Goal: Task Accomplishment & Management: Complete application form

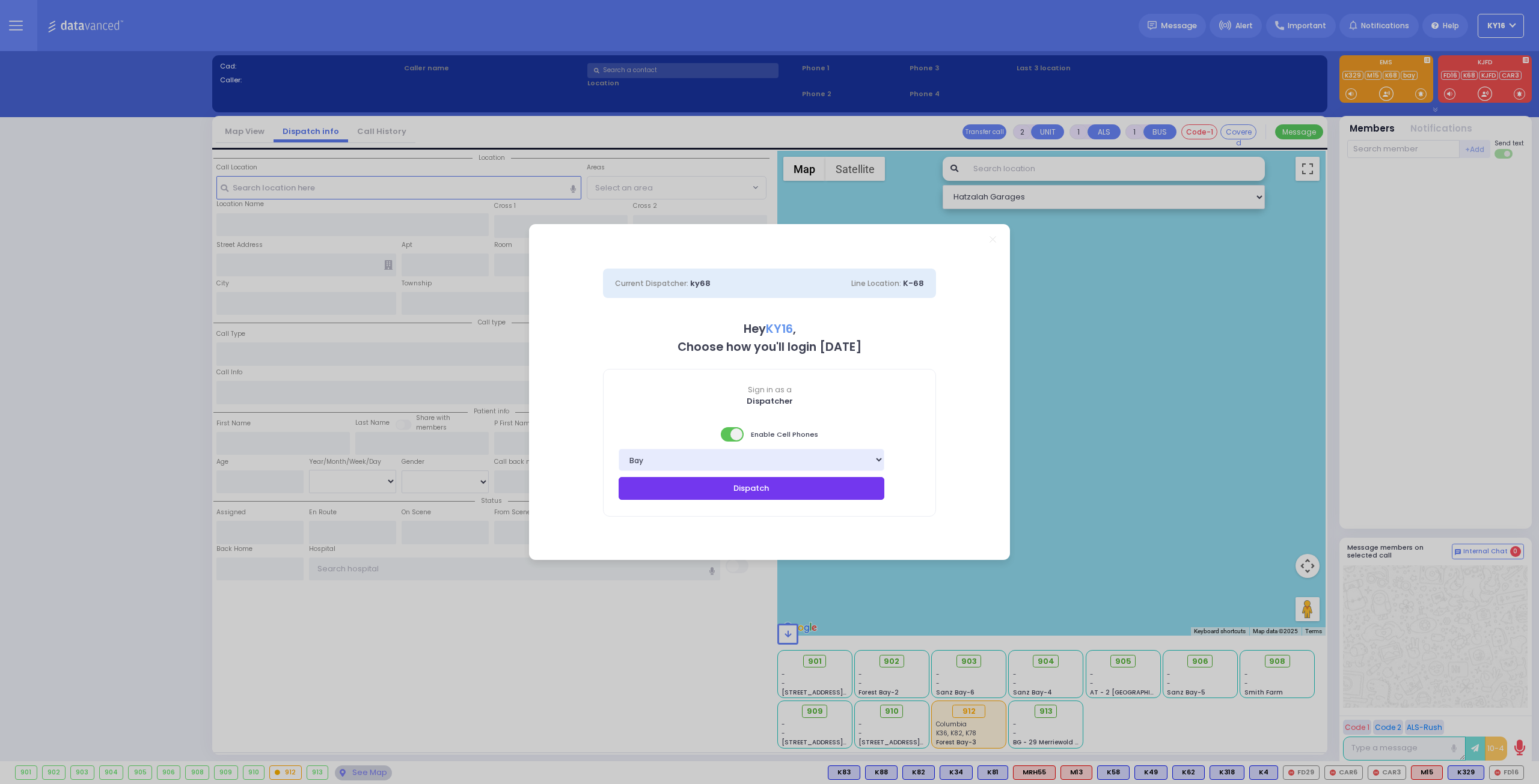
click at [778, 487] on button "Dispatch" at bounding box center [752, 488] width 266 height 23
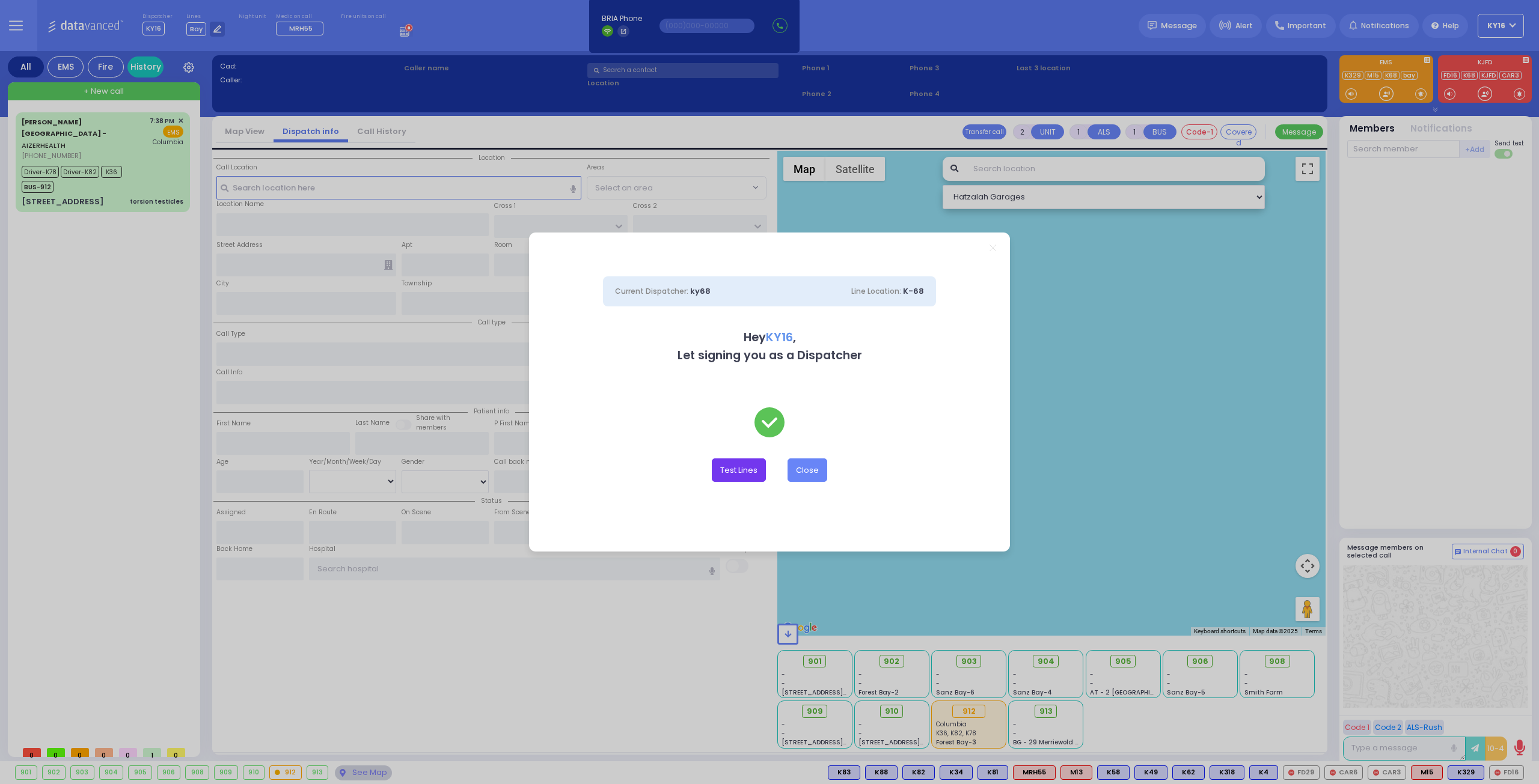
click at [722, 475] on button "Test Lines" at bounding box center [738, 470] width 54 height 23
type input "8457831212"
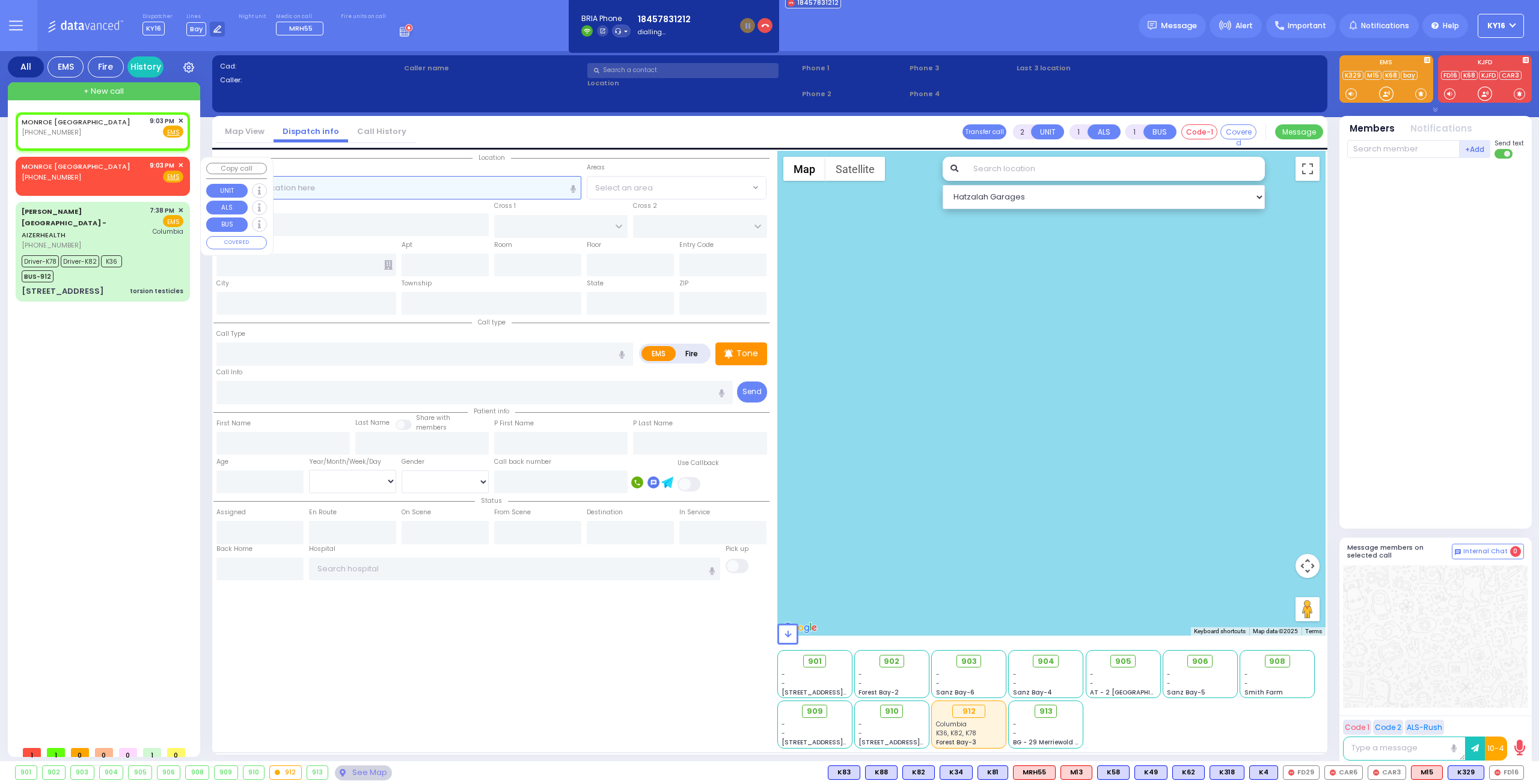
select select
radio input "true"
select select
type input "21:03"
select select "Hatzalah Garages"
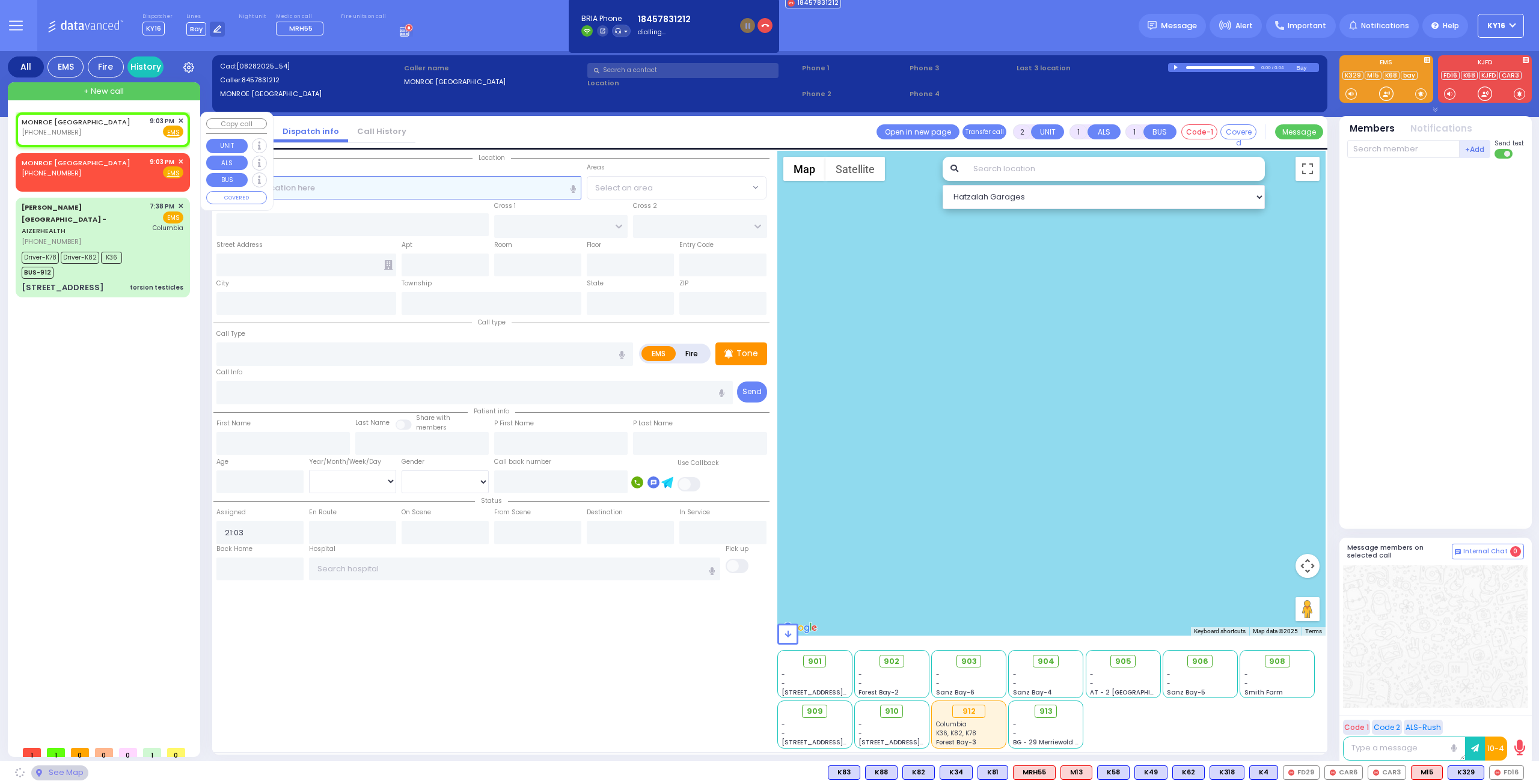
select select
radio input "true"
select select
select select "Hatzalah Garages"
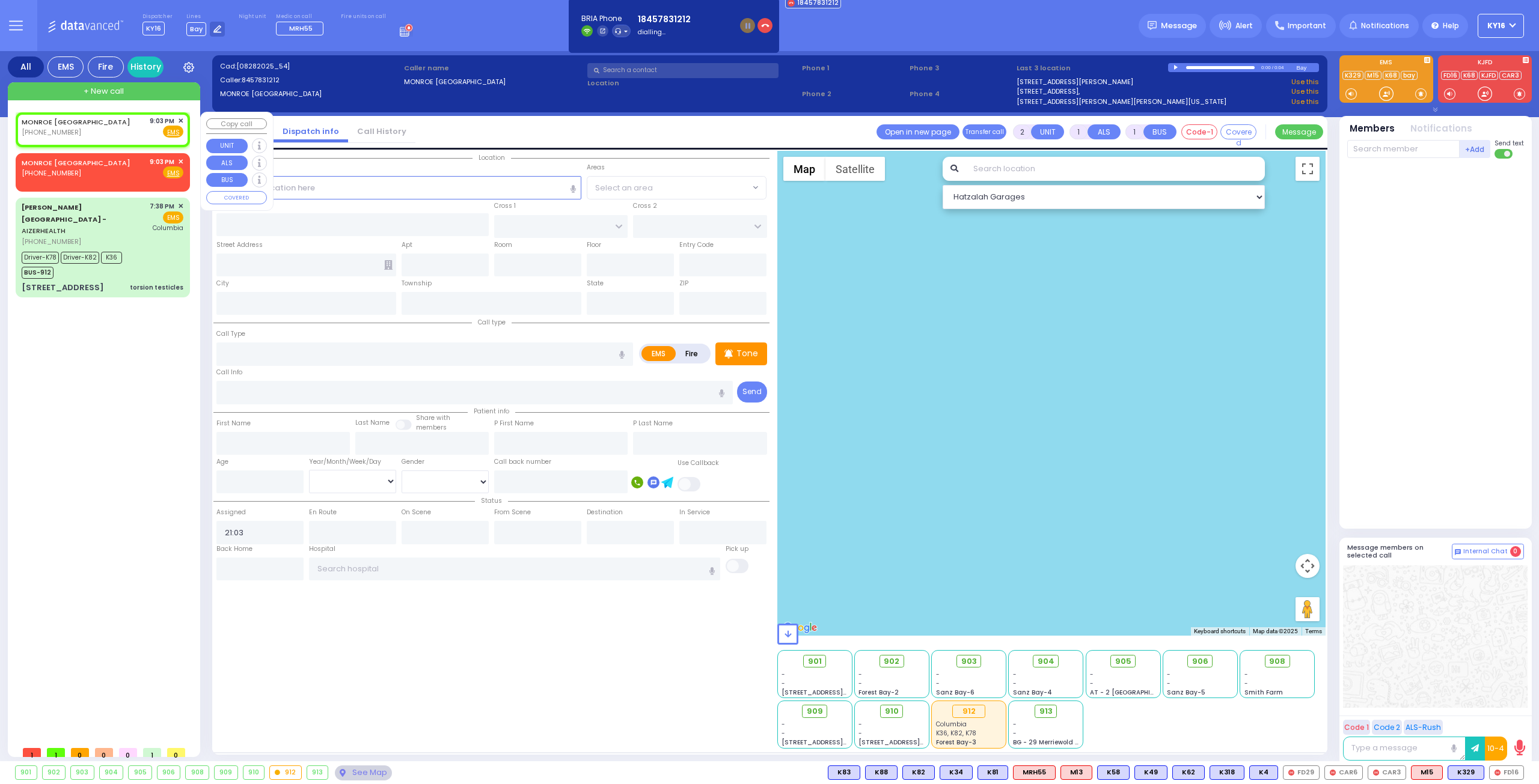
click at [178, 116] on span "✕" at bounding box center [181, 120] width 6 height 11
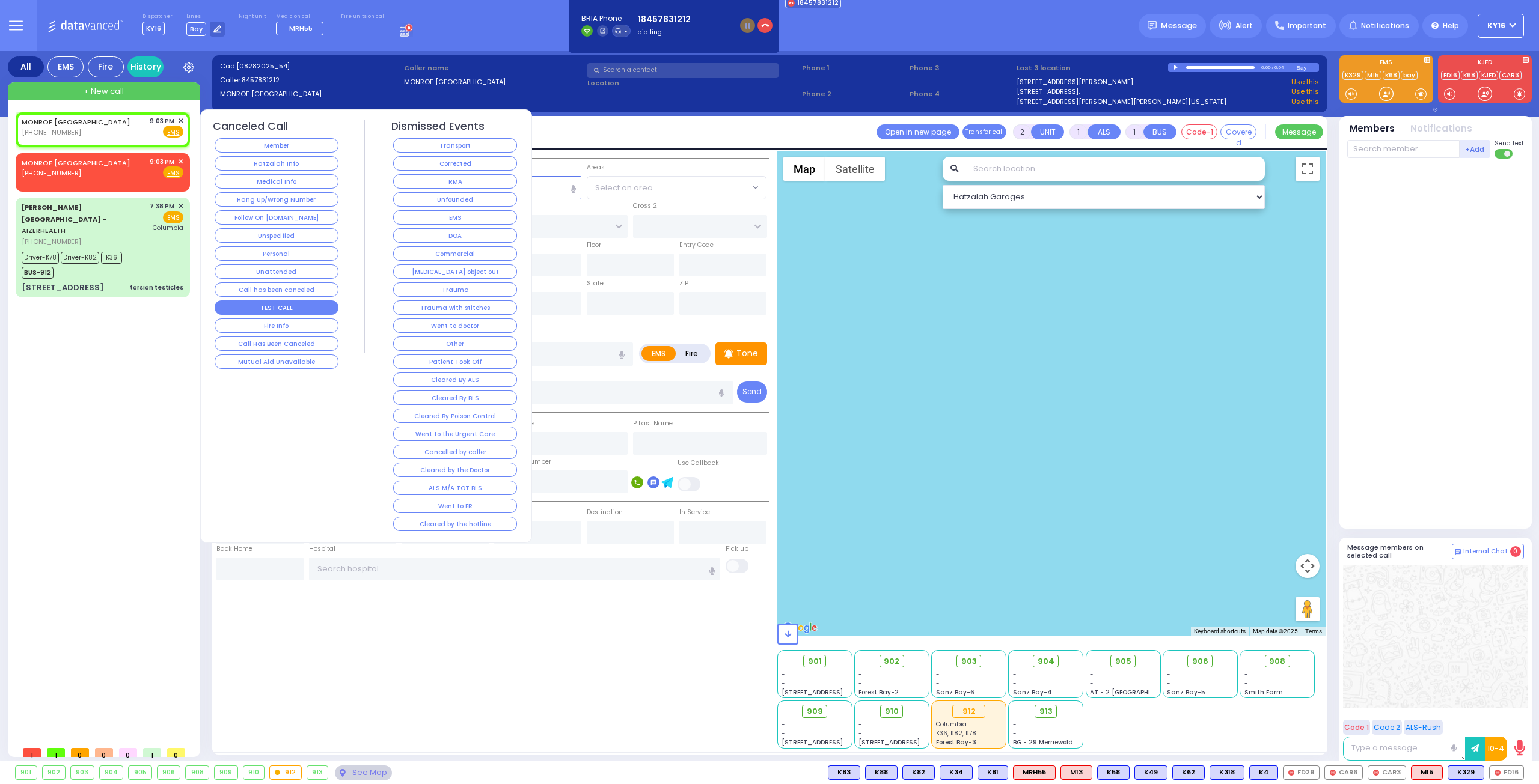
click at [226, 301] on button "TEST CALL" at bounding box center [277, 307] width 123 height 14
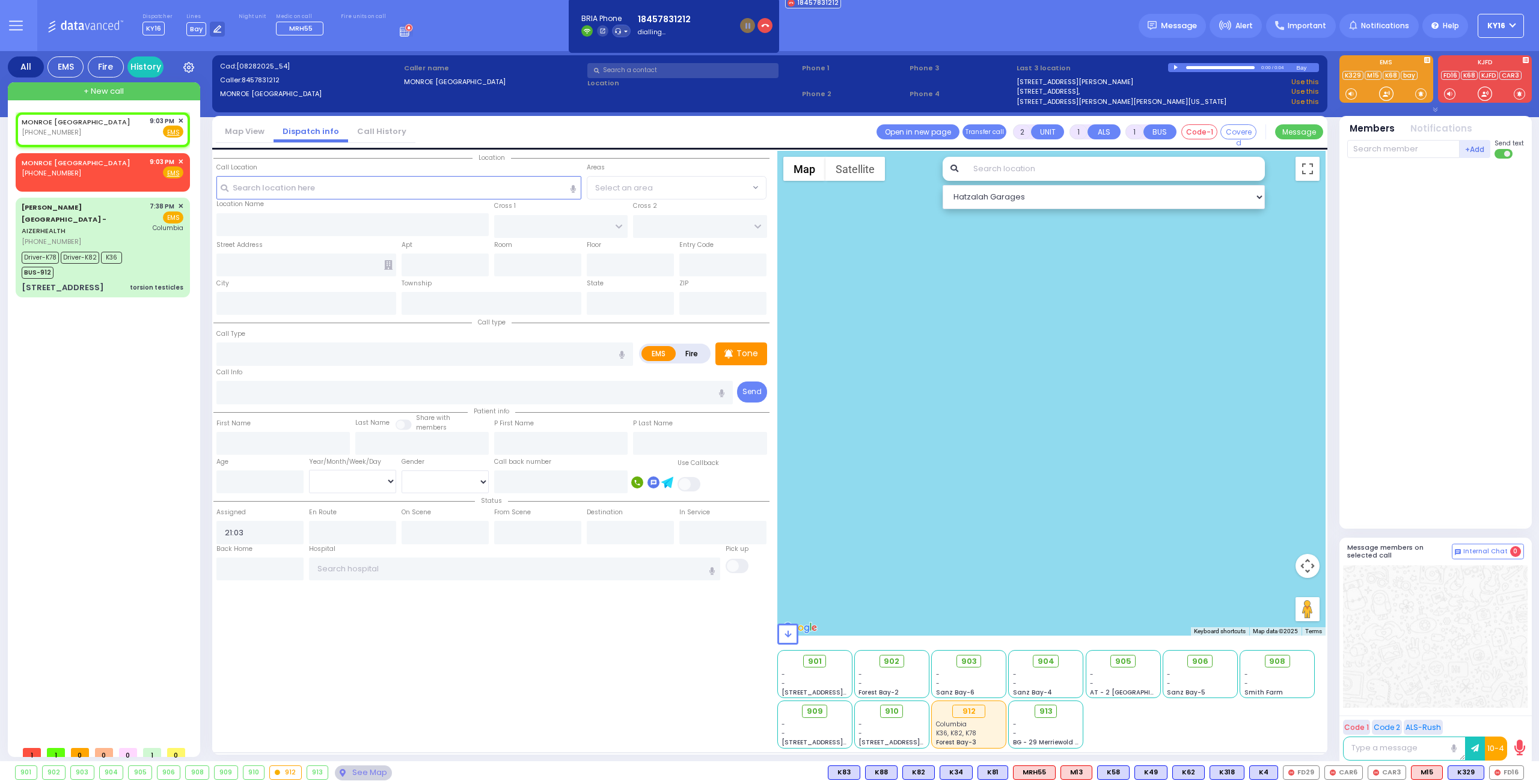
select select
radio input "true"
select select
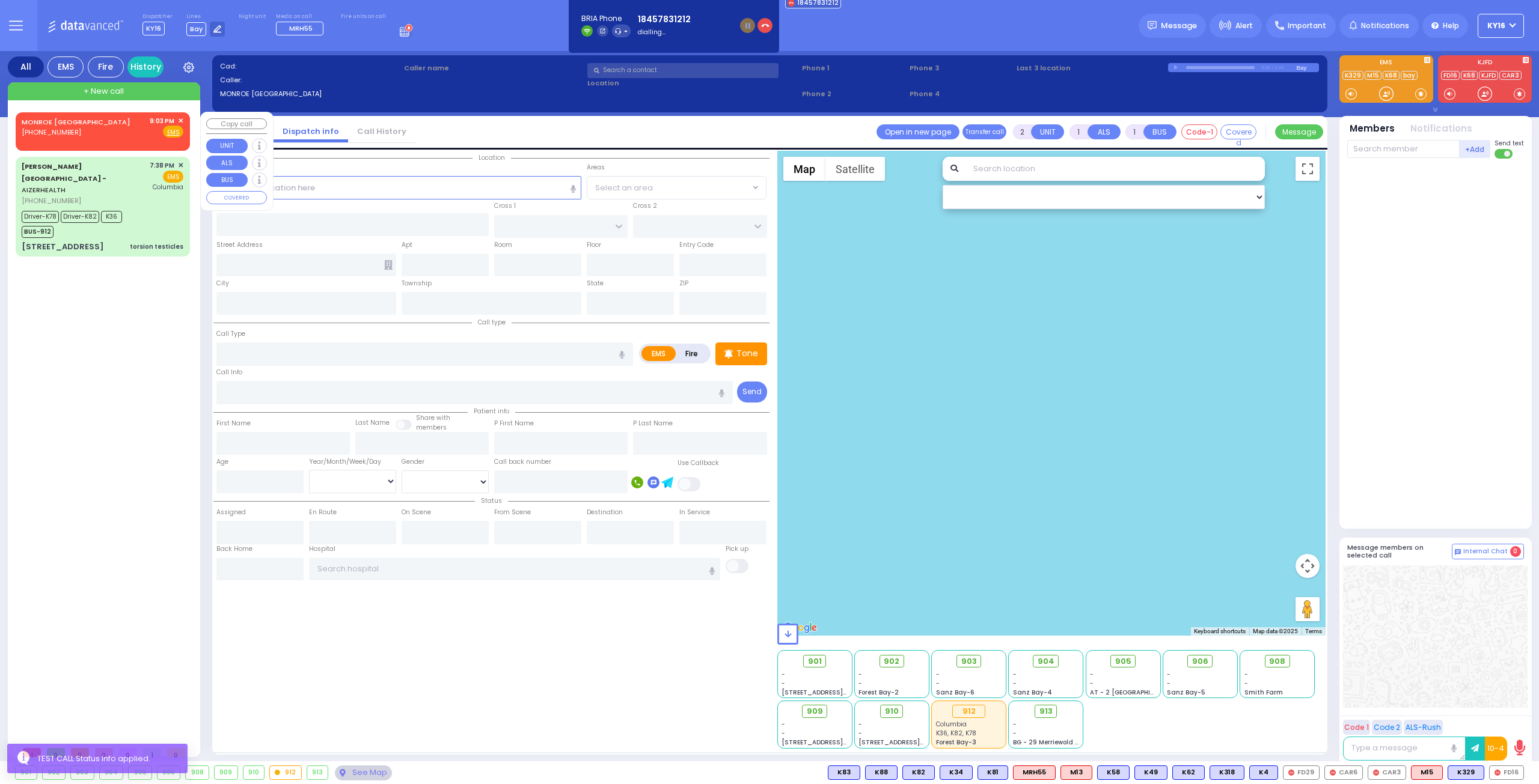
click at [179, 116] on div "MONROE NY (845) 783-1212 9:03 PM ✕ Fire EMS" at bounding box center [103, 129] width 170 height 31
select select
radio input "true"
select select
type input "21:03"
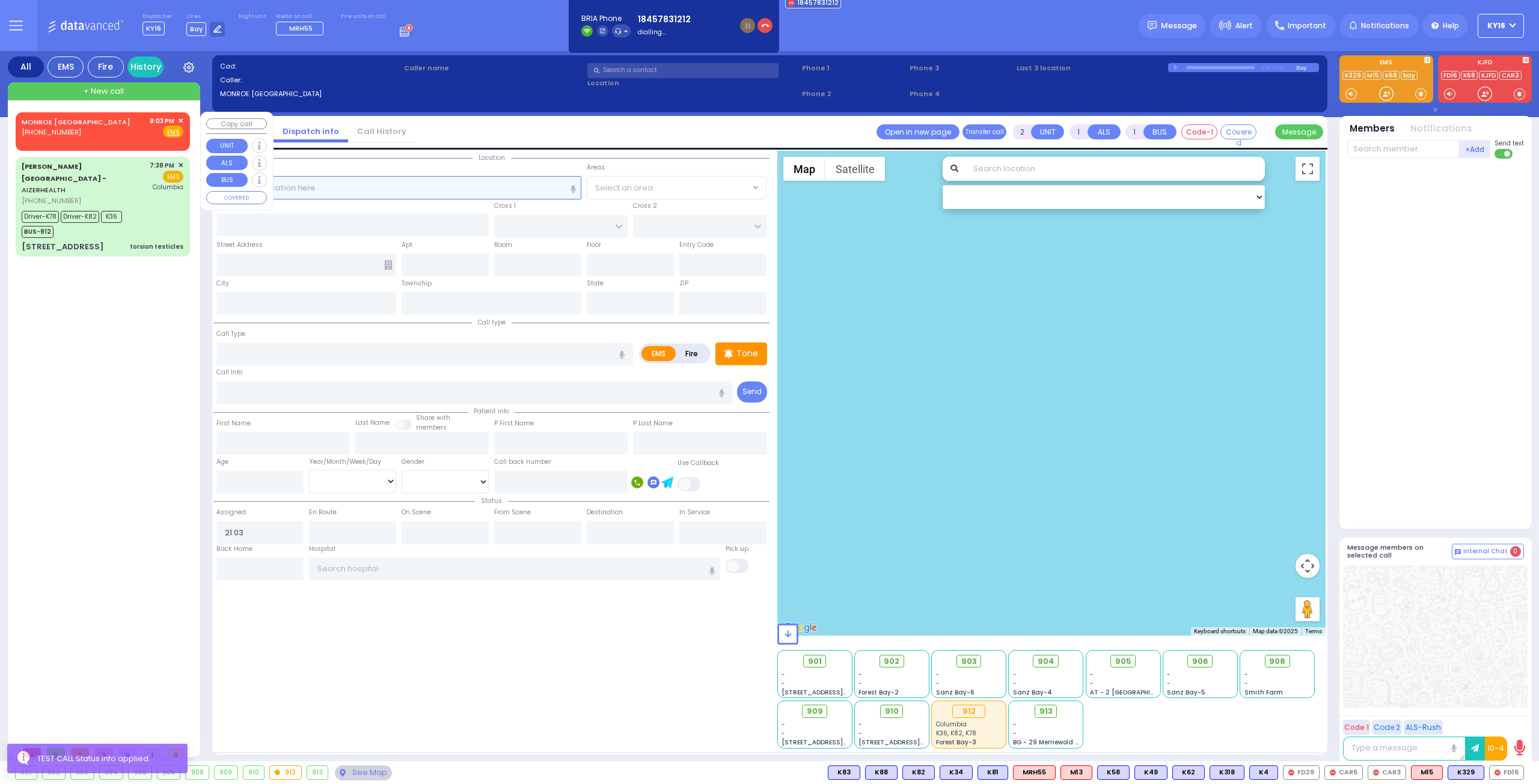
select select "Hatzalah Garages"
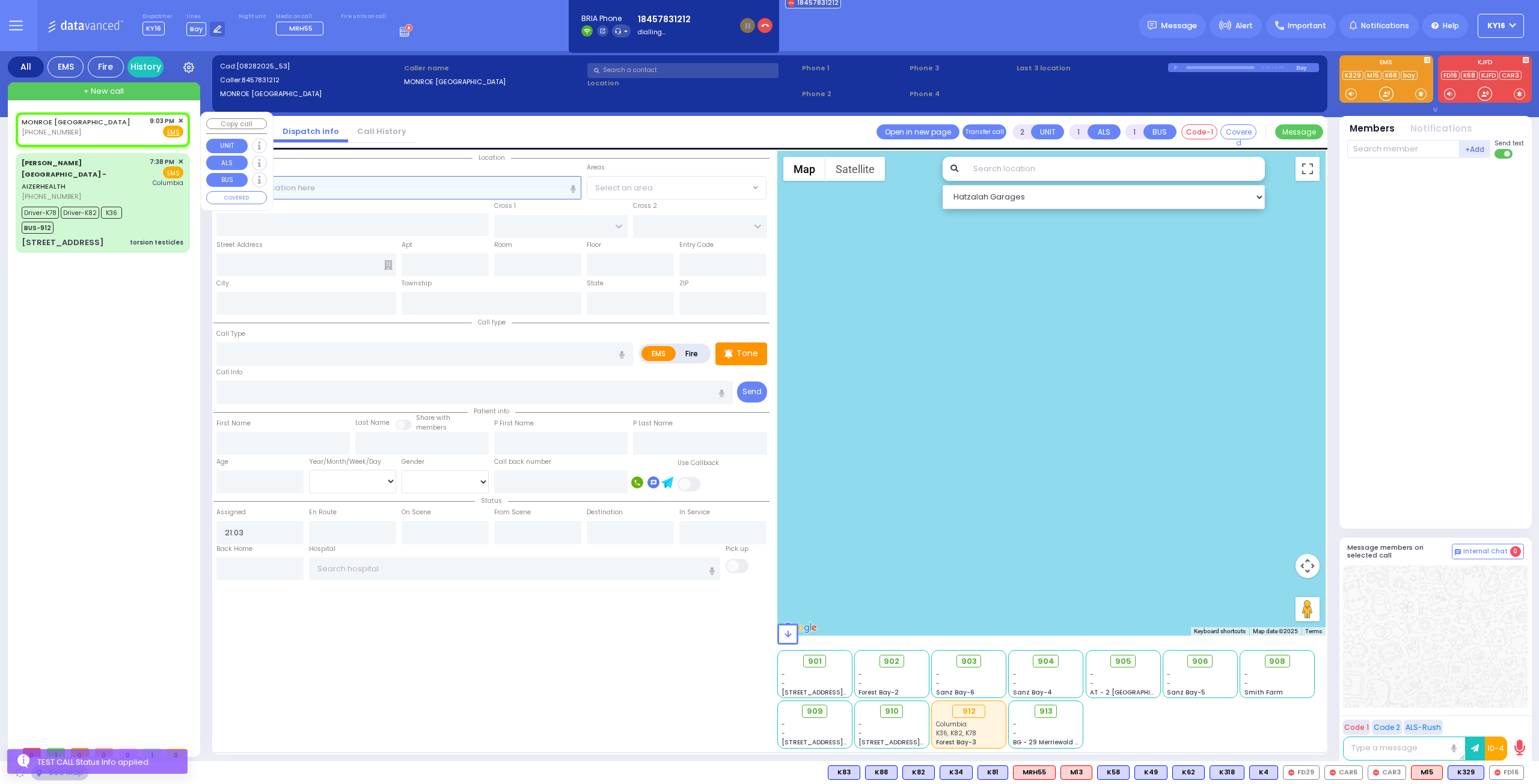
select select
radio input "true"
select select
select select "Hatzalah Garages"
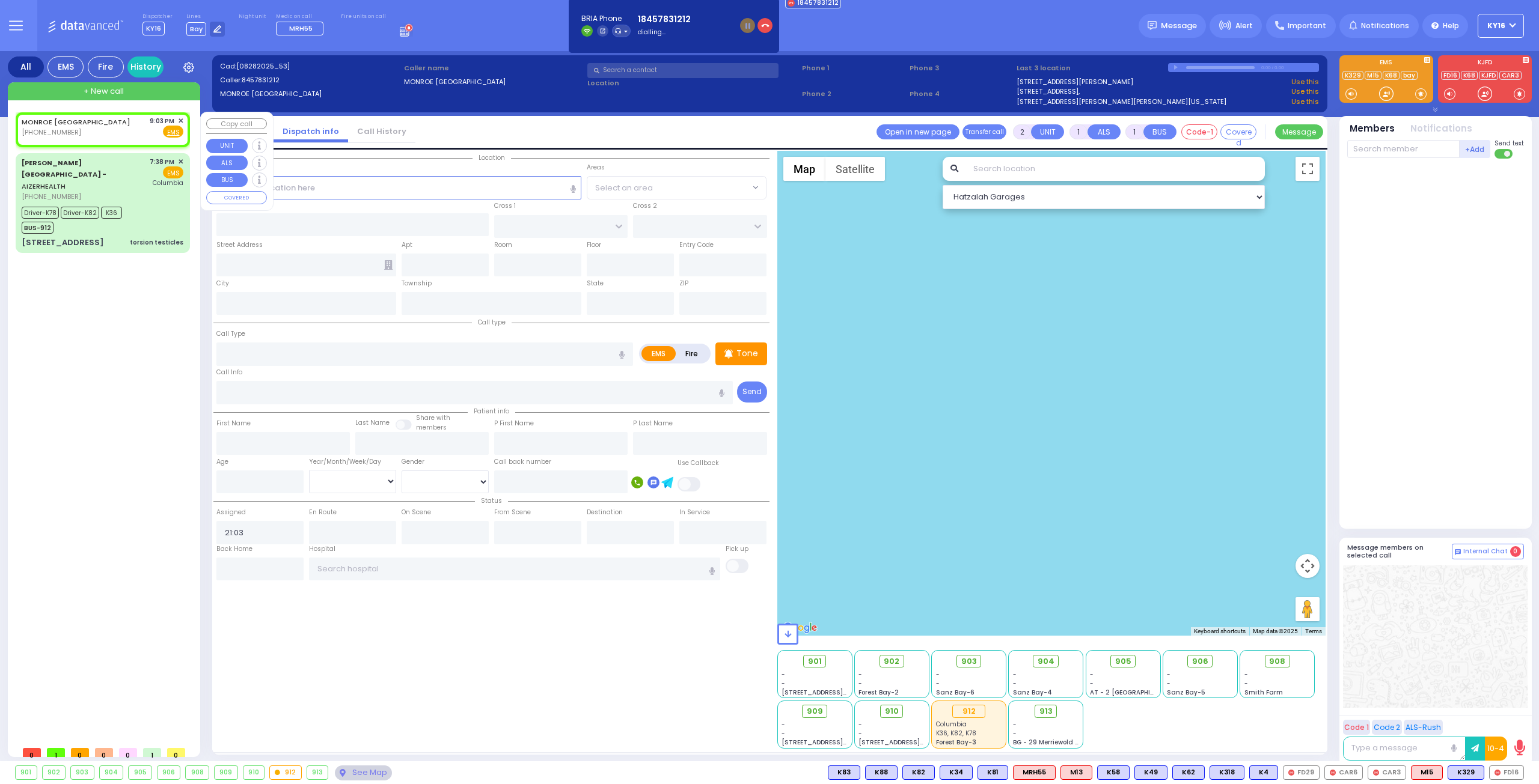
click at [177, 117] on div "9:03 PM ✕" at bounding box center [167, 120] width 35 height 11
select select
radio input "true"
select select
select select "Hatzalah Garages"
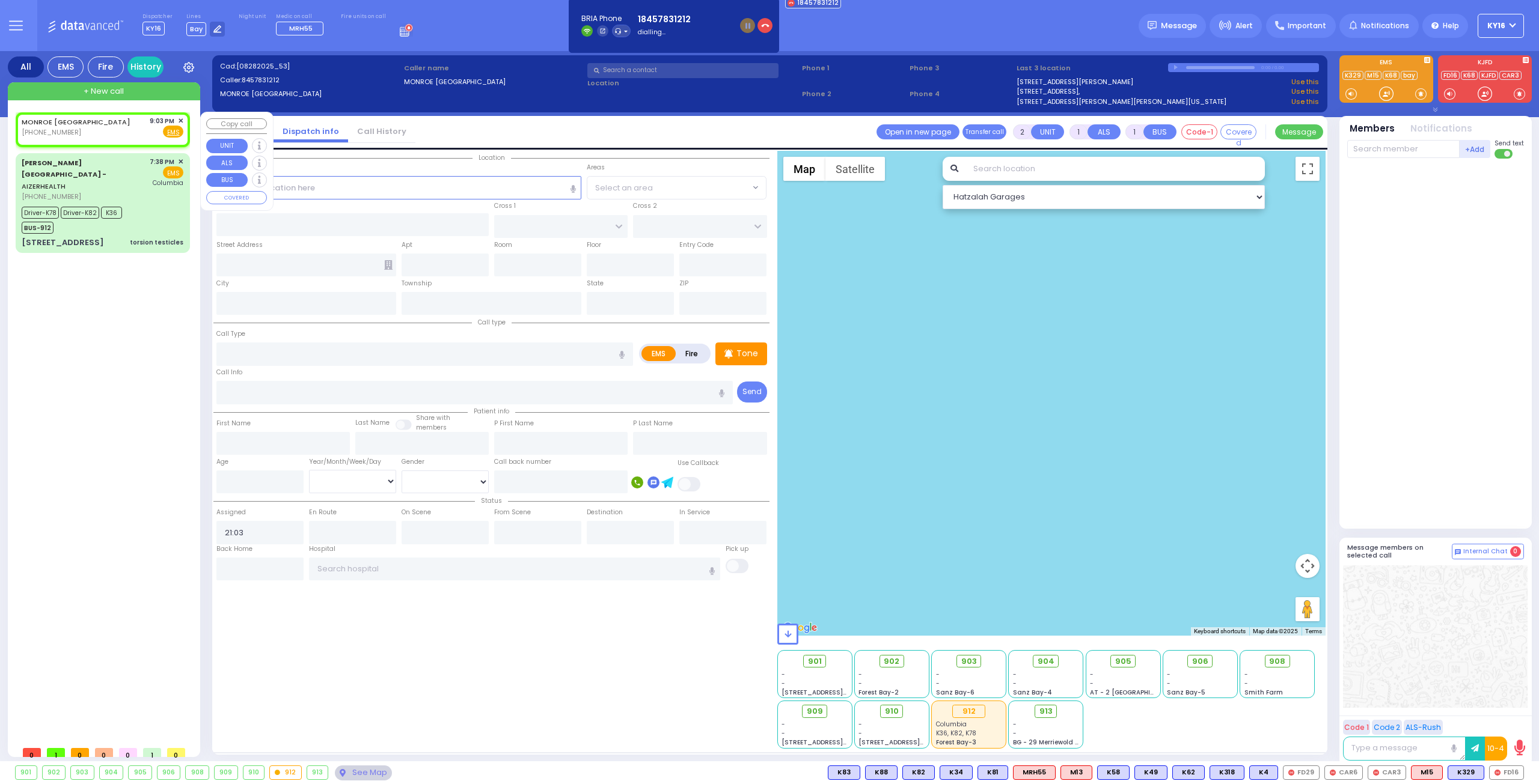
click at [178, 116] on span "✕" at bounding box center [181, 120] width 6 height 11
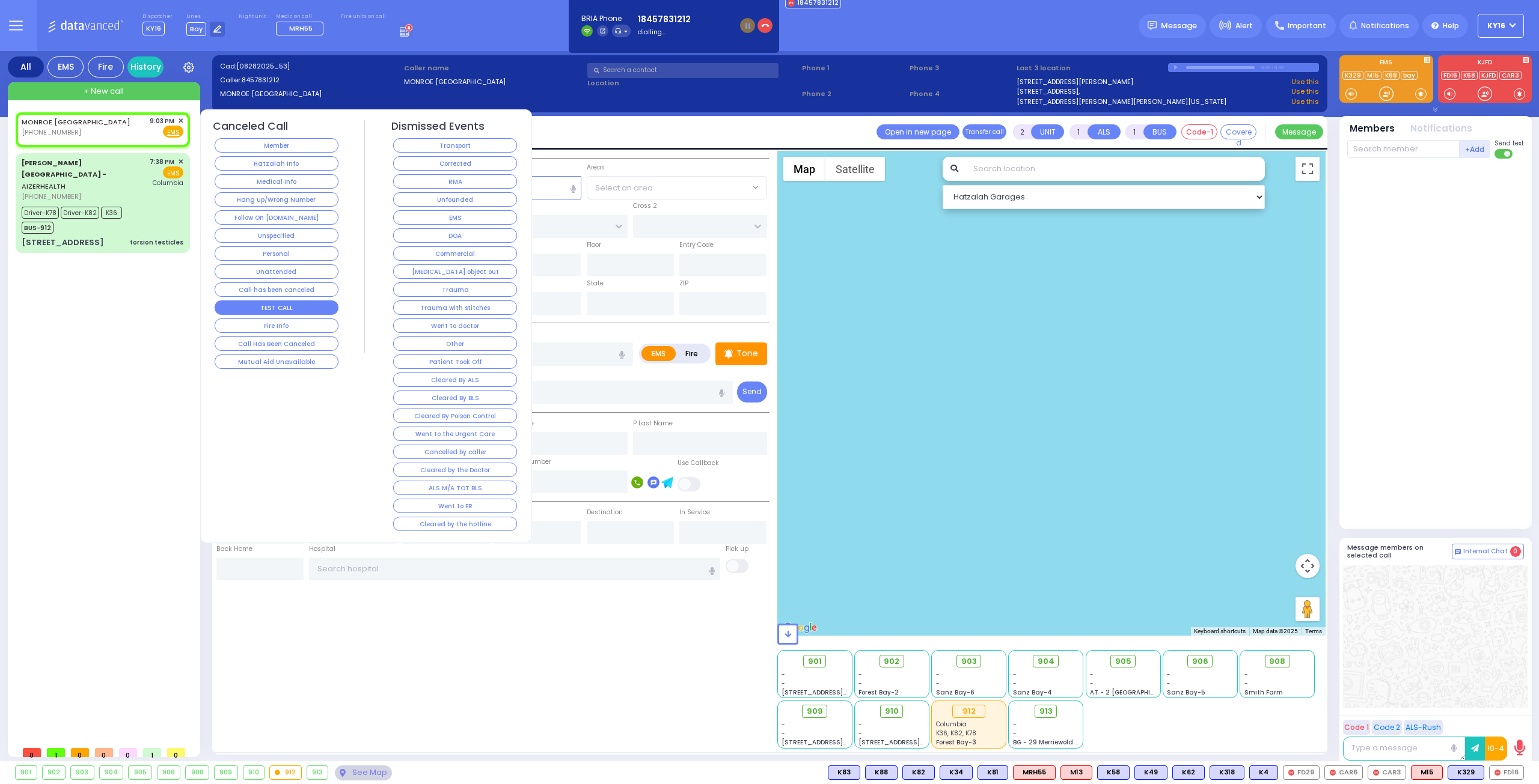
click at [259, 301] on button "TEST CALL" at bounding box center [277, 307] width 123 height 14
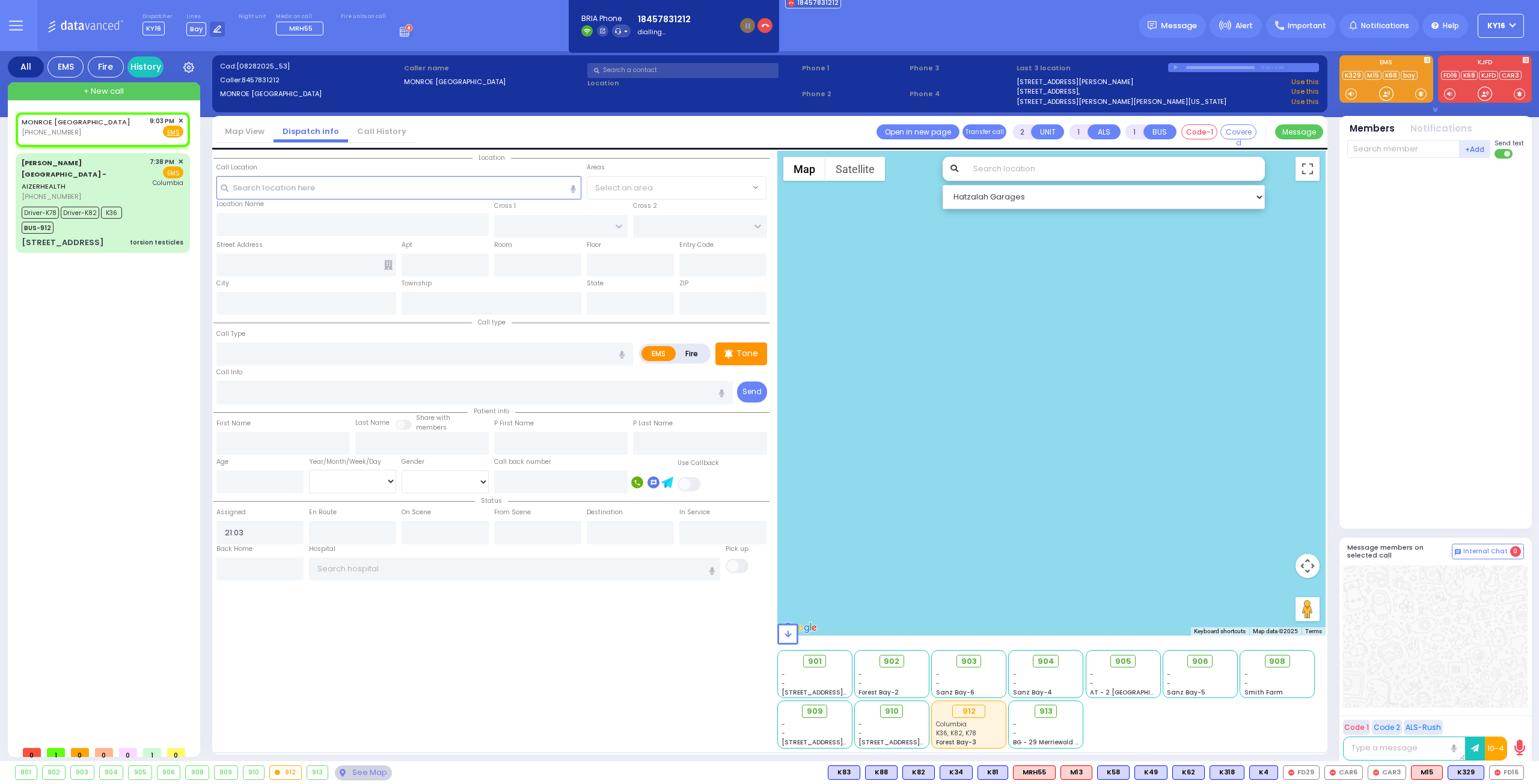
select select
radio input "true"
select select
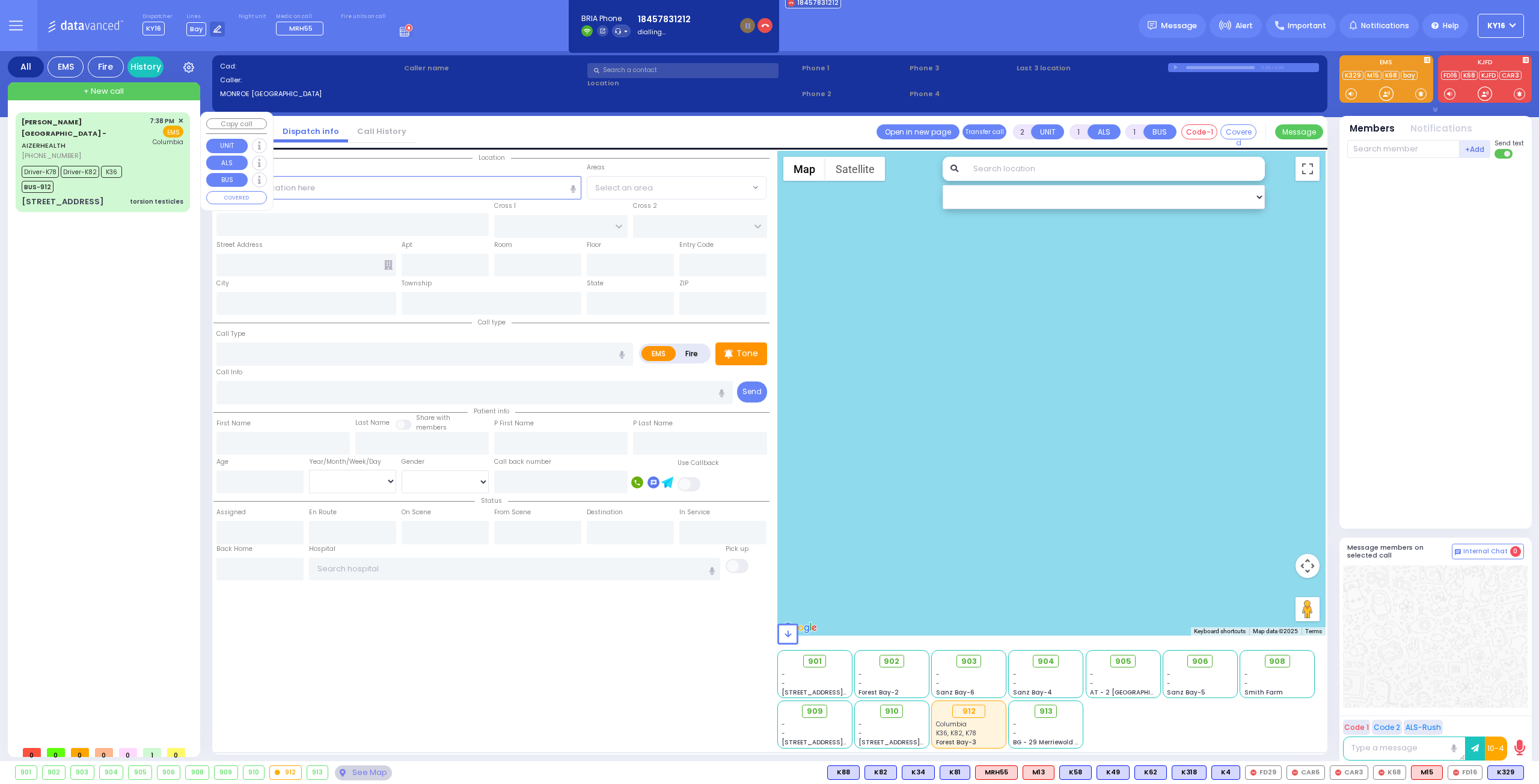
click at [161, 163] on div "Driver-K78 Driver-K82 K36 BUS-912" at bounding box center [102, 177] width 162 height 30
type input "6"
select select
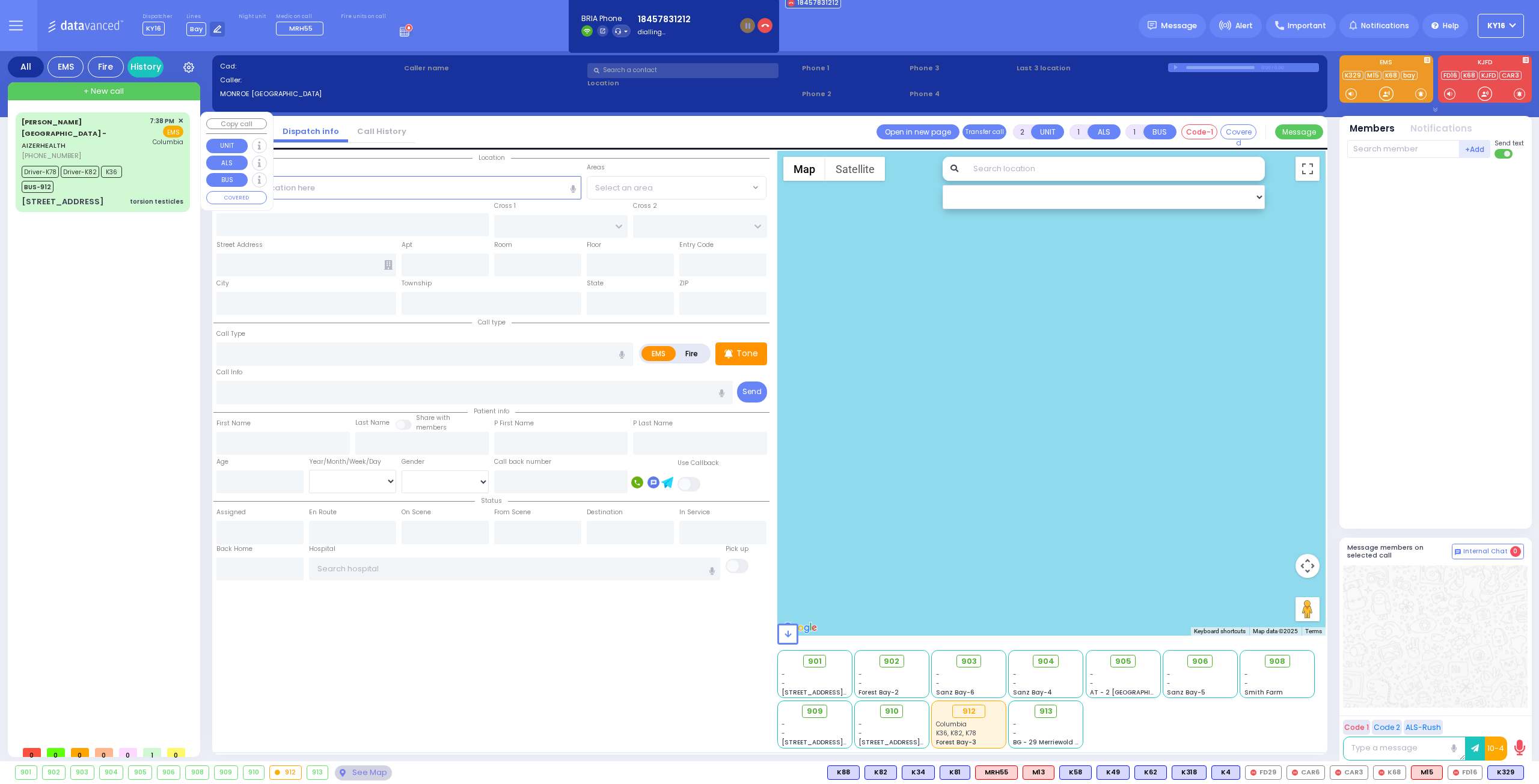
type input "torsion testicles"
radio input "true"
type input "Abraham"
type input "Kohn"
type input "2"
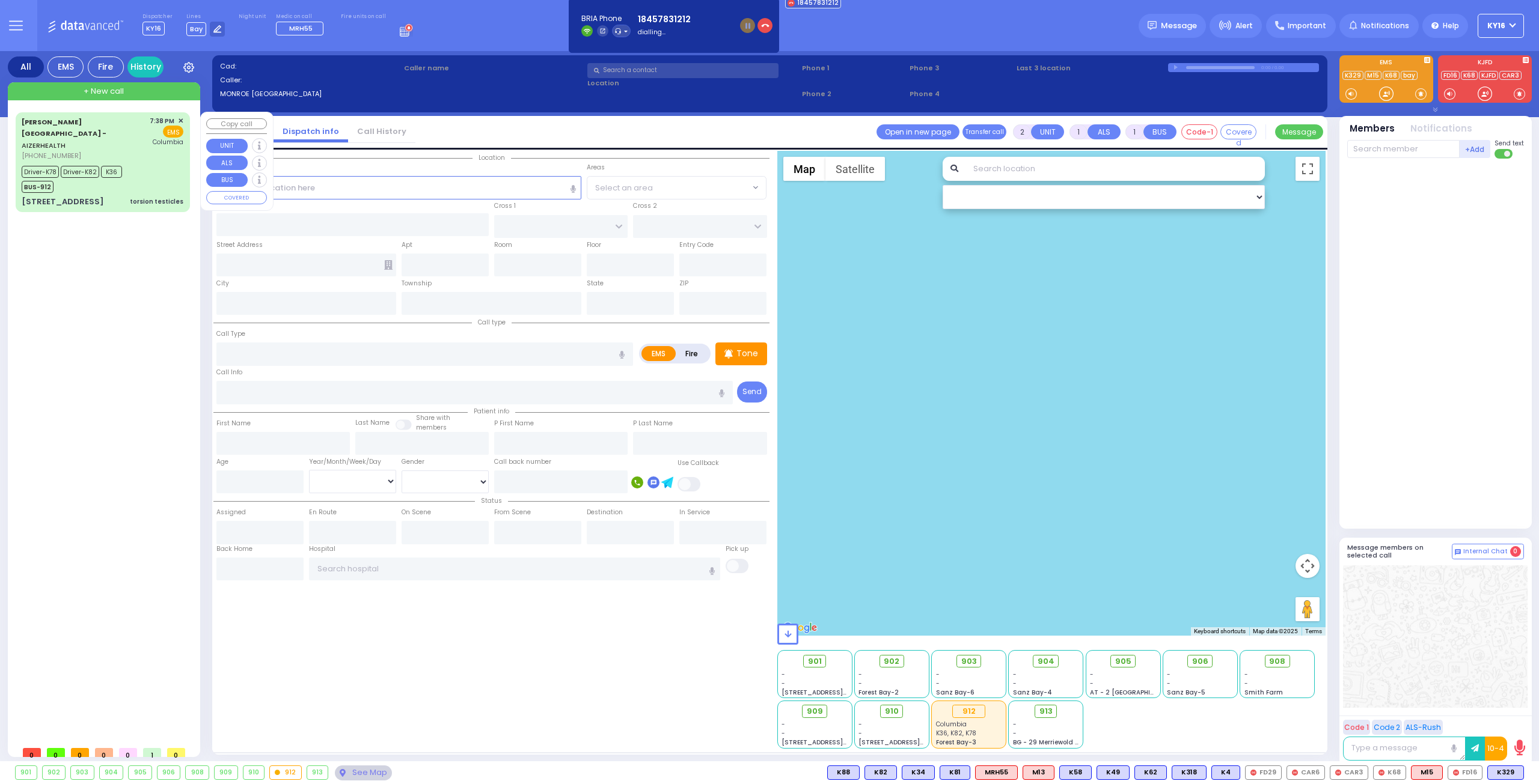
select select "Year"
select select "[DEMOGRAPHIC_DATA]"
type input "19:38"
type input "19:44"
type input "19:45"
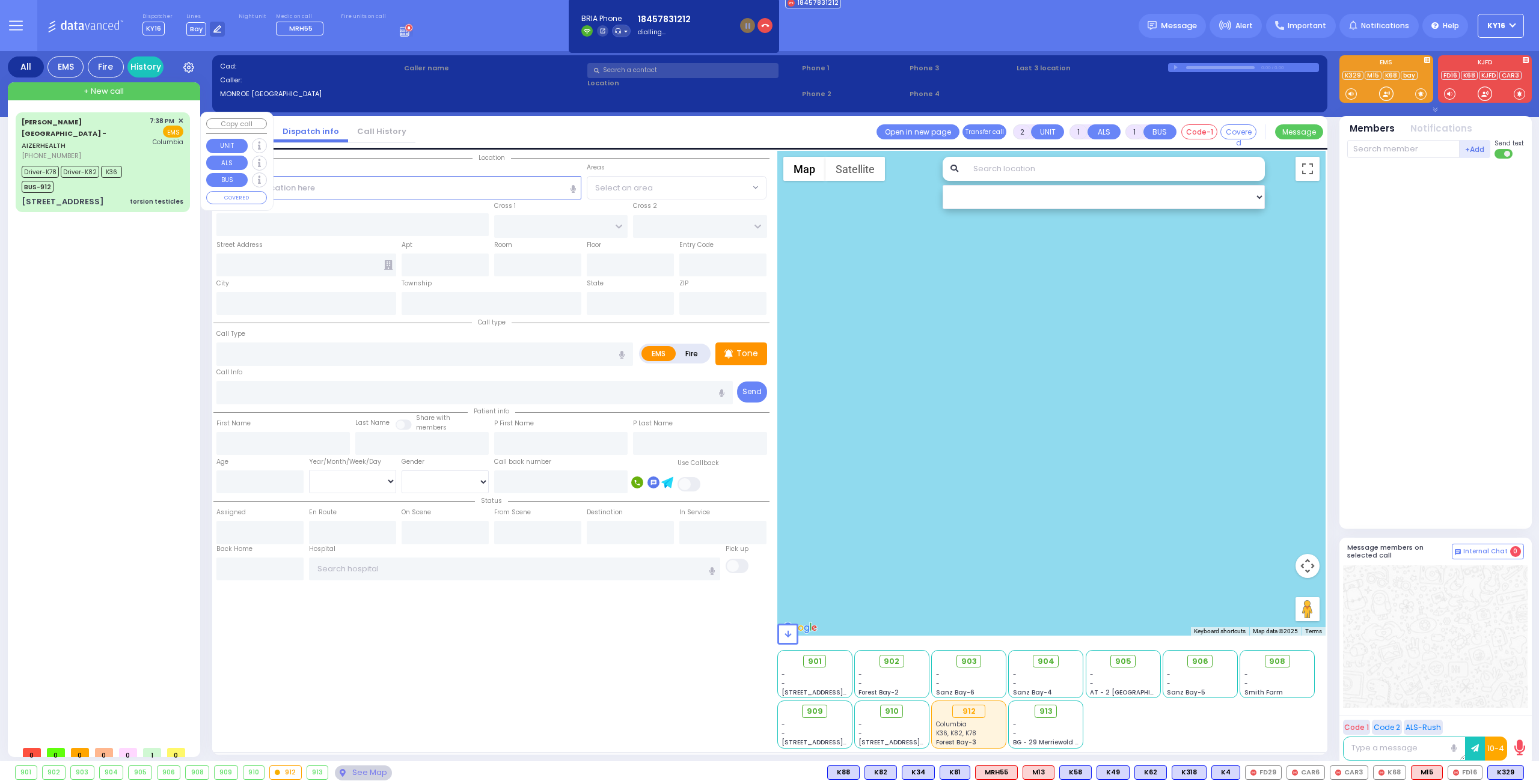
type input "20:02"
type input "20:51"
type input "New York Presbyterian Hospital- Columbia Campus"
select select "Hatzalah Garages"
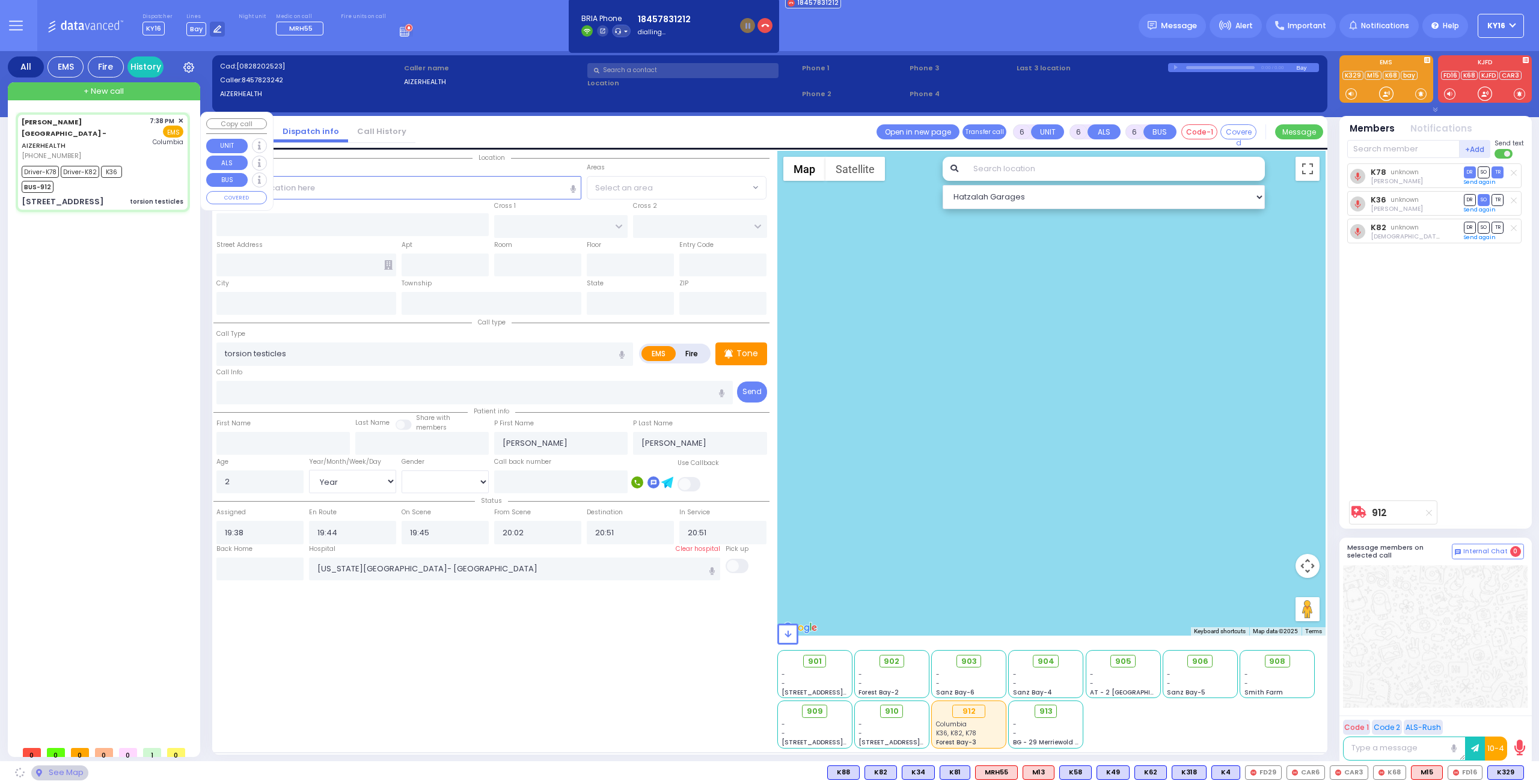
type input "[STREET_ADDRESS]"
type input "Arncliffe"
type input "New South Wales"
type input "2205"
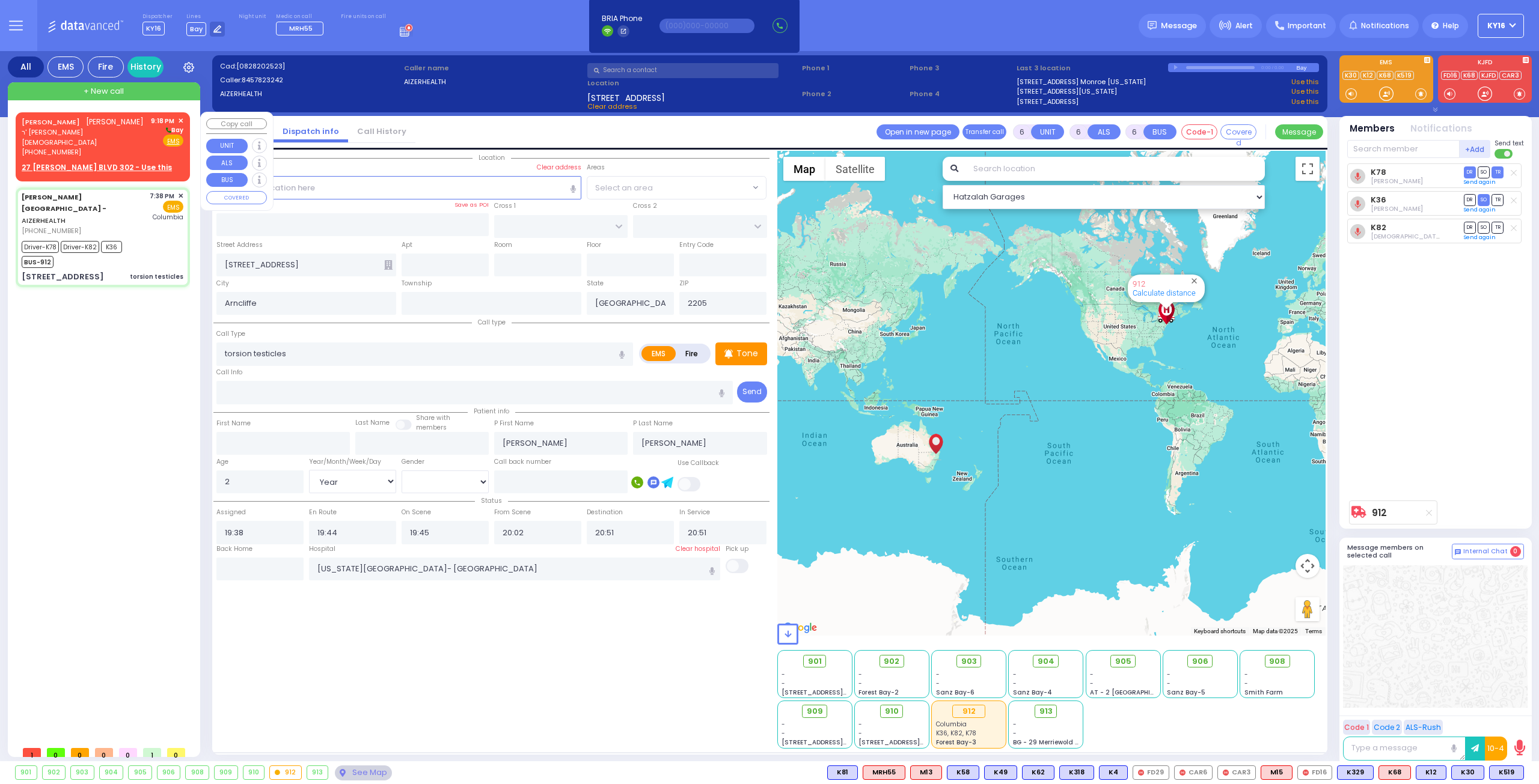
click at [135, 134] on div "KALMEN EKSTEIN קלמן עקשטיין ר' נתן בנימין - הרב פייבל סופר (845) 782-1832 9:18 …" at bounding box center [102, 136] width 162 height 41
type input "2"
type input "1"
select select
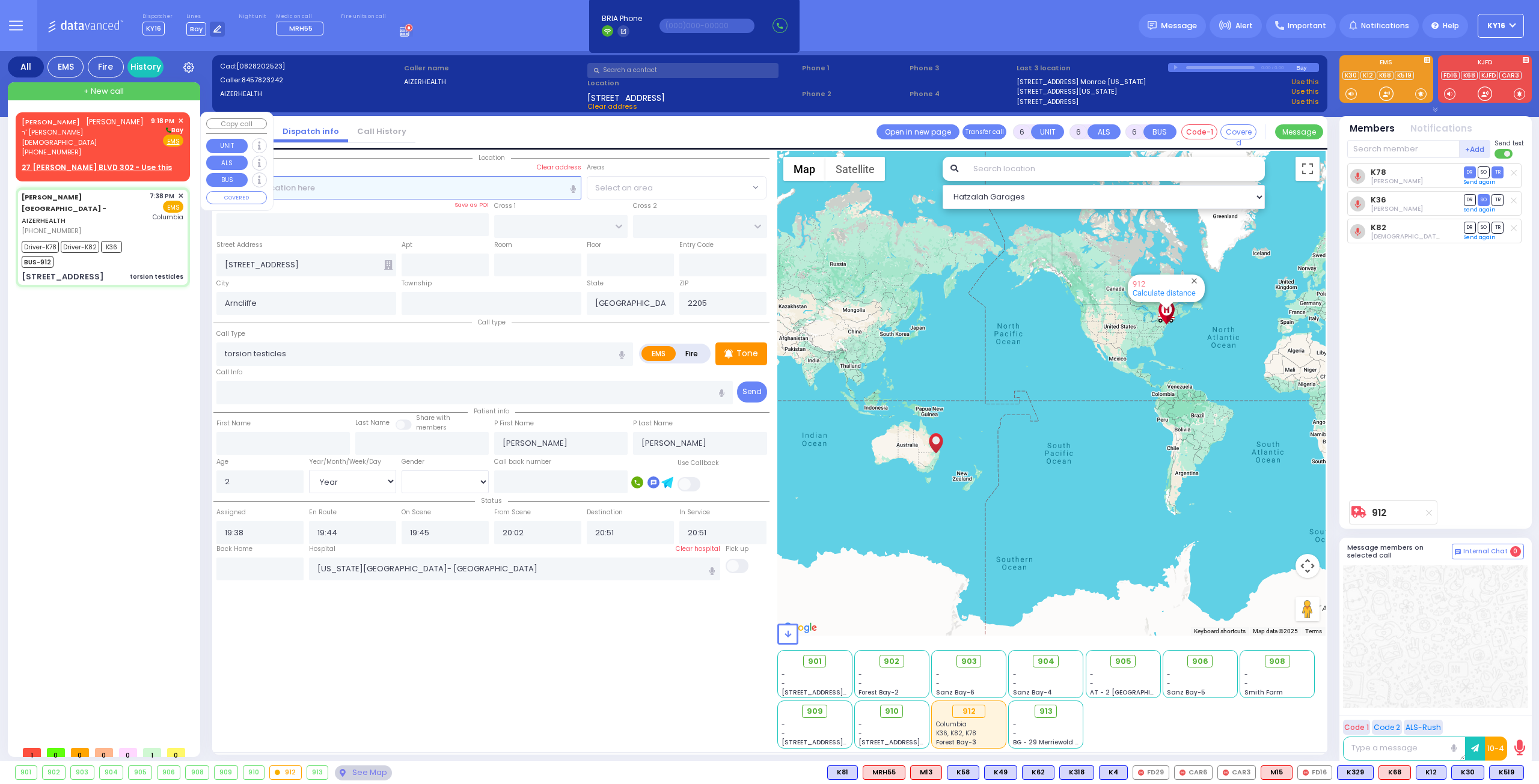
radio input "true"
type input "[PERSON_NAME]"
select select
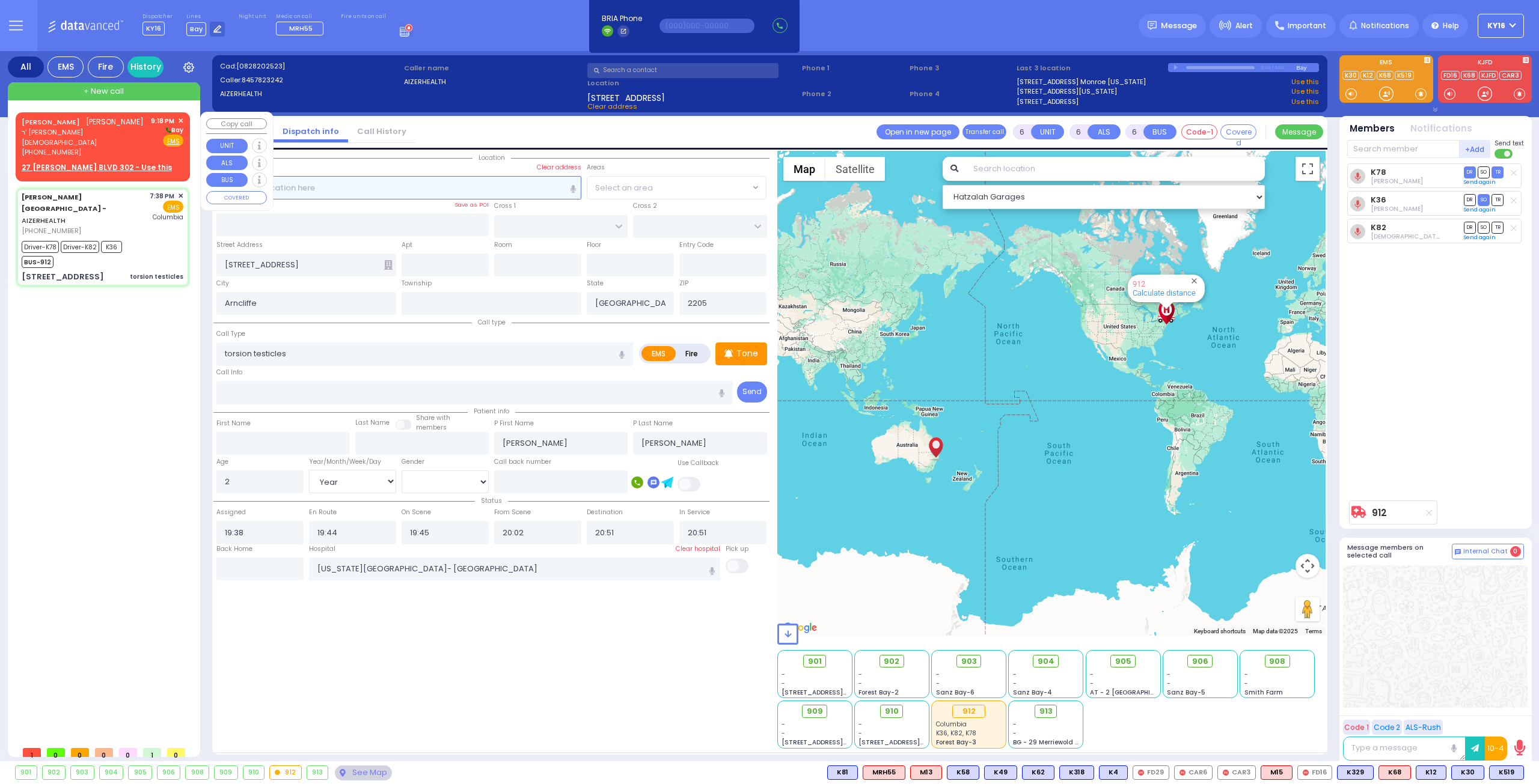
type input "21:18"
select select "Hatzalah Garages"
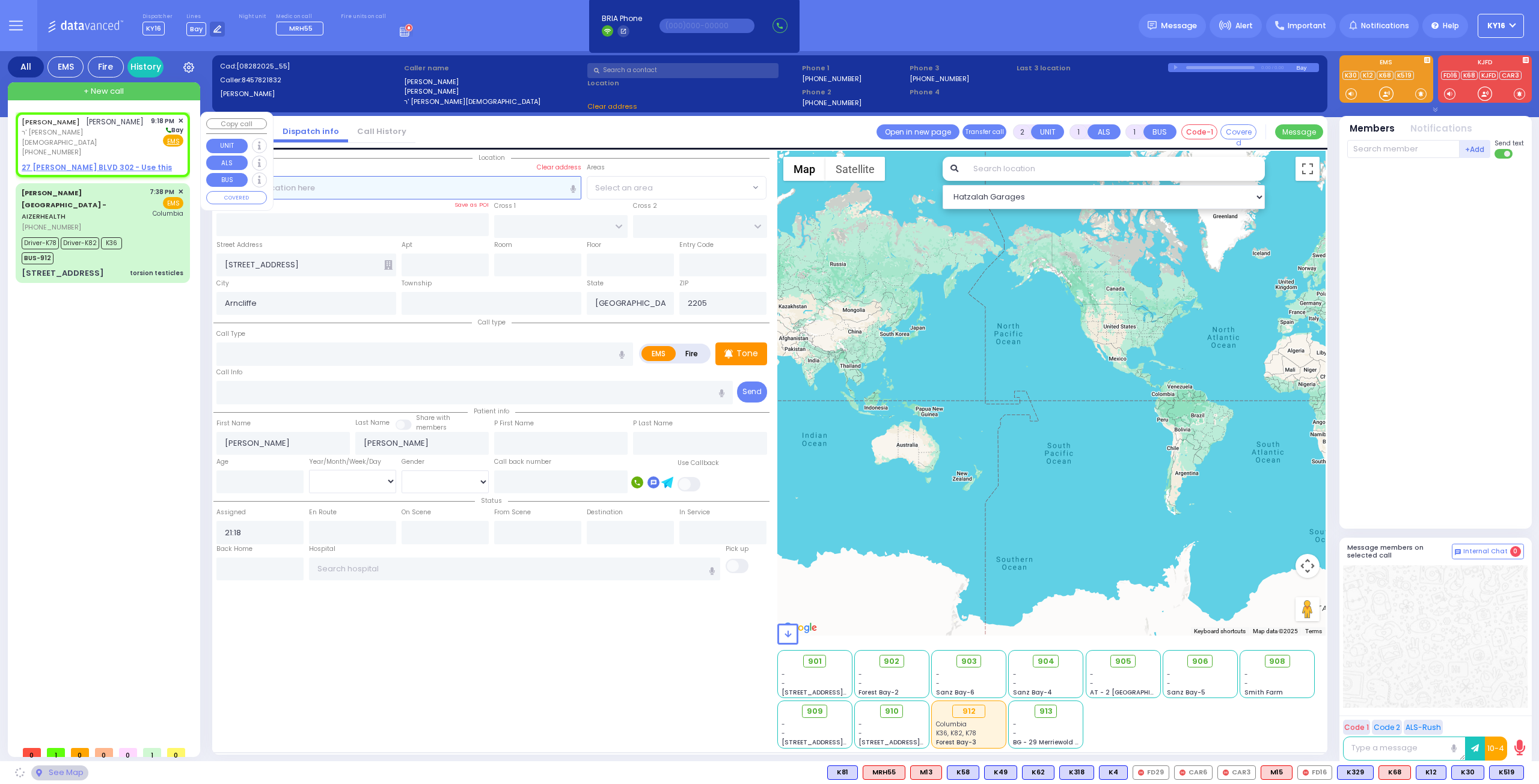
select select
radio input "true"
select select
select select "Hatzalah Garages"
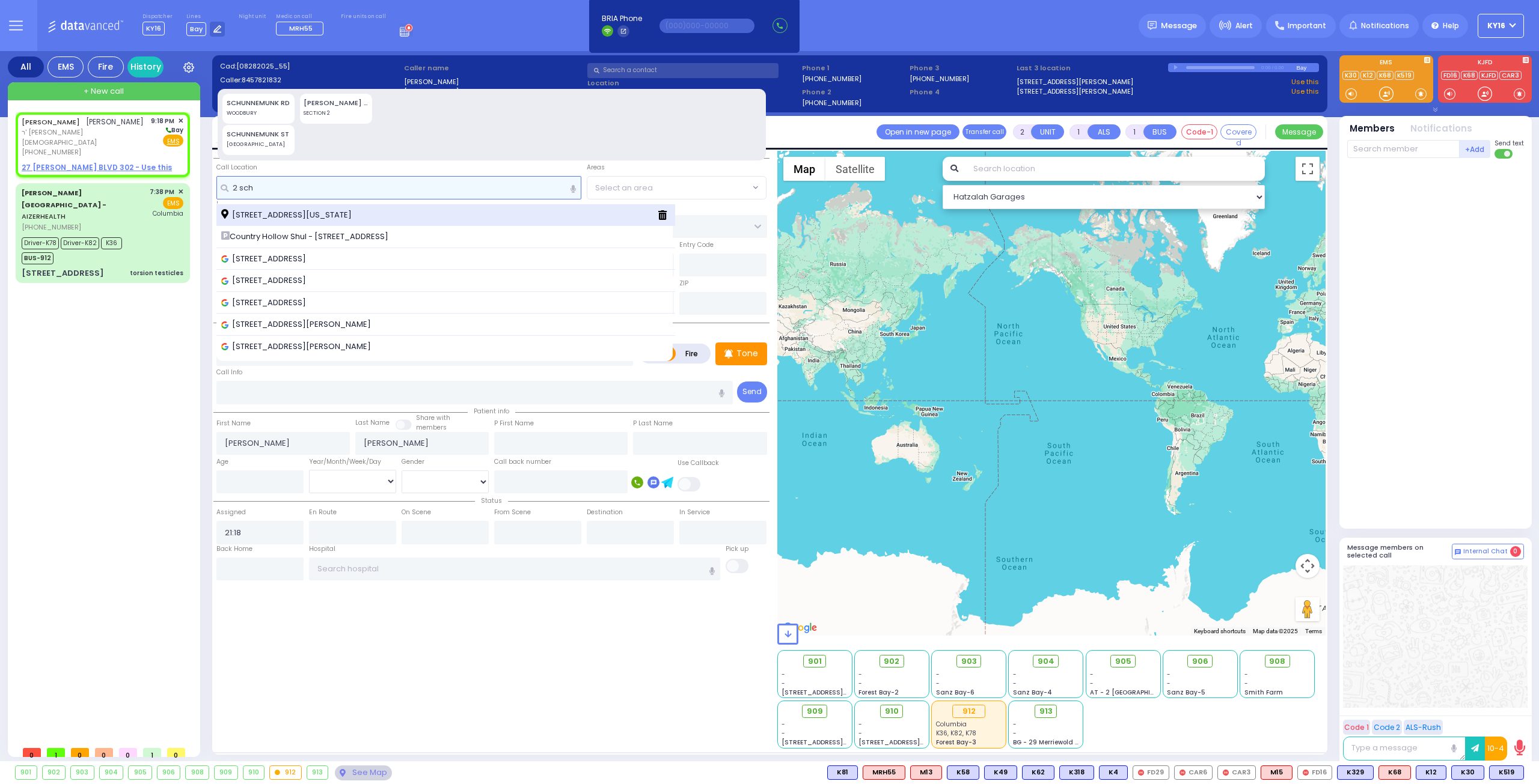
type input "2 sch"
click at [356, 212] on span "2 Schunnemunk Road Monroe New York 10950" at bounding box center [289, 215] width 135 height 12
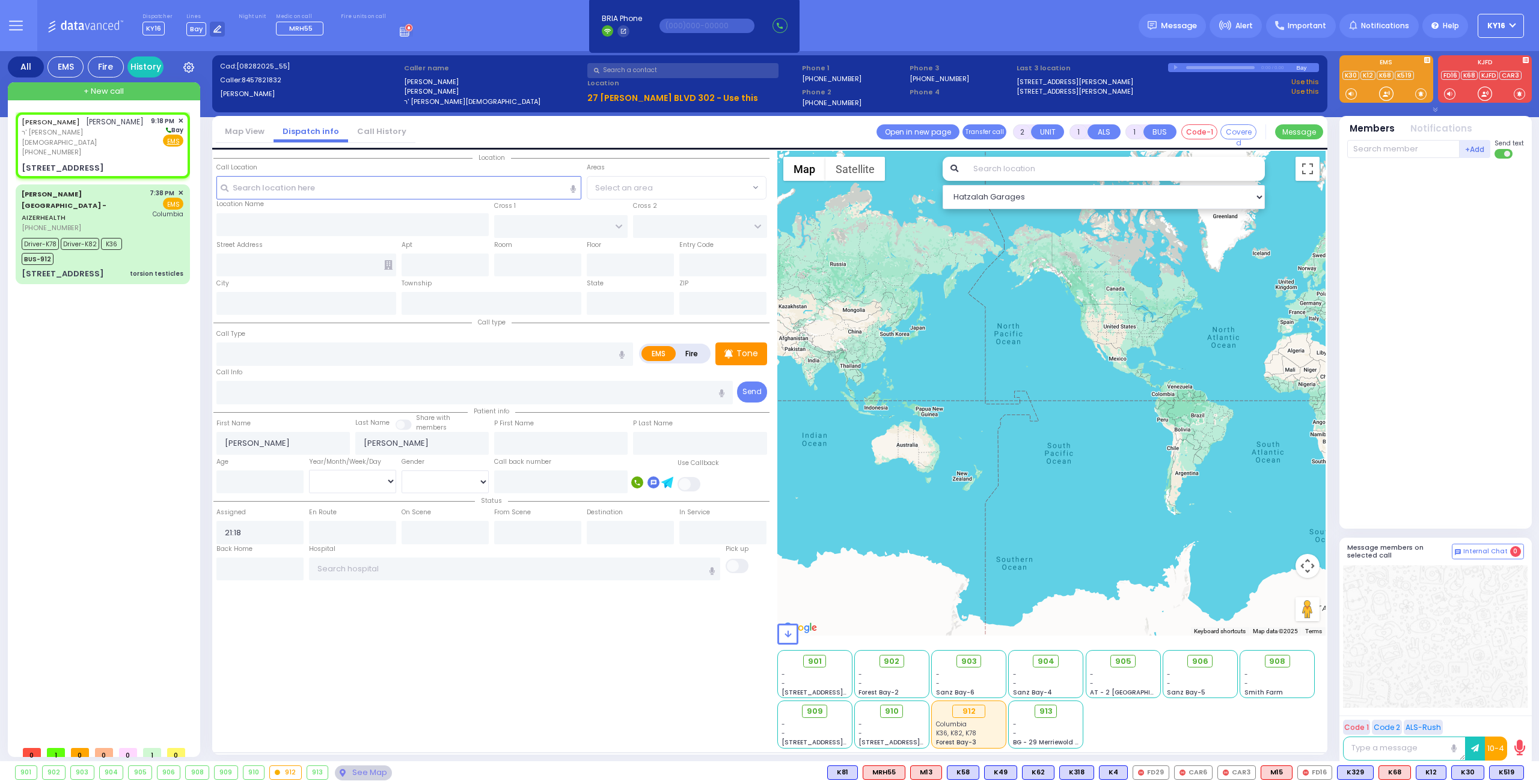
select select
radio input "true"
select select
type input "SCHUNNEMUNK RD"
type input "[PERSON_NAME] COURT"
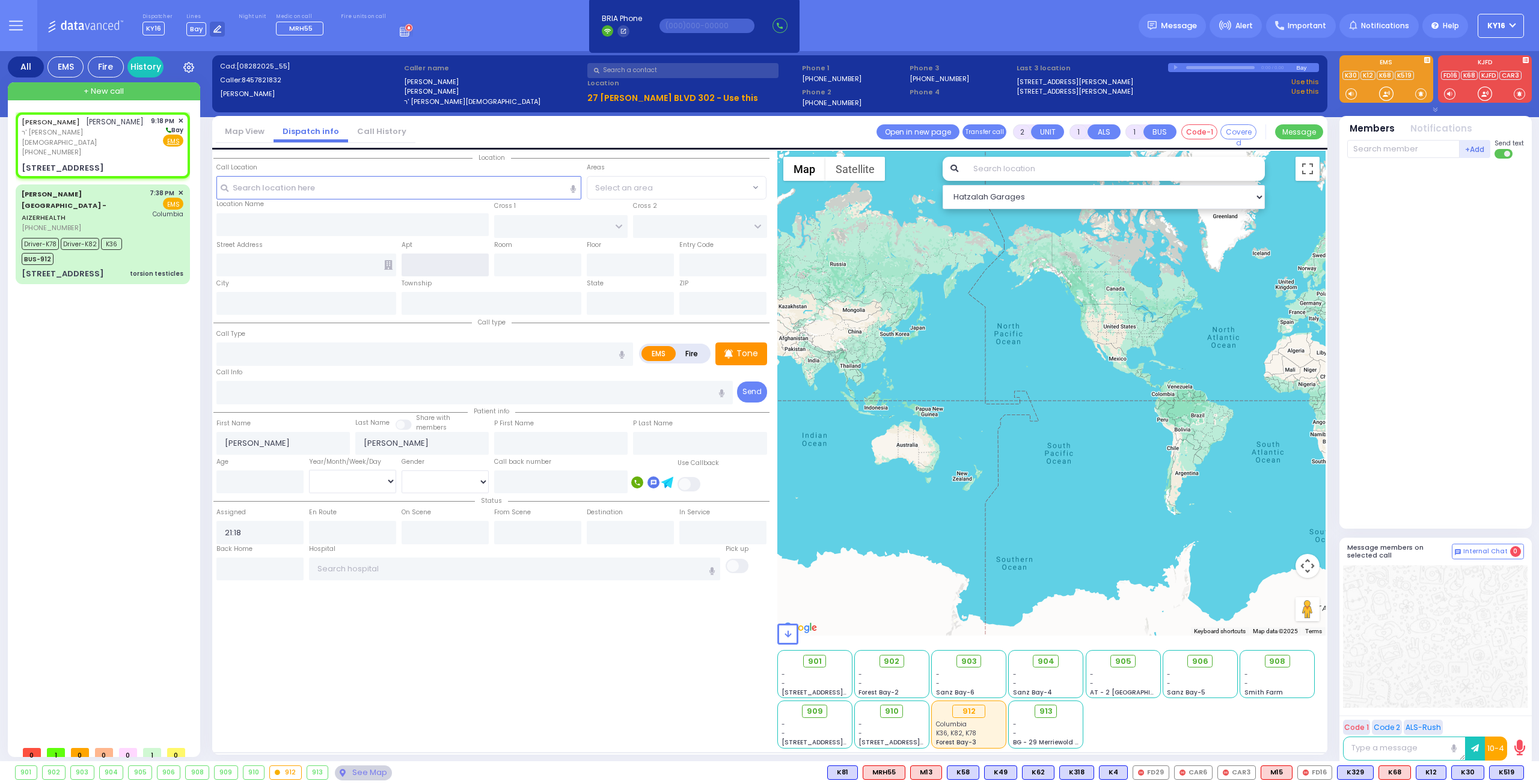
type input "2 Schunnemunk Road"
type input "Monroe"
type input "[US_STATE]"
type input "10950"
select select "[GEOGRAPHIC_DATA]"
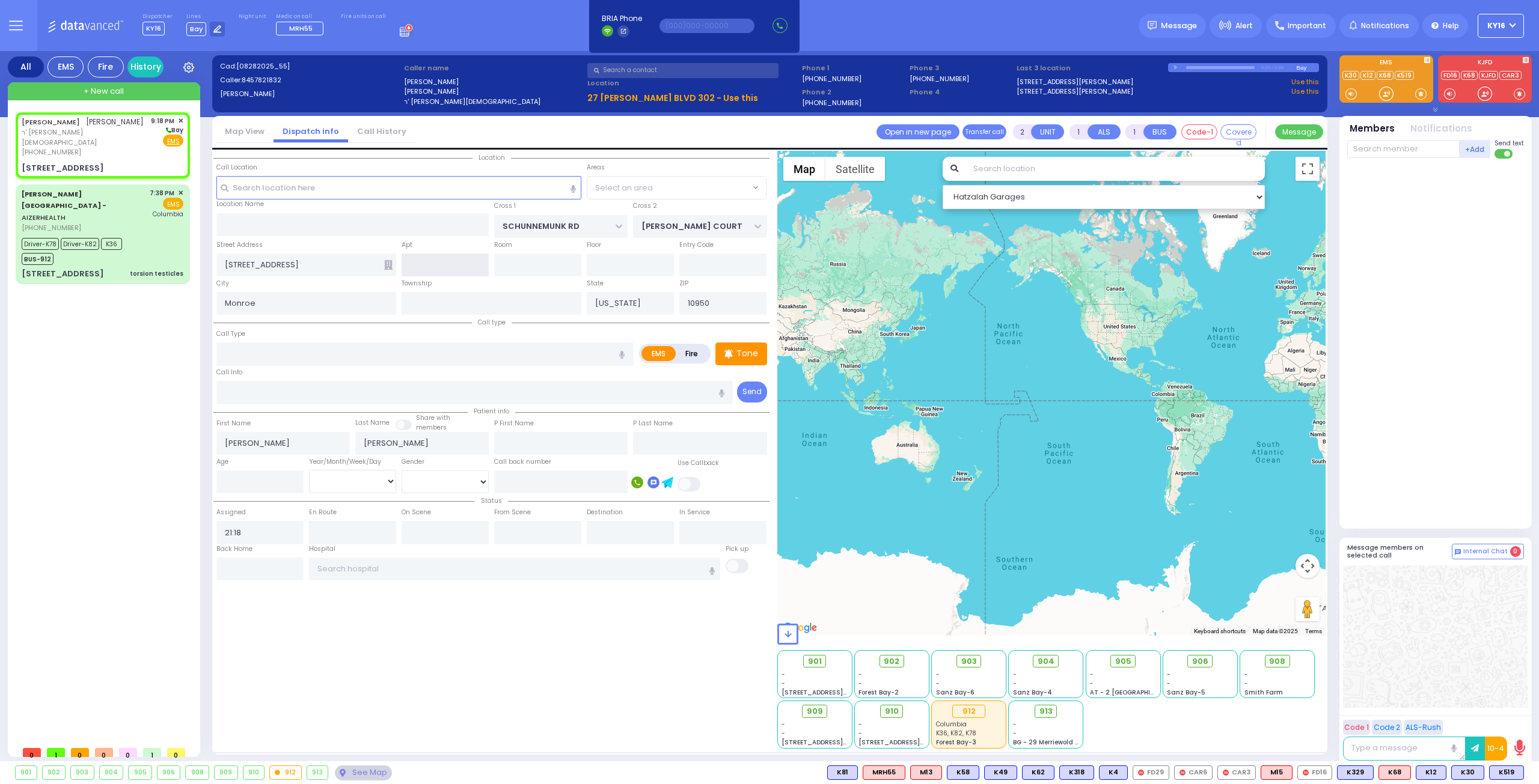
select select "Hatzalah Garages"
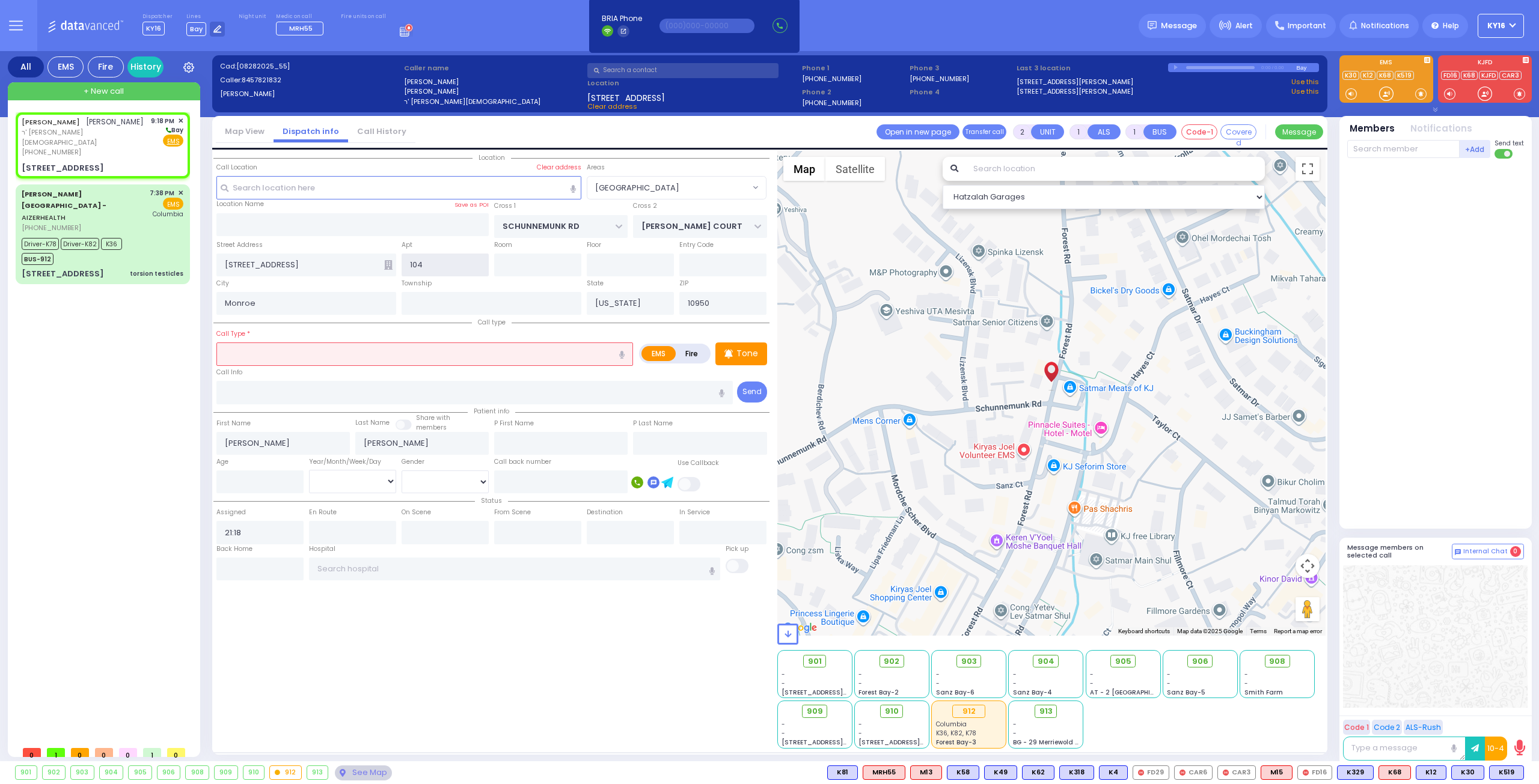
type input "104"
click at [398, 358] on input "text" at bounding box center [425, 353] width 416 height 23
select select
radio input "true"
select select
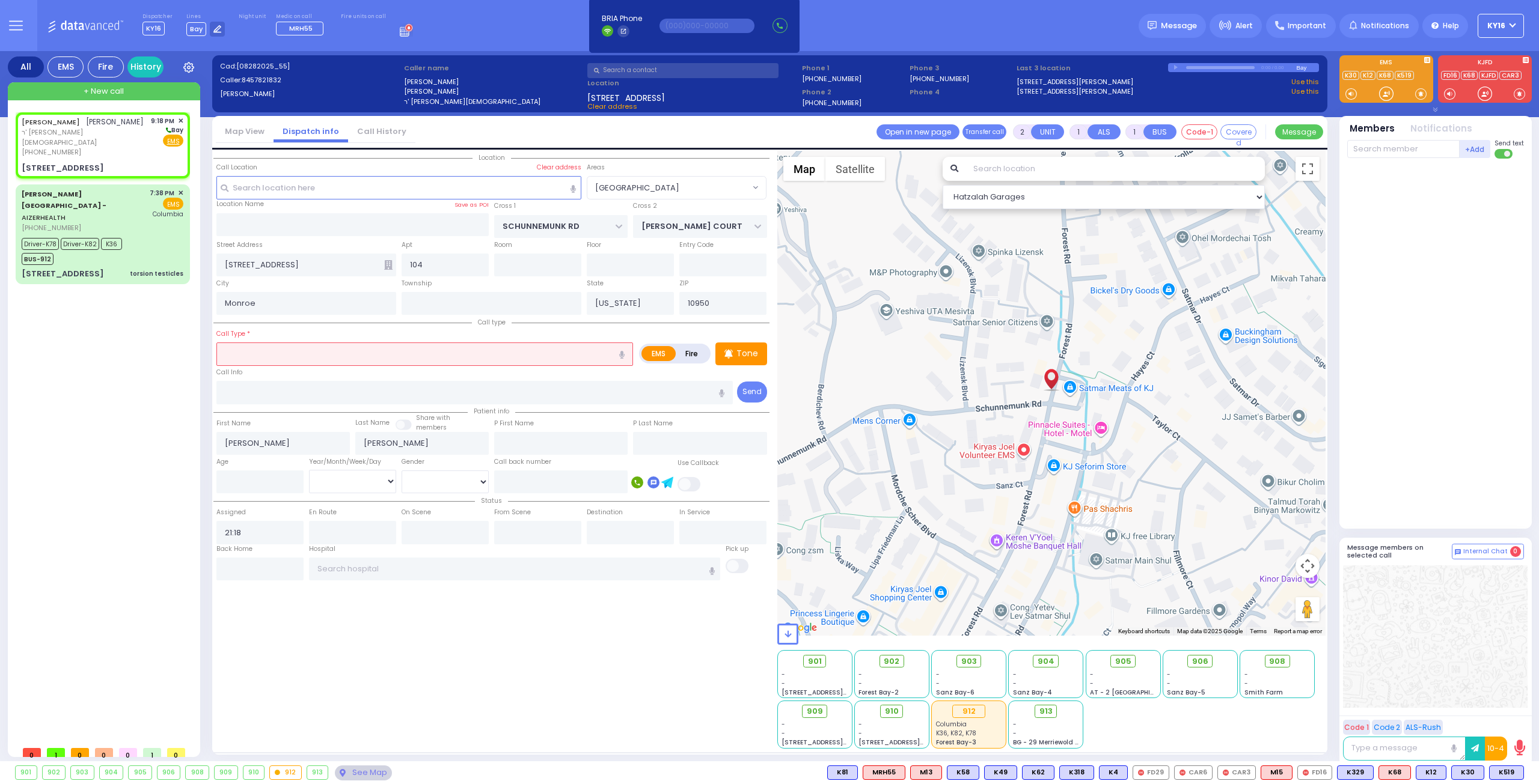
select select "Hatzalah Garages"
select select "[GEOGRAPHIC_DATA]"
drag, startPoint x: 398, startPoint y: 358, endPoint x: 239, endPoint y: 353, distance: 159.1
select select
radio input "true"
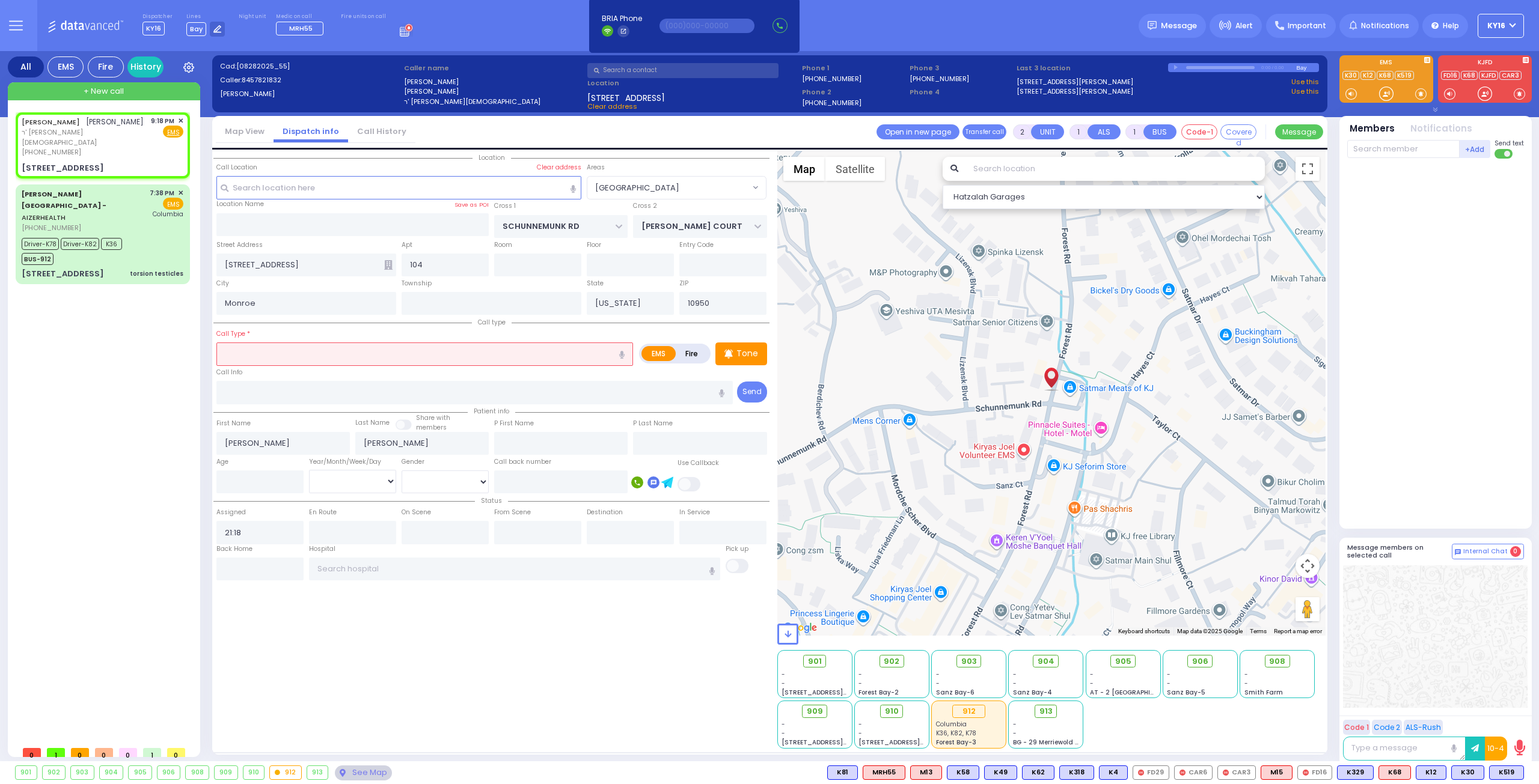
select select
select select "Hatzalah Garages"
select select "[GEOGRAPHIC_DATA]"
paste input "Sumeet Lalit Banker, MD"
type input "Sumeet Lalit Banker, MDt not feeling well"
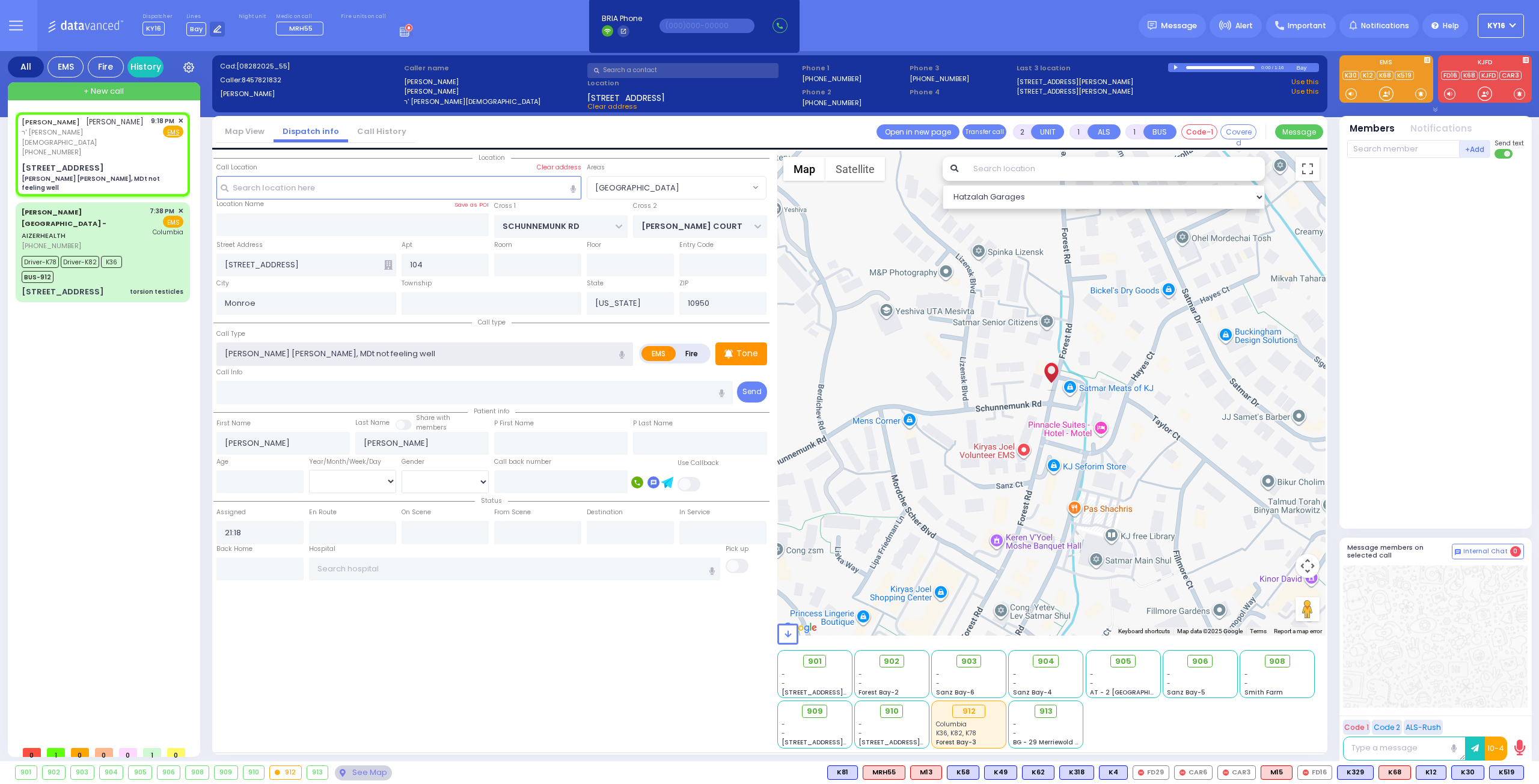
select select
radio input "true"
select select
select select "Hatzalah Garages"
select select "[GEOGRAPHIC_DATA]"
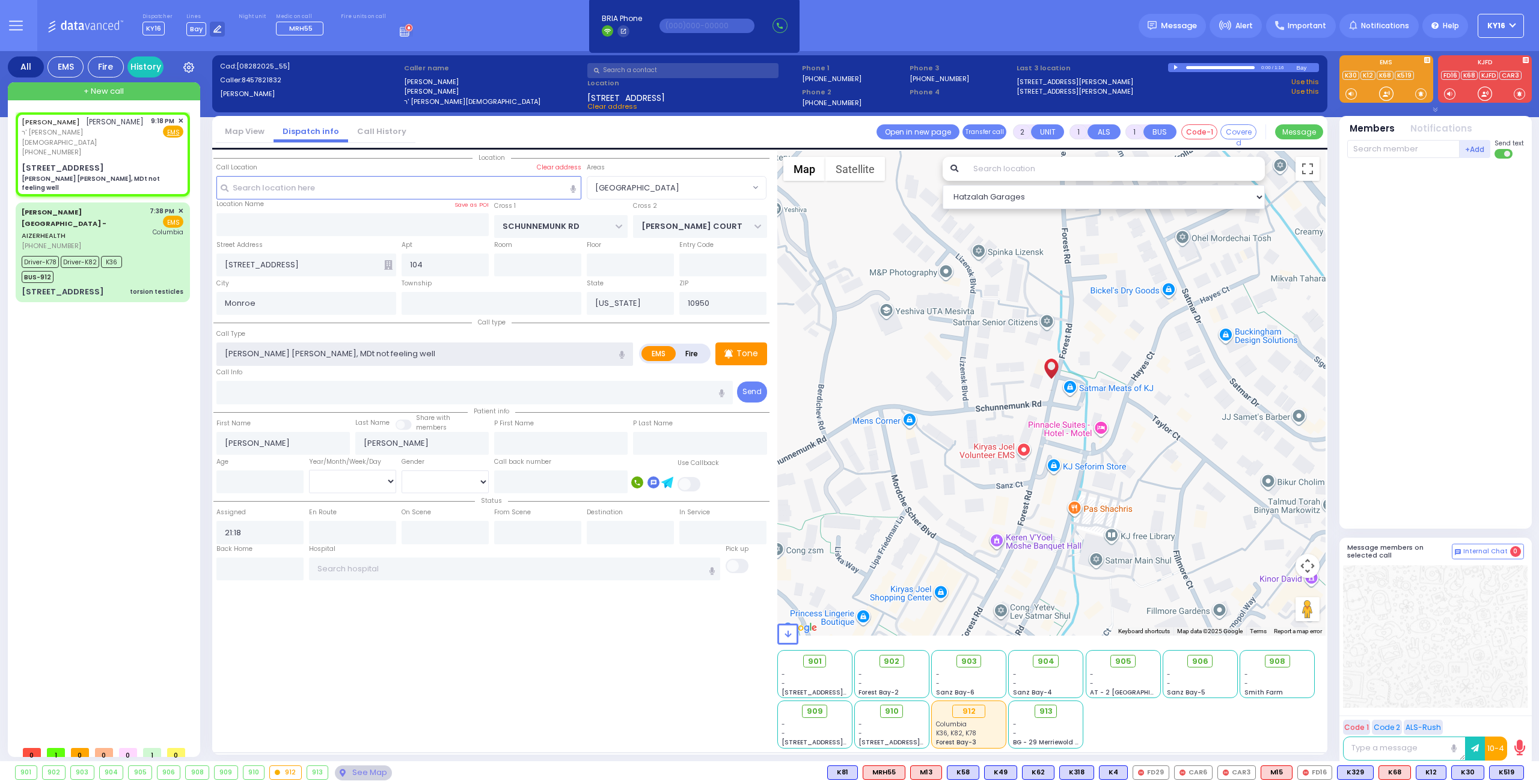
drag, startPoint x: 385, startPoint y: 353, endPoint x: 220, endPoint y: 357, distance: 165.0
click at [220, 357] on input "Sumeet Lalit Banker, MDt not feeling well" at bounding box center [425, 353] width 416 height 23
click at [244, 375] on span "Pt not feeling well" at bounding box center [255, 377] width 72 height 12
type input "Pt not feeling well"
type input "1"
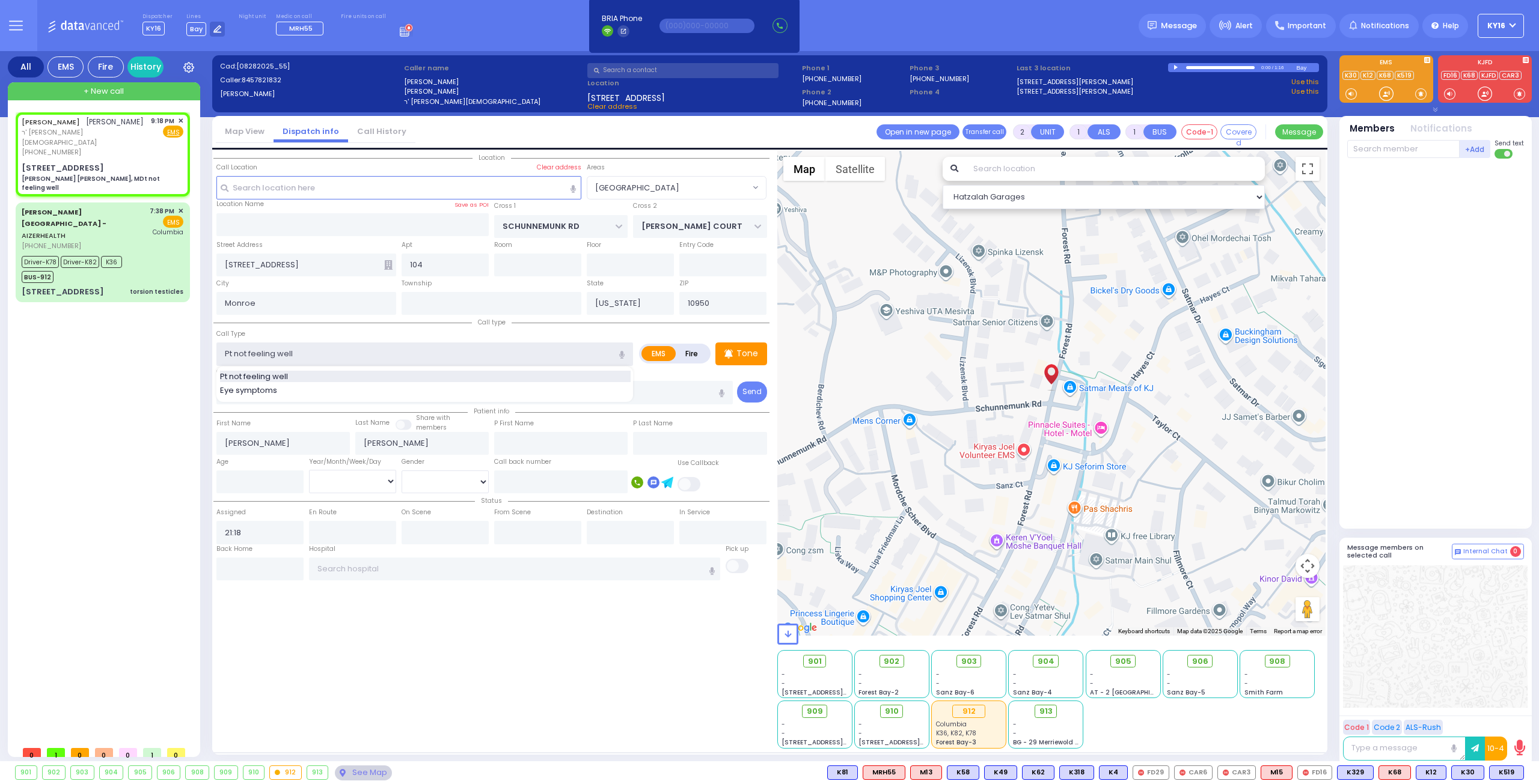
type input "0"
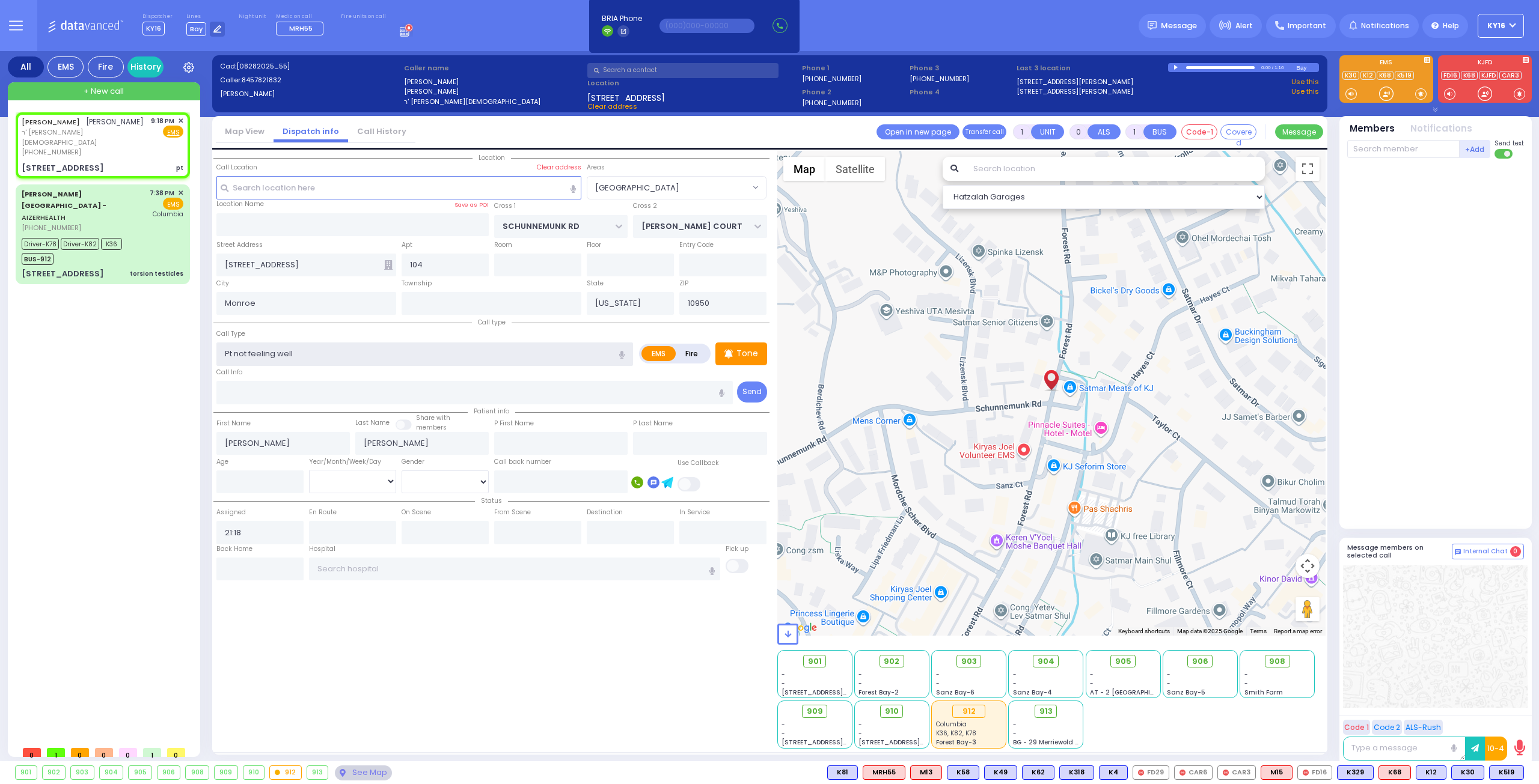
select select
radio input "true"
select select
select select "[GEOGRAPHIC_DATA]"
select select "Hatzalah Garages"
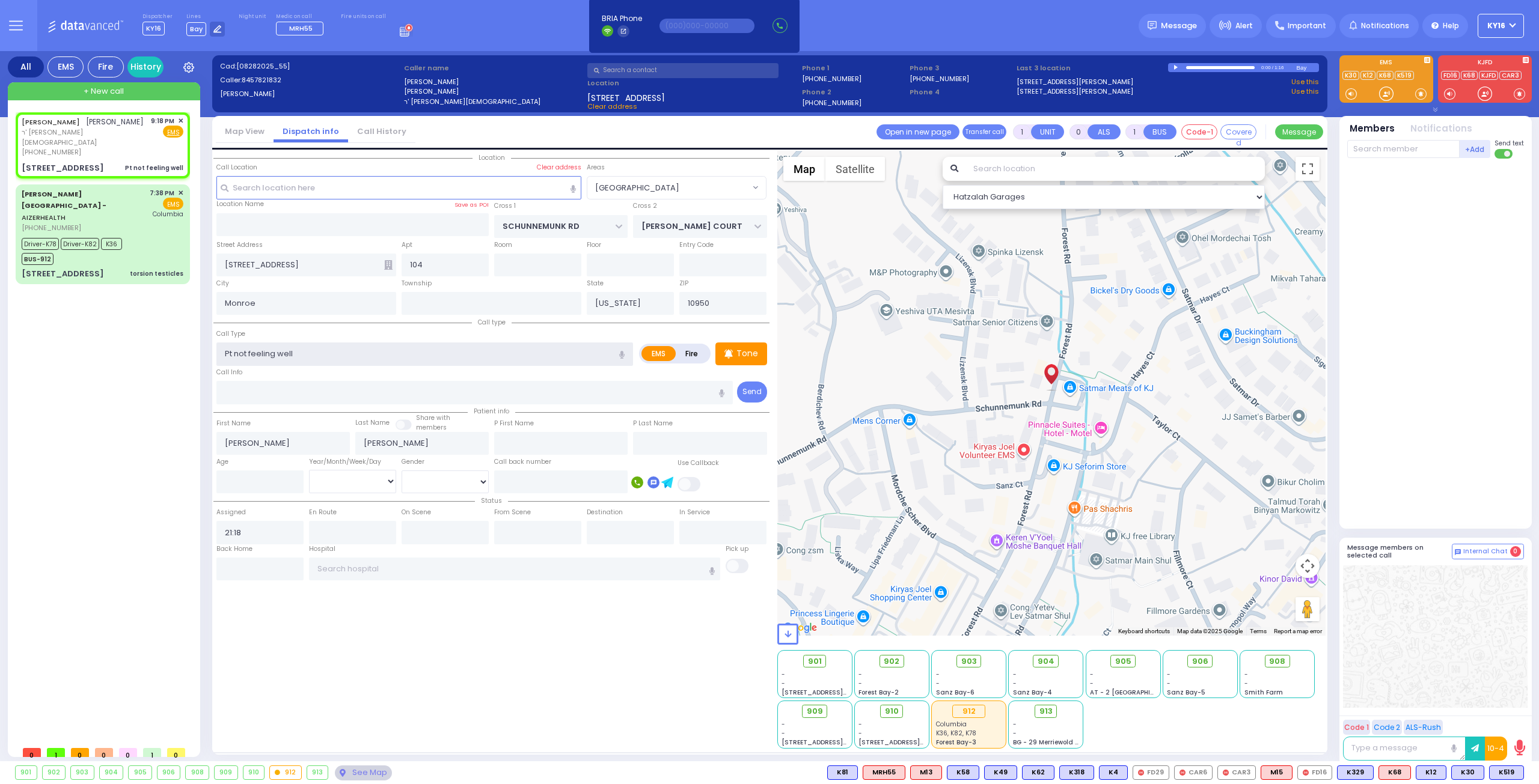
select select
radio input "true"
select select
select select "Hatzalah Garages"
select select "[GEOGRAPHIC_DATA]"
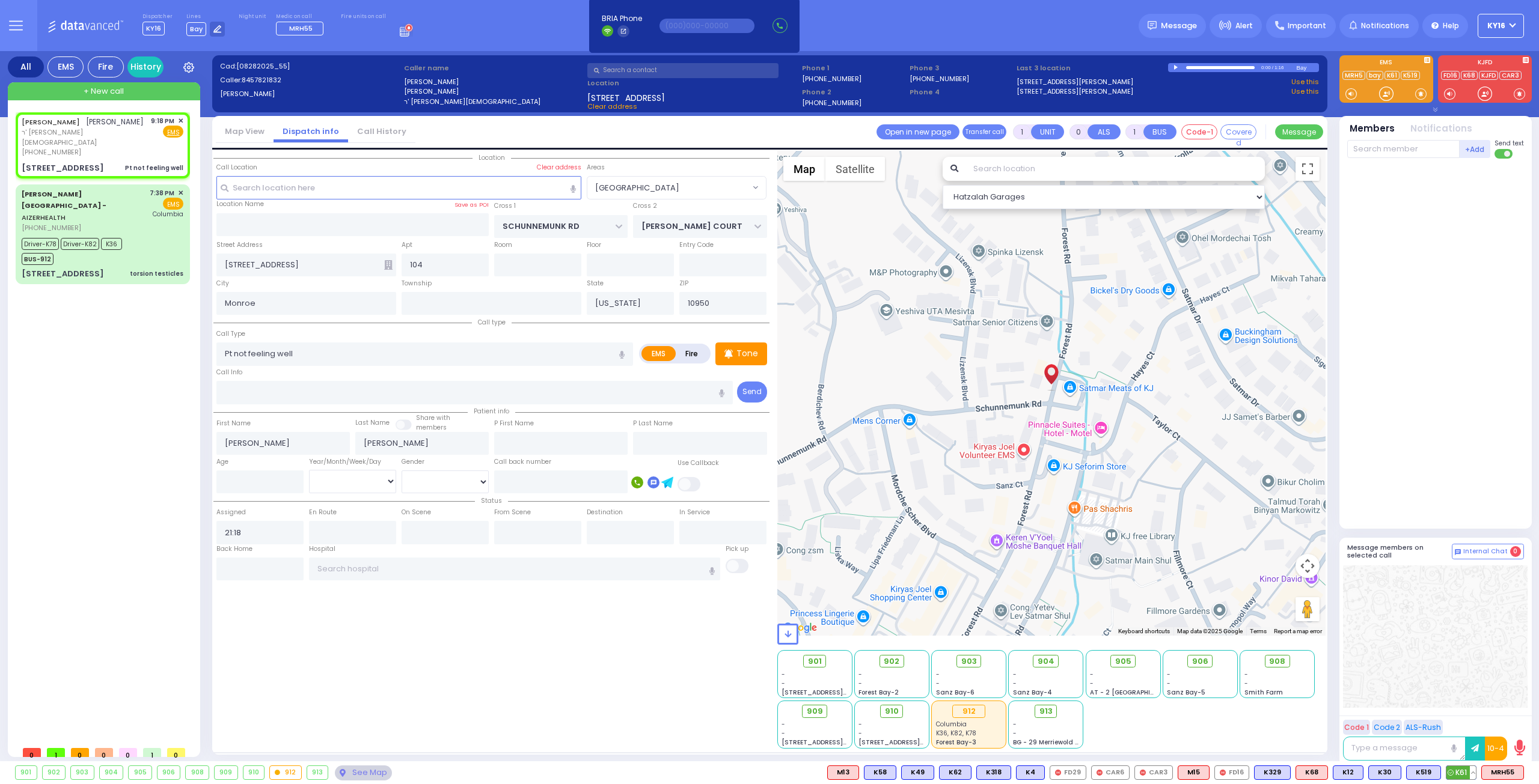
click at [1464, 771] on span "K61" at bounding box center [1461, 772] width 30 height 13
select select
radio input "true"
select select
type input "21:21"
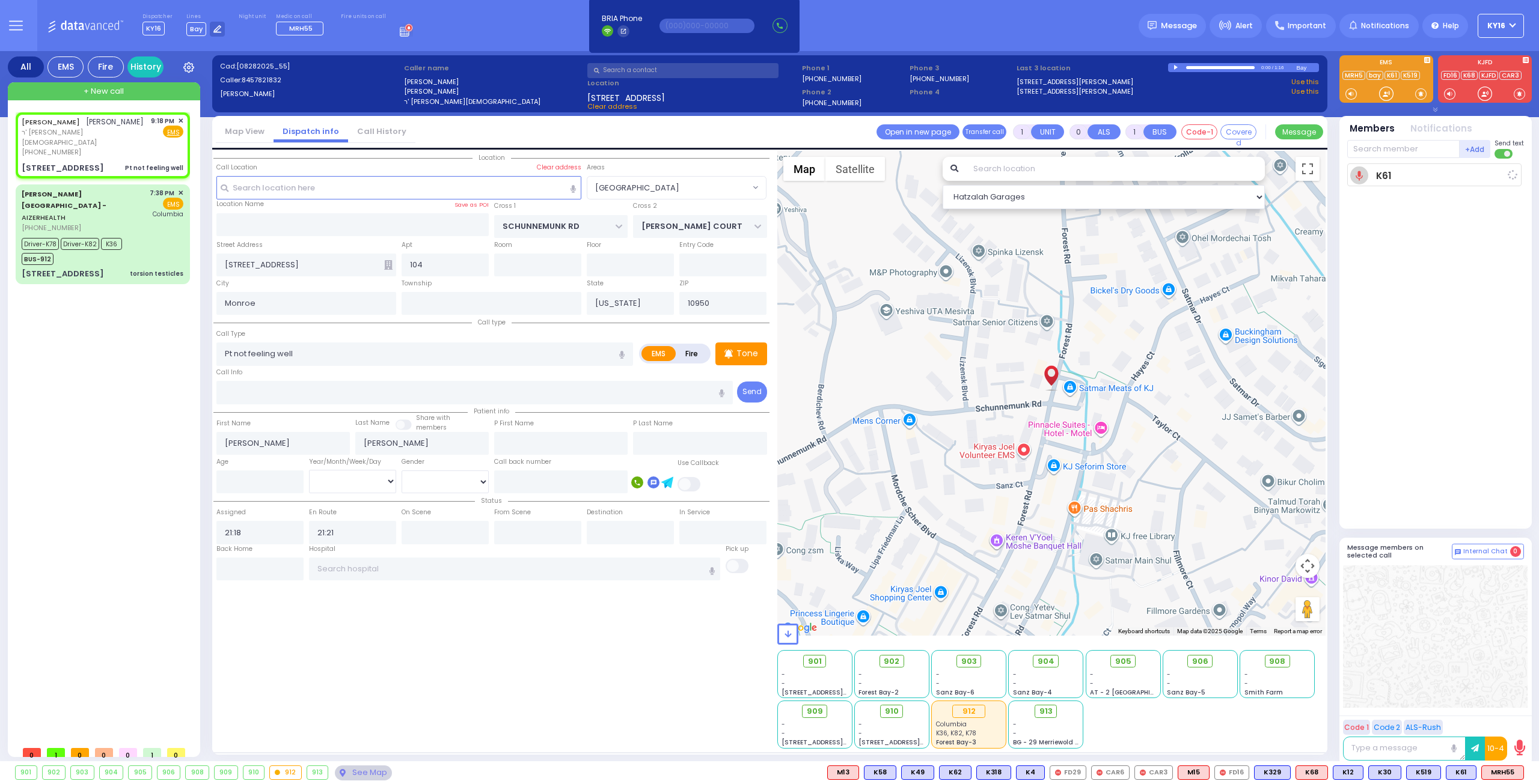
select select "Hatzalah Garages"
select select "[GEOGRAPHIC_DATA]"
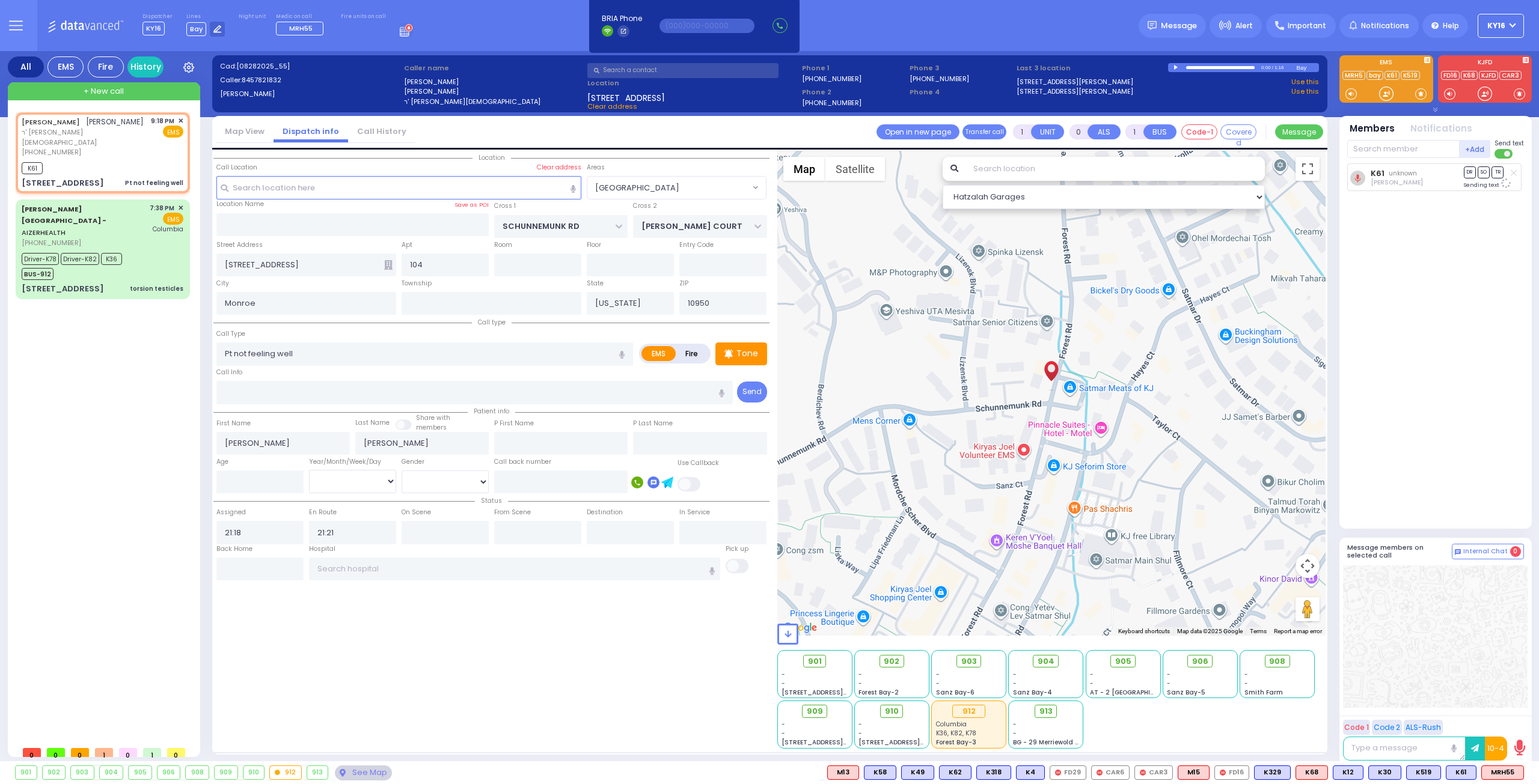
select select
radio input "true"
select select
select select "[GEOGRAPHIC_DATA]"
select select "Hatzalah Garages"
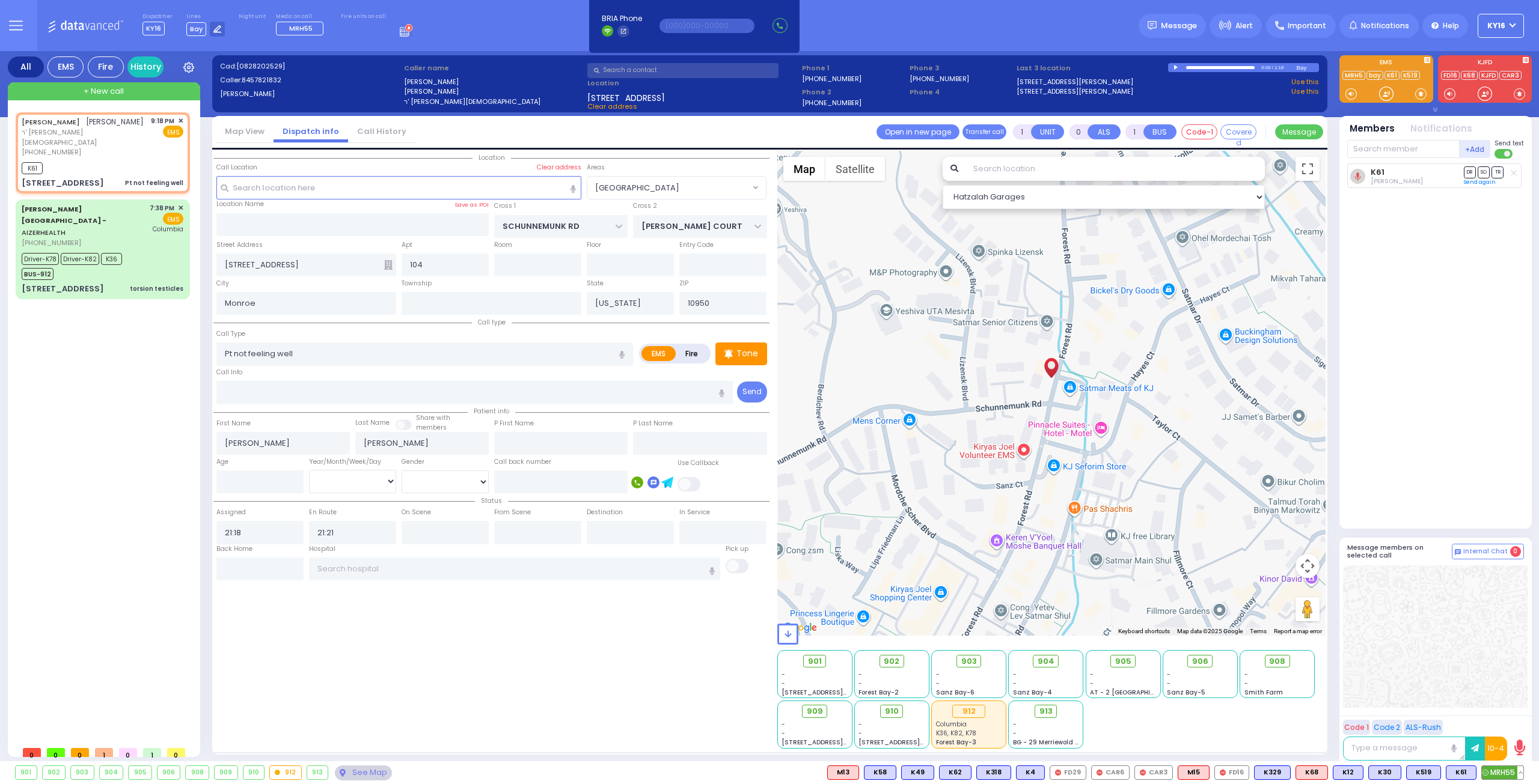
click at [1498, 769] on span "MRH55" at bounding box center [1501, 772] width 41 height 13
select select
radio input "true"
select select
select select "Hatzalah Garages"
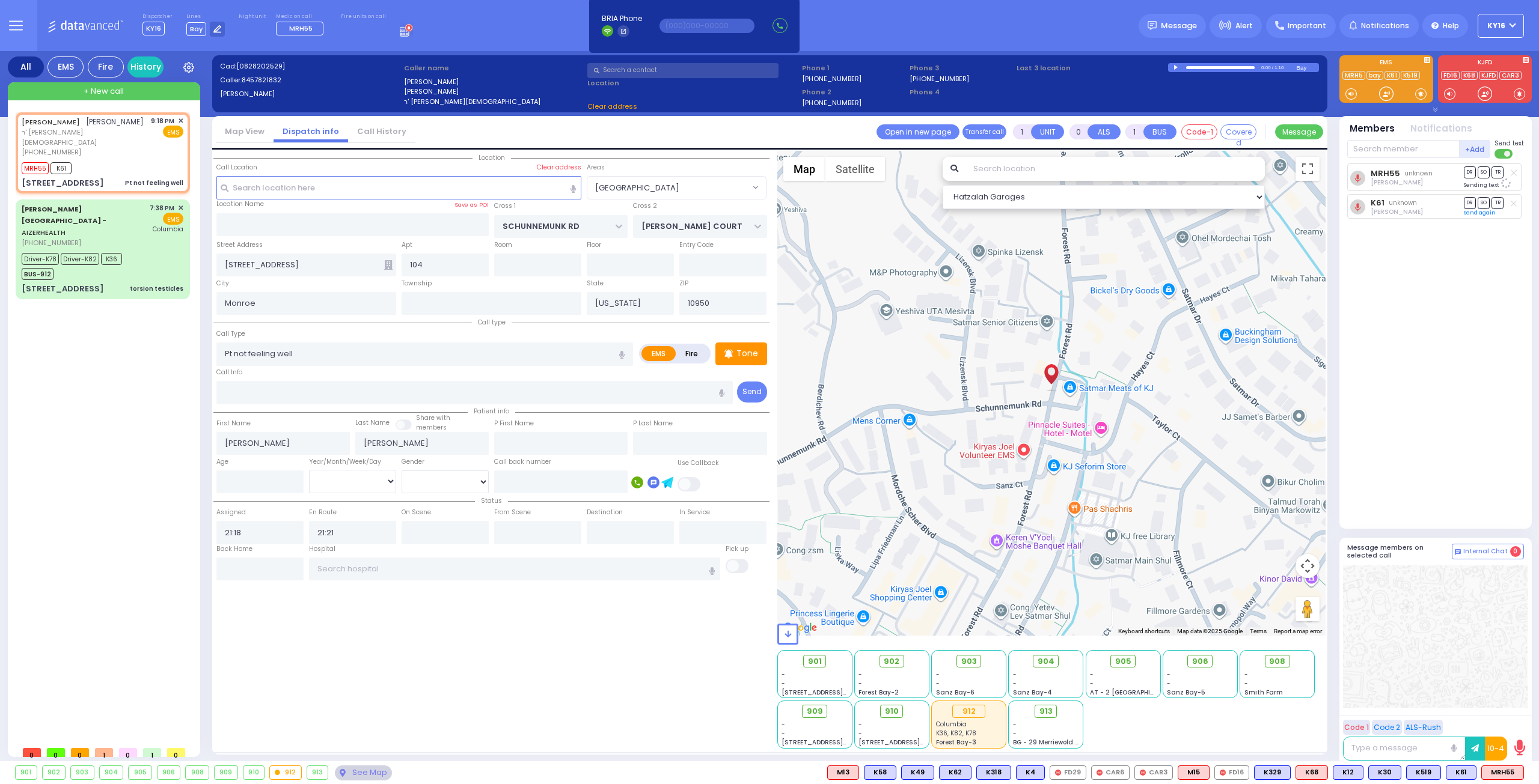
select select "[GEOGRAPHIC_DATA]"
click at [1506, 772] on span "K318" at bounding box center [1505, 772] width 34 height 13
select select
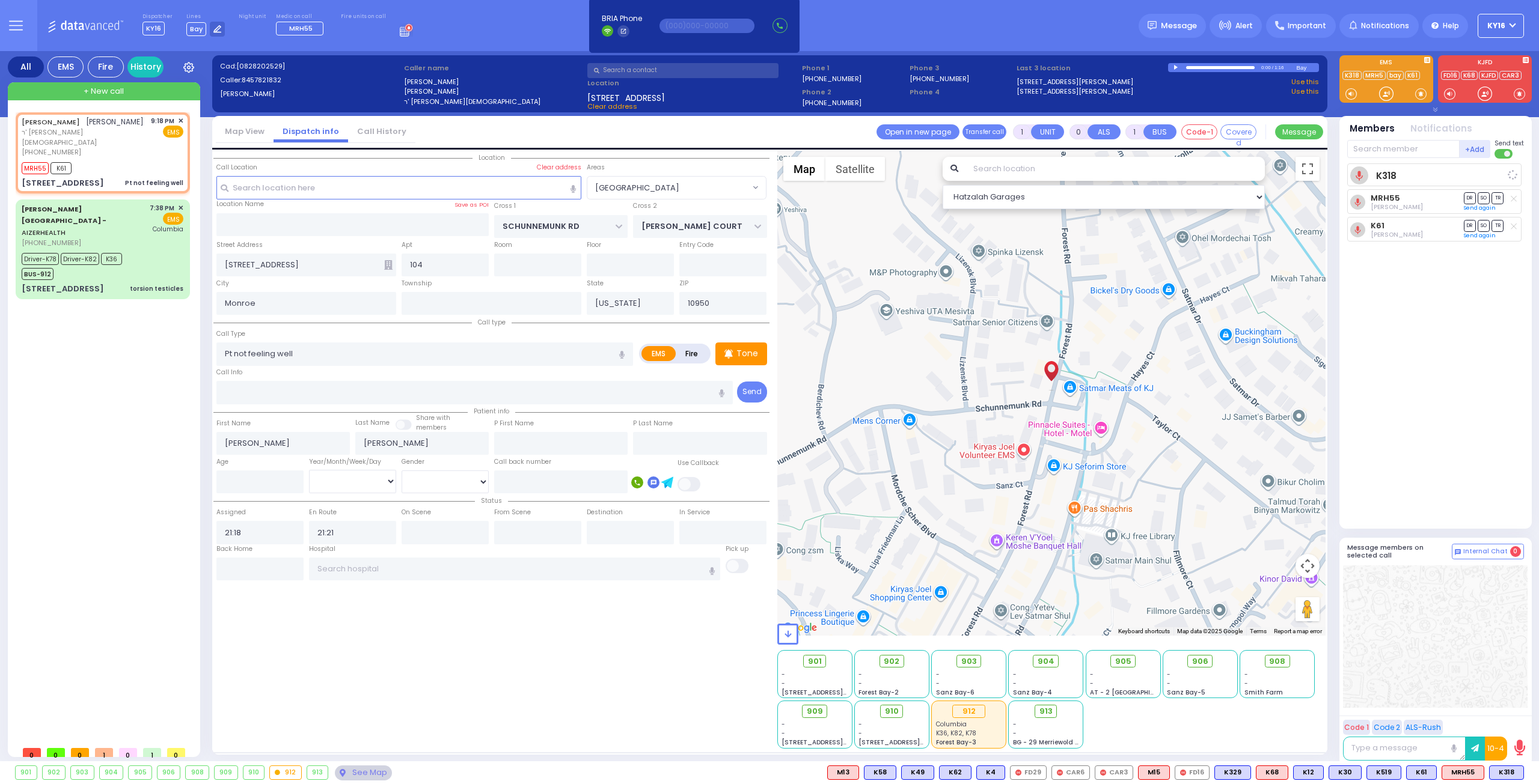
radio input "true"
select select
select select "Hatzalah Garages"
select select "[GEOGRAPHIC_DATA]"
click at [227, 263] on input "2 Schunnemunk Road" at bounding box center [306, 265] width 179 height 23
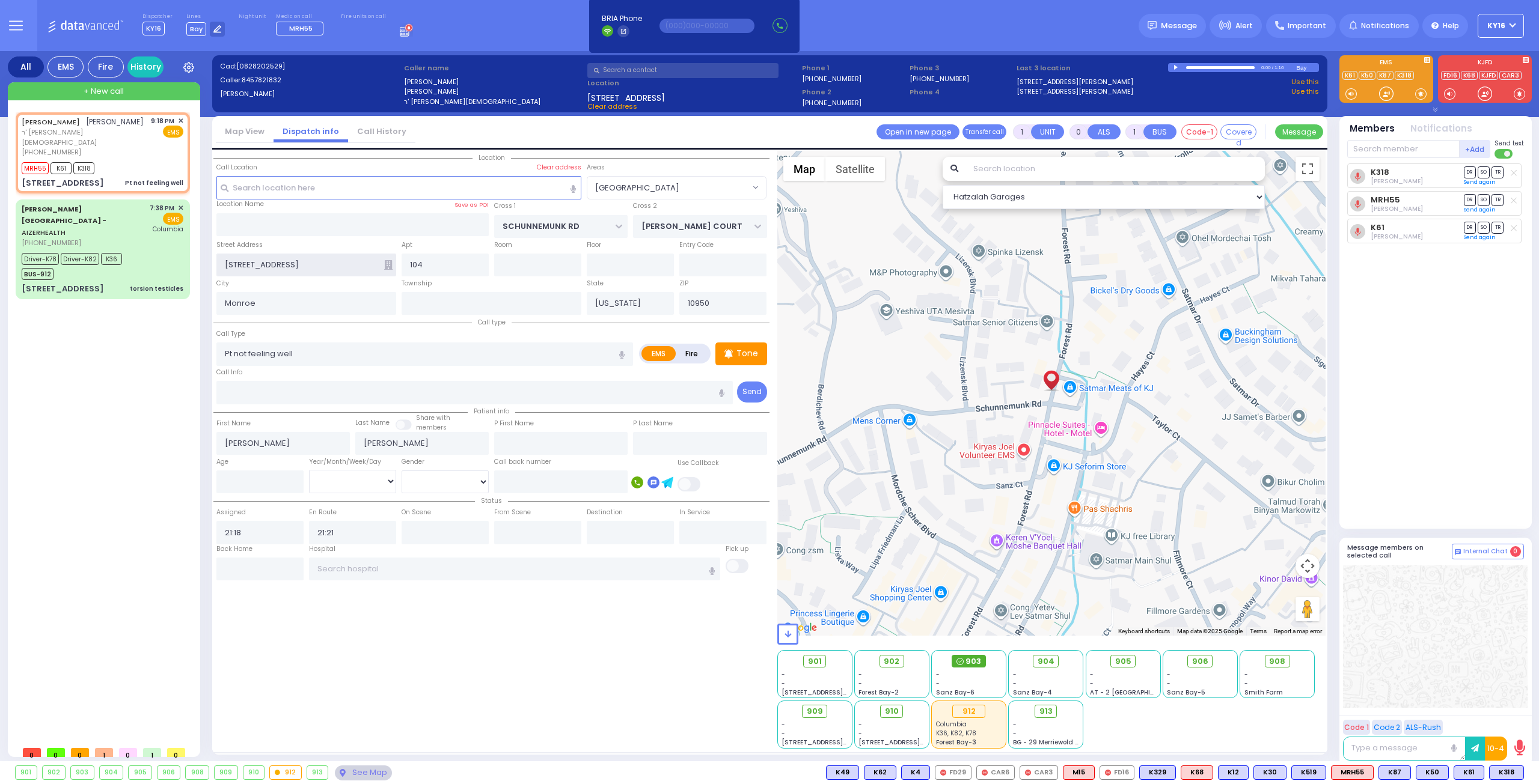
type input "[STREET_ADDRESS]"
click at [973, 662] on span "903" at bounding box center [973, 661] width 15 height 12
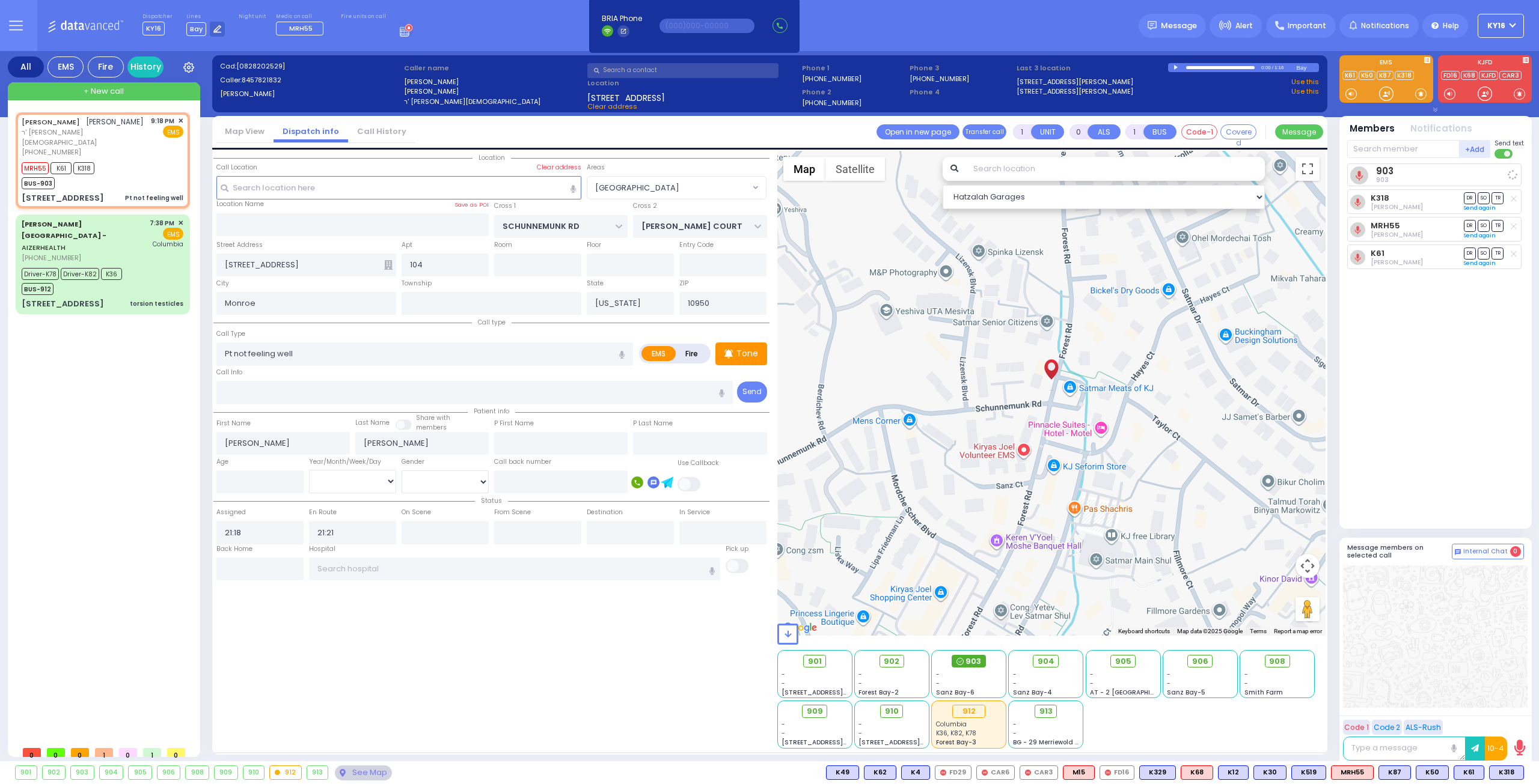
select select
radio input "true"
select select
select select "Hatzalah Garages"
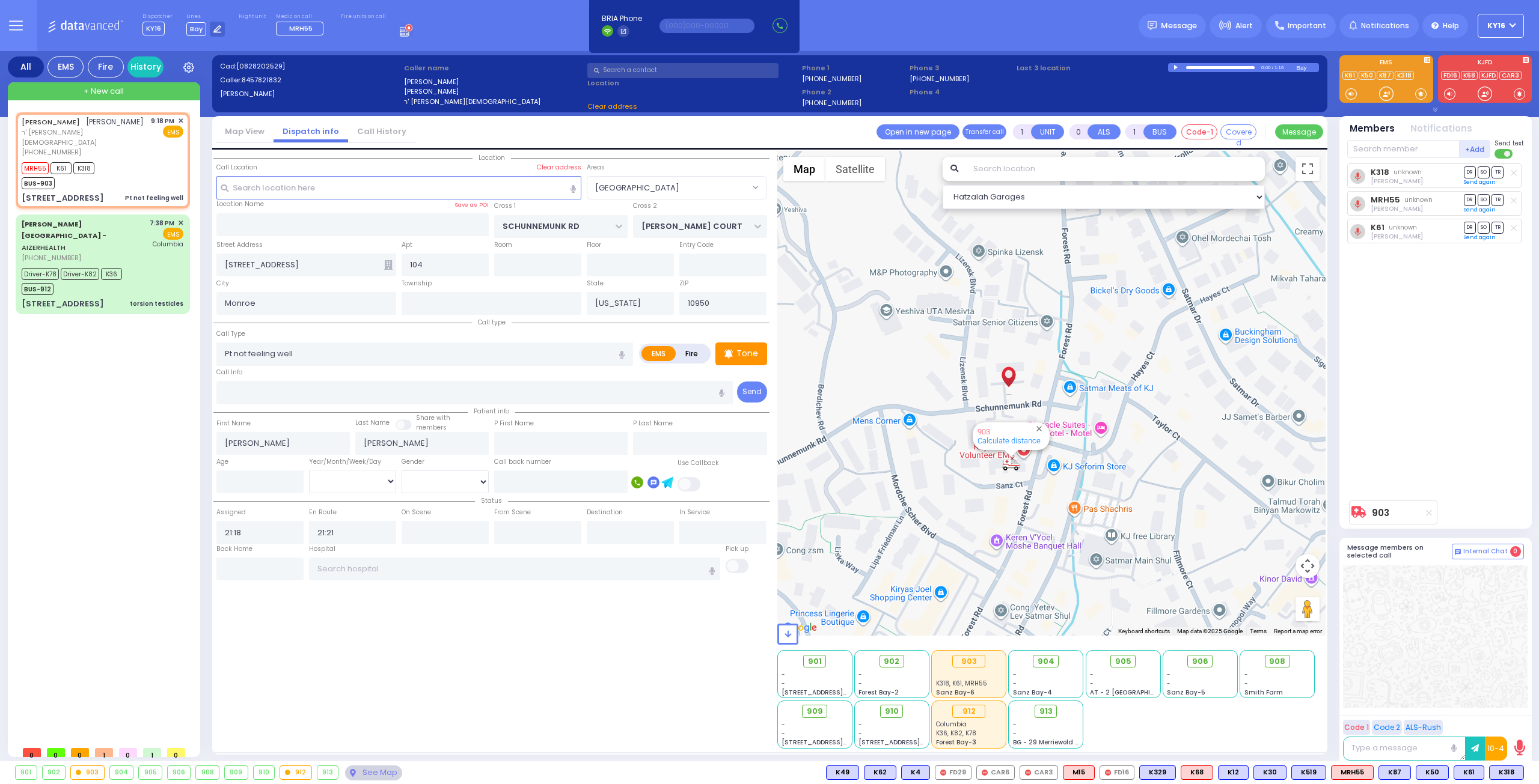
select select
radio input "true"
select select
select select "Hatzalah Garages"
select select
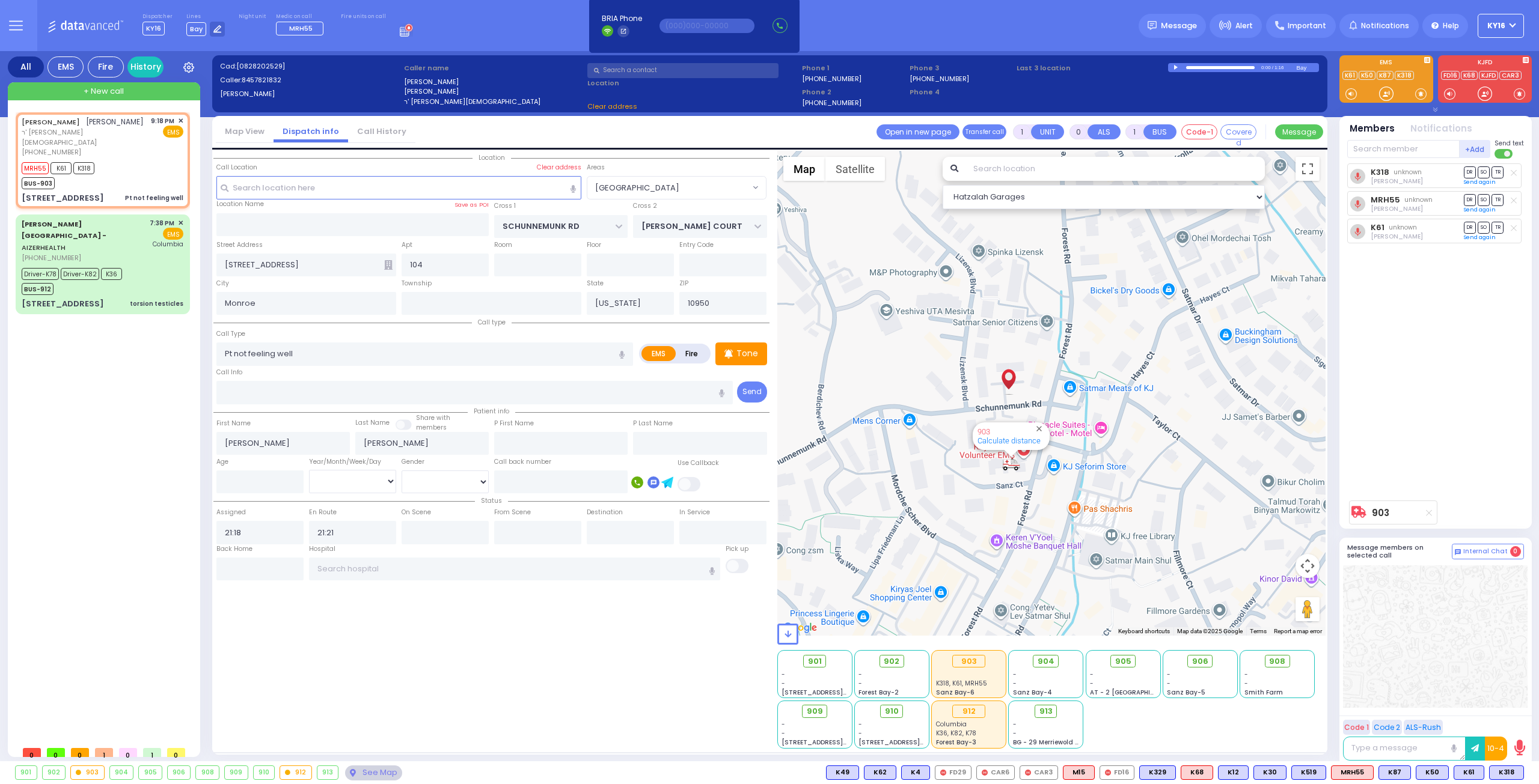
radio input "true"
select select
select select "Hatzalah Garages"
select select "[GEOGRAPHIC_DATA]"
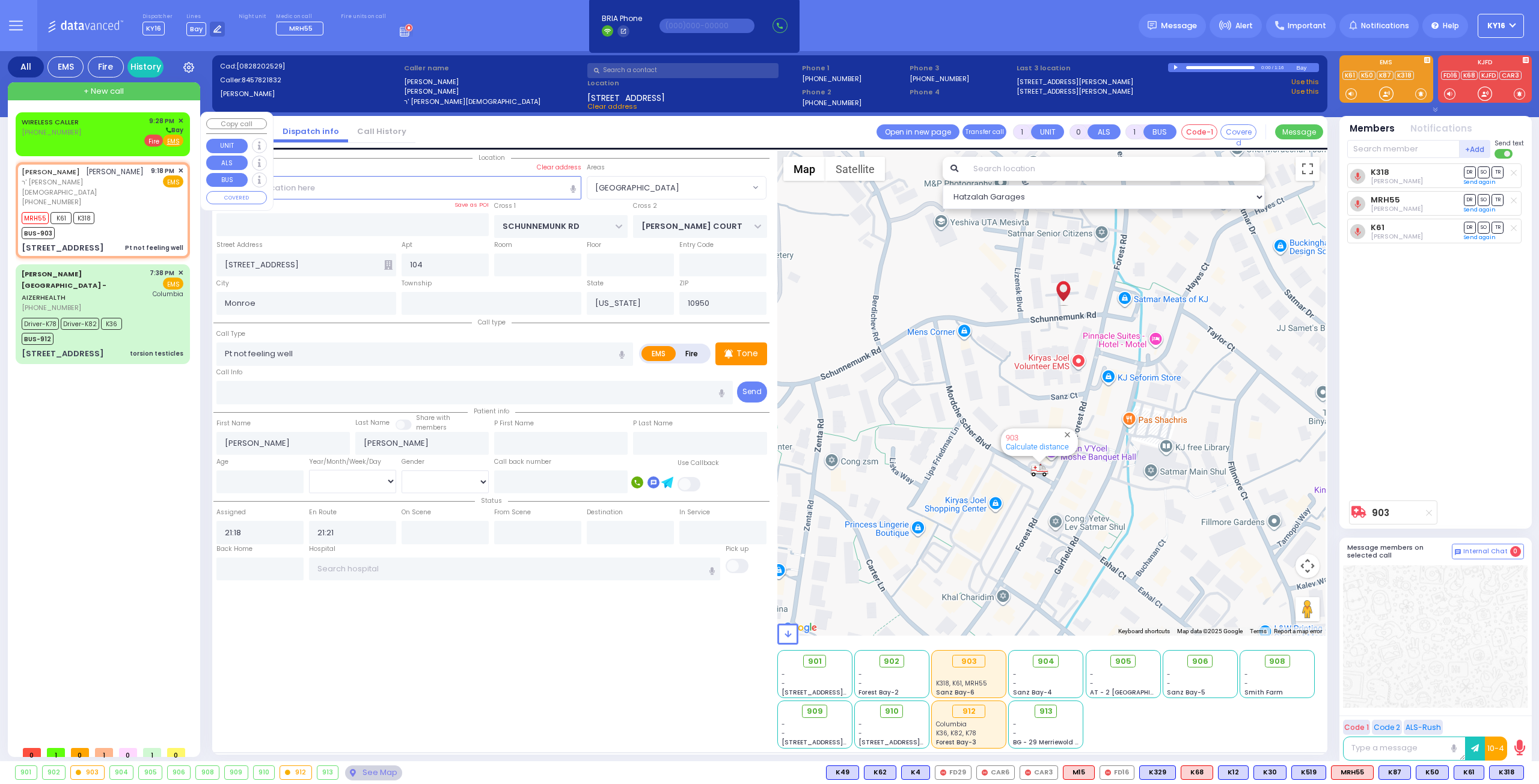
click at [155, 139] on span "Fire" at bounding box center [153, 141] width 18 height 12
type input "2"
type input "1"
select select
radio input "false"
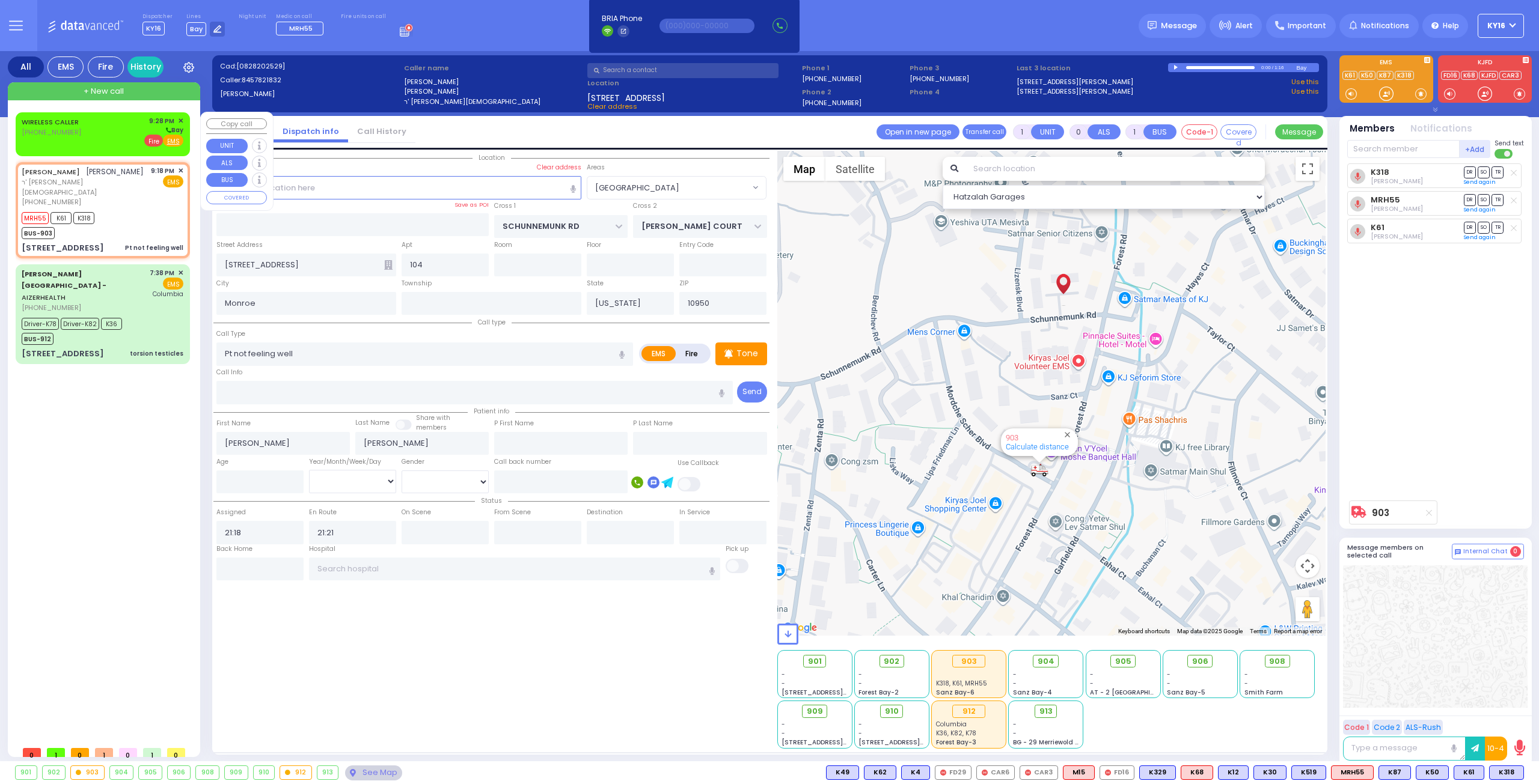
radio input "true"
select select
type input "21:28"
select select "Hatzalah Garages"
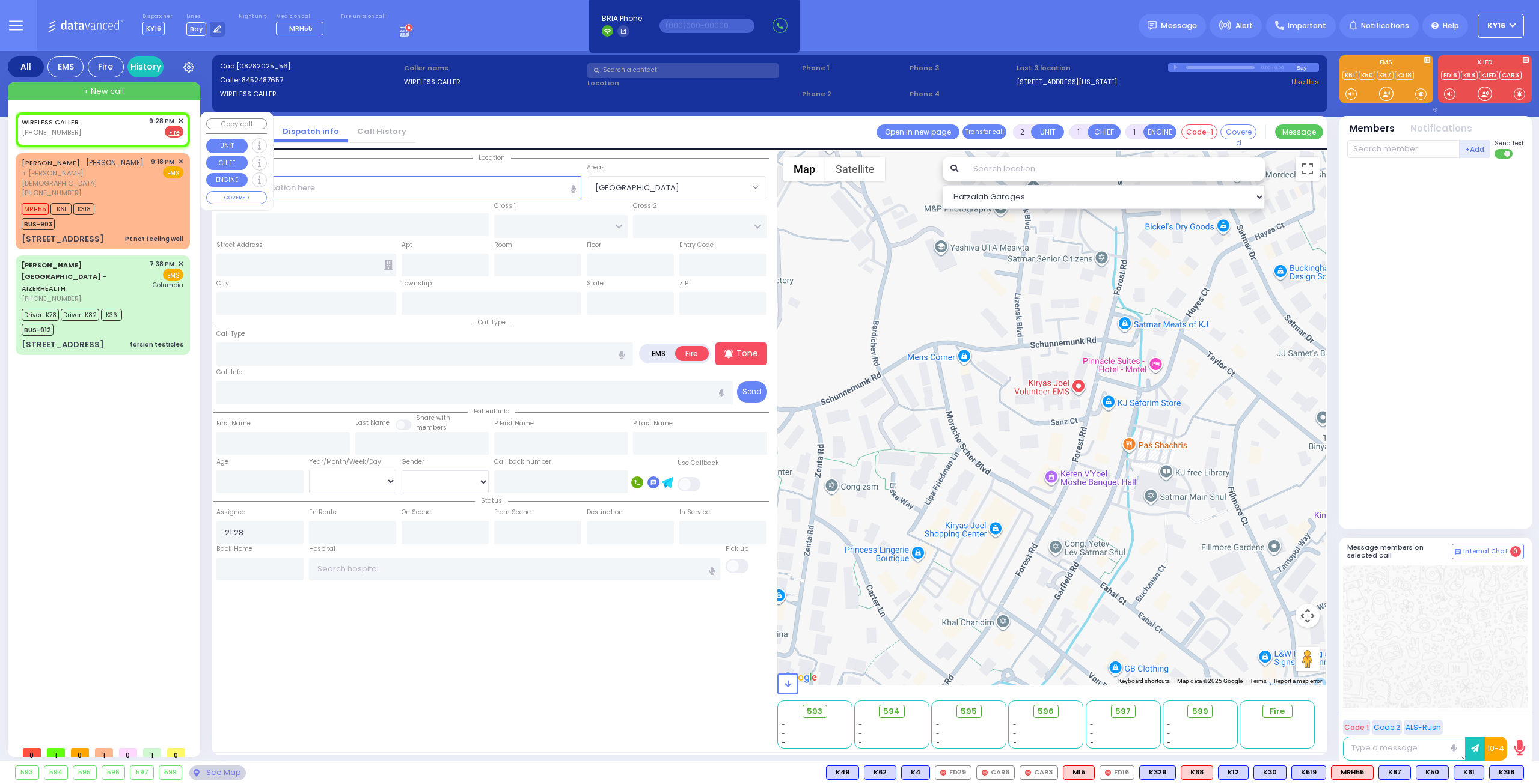
select select
radio input "true"
select select
select select "Hatzalah Garages"
click at [341, 188] on input "text" at bounding box center [399, 188] width 365 height 23
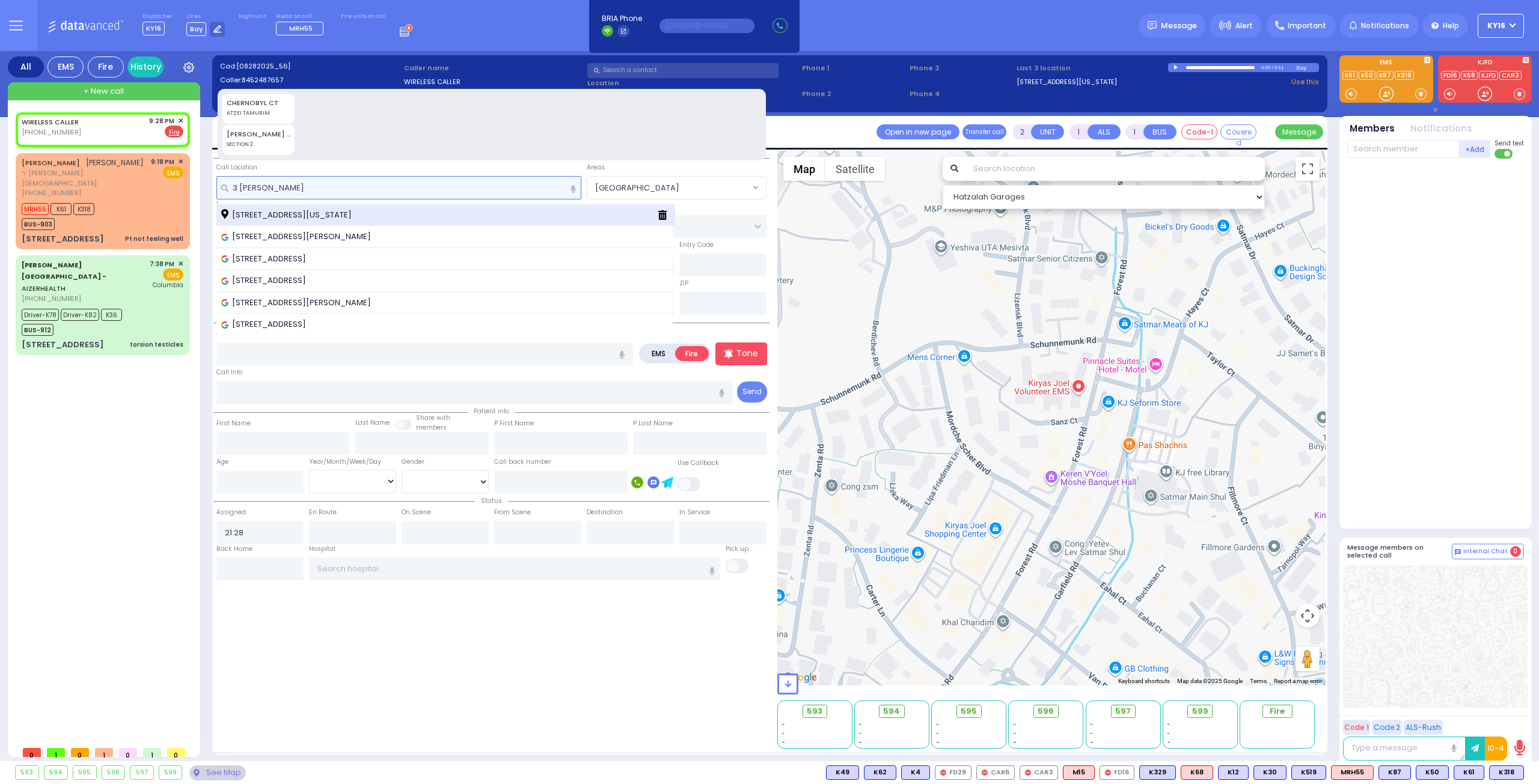
type input "3 cher"
click at [336, 209] on span "[STREET_ADDRESS][US_STATE]" at bounding box center [289, 215] width 135 height 12
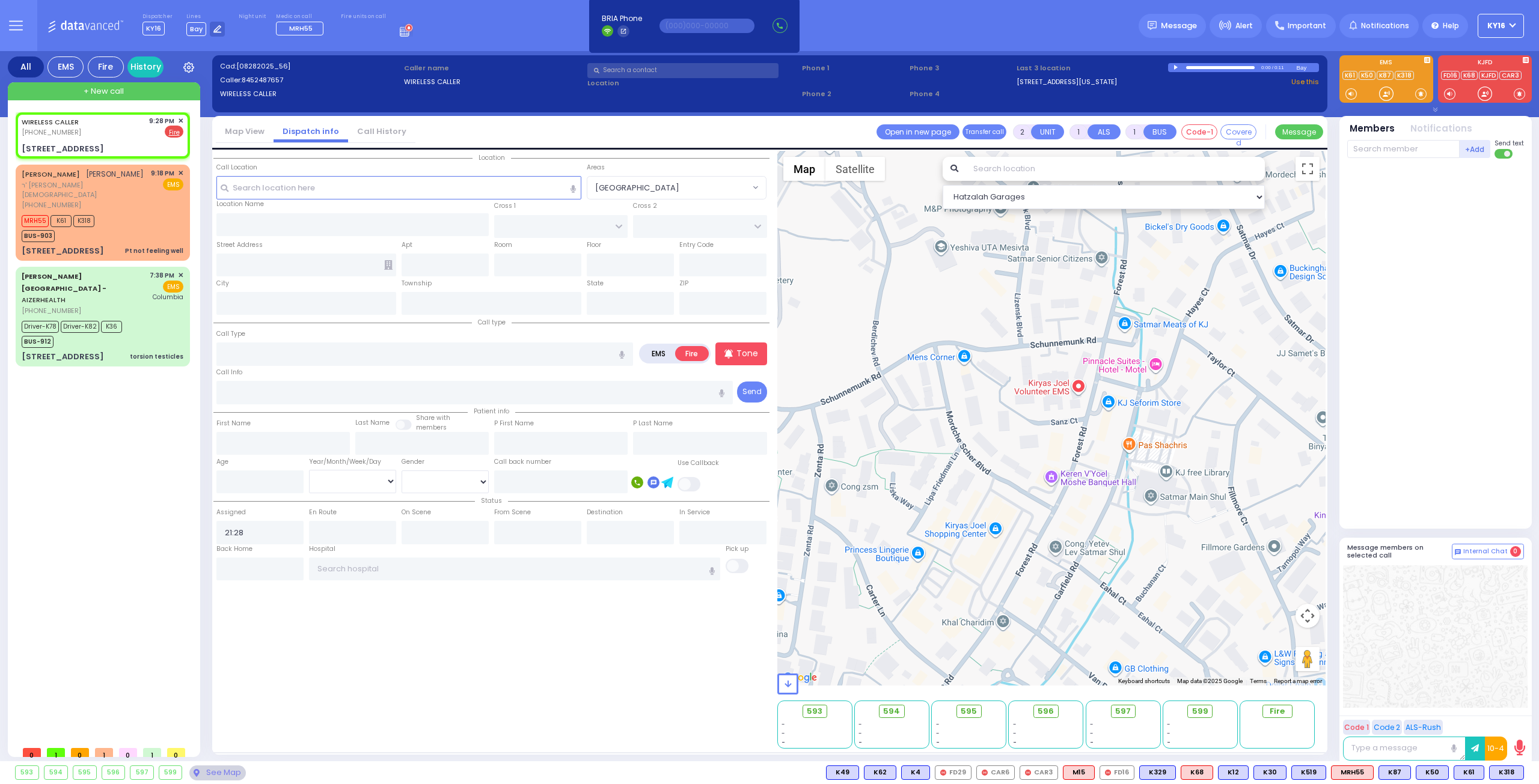
select select
radio input "true"
select select
type input "CHERNOBYL COURT"
type input "KRAKOW BLVD"
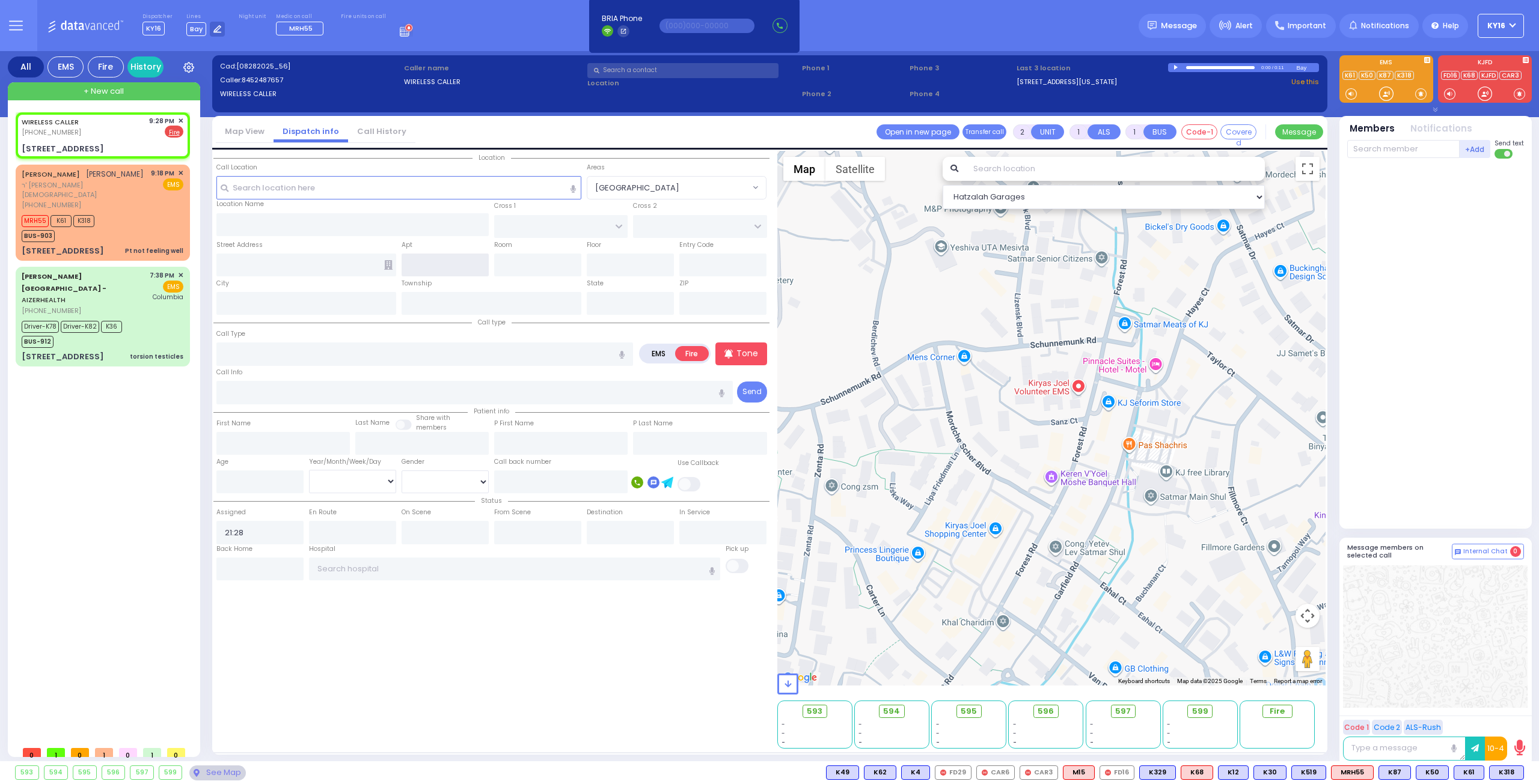
type input "[STREET_ADDRESS]"
type input "Monroe"
type input "[US_STATE]"
type input "10950"
select select "Hatzalah Garages"
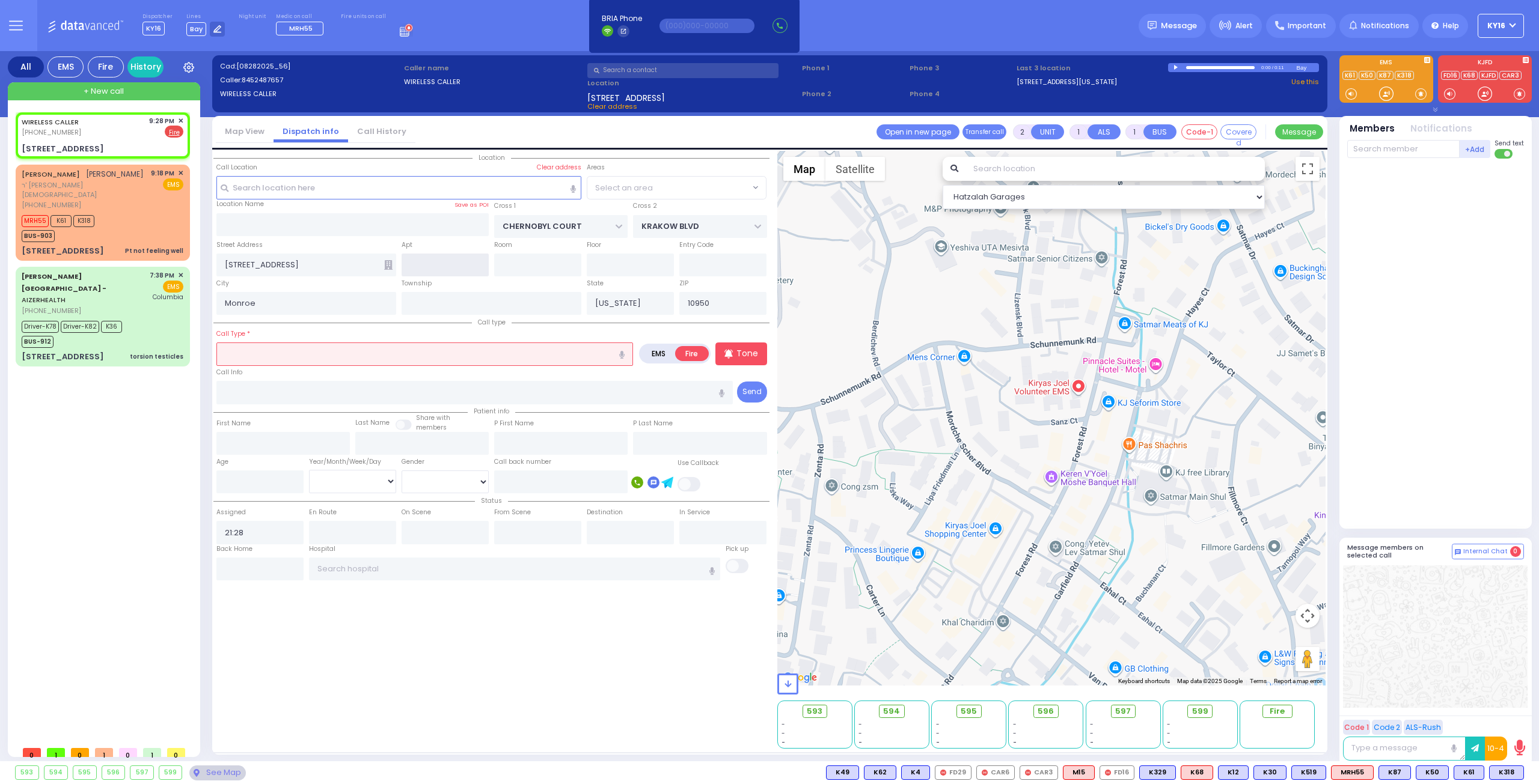
select select "ATZEI TAMURIM"
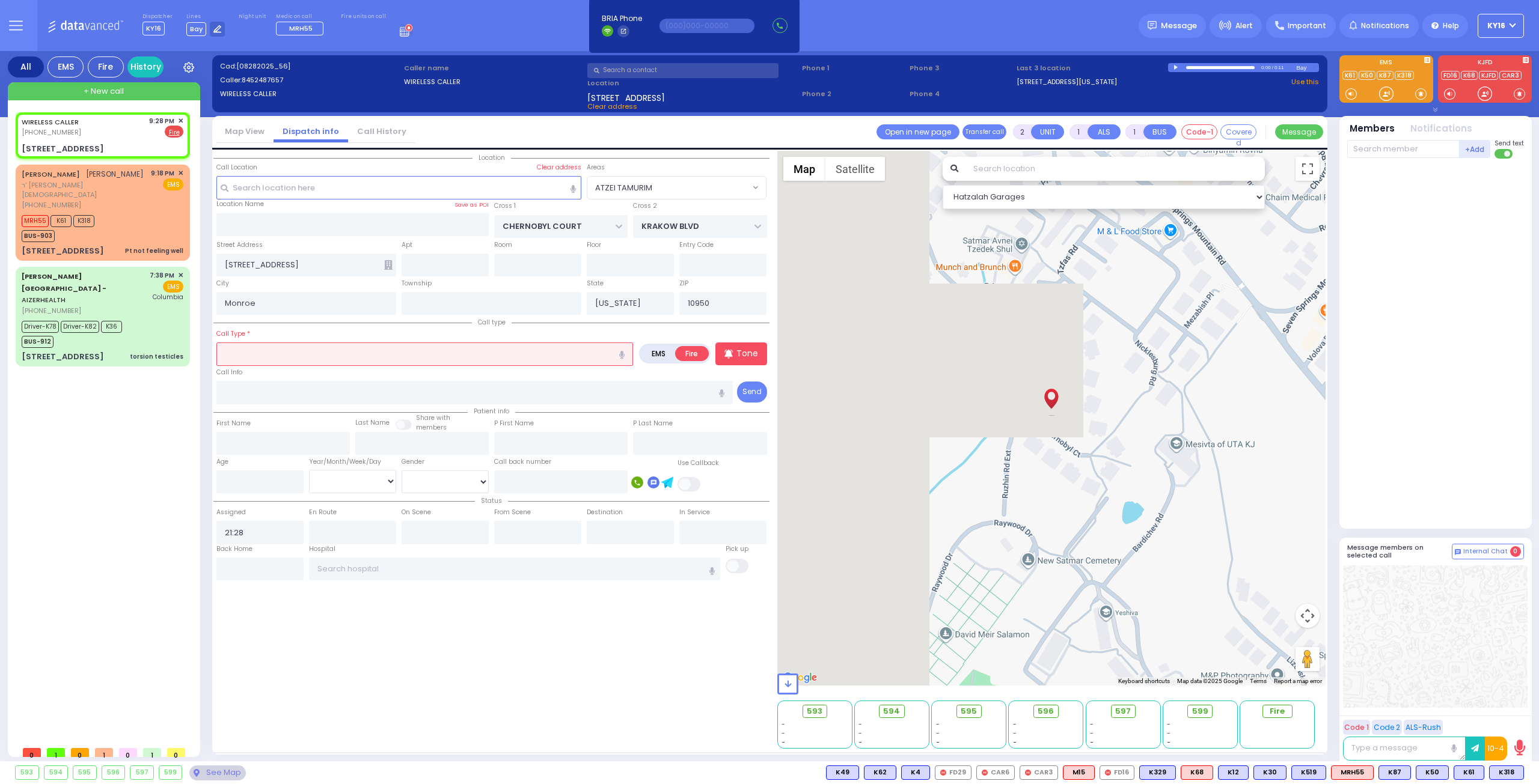
click at [269, 351] on input "text" at bounding box center [425, 353] width 416 height 23
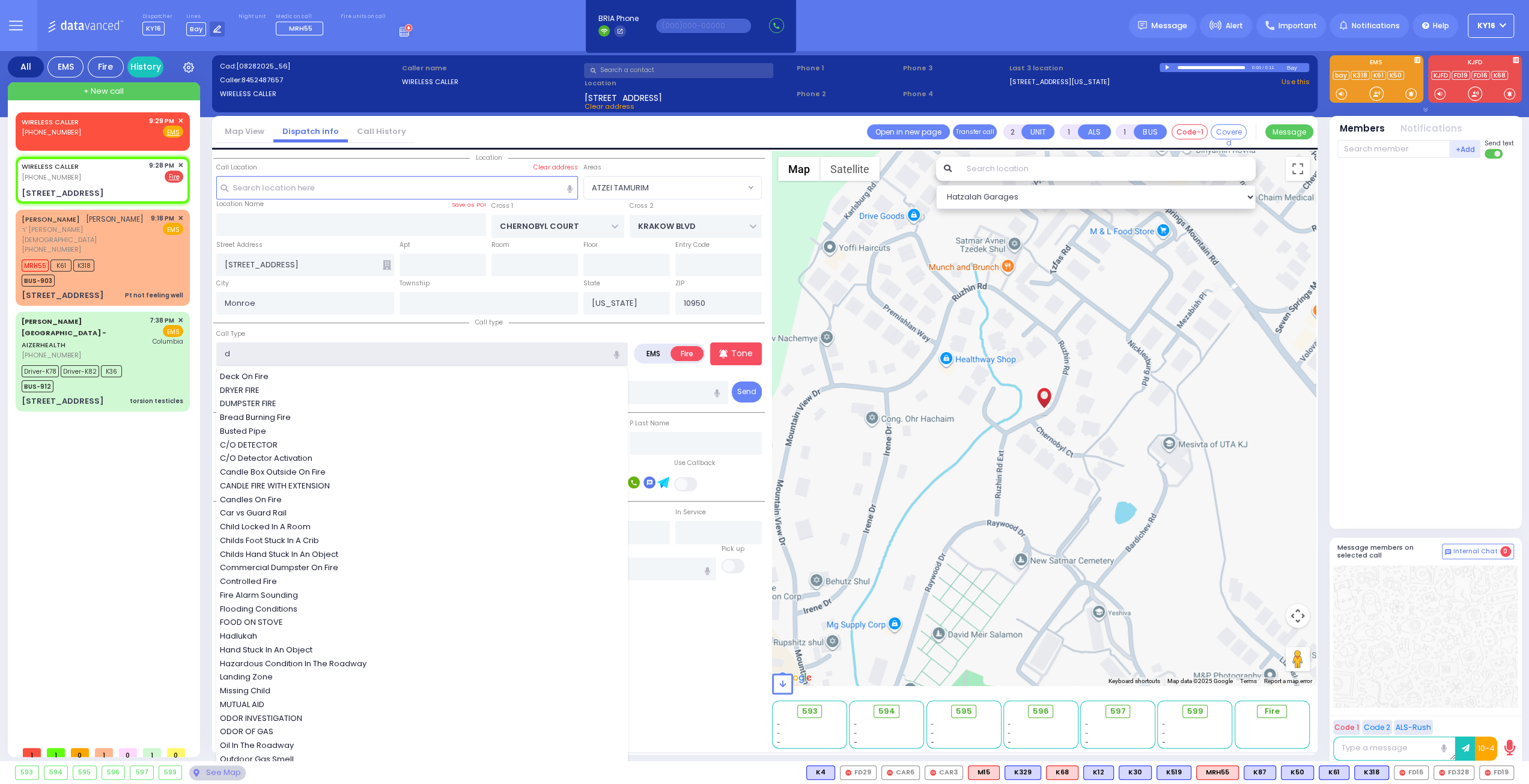
type input "du"
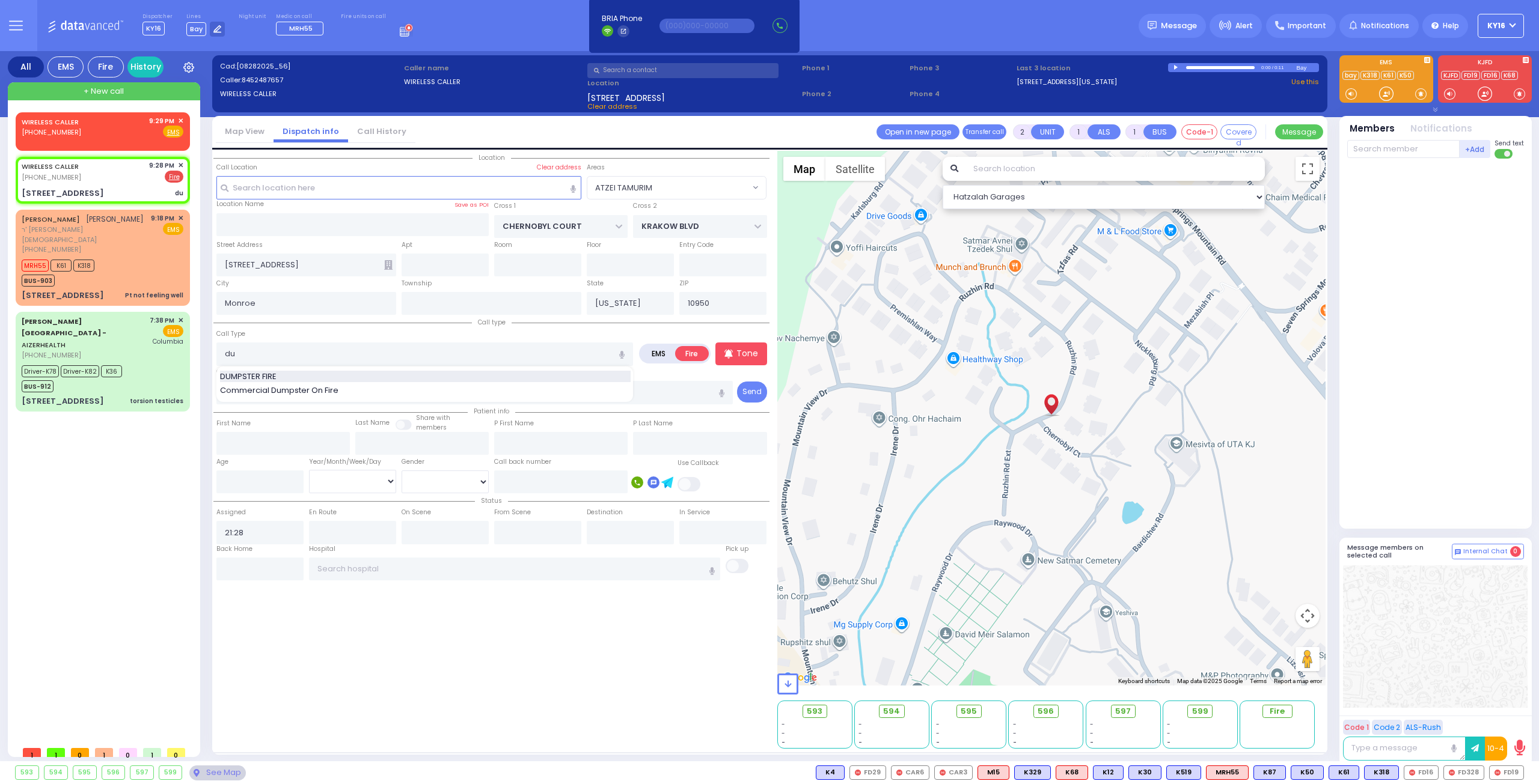
click at [249, 373] on span "DUMPSTER FIRE" at bounding box center [250, 377] width 61 height 12
click at [181, 114] on div "WIRELESS CALLER (845) 274-3503 9:29 PM ✕ Fire EMS" at bounding box center [103, 129] width 170 height 31
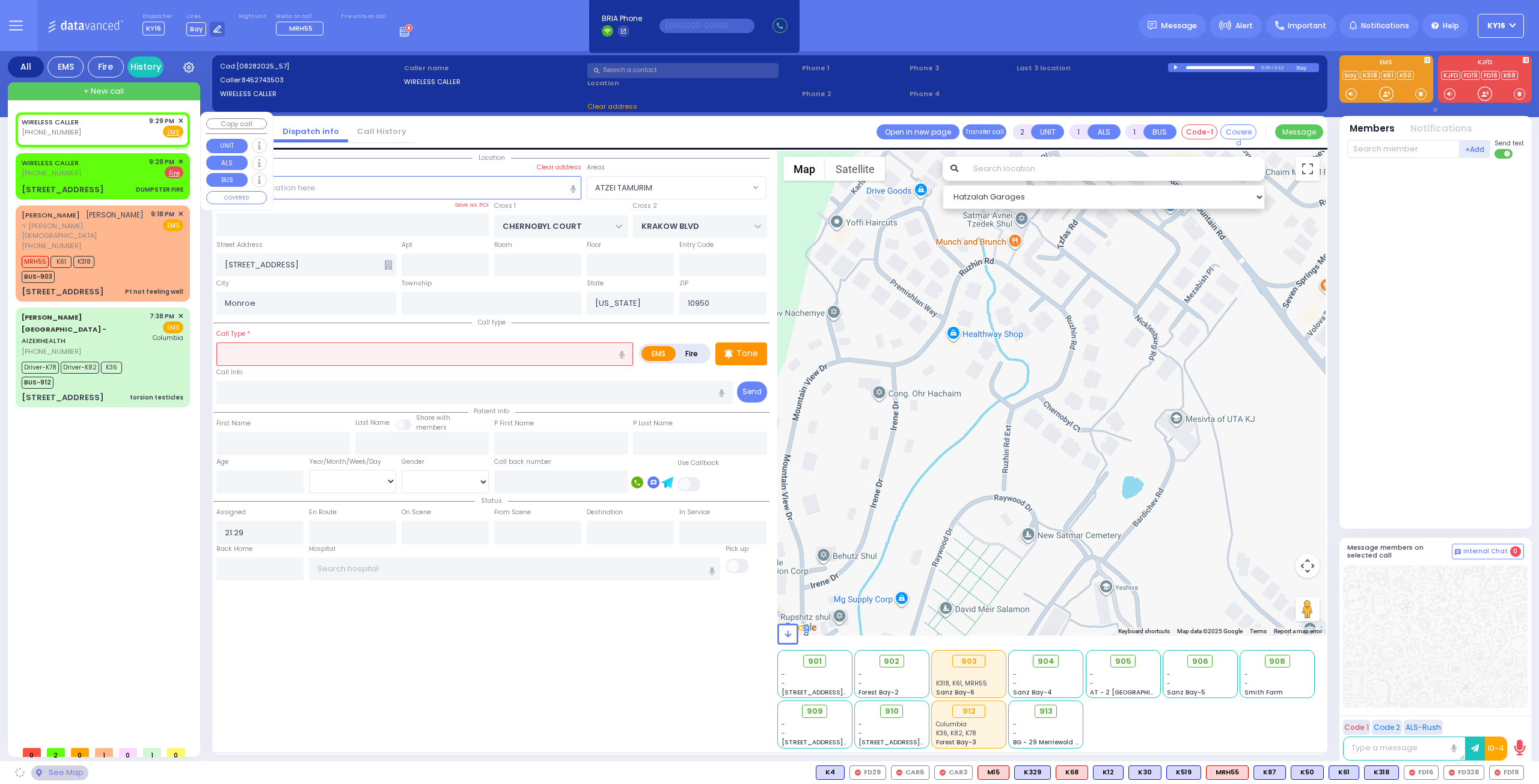
click at [181, 115] on div "WIRELESS CALLER (845) 274-3503 9:29 PM ✕ Fire EMS" at bounding box center [103, 129] width 170 height 31
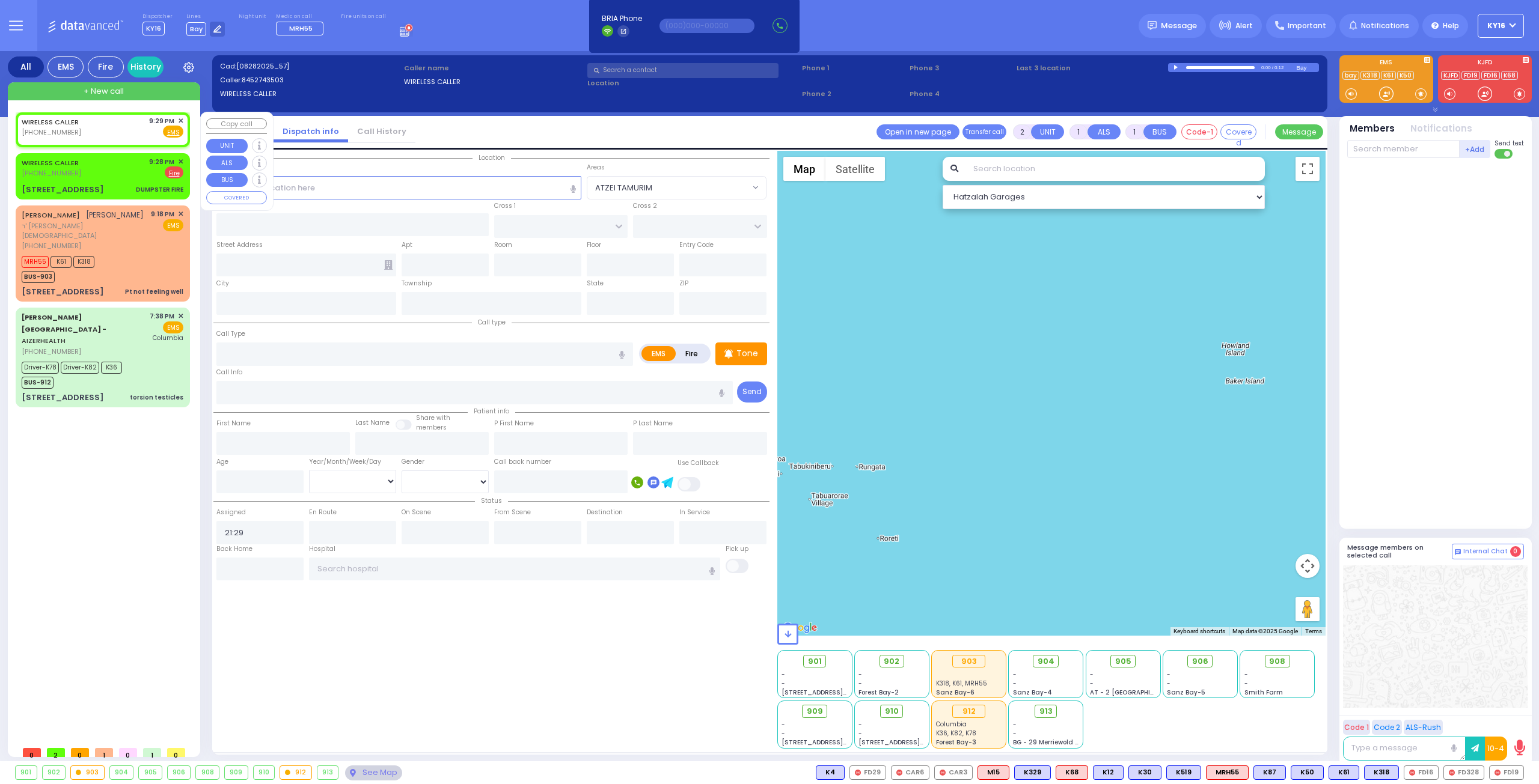
click at [179, 116] on span "✕" at bounding box center [181, 120] width 6 height 11
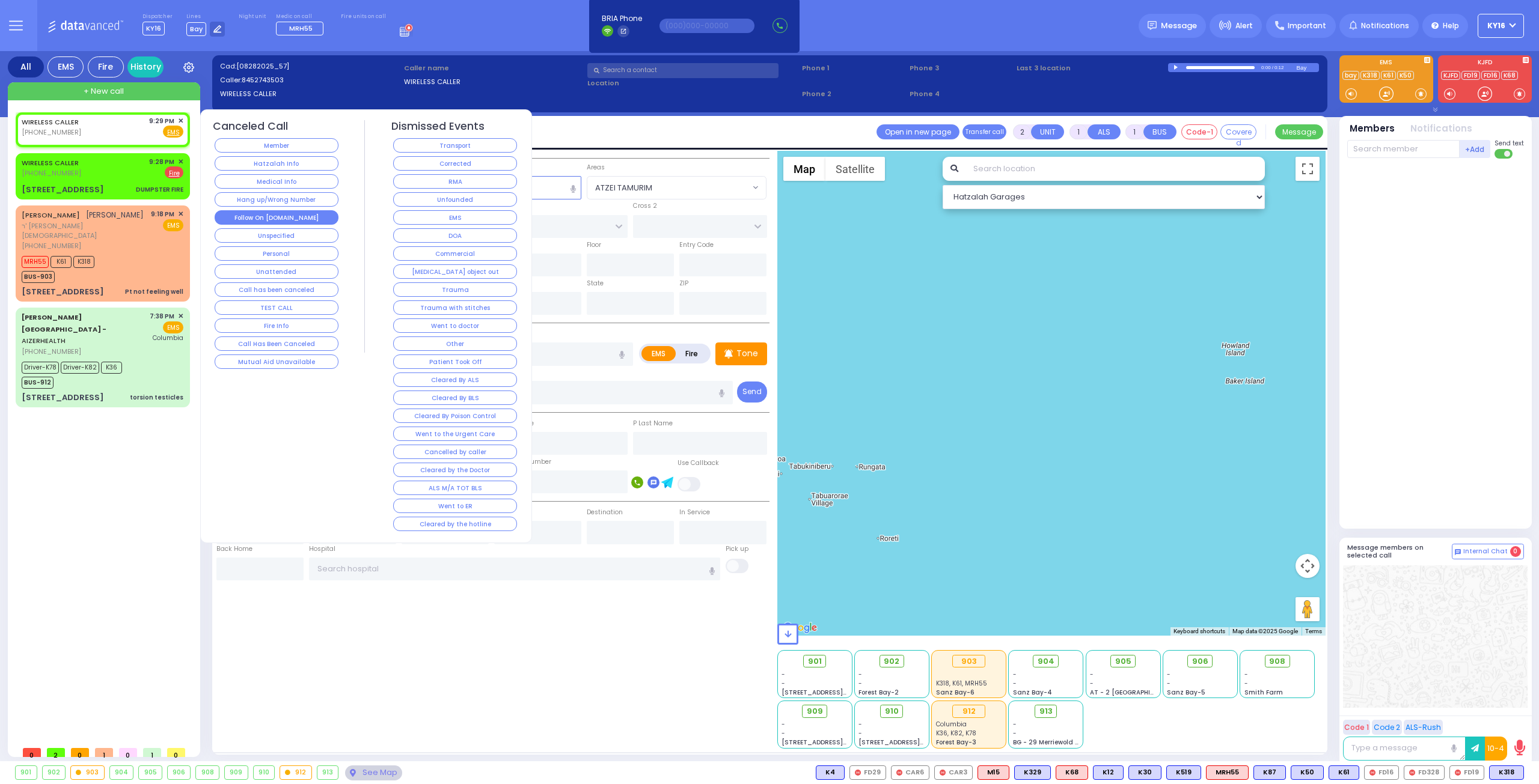
click at [305, 215] on button "Follow On [DOMAIN_NAME]" at bounding box center [277, 217] width 123 height 14
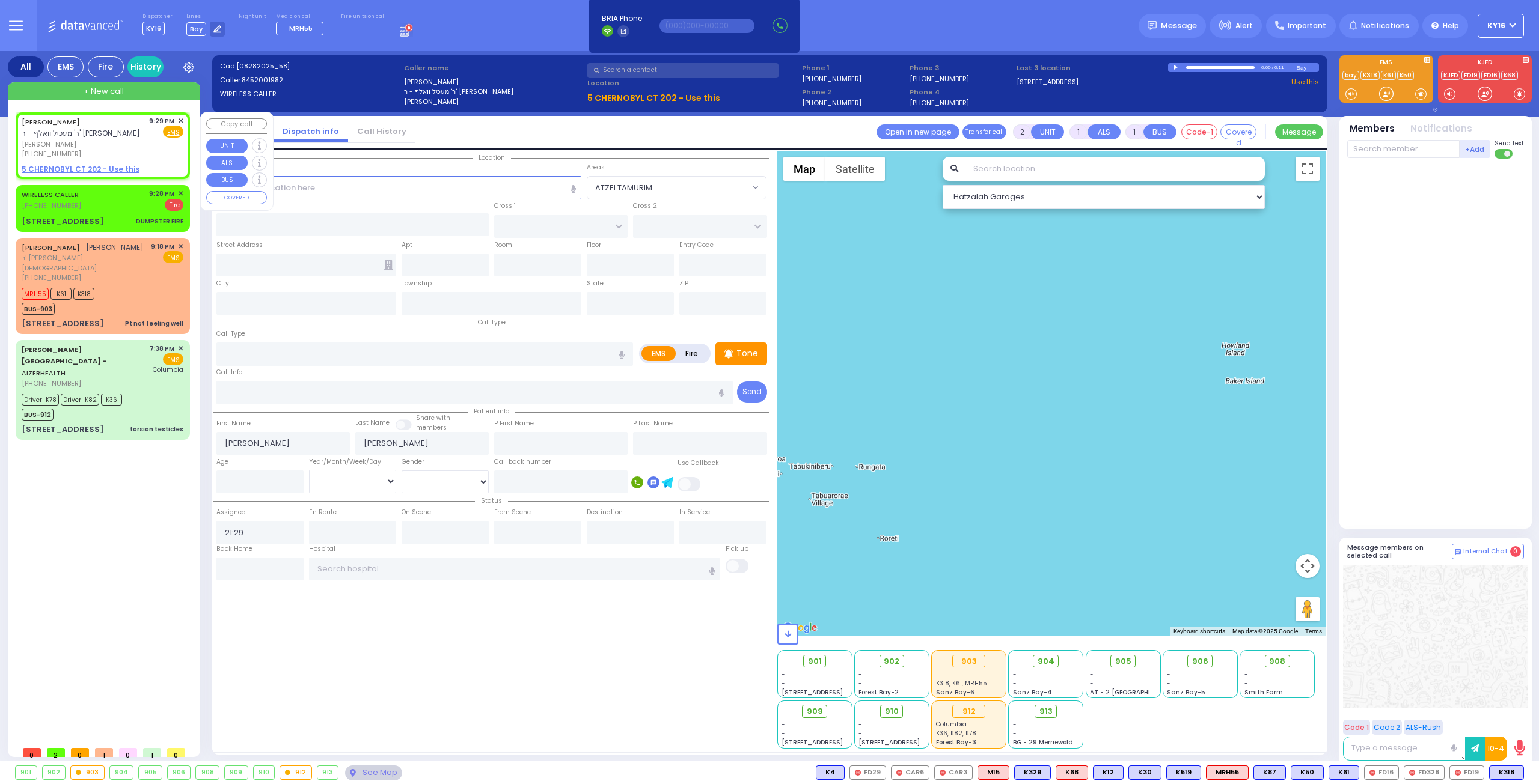
click at [180, 117] on span "✕" at bounding box center [181, 120] width 6 height 11
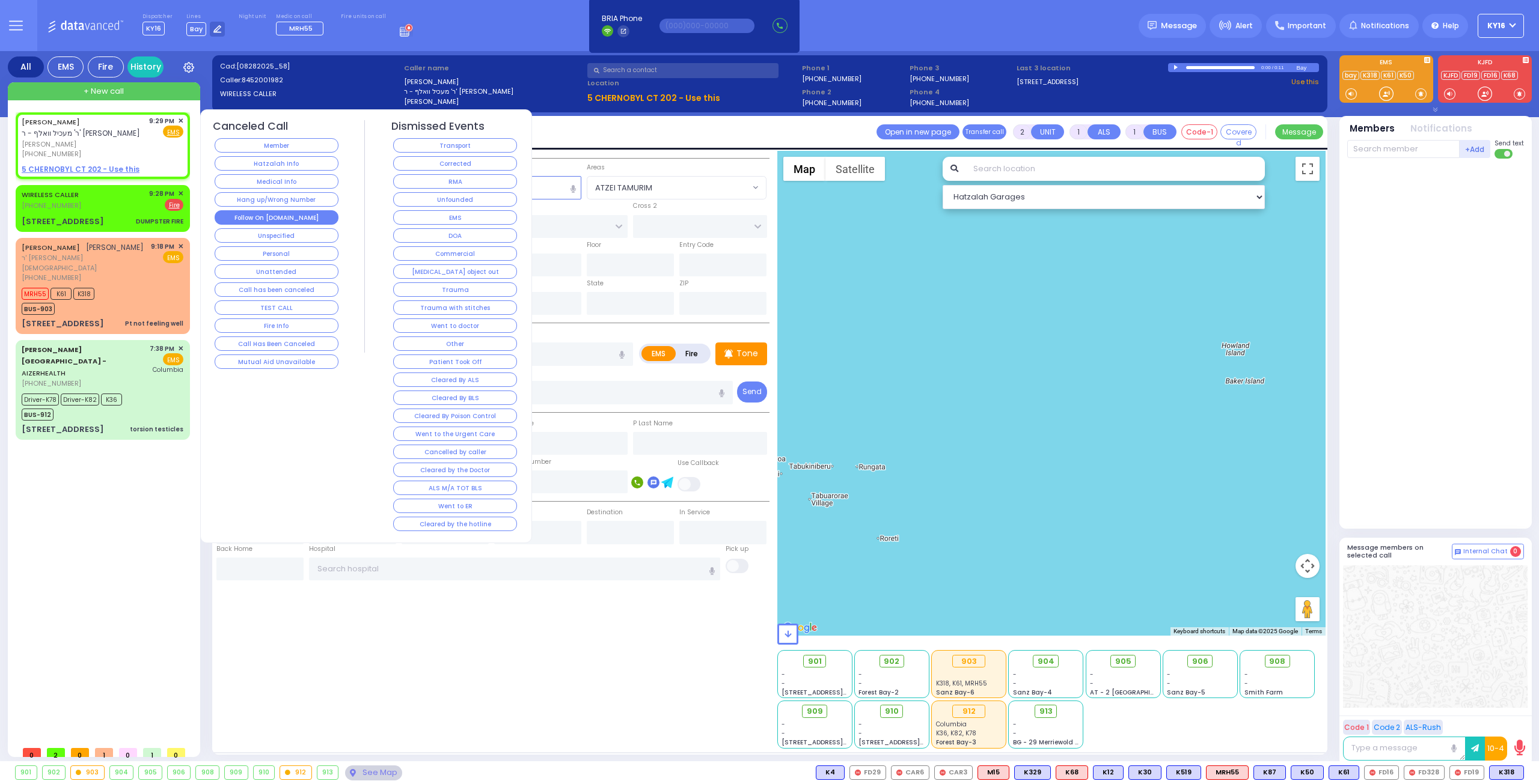
click at [263, 211] on button "Follow On [DOMAIN_NAME]" at bounding box center [277, 217] width 123 height 14
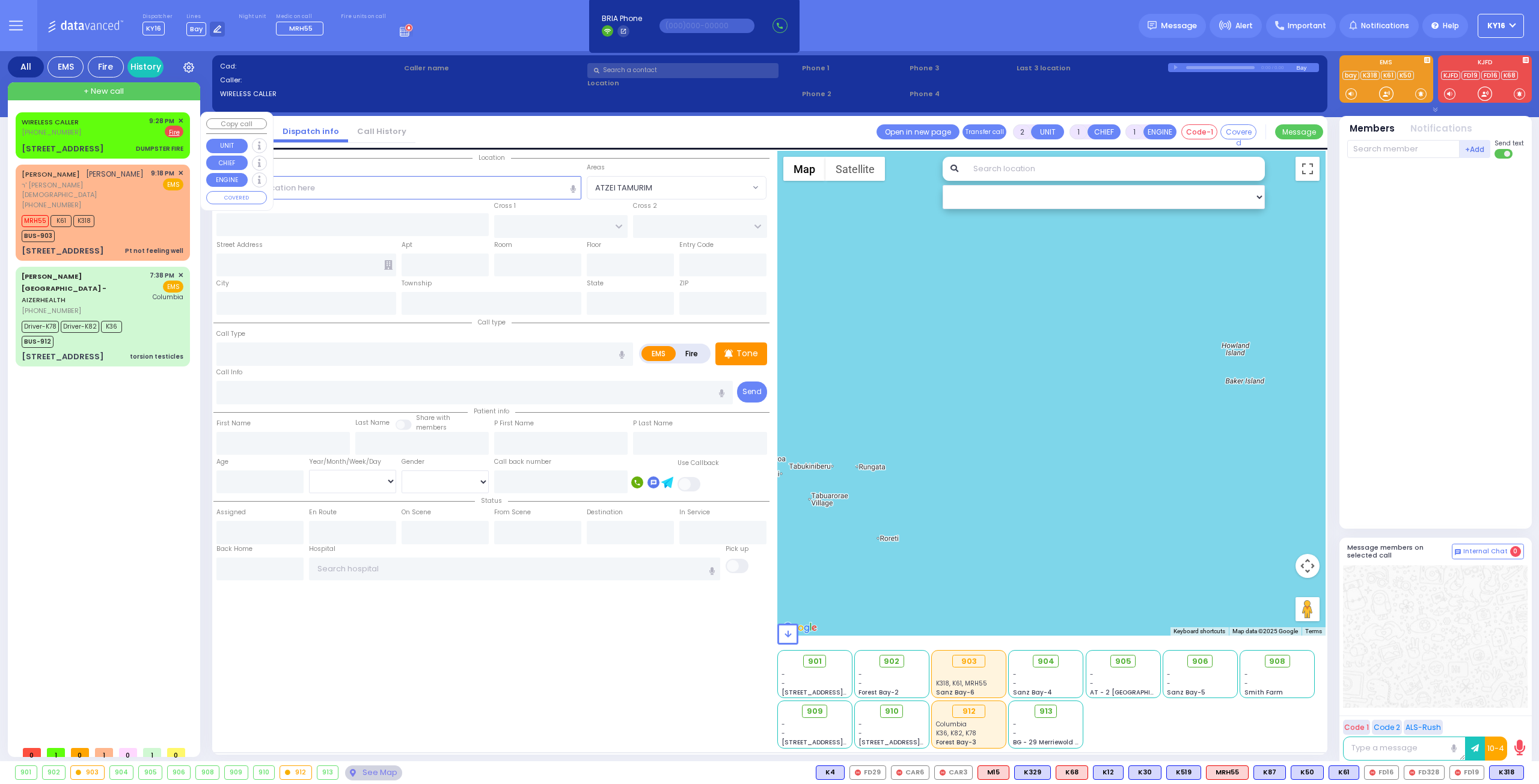
click at [132, 135] on div "WIRELESS CALLER (845) 248-7657 9:28 PM ✕ EMS Fire" at bounding box center [102, 126] width 162 height 22
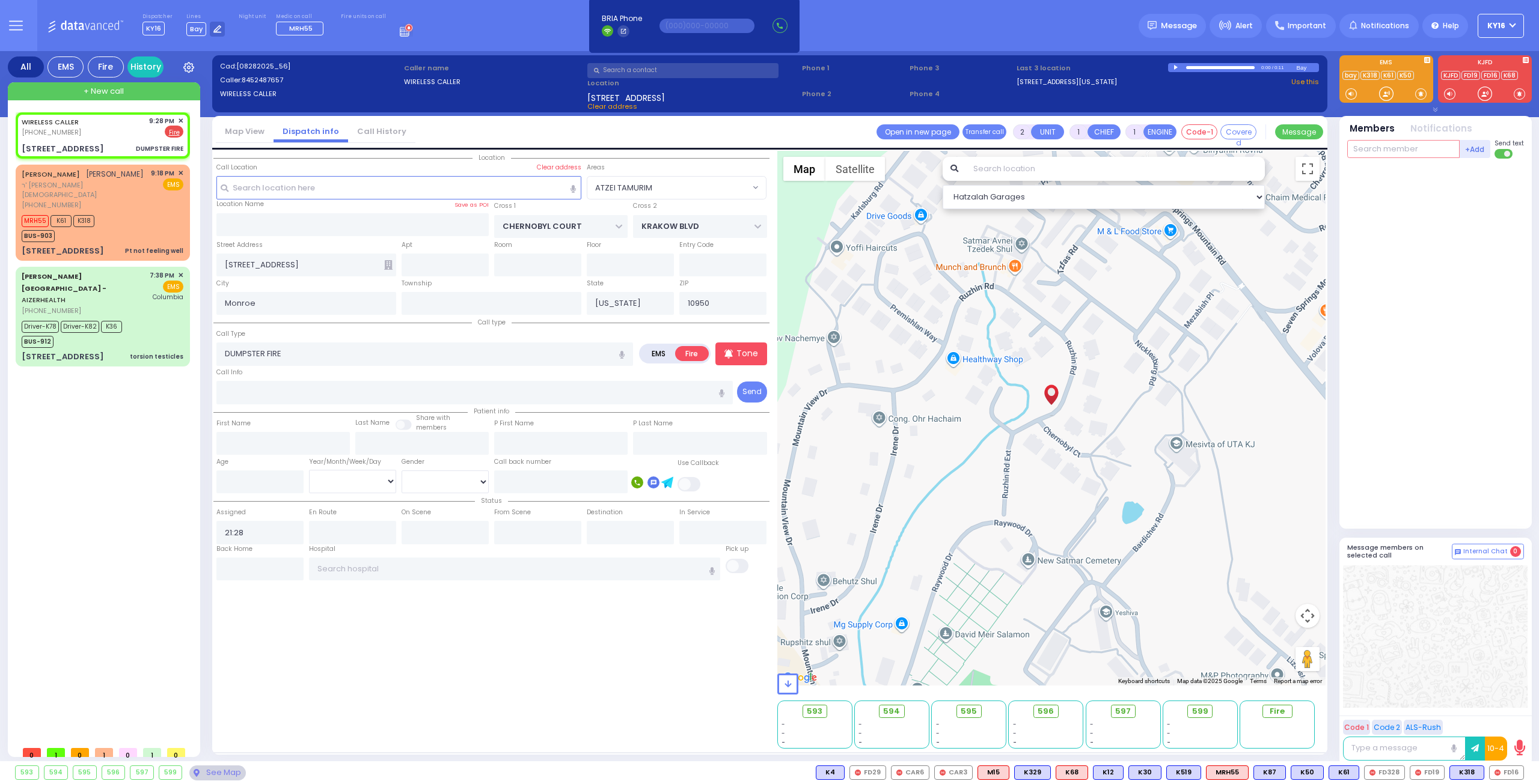
click at [1391, 147] on input "text" at bounding box center [1403, 148] width 113 height 18
click at [1379, 171] on div "FD16" at bounding box center [1387, 173] width 60 height 12
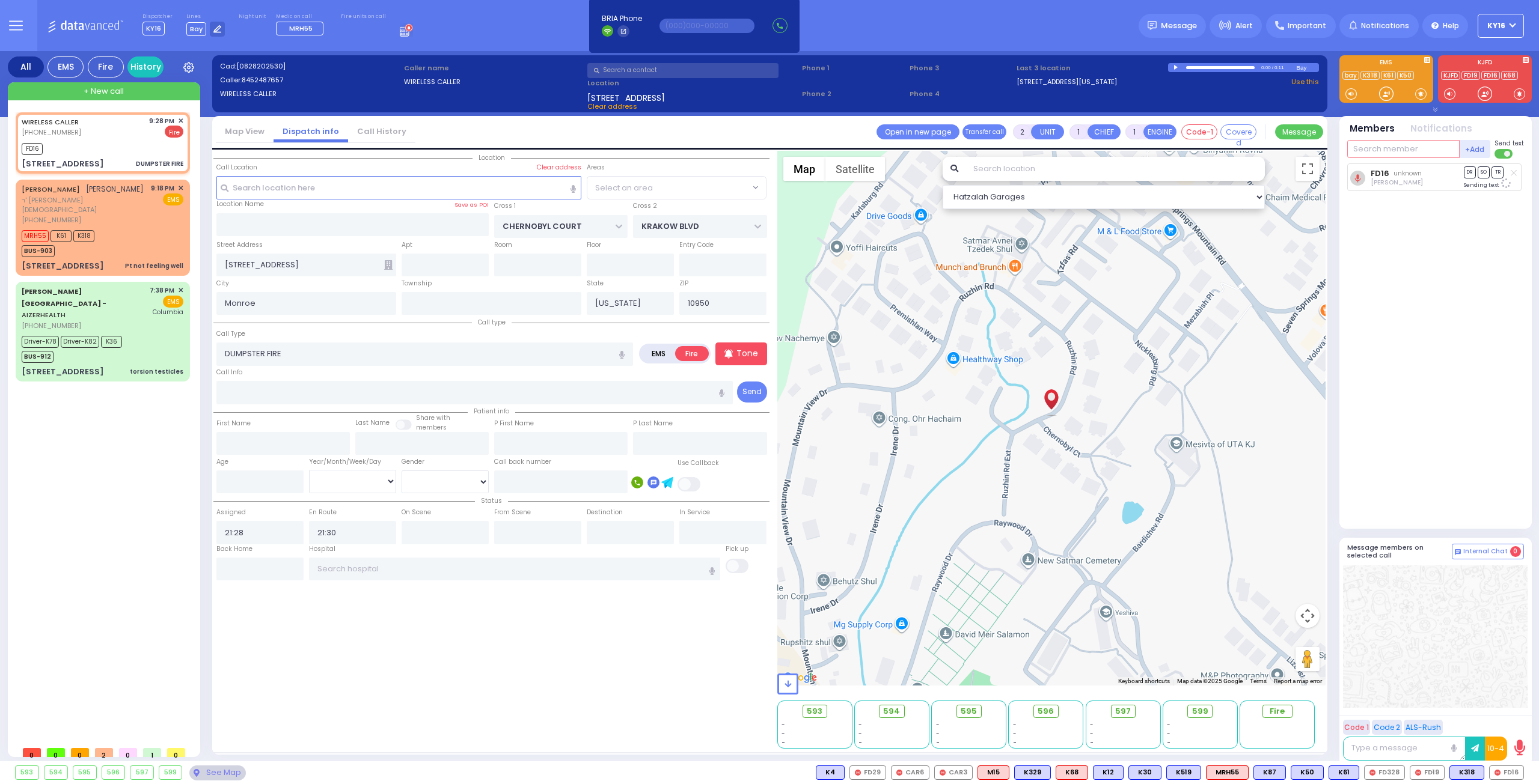
click at [1384, 151] on input "text" at bounding box center [1403, 148] width 113 height 18
click at [1363, 171] on div "FD19" at bounding box center [1387, 173] width 60 height 12
click at [1510, 768] on span "FD61" at bounding box center [1505, 772] width 34 height 13
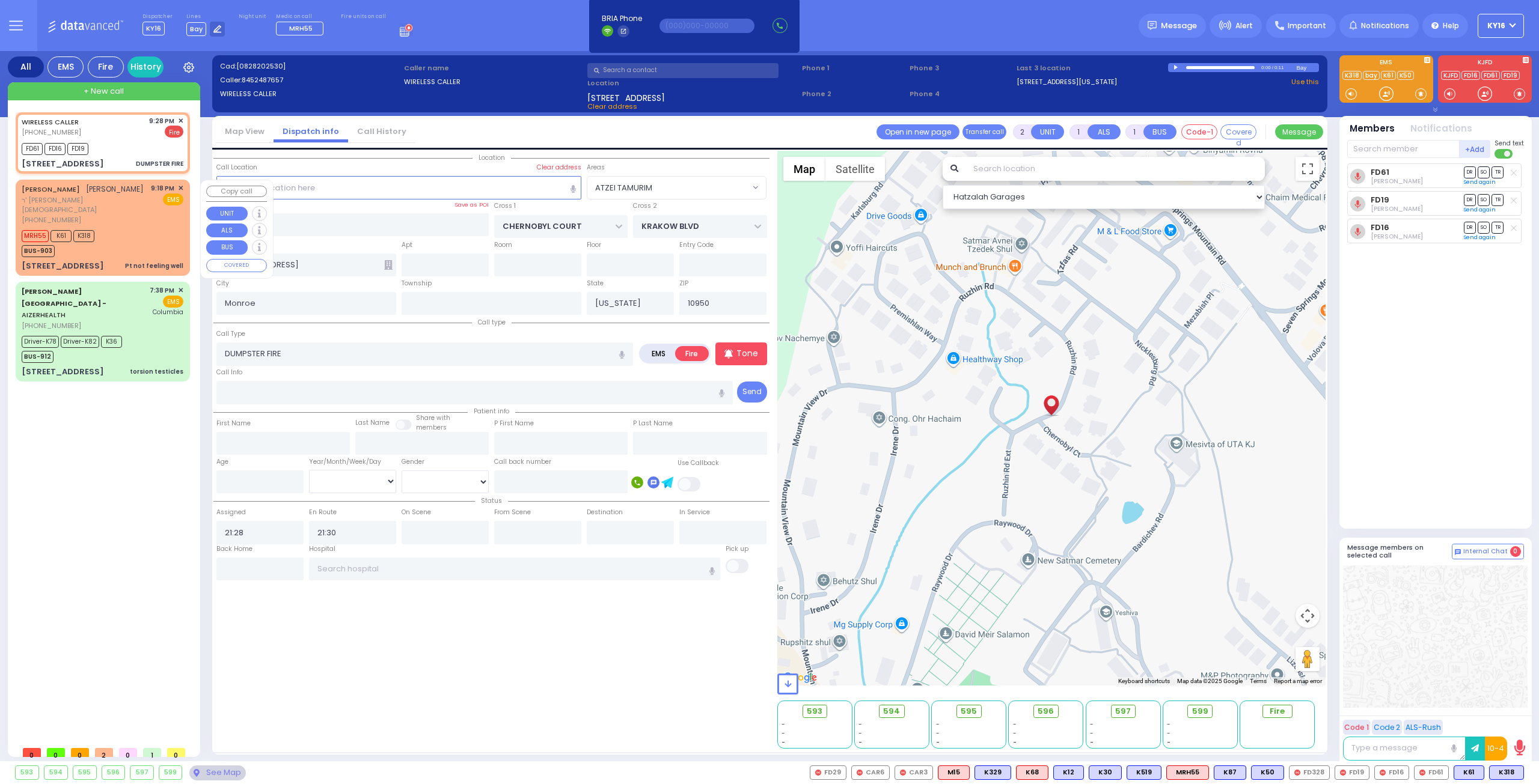
click at [138, 234] on div "MRH55 K61 K318 BUS-903" at bounding box center [102, 242] width 162 height 30
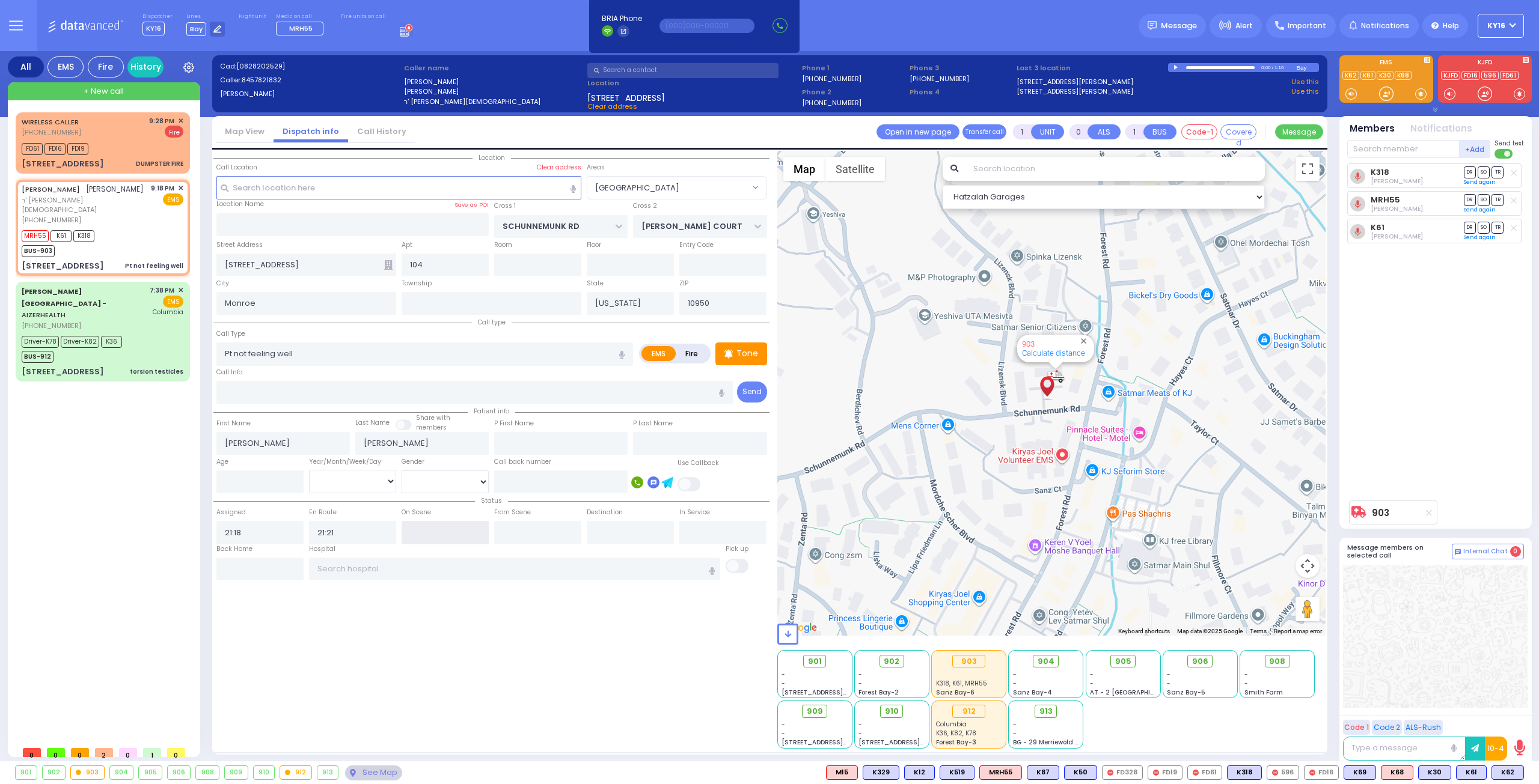
click at [431, 536] on input "text" at bounding box center [445, 533] width 87 height 23
drag, startPoint x: 436, startPoint y: 532, endPoint x: 404, endPoint y: 543, distance: 33.8
click at [403, 531] on input "21:36" at bounding box center [445, 533] width 87 height 23
click at [517, 532] on input "text" at bounding box center [538, 533] width 87 height 23
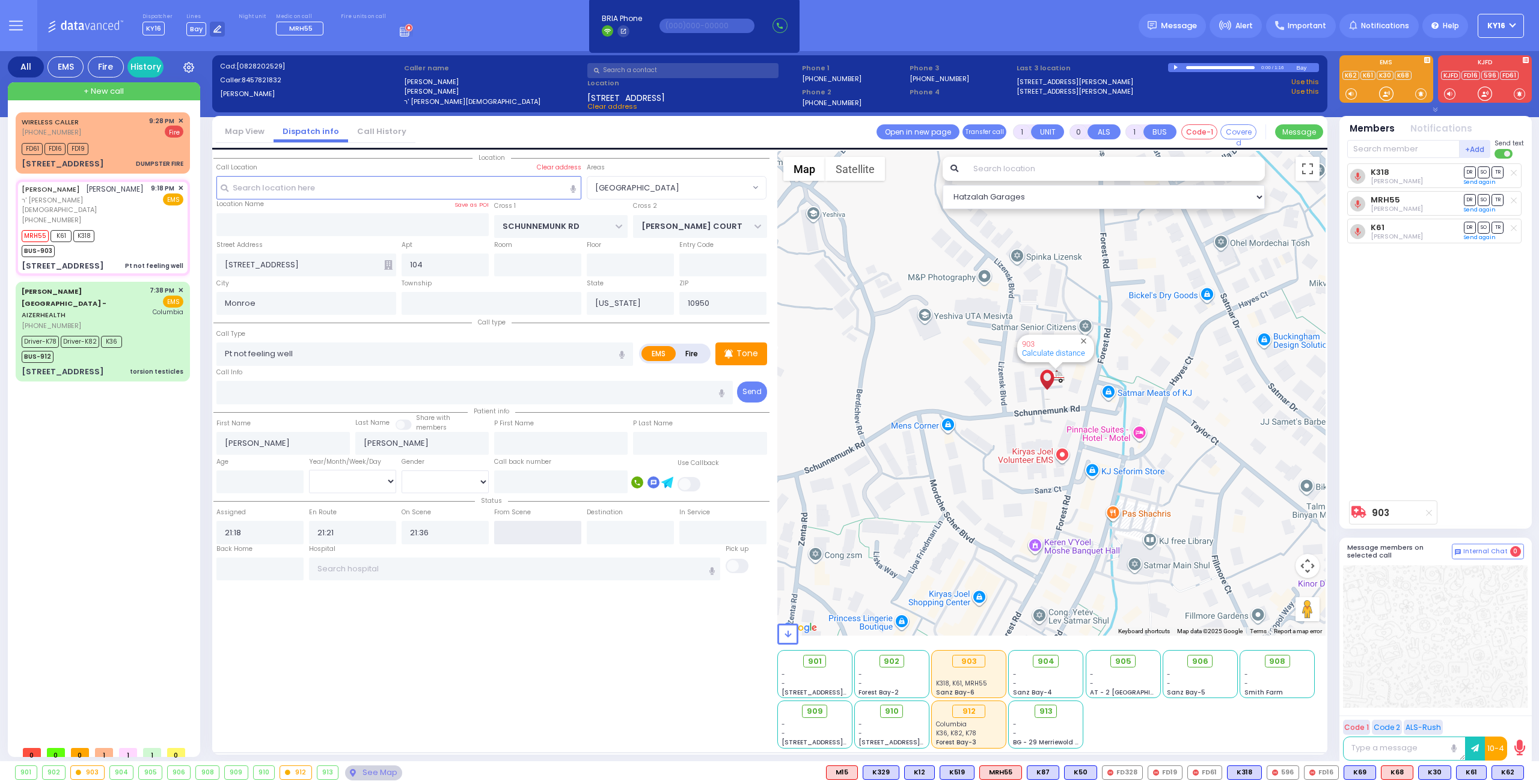
click at [517, 532] on input "text" at bounding box center [538, 533] width 87 height 23
drag, startPoint x: 427, startPoint y: 527, endPoint x: 405, endPoint y: 536, distance: 23.8
click at [405, 532] on input "21:36" at bounding box center [445, 533] width 87 height 23
click at [522, 532] on input "text" at bounding box center [538, 533] width 87 height 23
click at [521, 532] on input "text" at bounding box center [538, 533] width 87 height 23
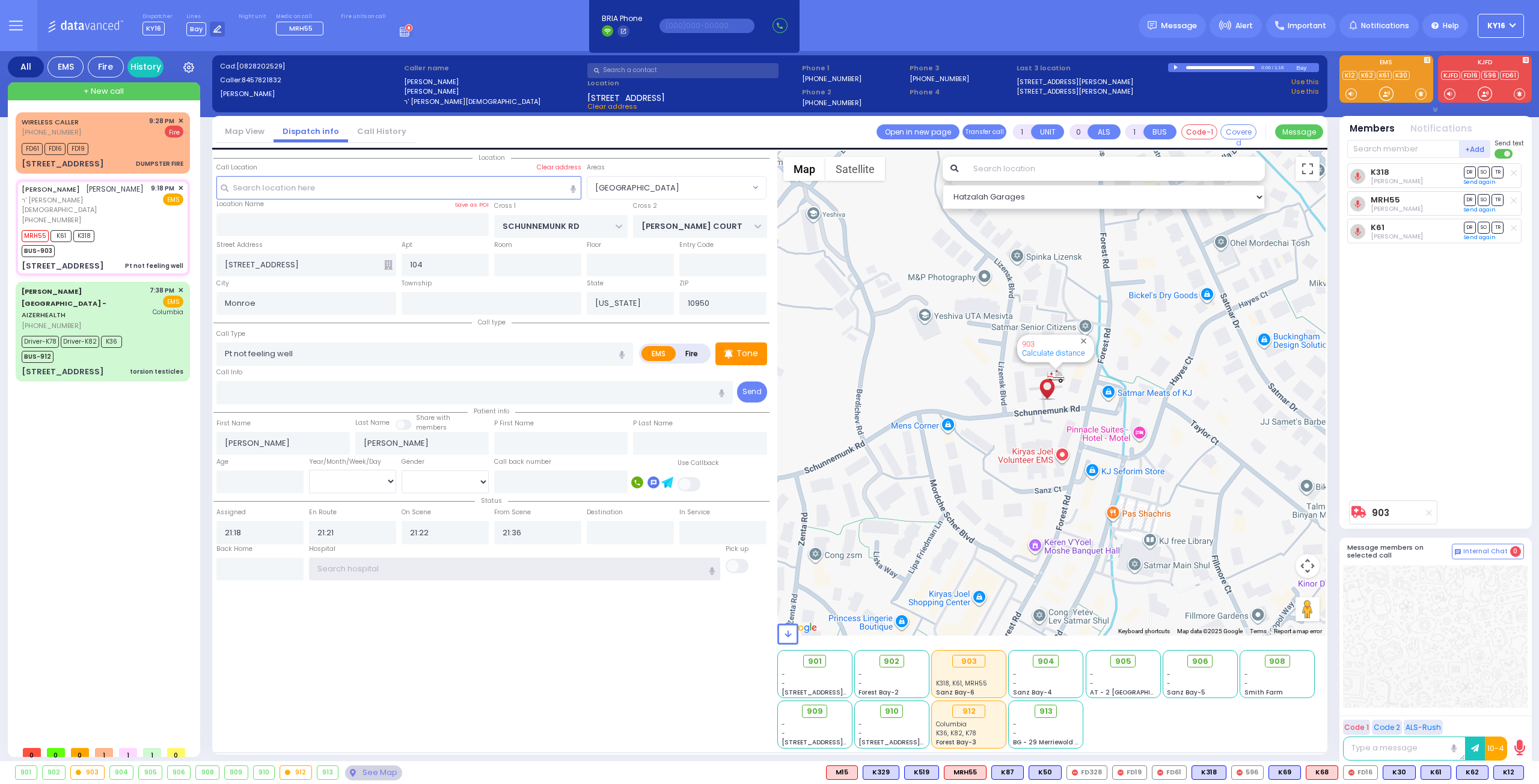
click at [419, 565] on input "text" at bounding box center [515, 569] width 411 height 23
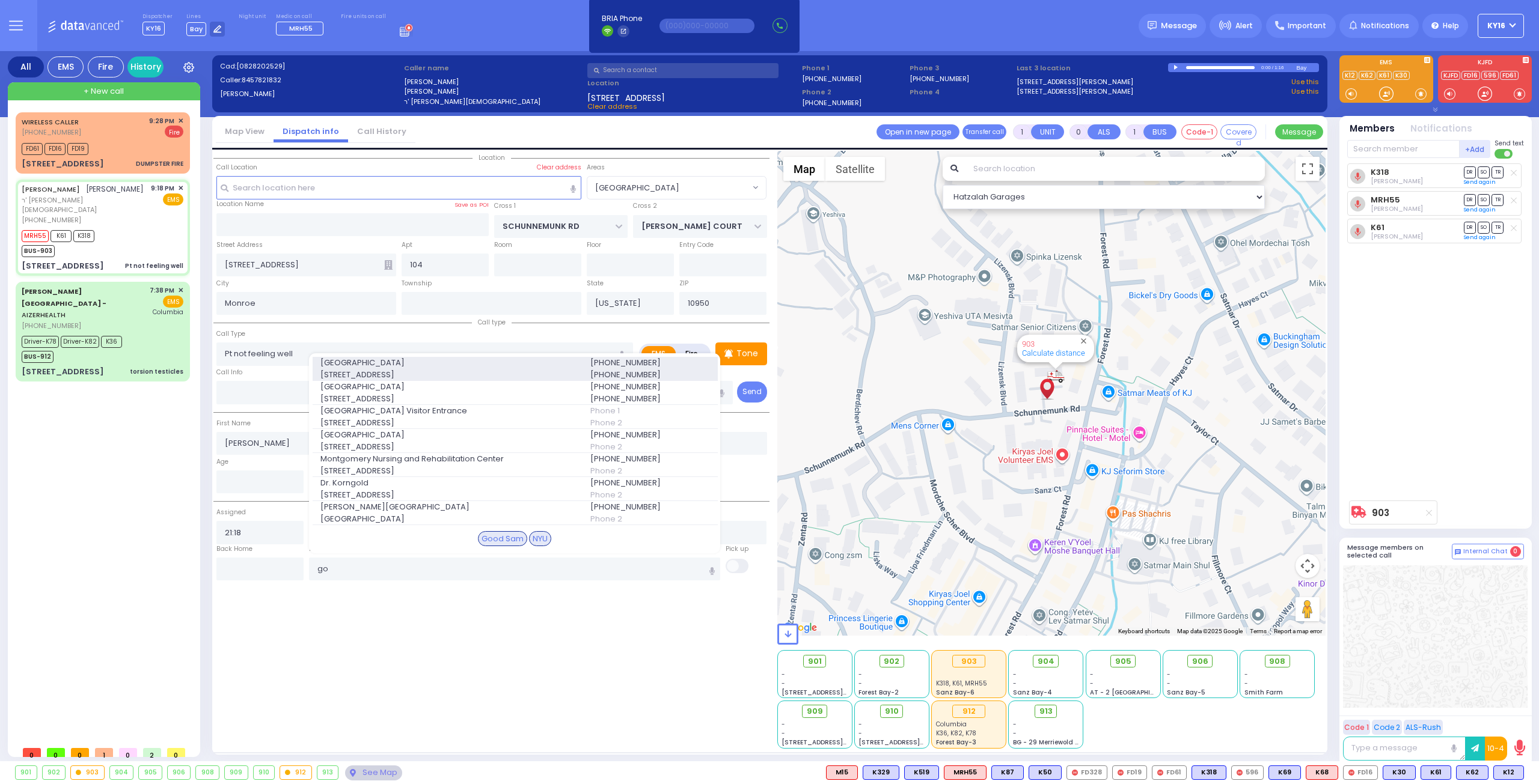
click at [416, 369] on span "255 Lafayette Ave." at bounding box center [447, 375] width 255 height 12
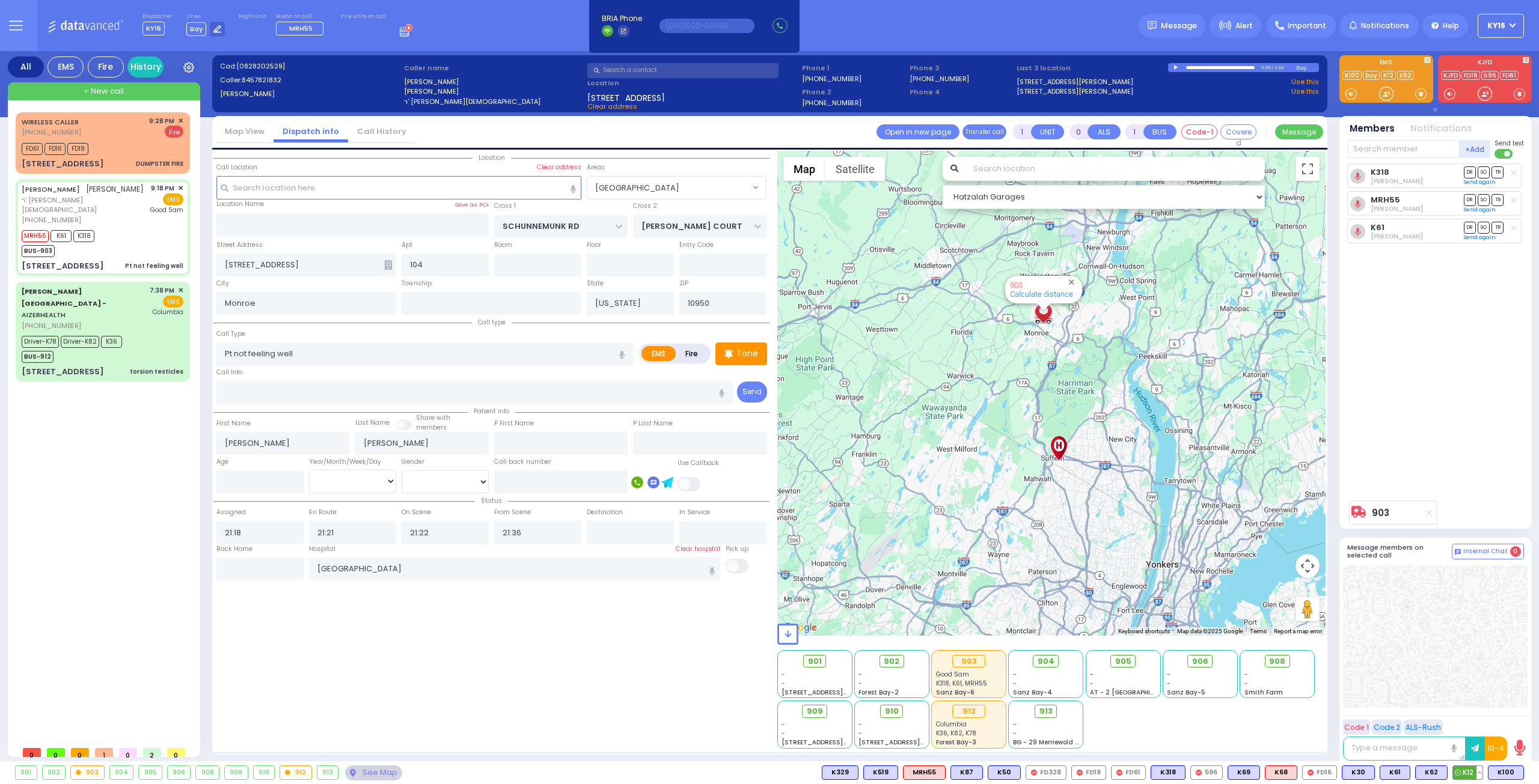
click at [1469, 769] on span "K12" at bounding box center [1467, 772] width 30 height 13
click at [1468, 196] on span "DR" at bounding box center [1470, 199] width 12 height 12
click at [1496, 170] on span "TR" at bounding box center [1497, 172] width 12 height 12
click at [1481, 250] on span "SO" at bounding box center [1483, 255] width 12 height 12
click at [1481, 222] on span "SO" at bounding box center [1483, 227] width 12 height 12
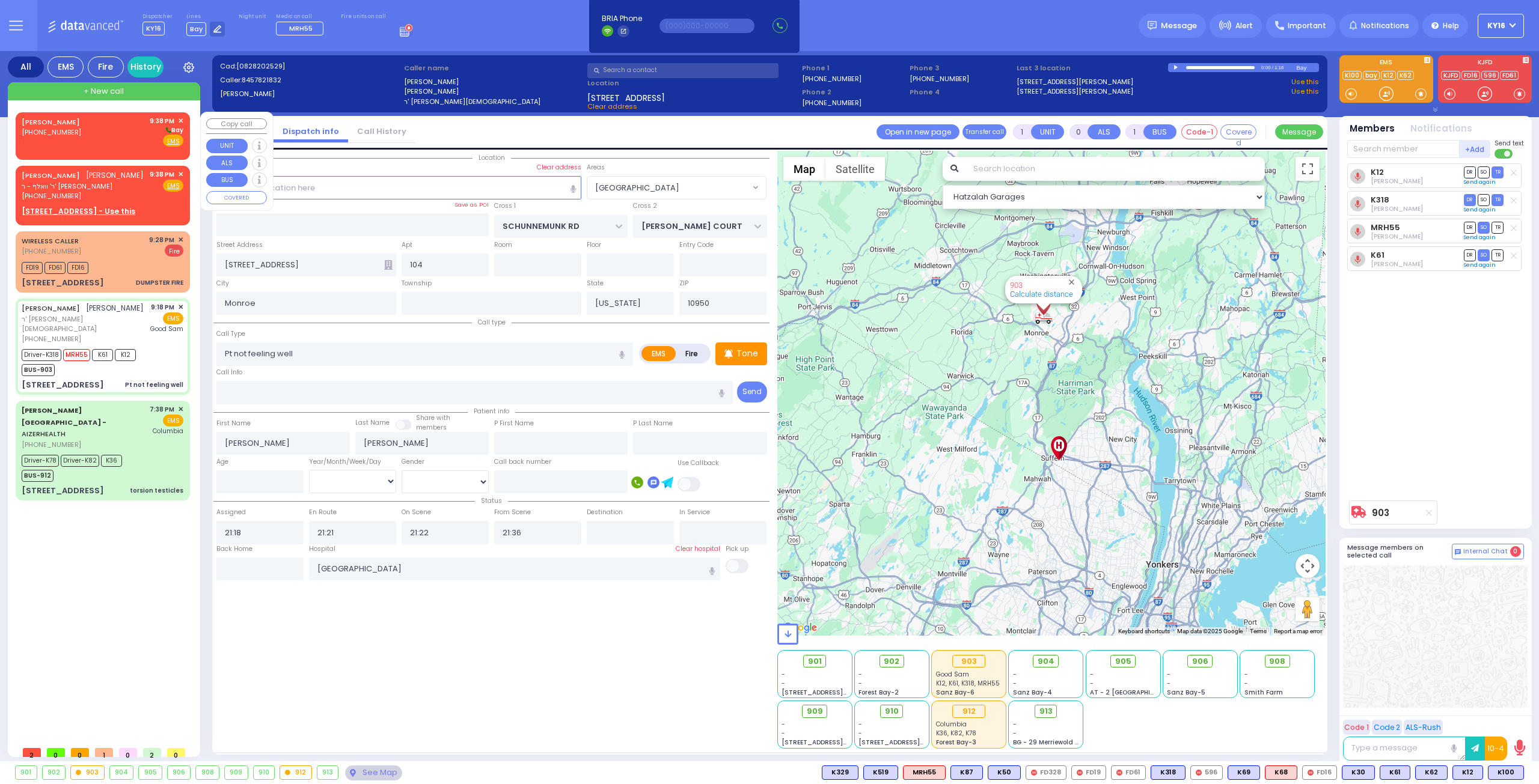
click at [148, 133] on div "ZVI FRIED (845) 248-0888 9:38 PM ✕ Bay EMS" at bounding box center [102, 131] width 162 height 31
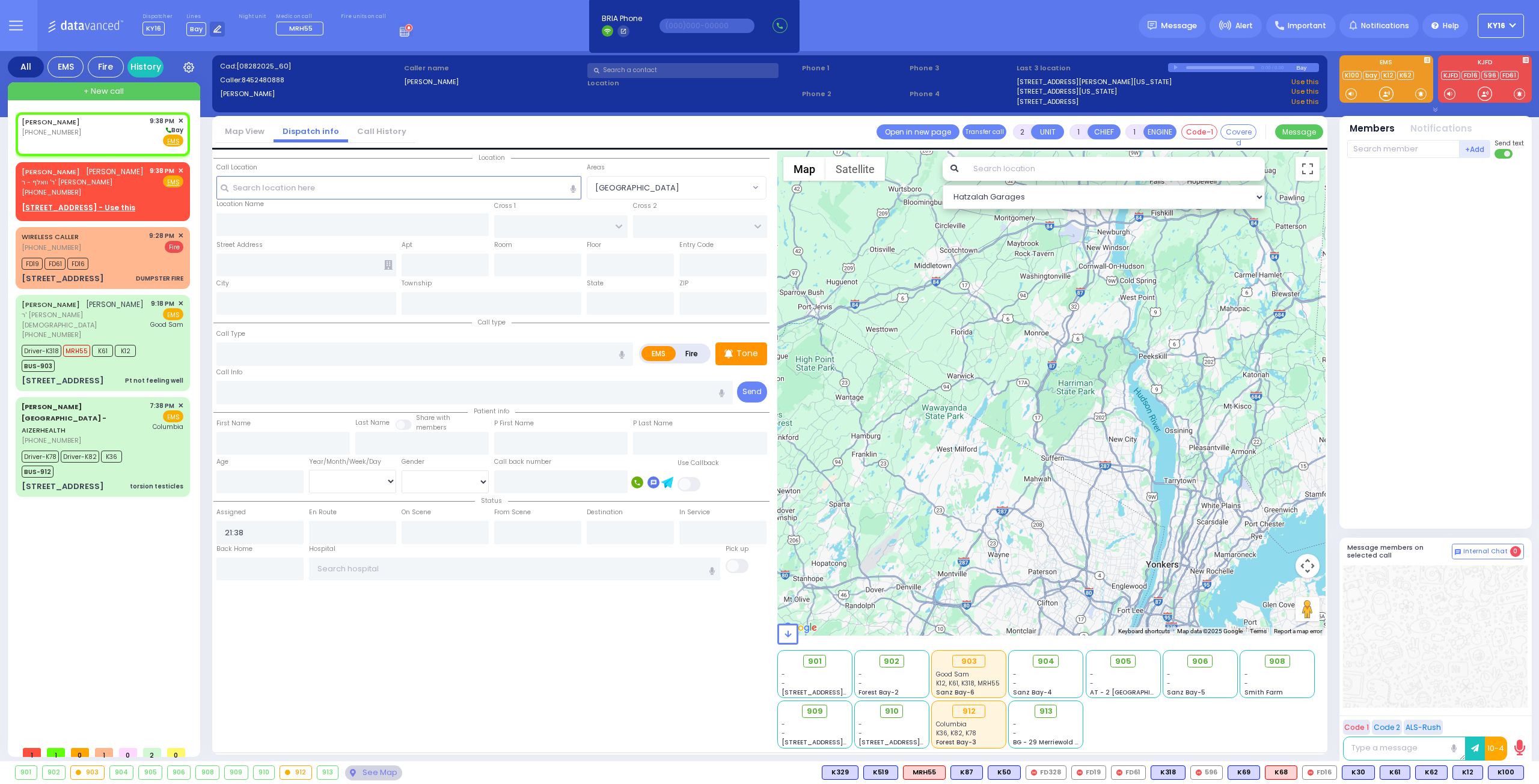
select select
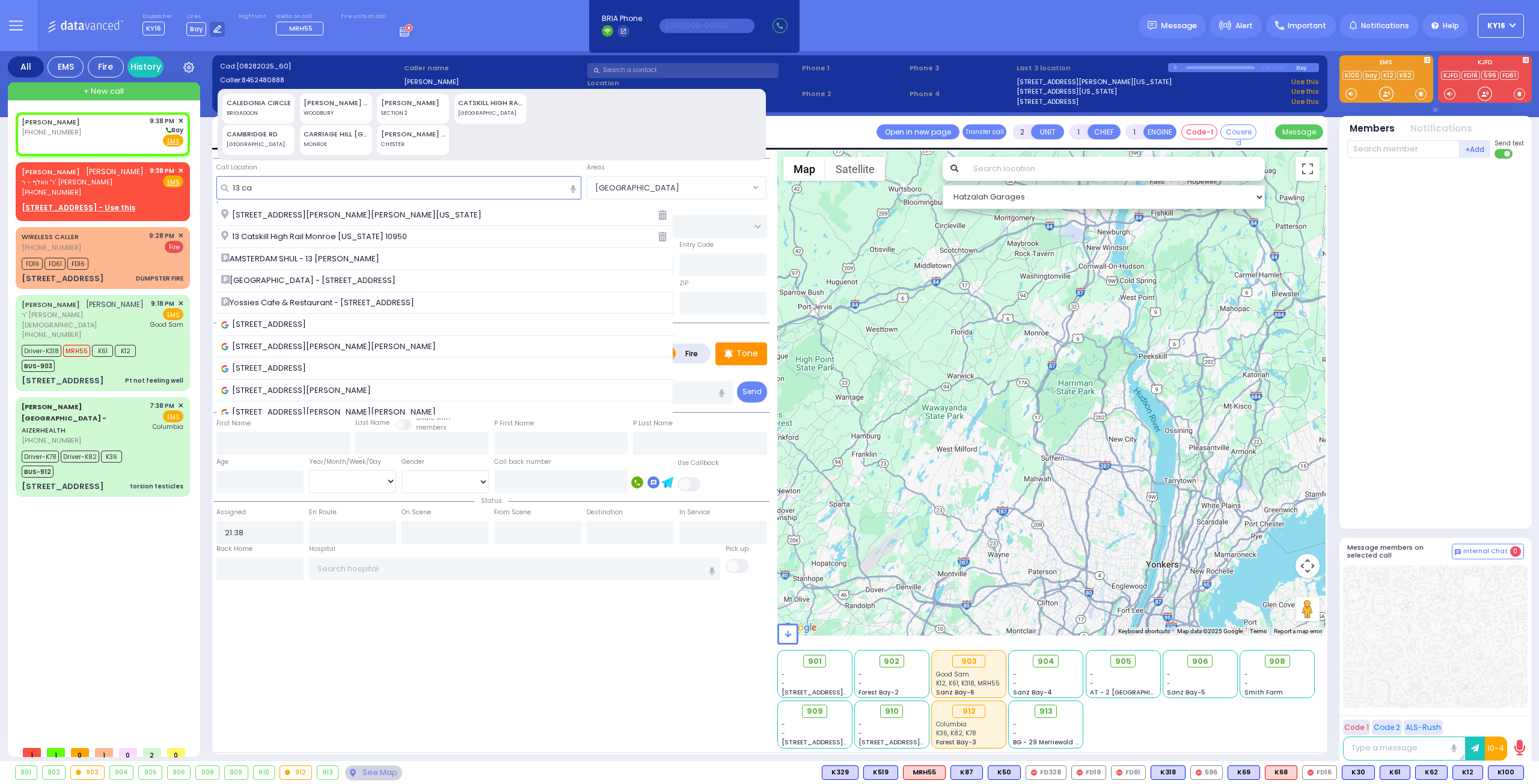
type input "13 car"
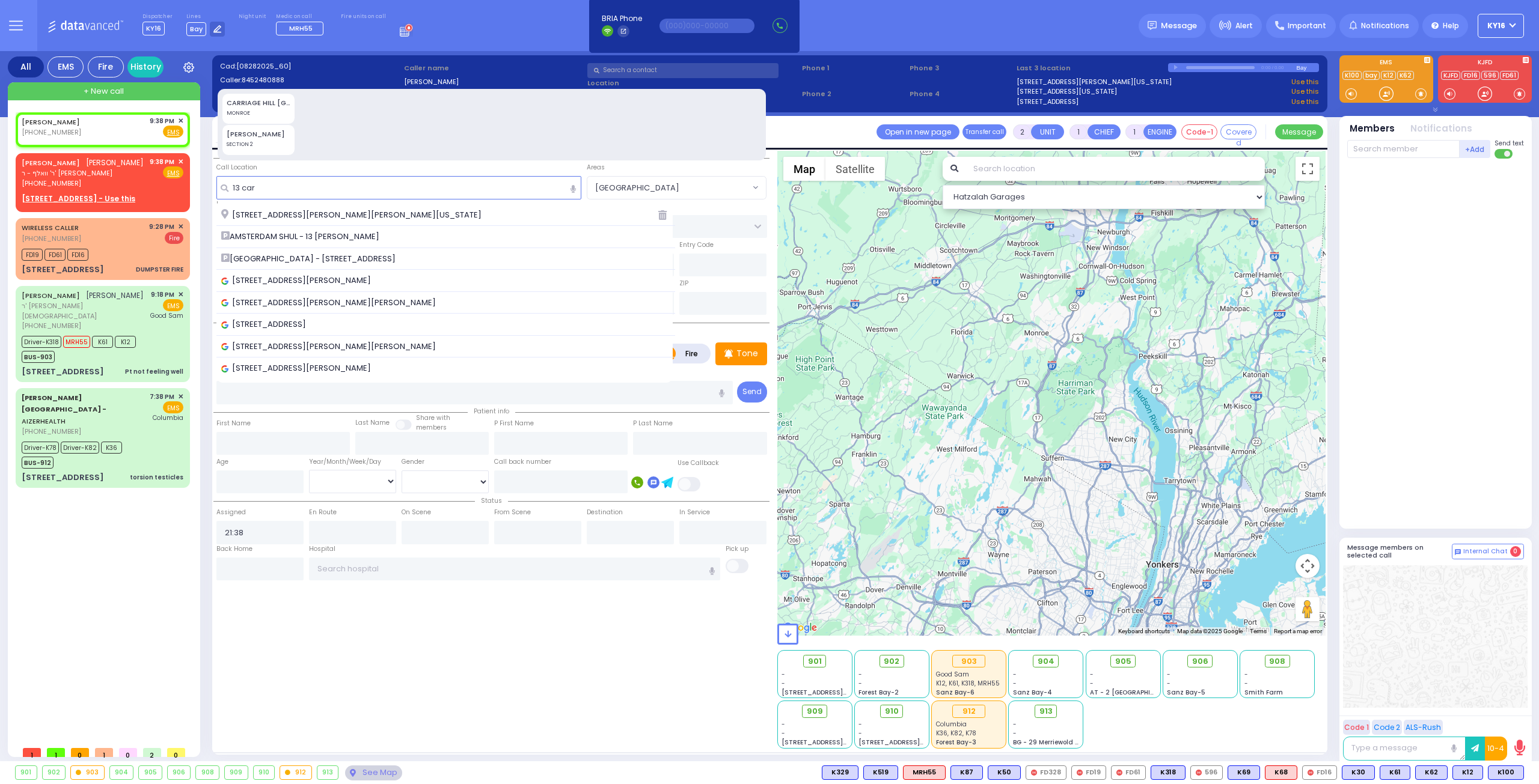
select select
radio input "true"
select select
select select "Hatzalah Garages"
type input "13 car"
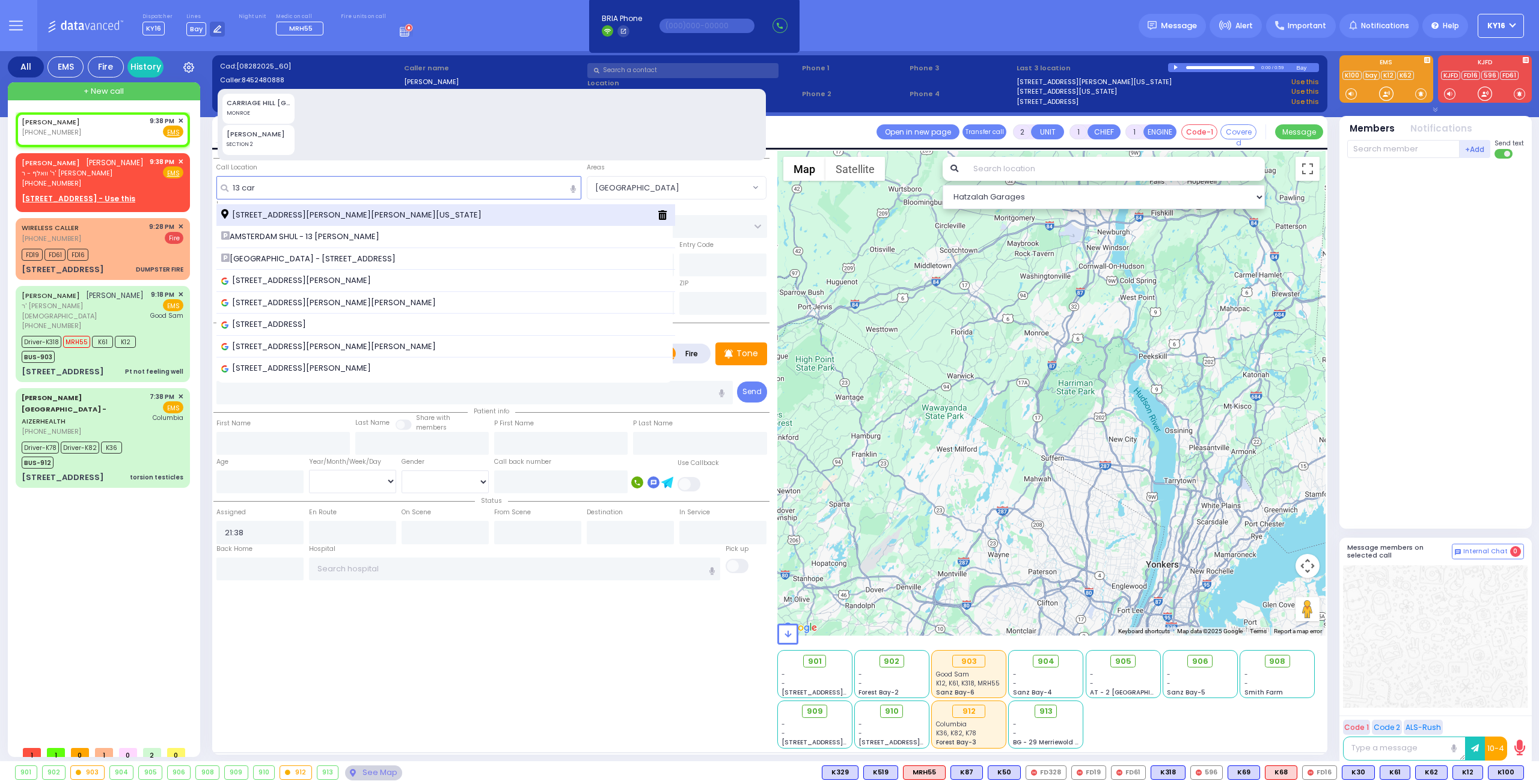
click at [372, 212] on span "[STREET_ADDRESS][PERSON_NAME][PERSON_NAME][US_STATE]" at bounding box center [354, 215] width 264 height 12
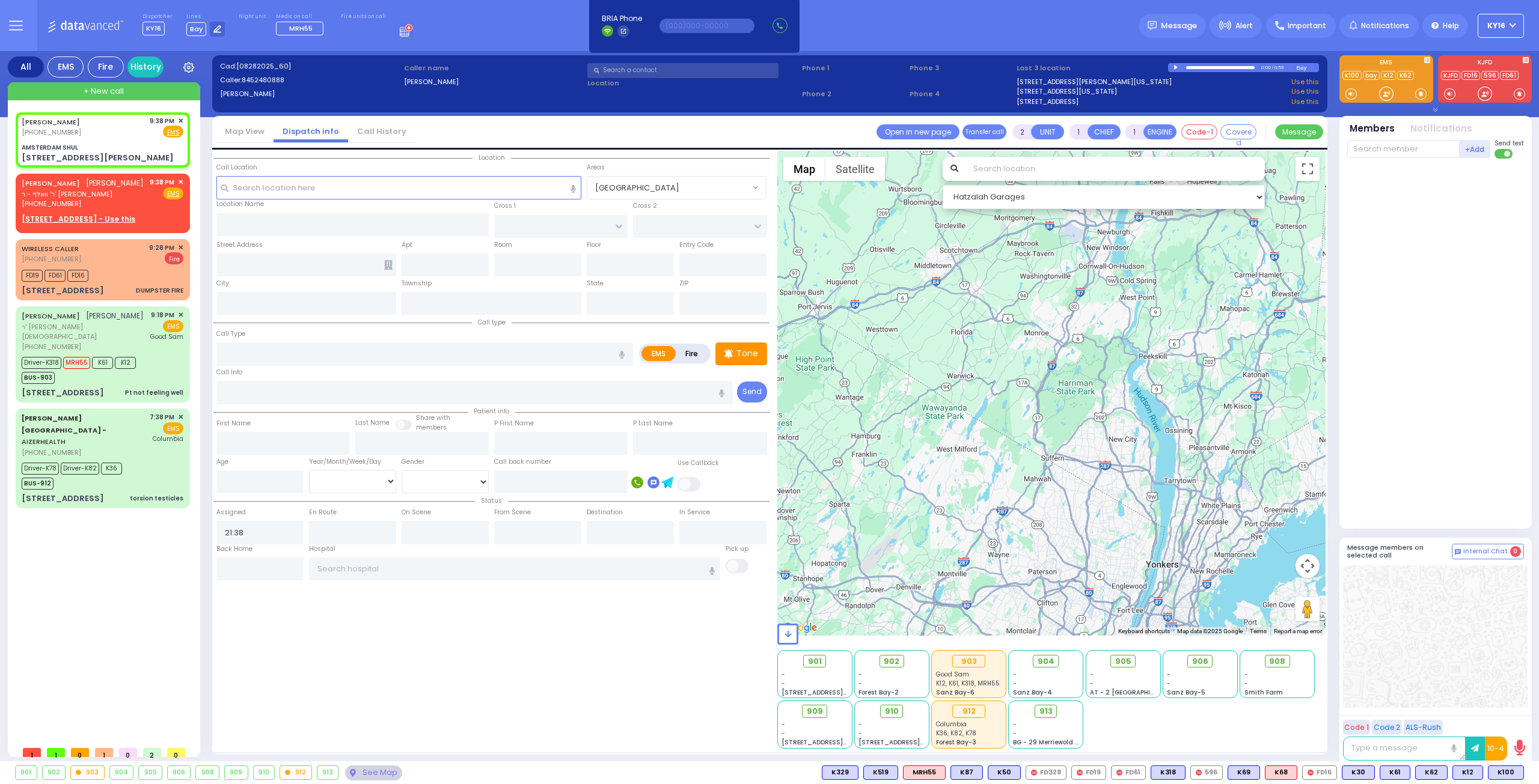
select select
radio input "true"
select select
select select "Hatzalah Garages"
type input "AMSTERDAM SHUL"
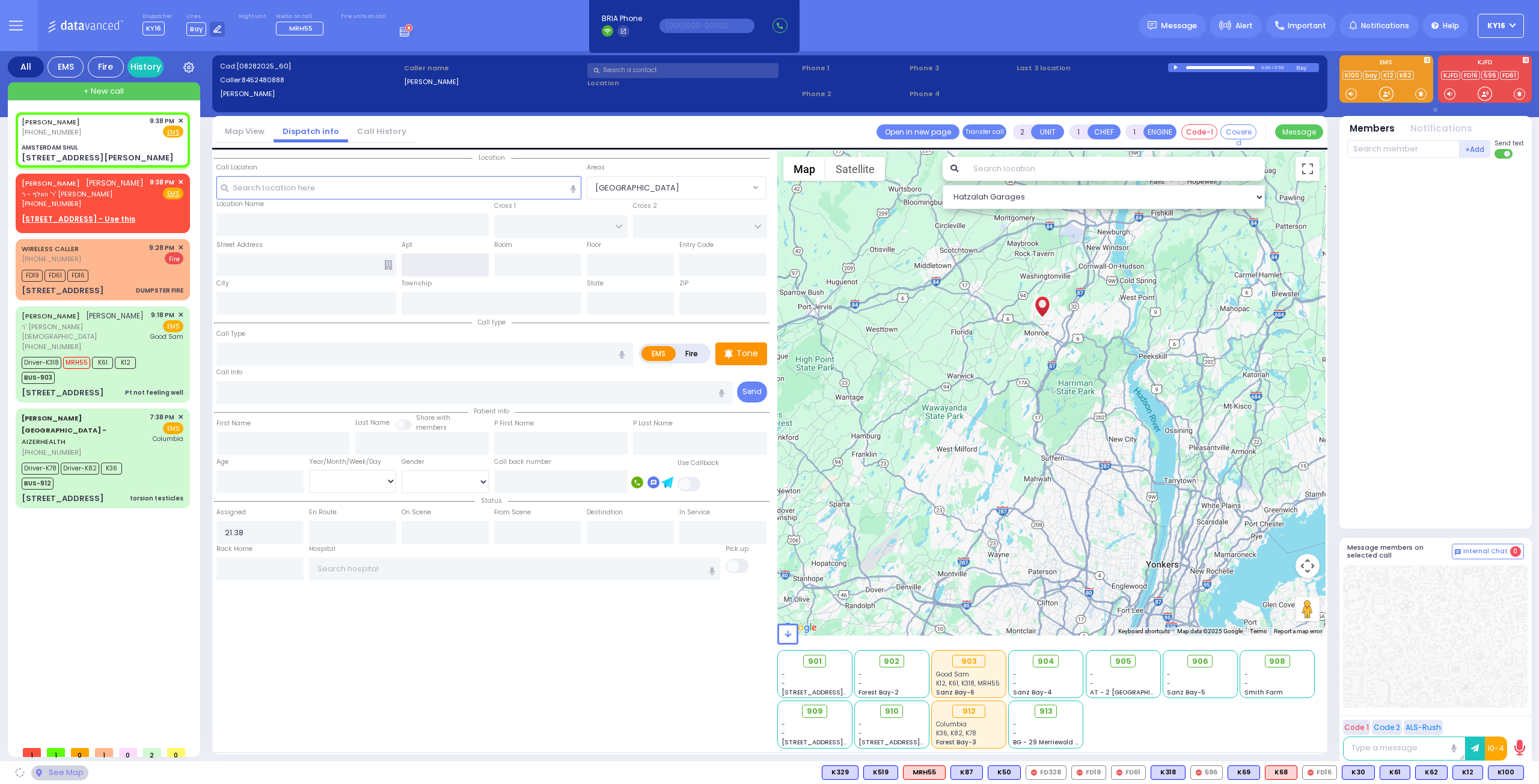
type input "ZENTA RD"
type input "FOREST RD"
type input "[STREET_ADDRESS][PERSON_NAME]"
type input "[PERSON_NAME]"
type input "[US_STATE]"
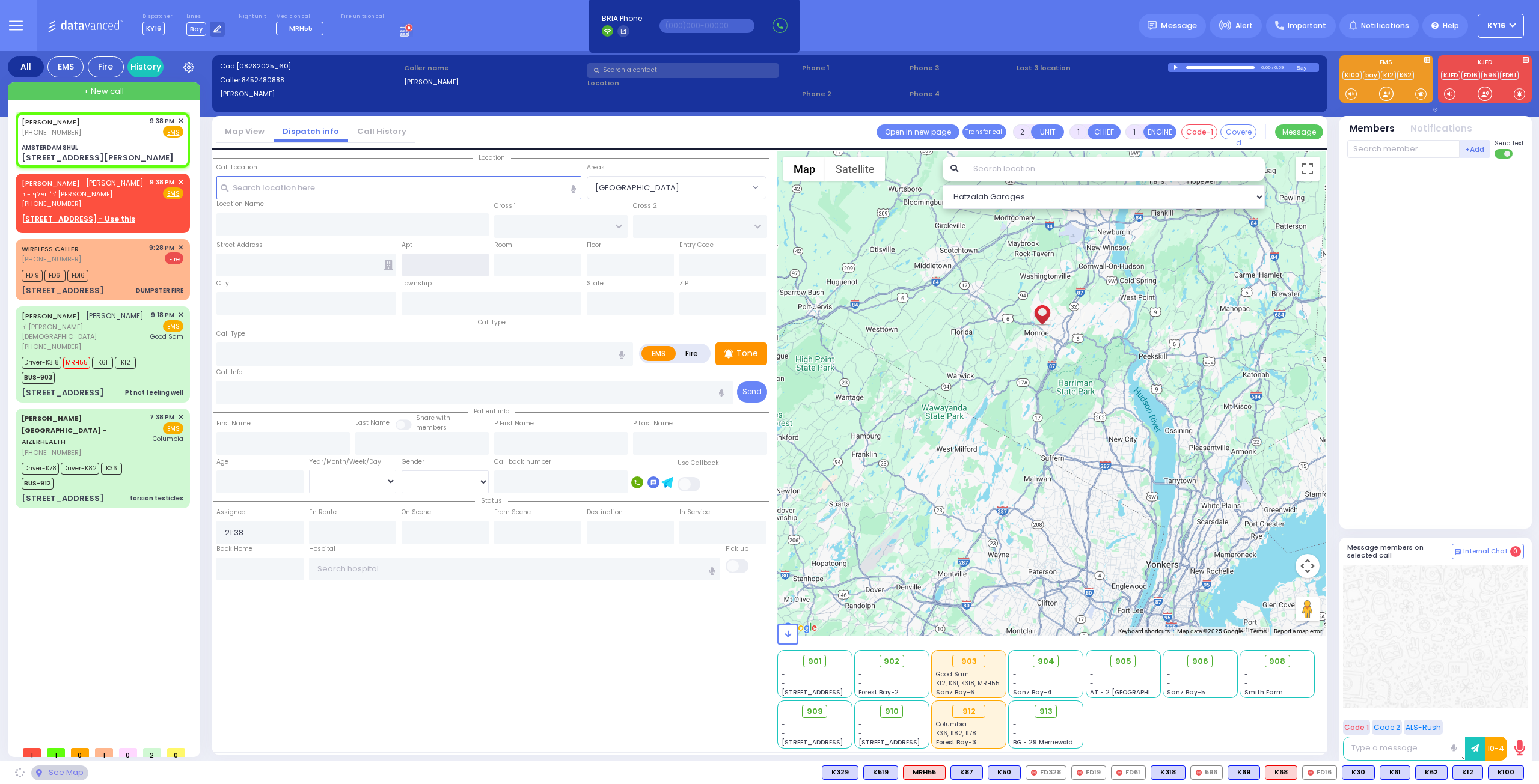
type input "10950"
select select "SECTION 2"
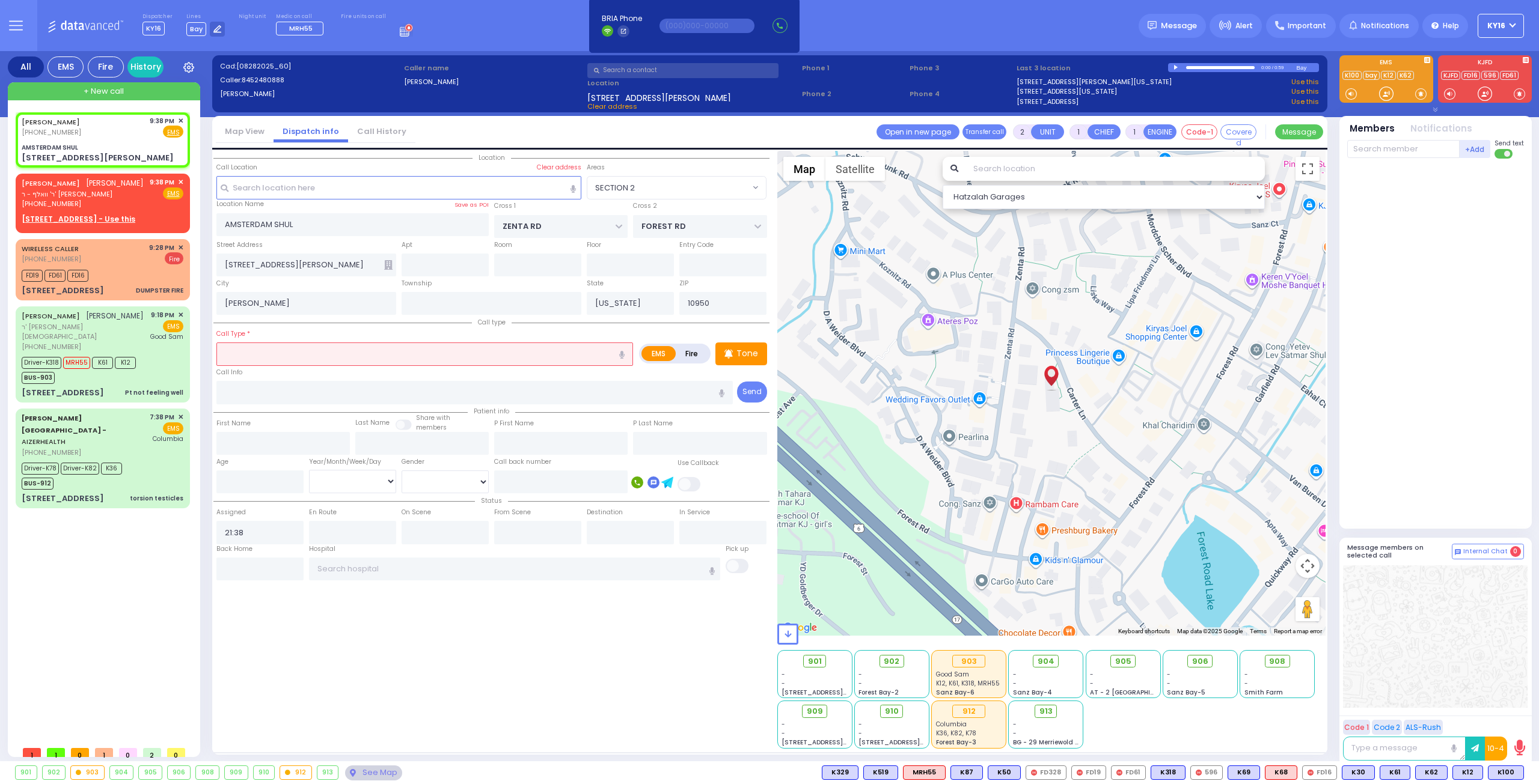
click at [315, 353] on input "text" at bounding box center [425, 353] width 416 height 23
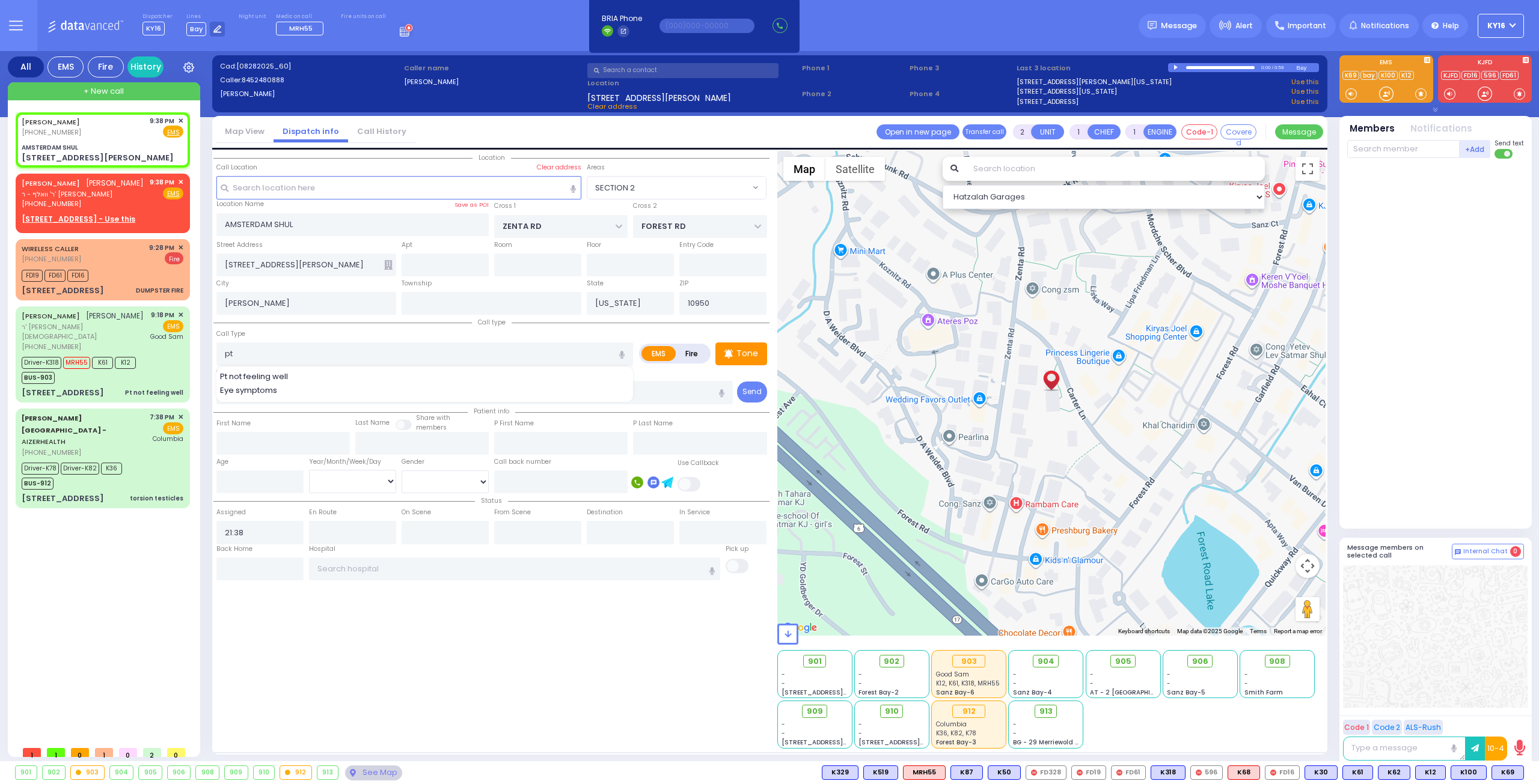
click at [274, 371] on span "Pt not feeling well" at bounding box center [255, 377] width 72 height 12
type input "Pt not feeling well"
type input "1"
type input "0"
select select
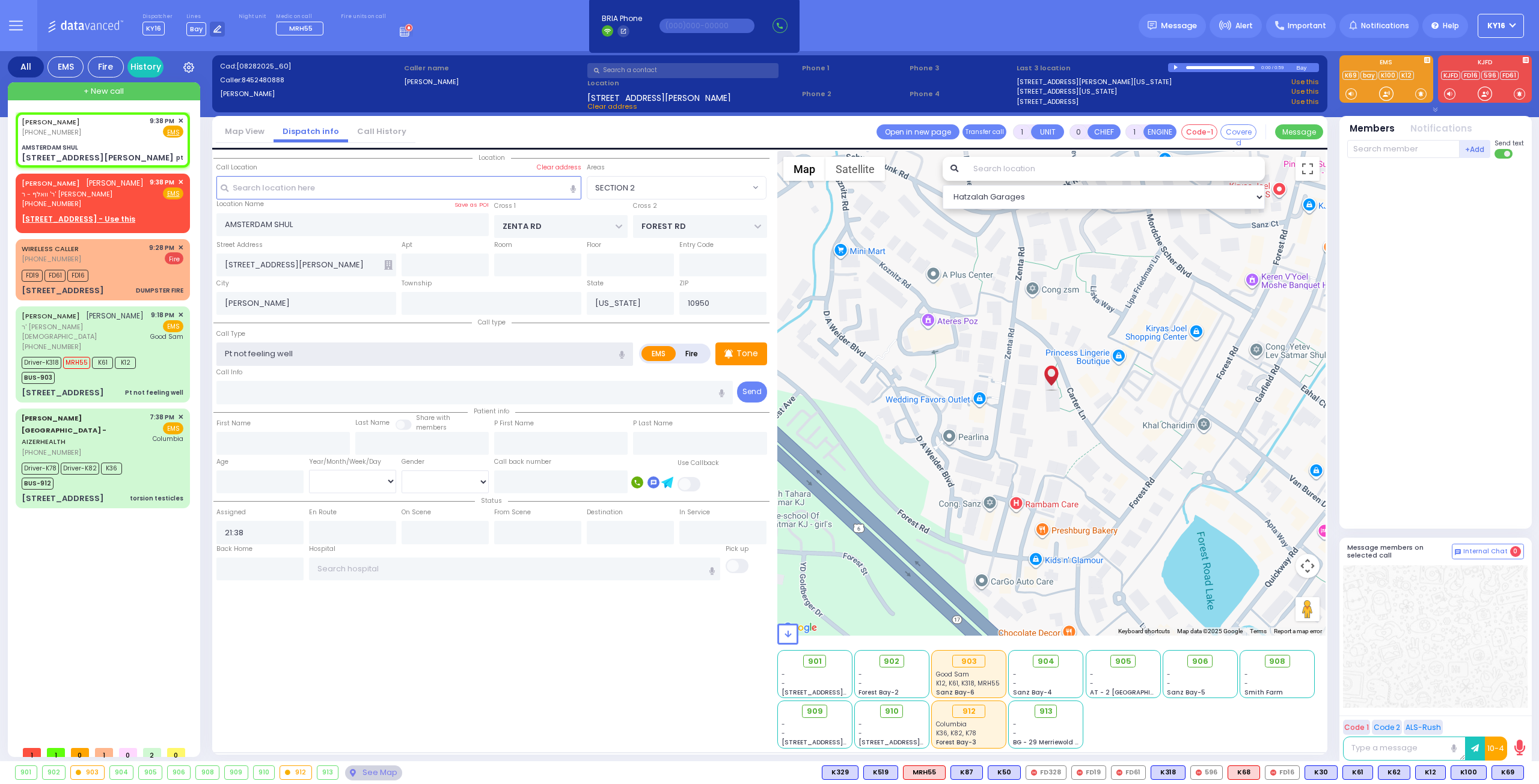
radio input "true"
select select
select select "Hatzalah Garages"
select select "SECTION 2"
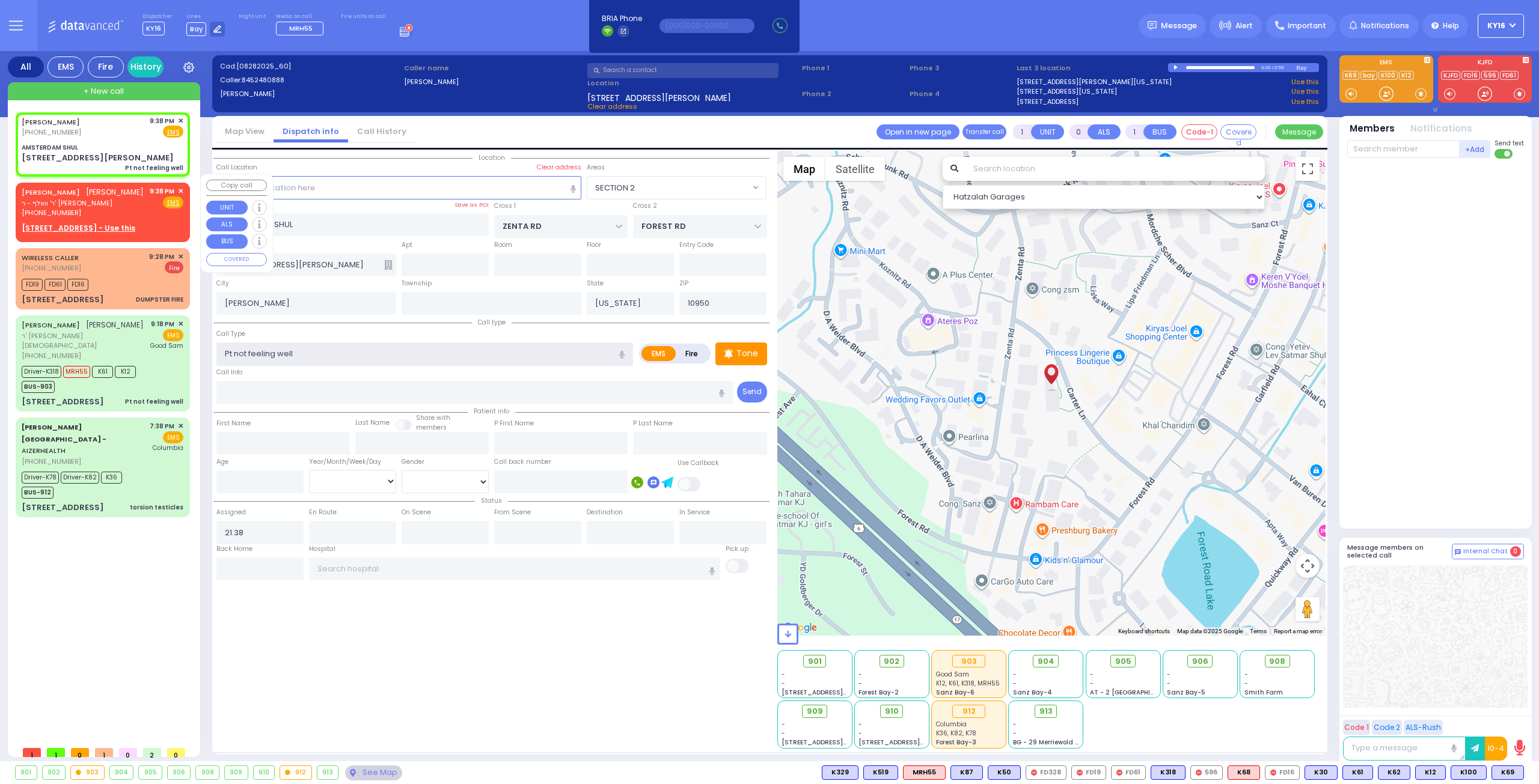
select select
radio input "true"
select select
select select "Hatzalah Garages"
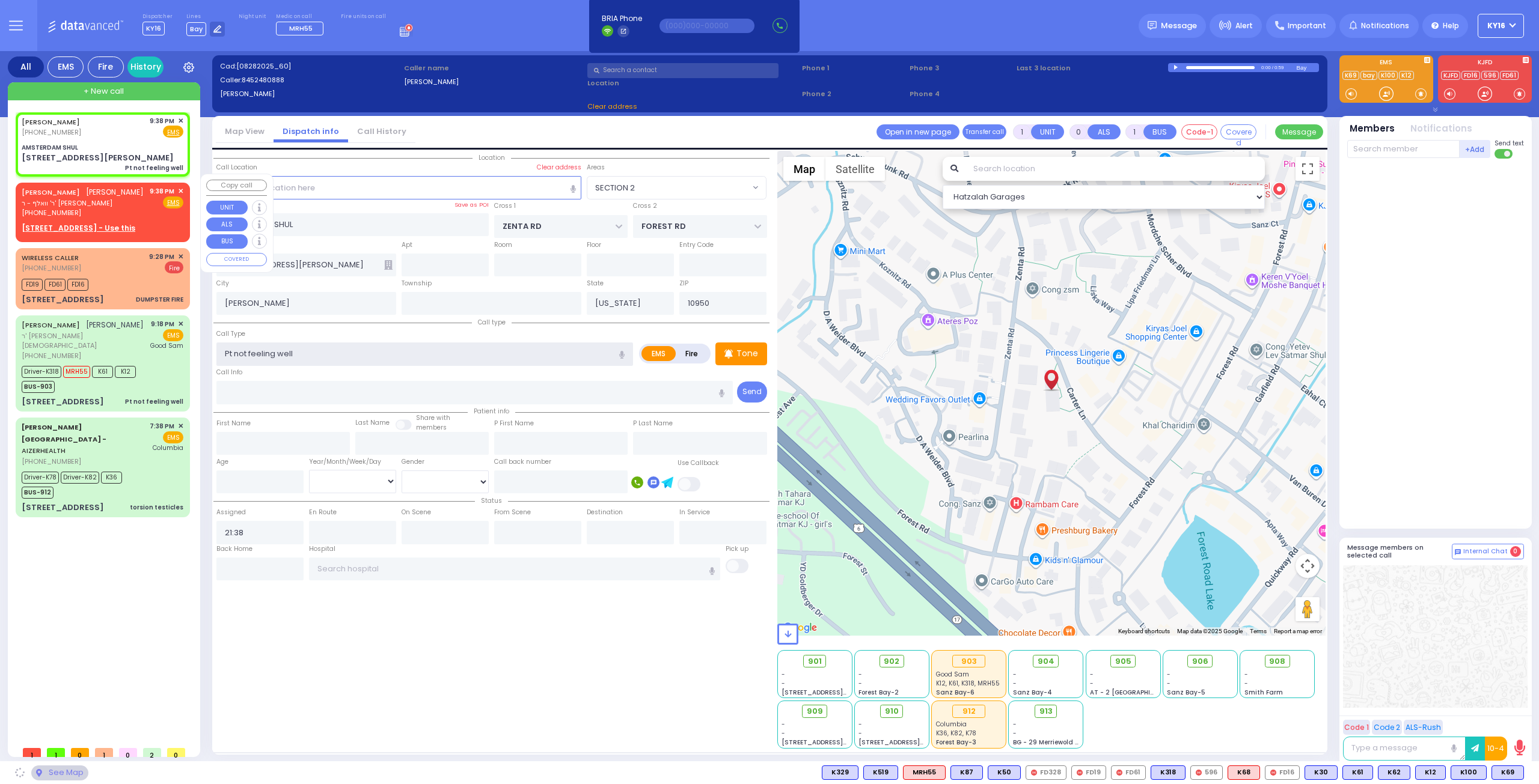
select select "SECTION 2"
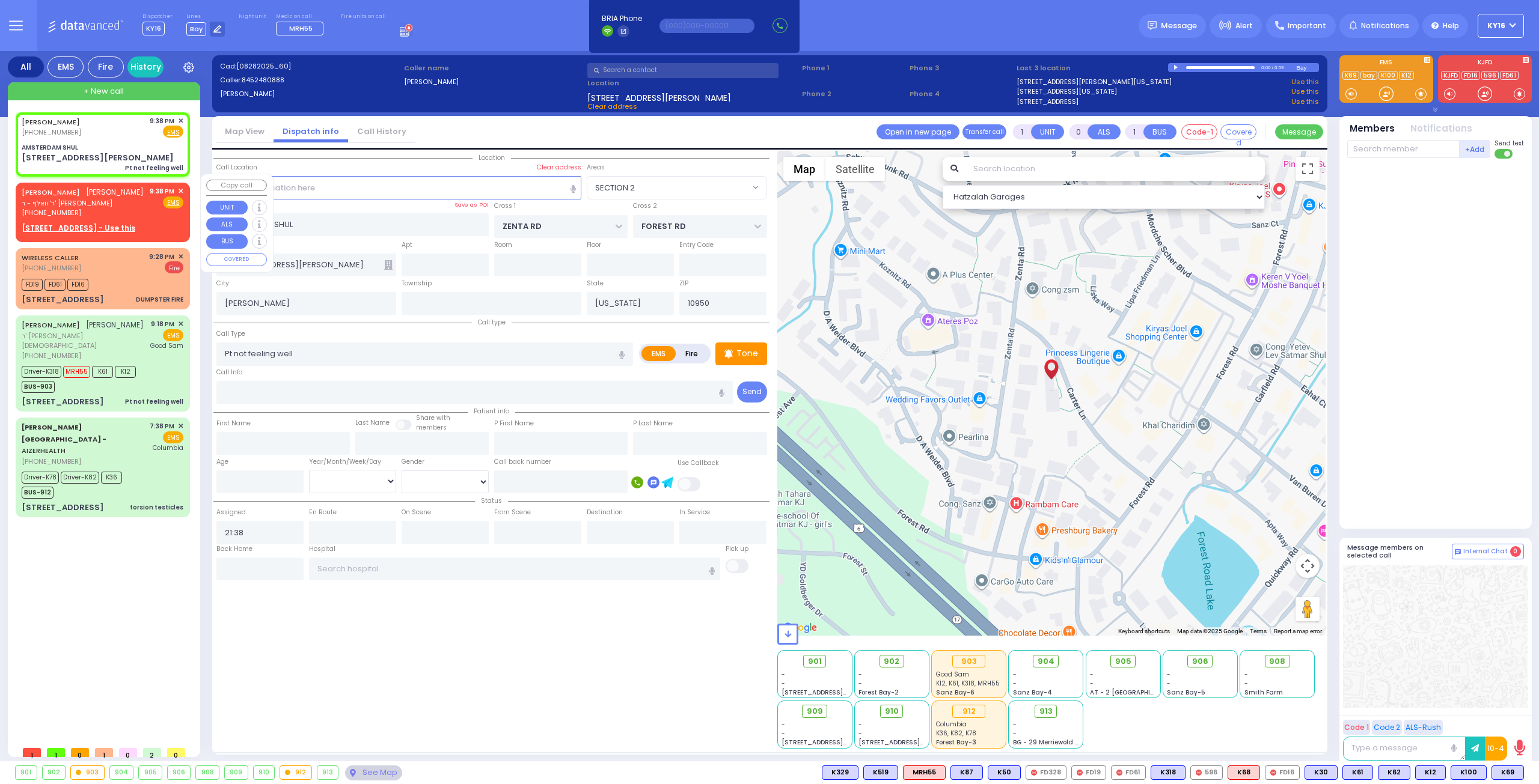
click at [159, 213] on div "9:38 PM ✕ Fire EMS" at bounding box center [167, 201] width 35 height 32
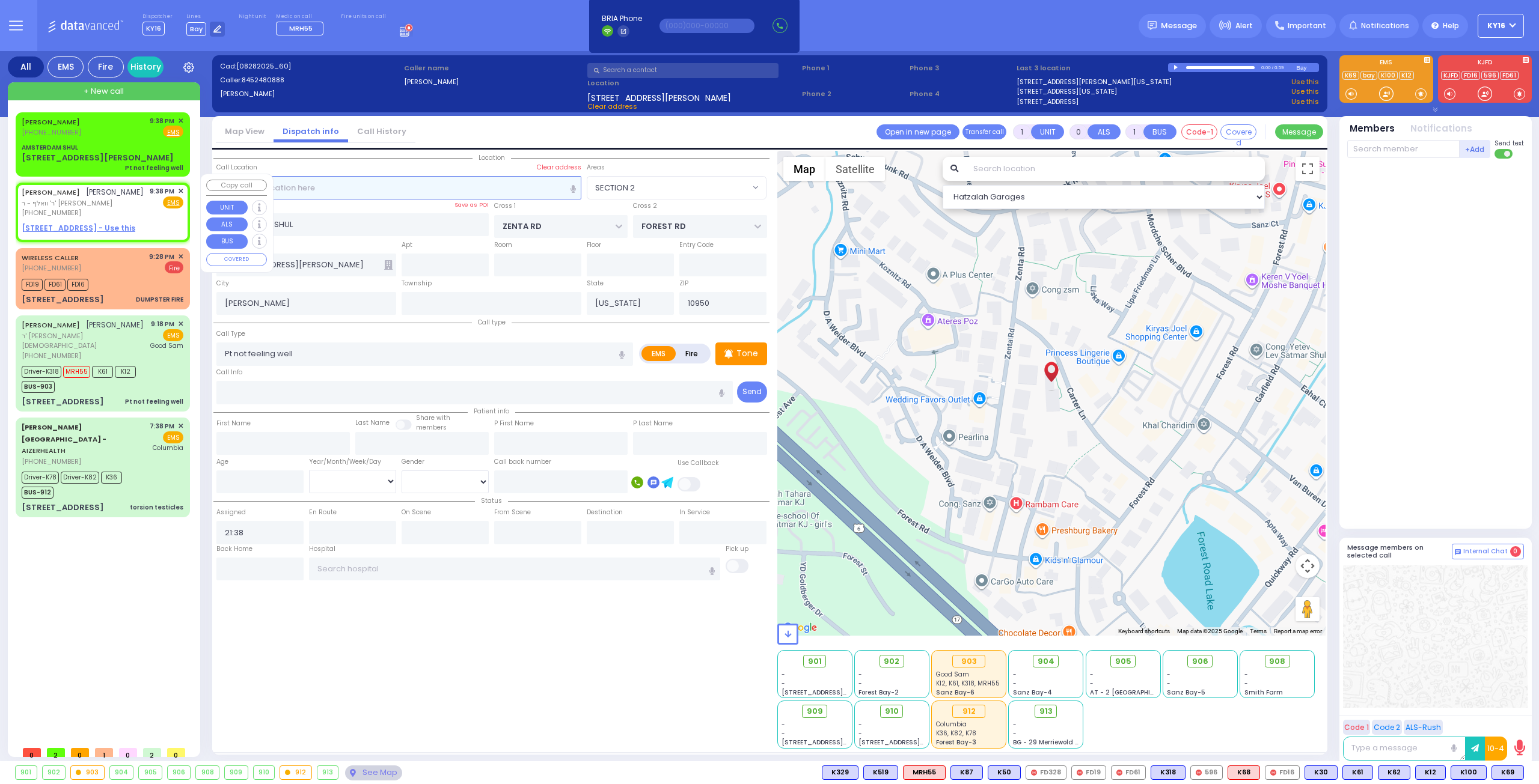
type input "2"
type input "1"
select select
radio input "true"
type input "[PERSON_NAME]"
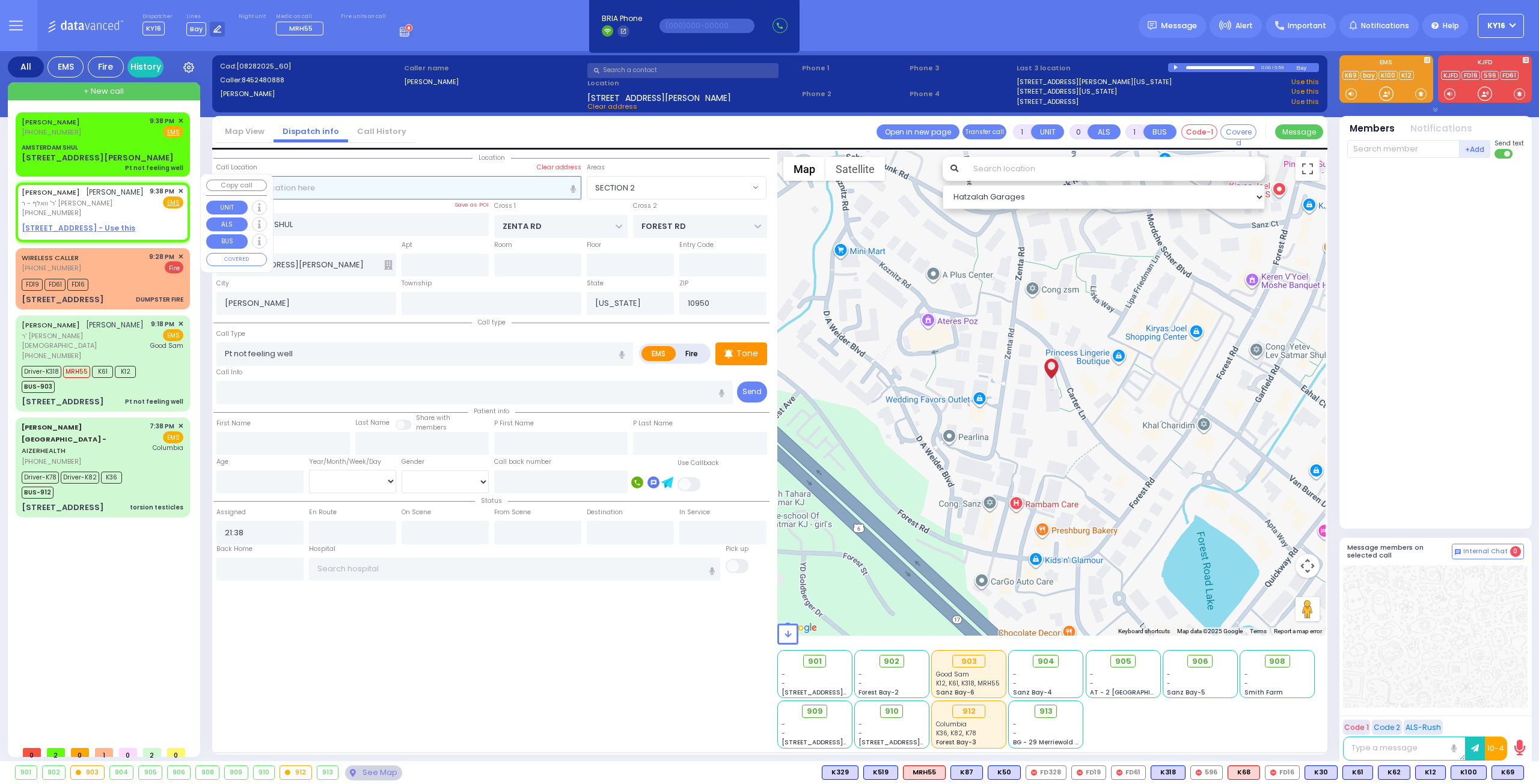
type input "BRAVER"
select select
select select "Hatzalah Garages"
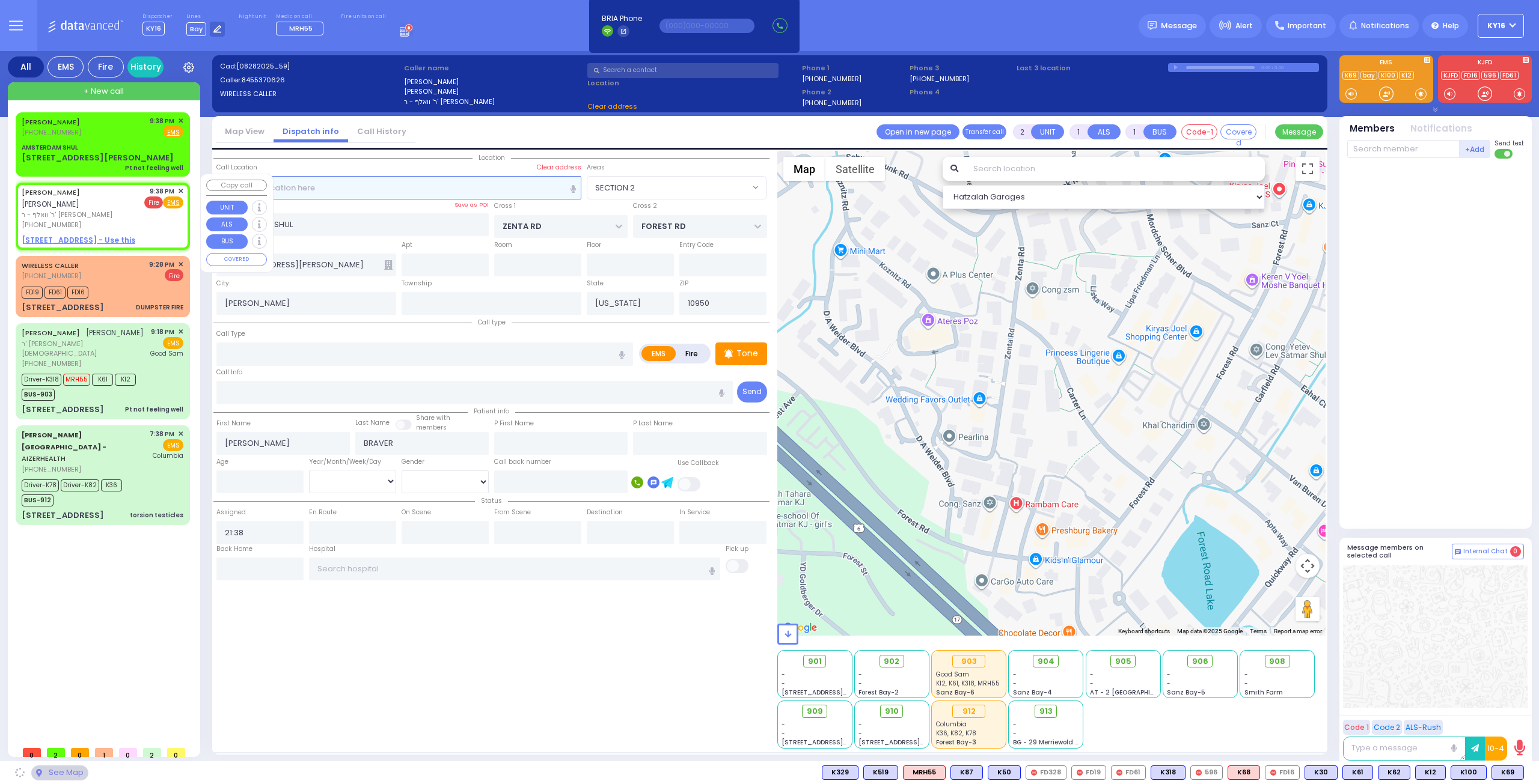
select select
radio input "true"
select select
select select "Hatzalah Garages"
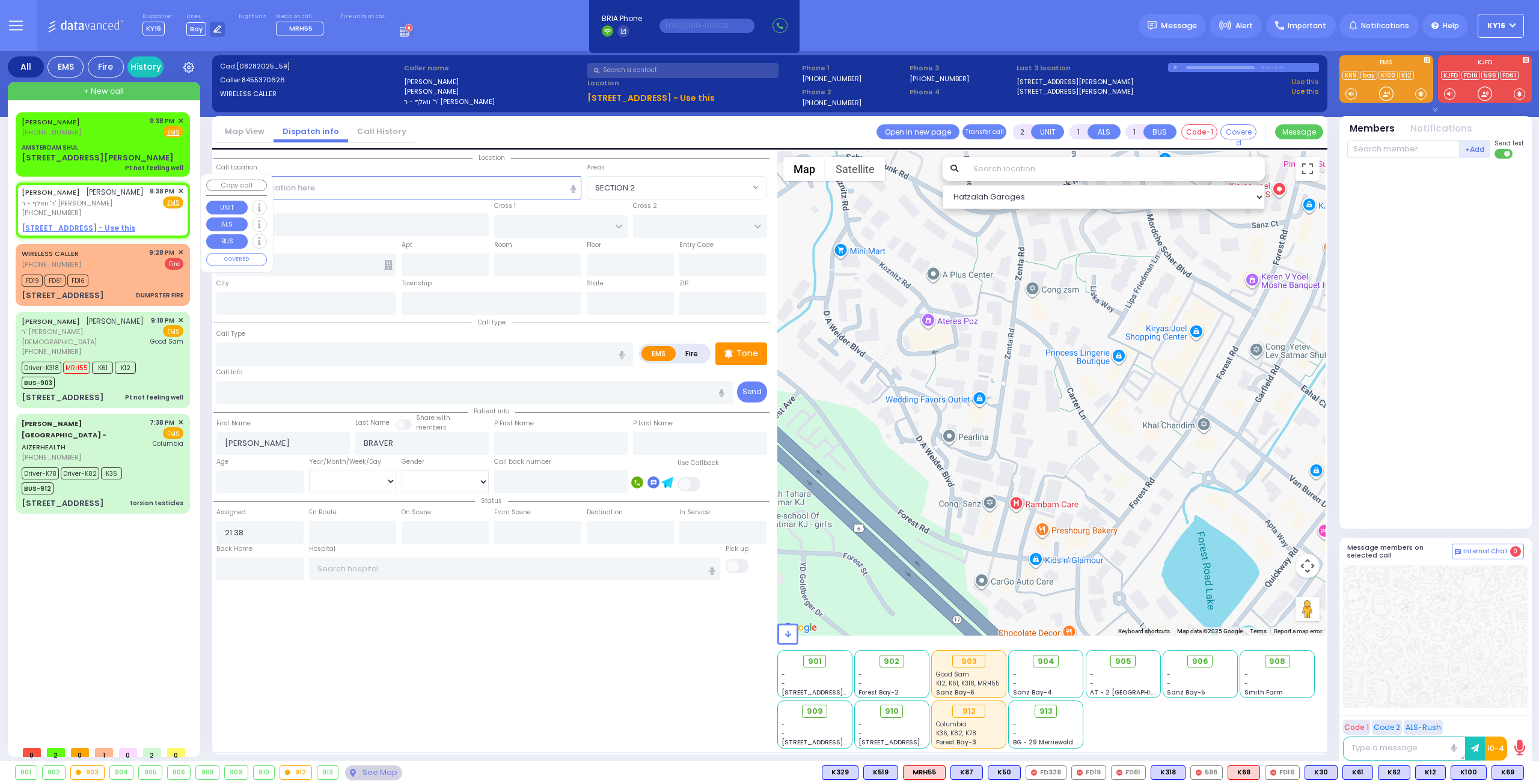
click at [180, 186] on span "✕" at bounding box center [181, 191] width 6 height 11
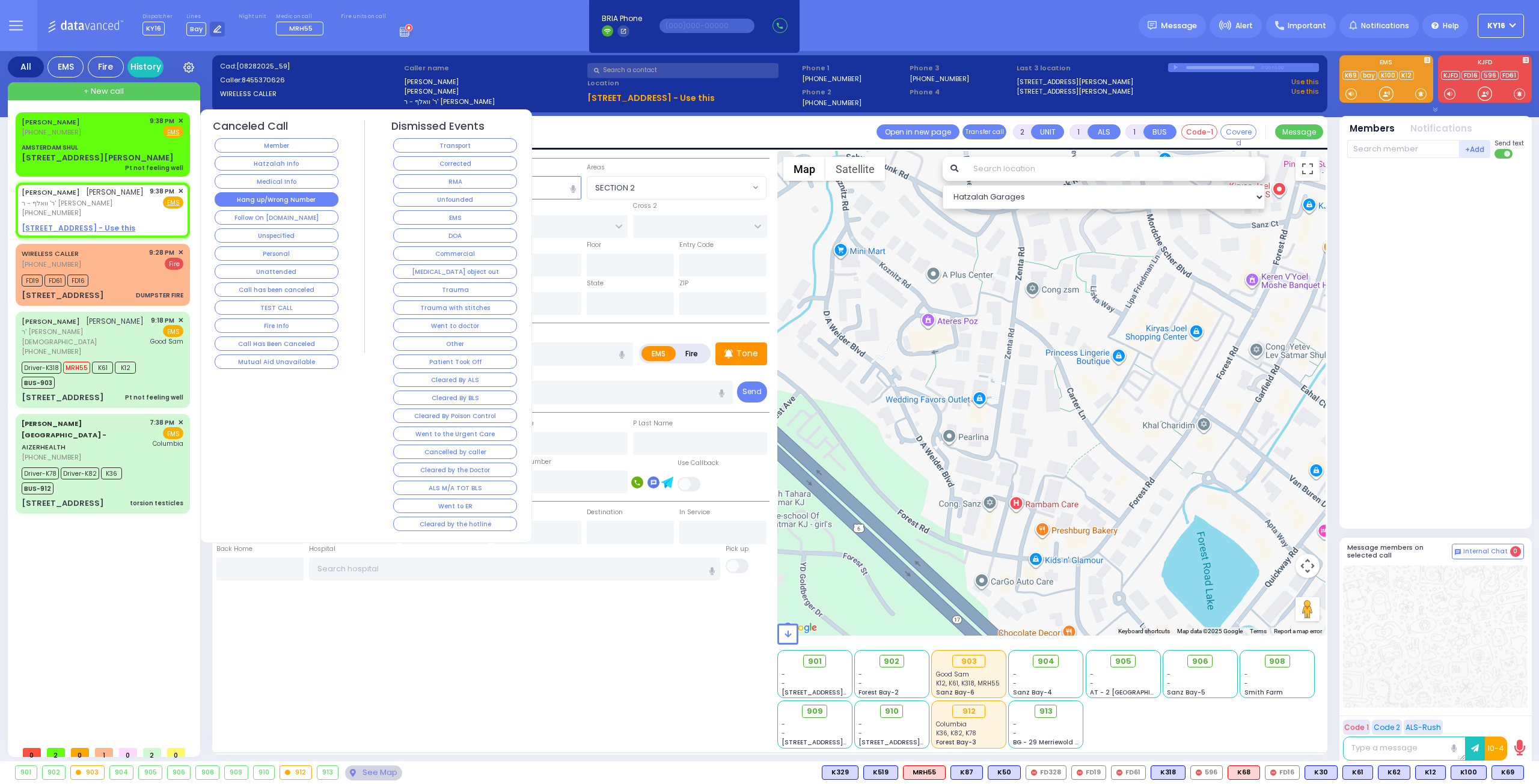
click at [244, 194] on button "Hang up/Wrong Number" at bounding box center [277, 199] width 123 height 14
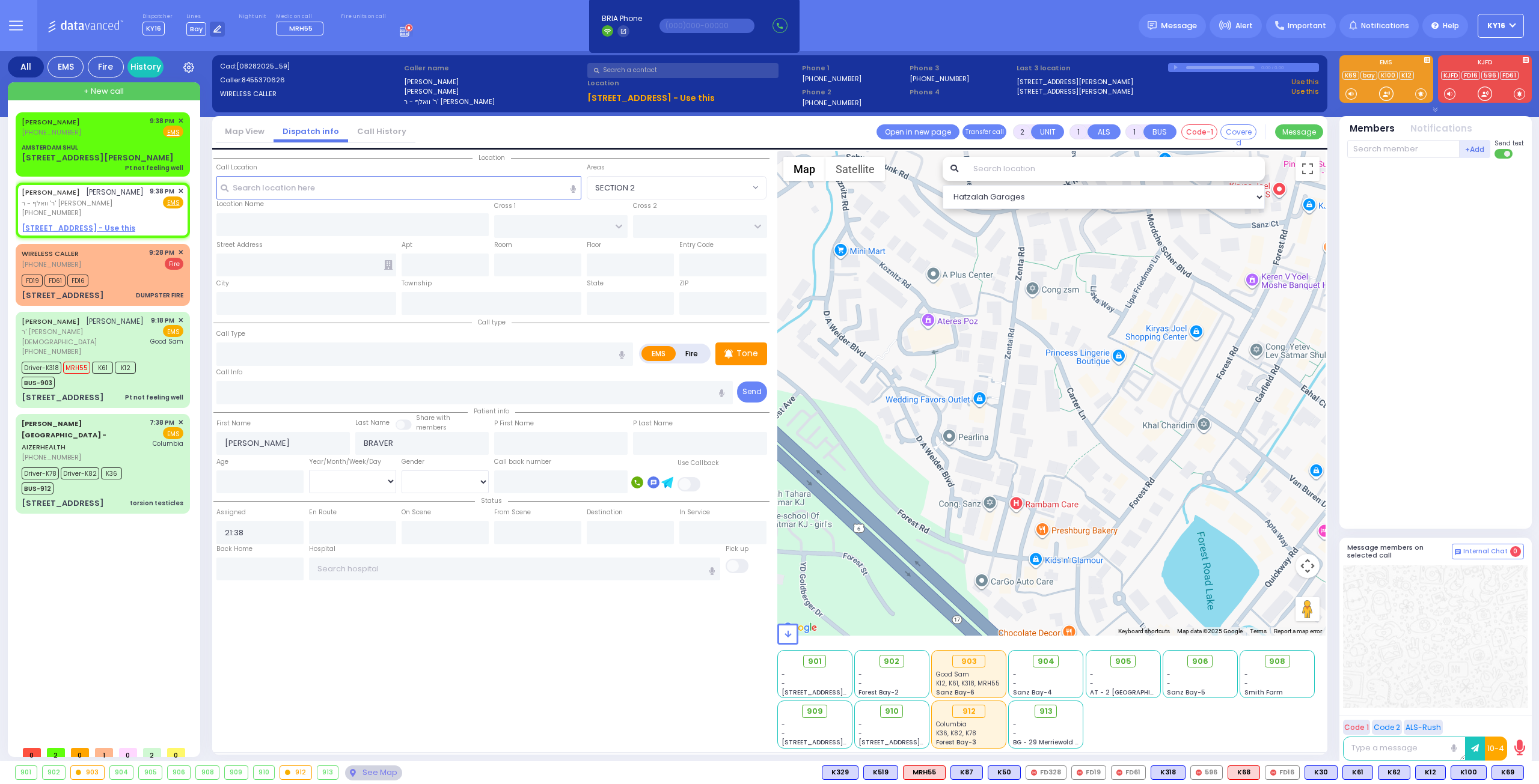
select select
radio input "true"
select select
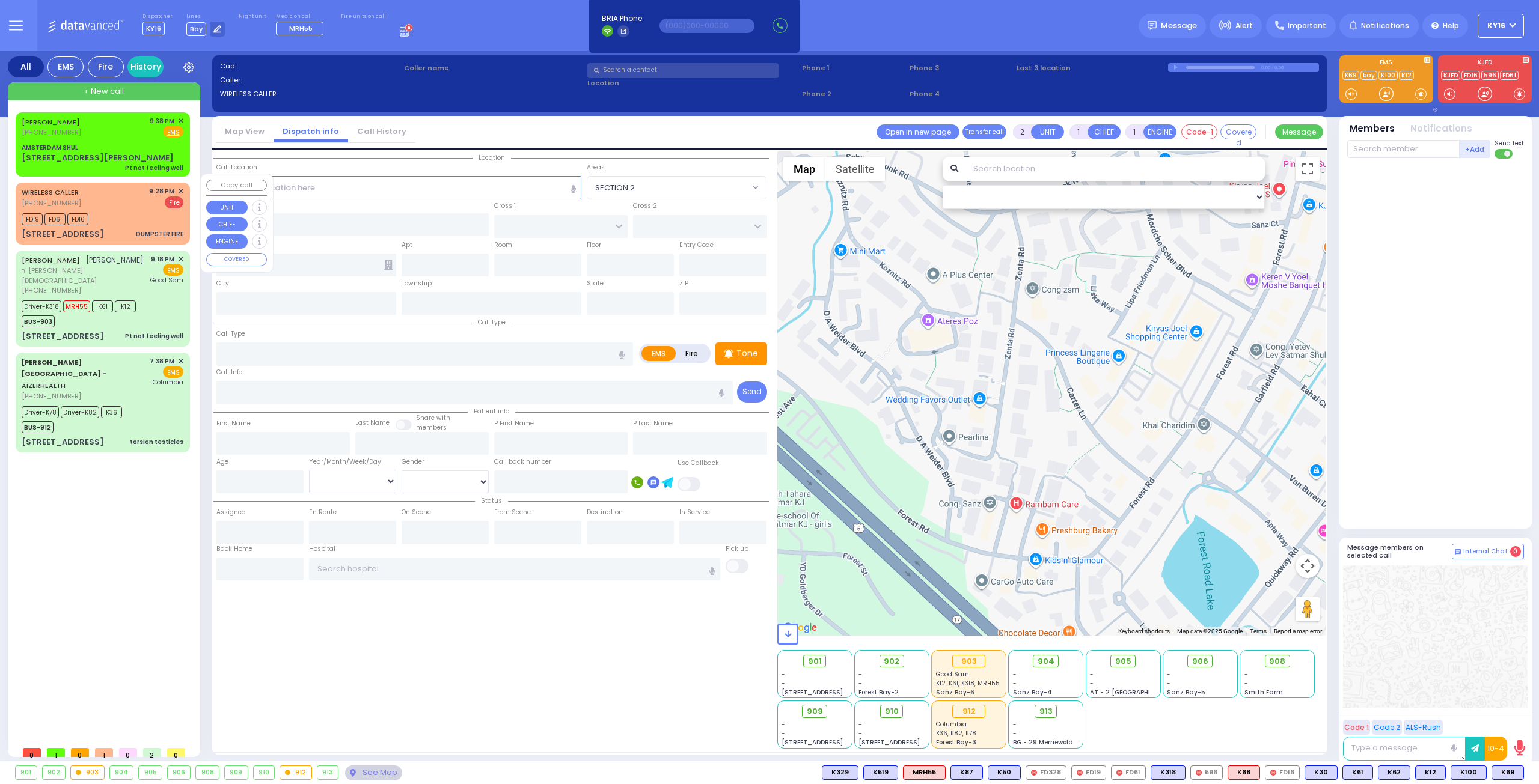
click at [157, 199] on div "WIRELESS CALLER [PHONE_NUMBER] 9:28 PM ✕ Fire FD19" at bounding box center [103, 213] width 170 height 58
select select
type input "DUMPSTER FIRE"
radio input "false"
radio input "true"
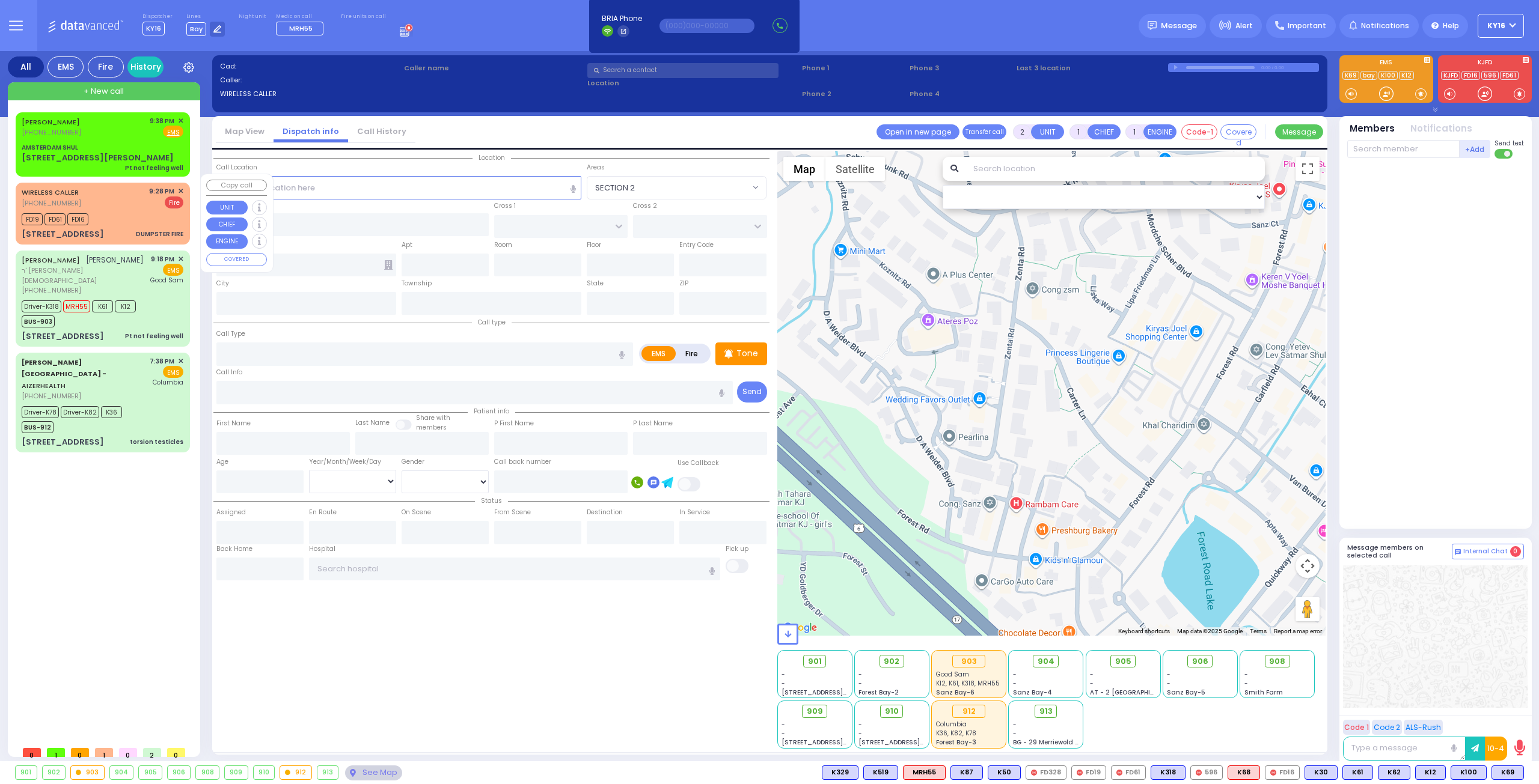
select select
type input "21:28"
type input "21:30"
type input "CHERNOBYL COURT"
type input "KRAKOW BLVD"
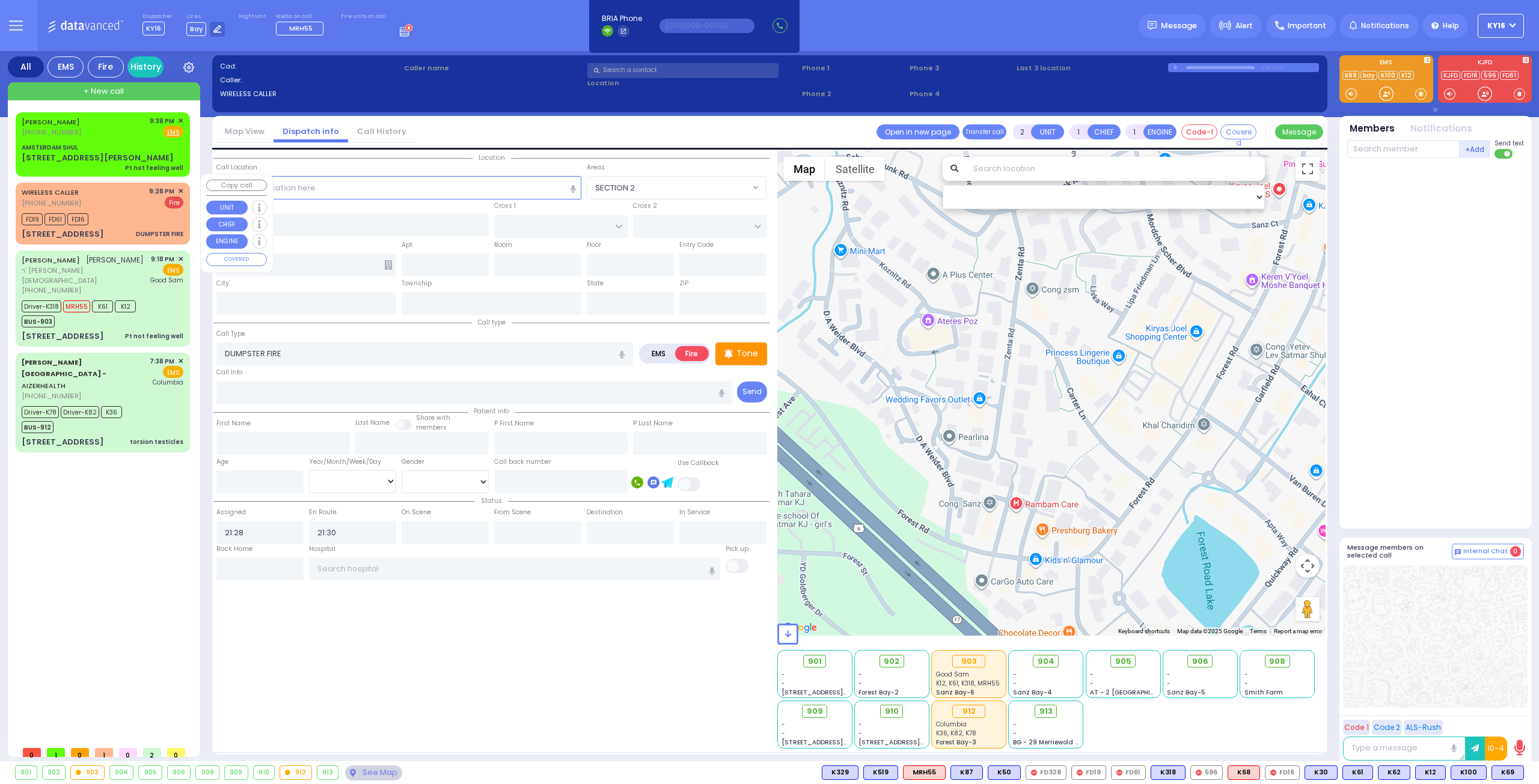
type input "[STREET_ADDRESS]"
type input "Monroe"
type input "[US_STATE]"
type input "10950"
select select "ATZEI TAMURIM"
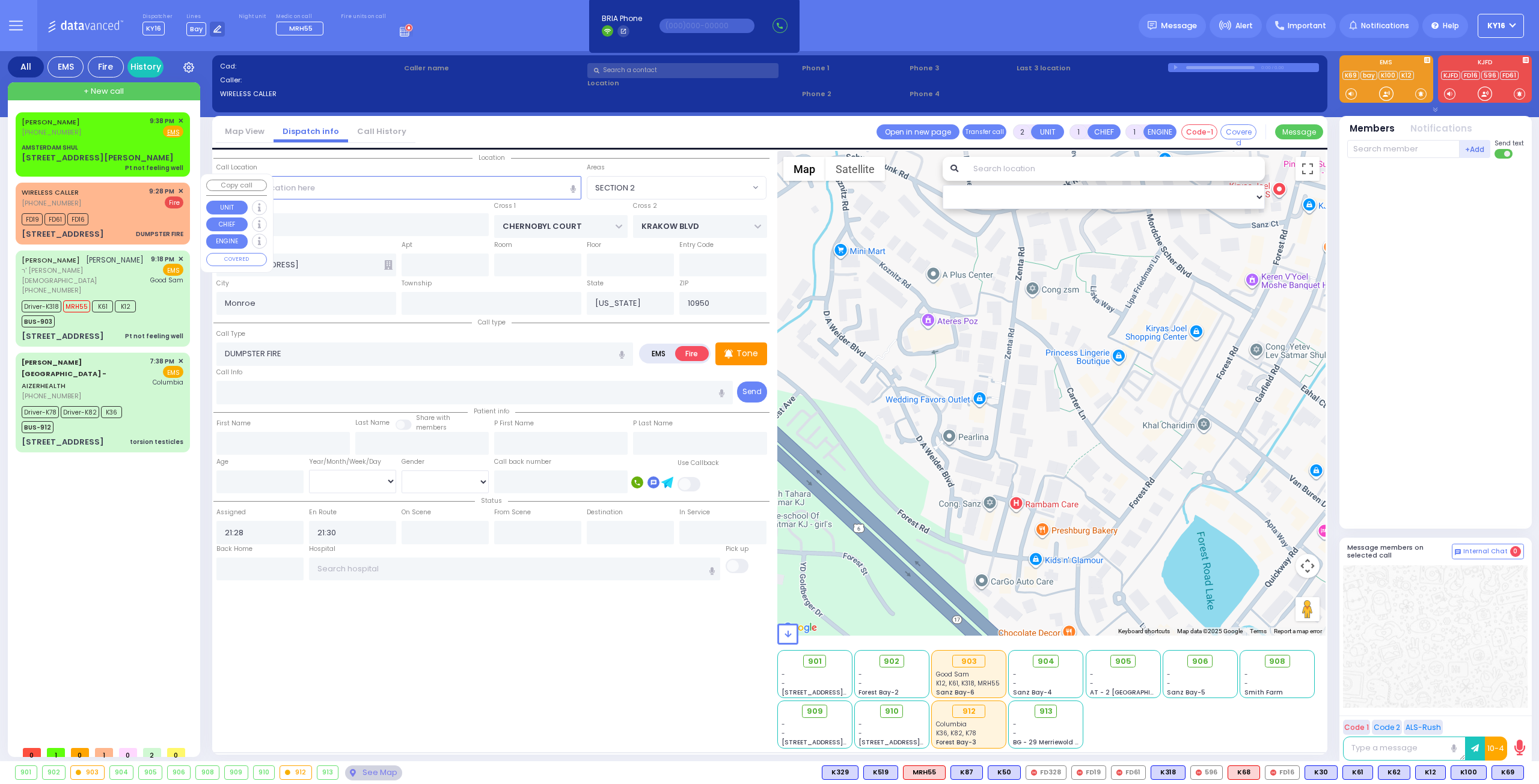
select select "Hatzalah Garages"
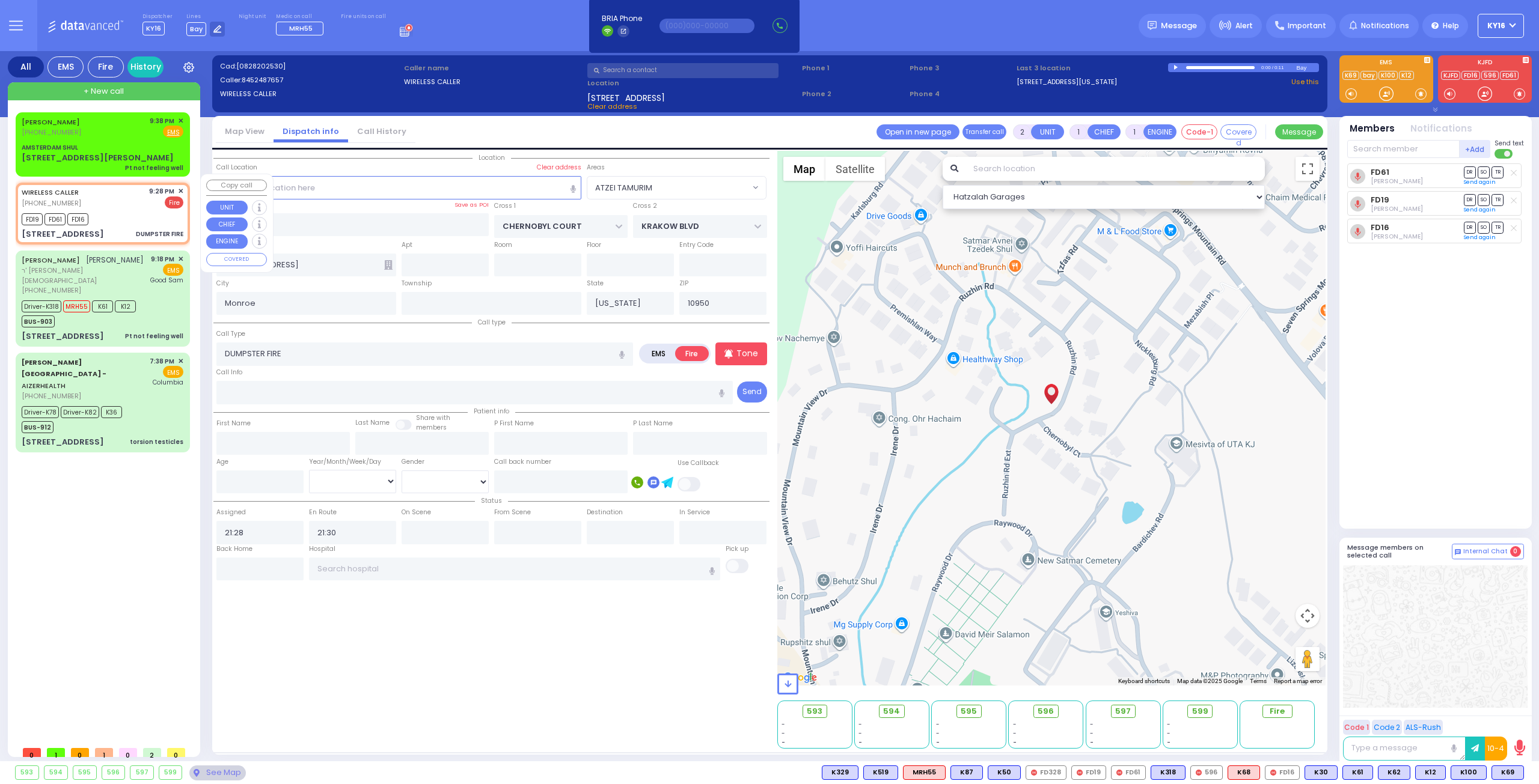
click at [179, 186] on span "✕" at bounding box center [181, 191] width 6 height 11
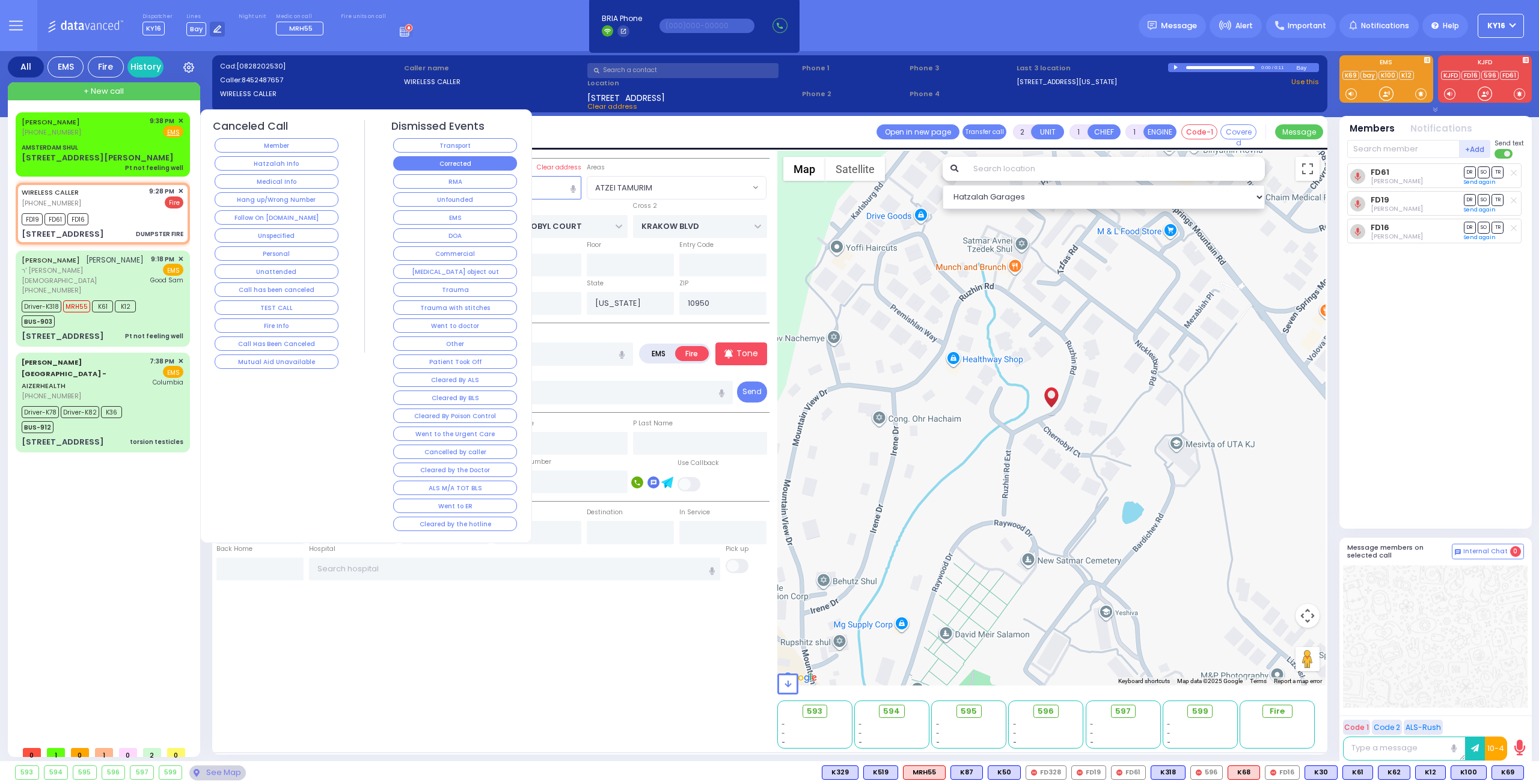
click at [421, 158] on button "Corrected" at bounding box center [455, 163] width 123 height 14
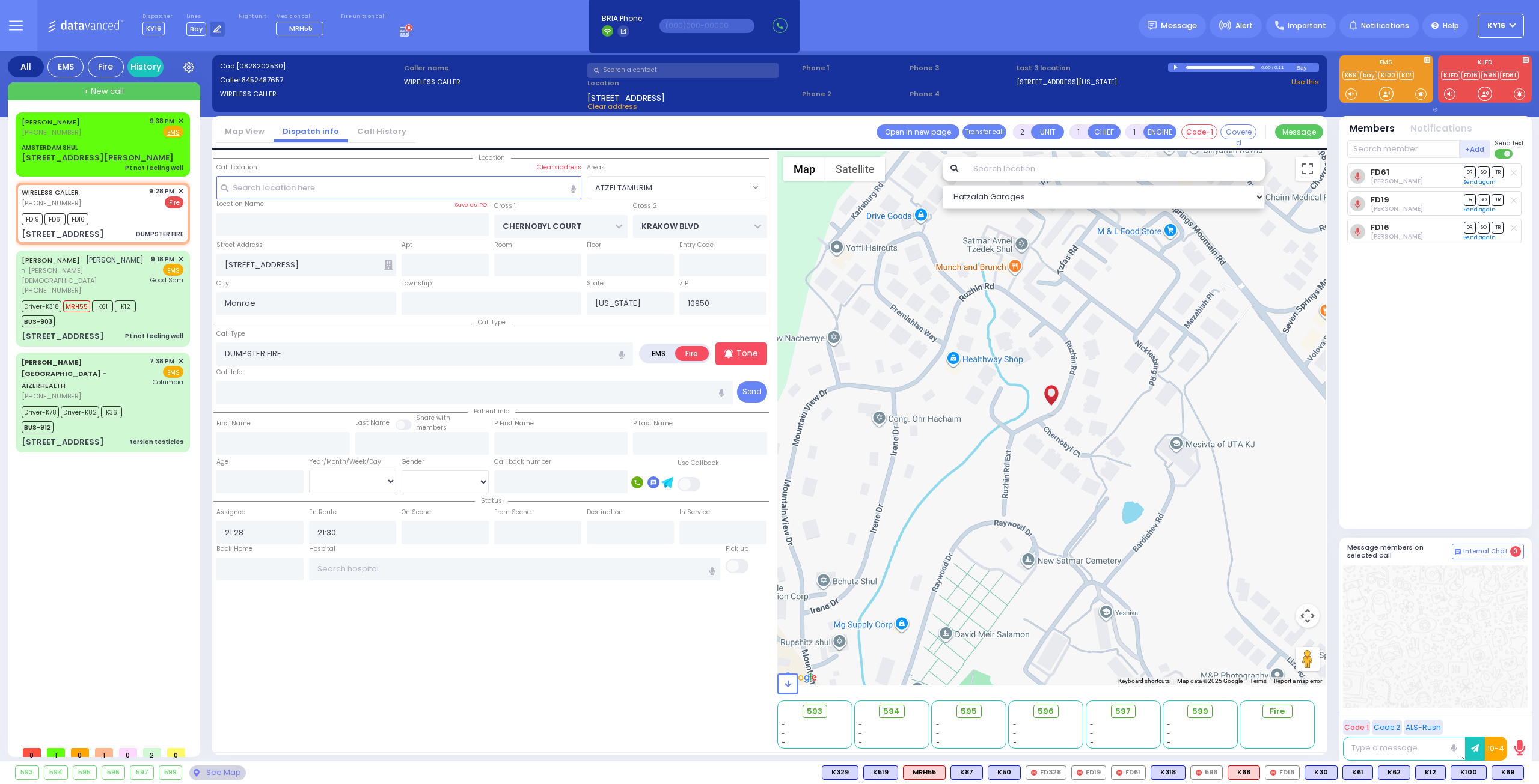
select select
radio input "true"
select select
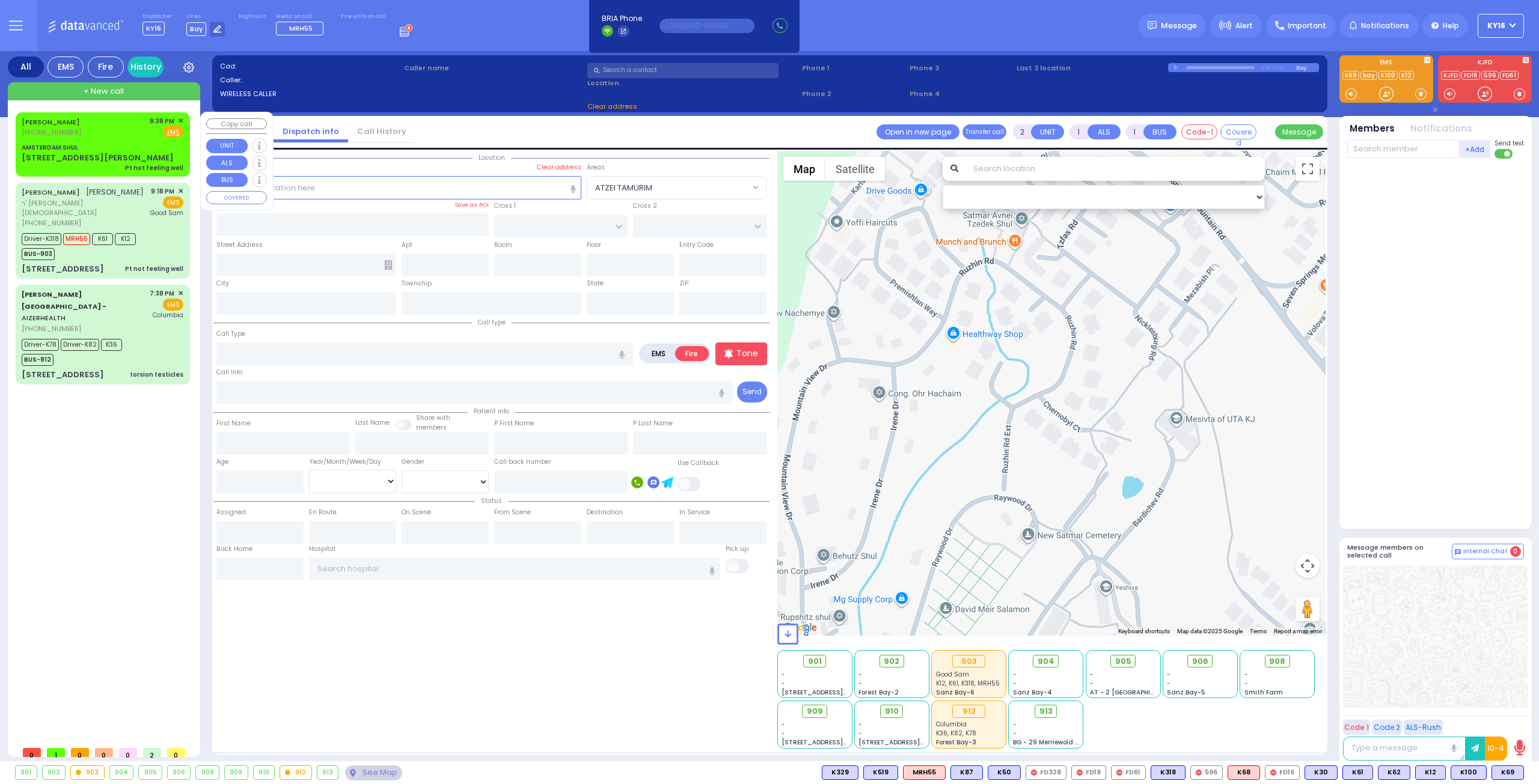
click at [115, 144] on div "AMSTERDAM SHUL" at bounding box center [102, 146] width 162 height 9
type input "1"
type input "0"
select select
type input "Pt not feeling well"
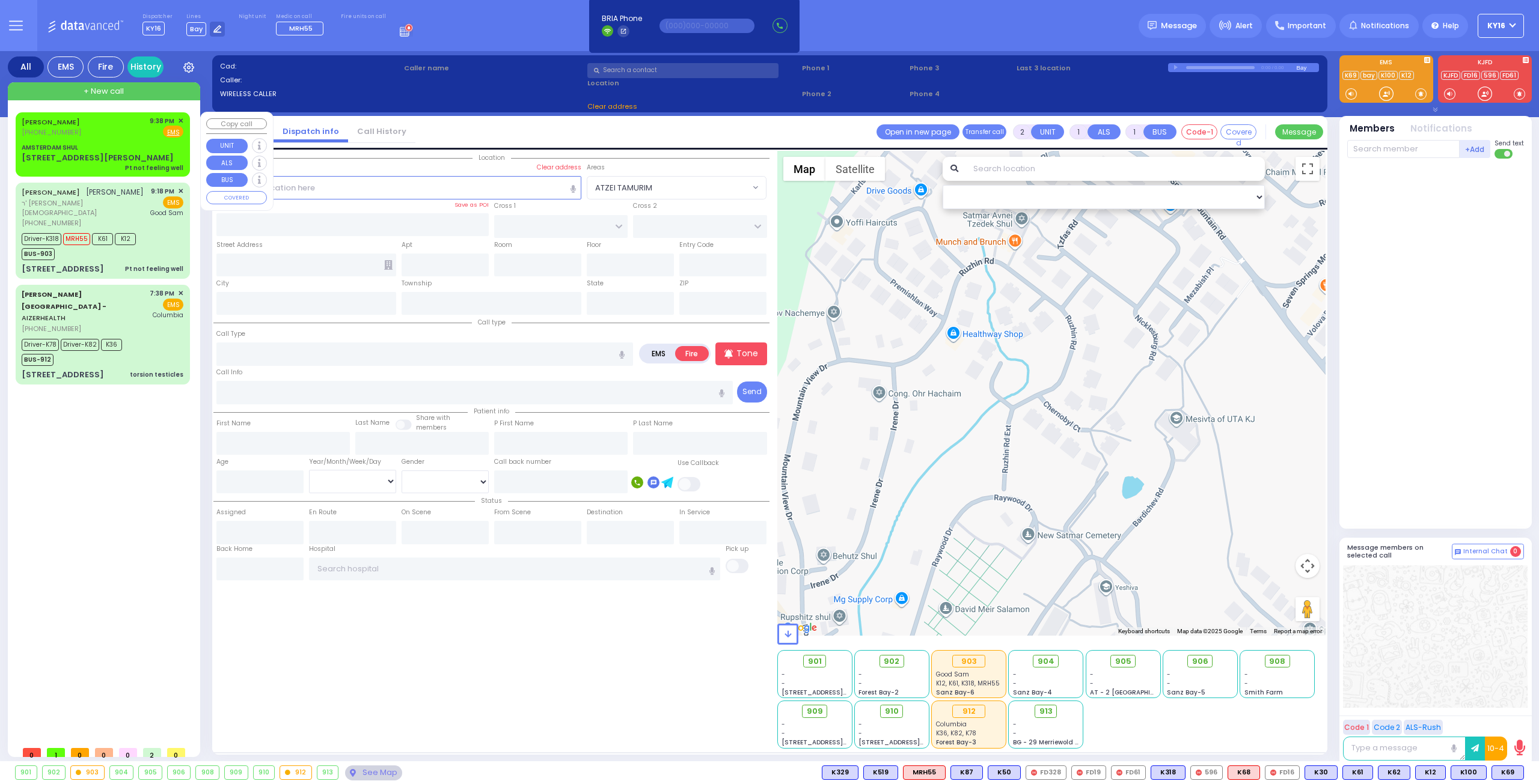
radio input "true"
select select
type input "21:38"
type input "AMSTERDAM SHUL"
type input "ZENTA RD"
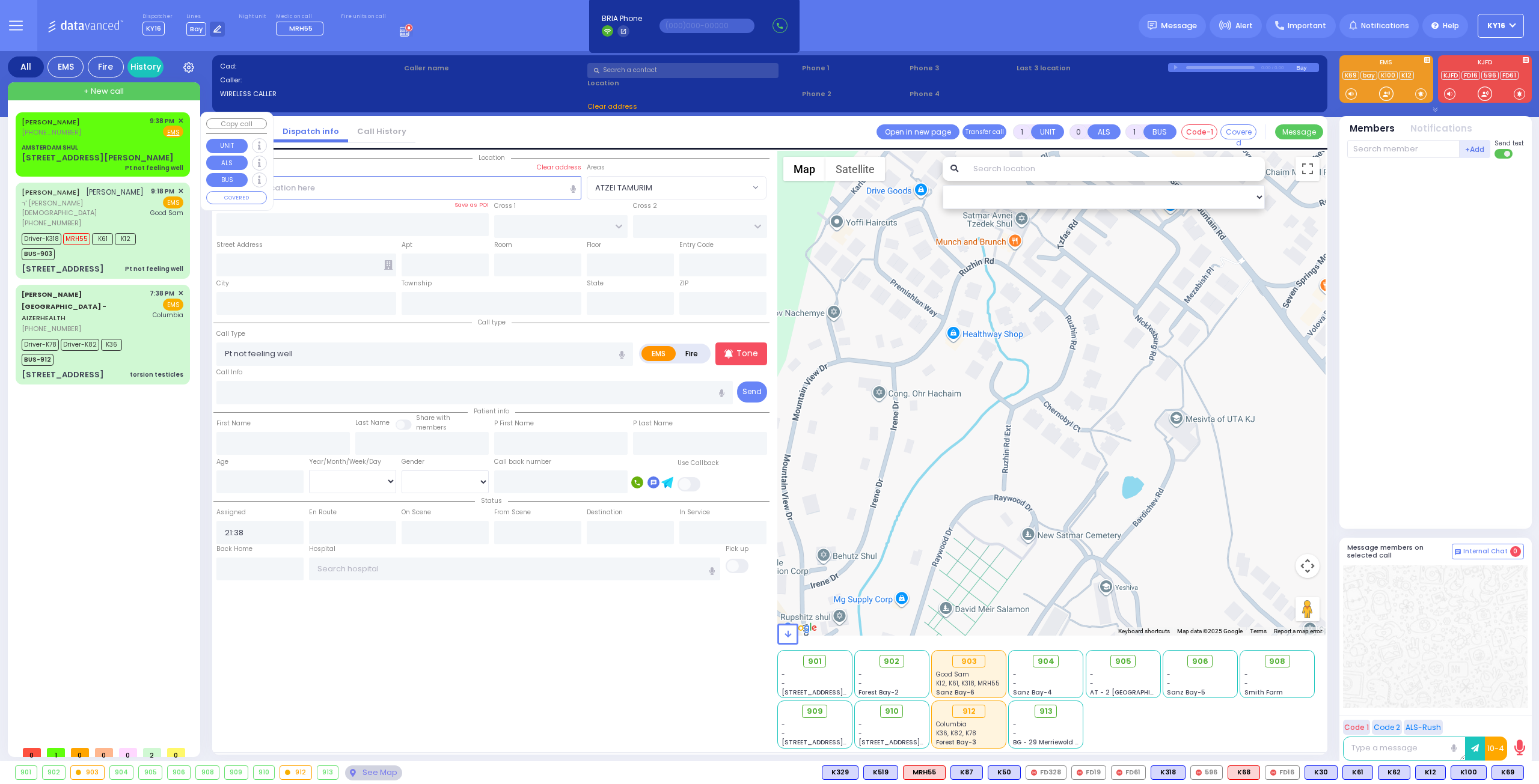
type input "FOREST RD"
type input "[STREET_ADDRESS][PERSON_NAME]"
type input "[PERSON_NAME]"
type input "[US_STATE]"
type input "10950"
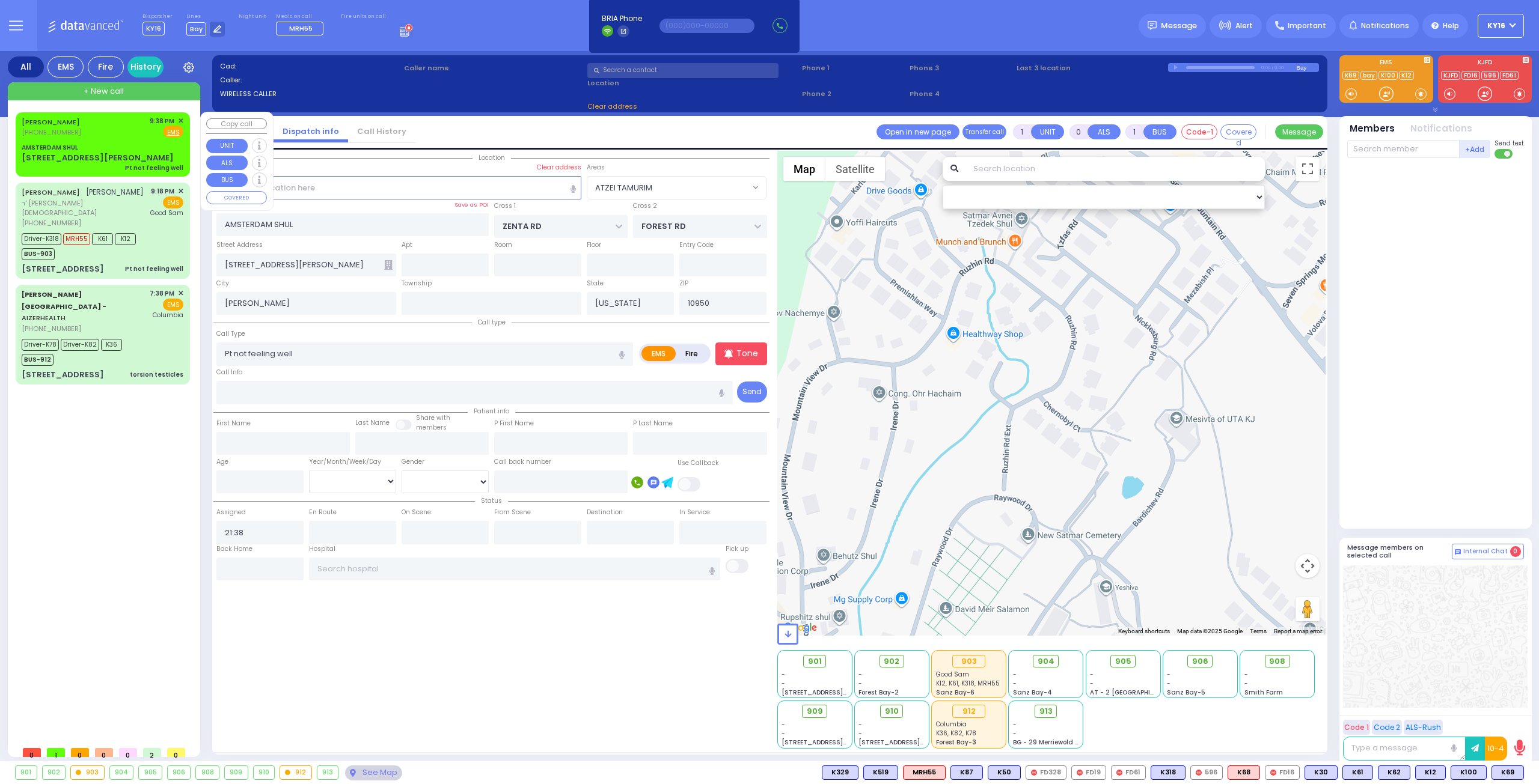
select select "SECTION 2"
select select "Hatzalah Garages"
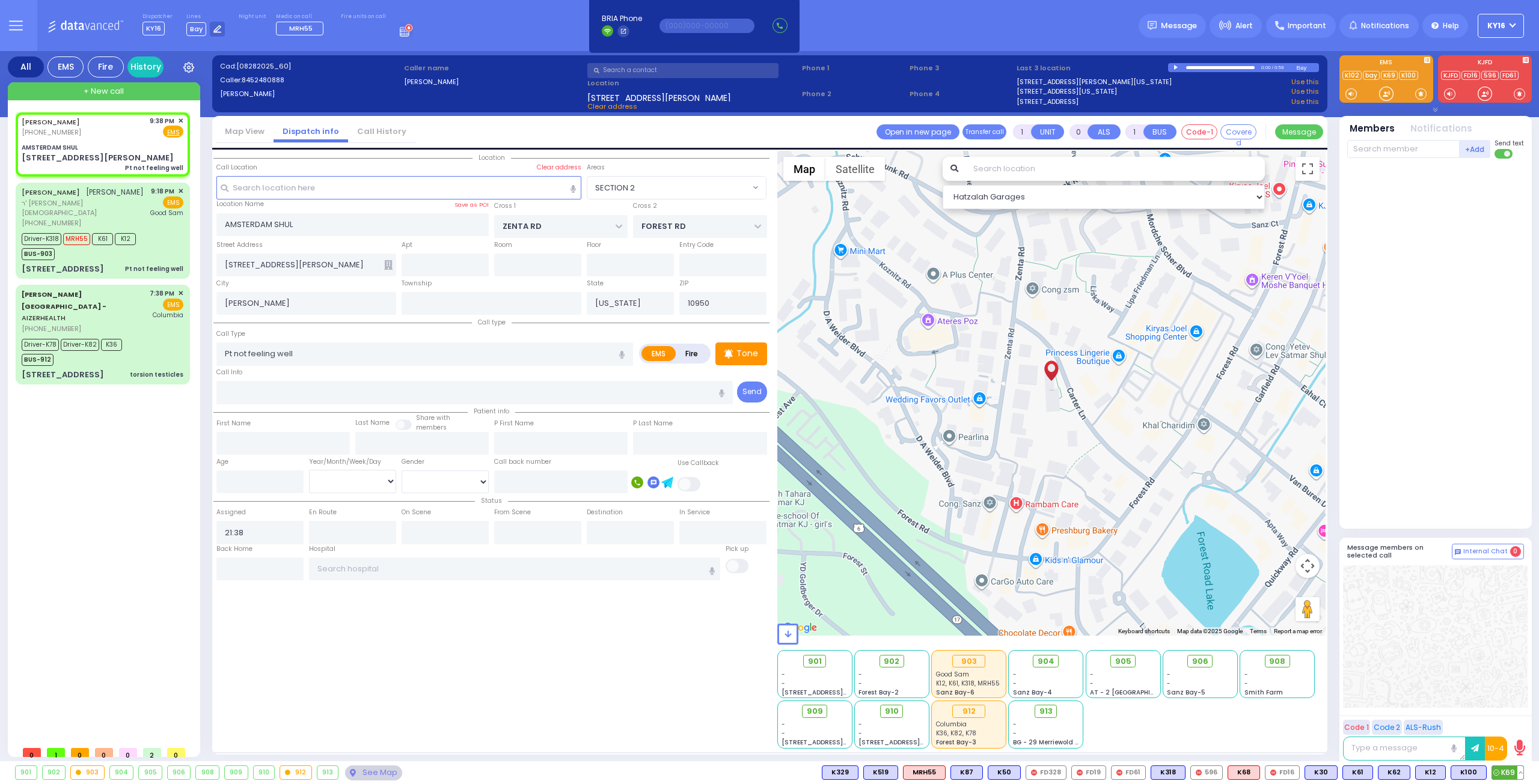
click at [1502, 771] on span "K69" at bounding box center [1507, 772] width 31 height 13
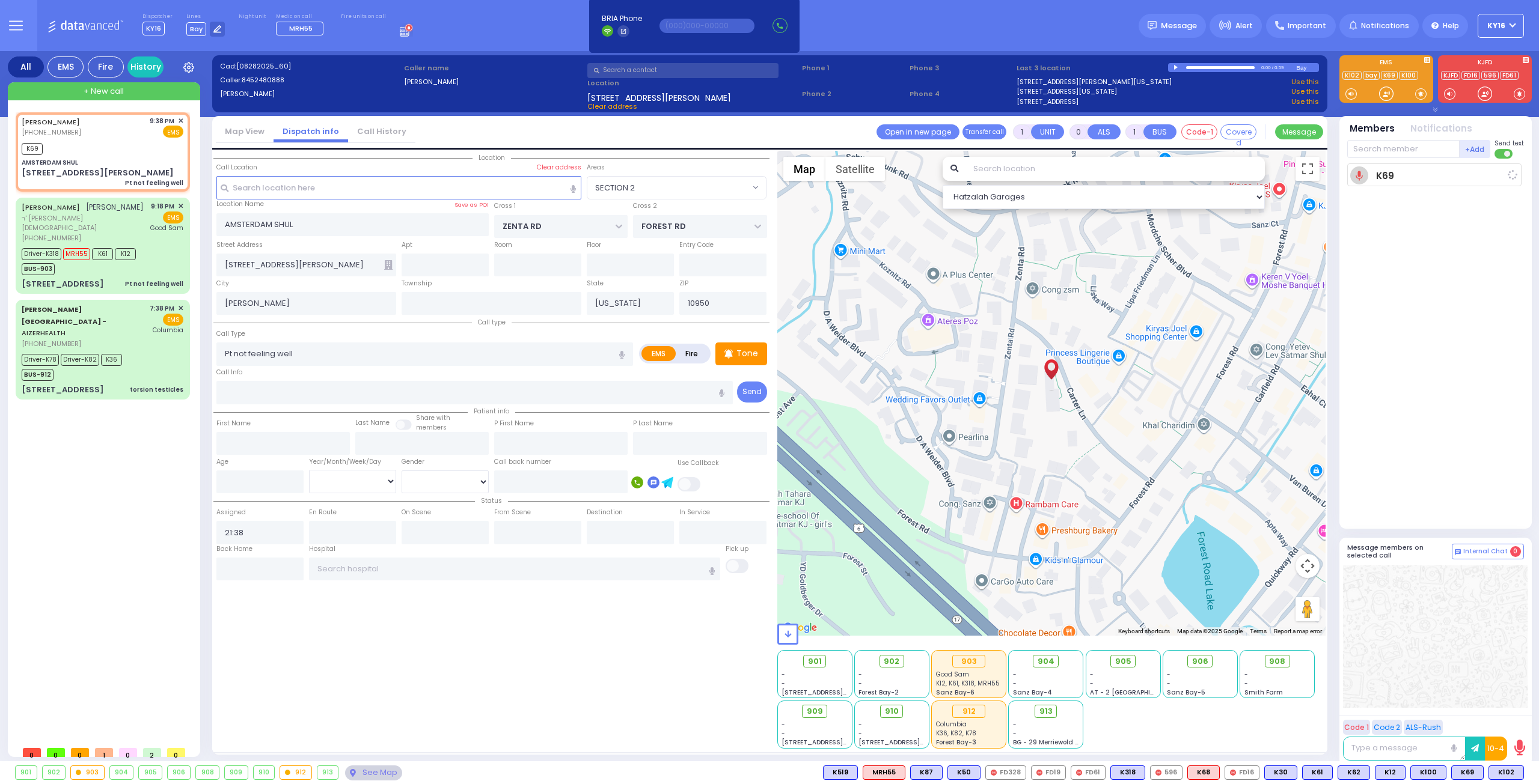
select select
radio input "true"
select select
type input "21:41"
select select "Hatzalah Garages"
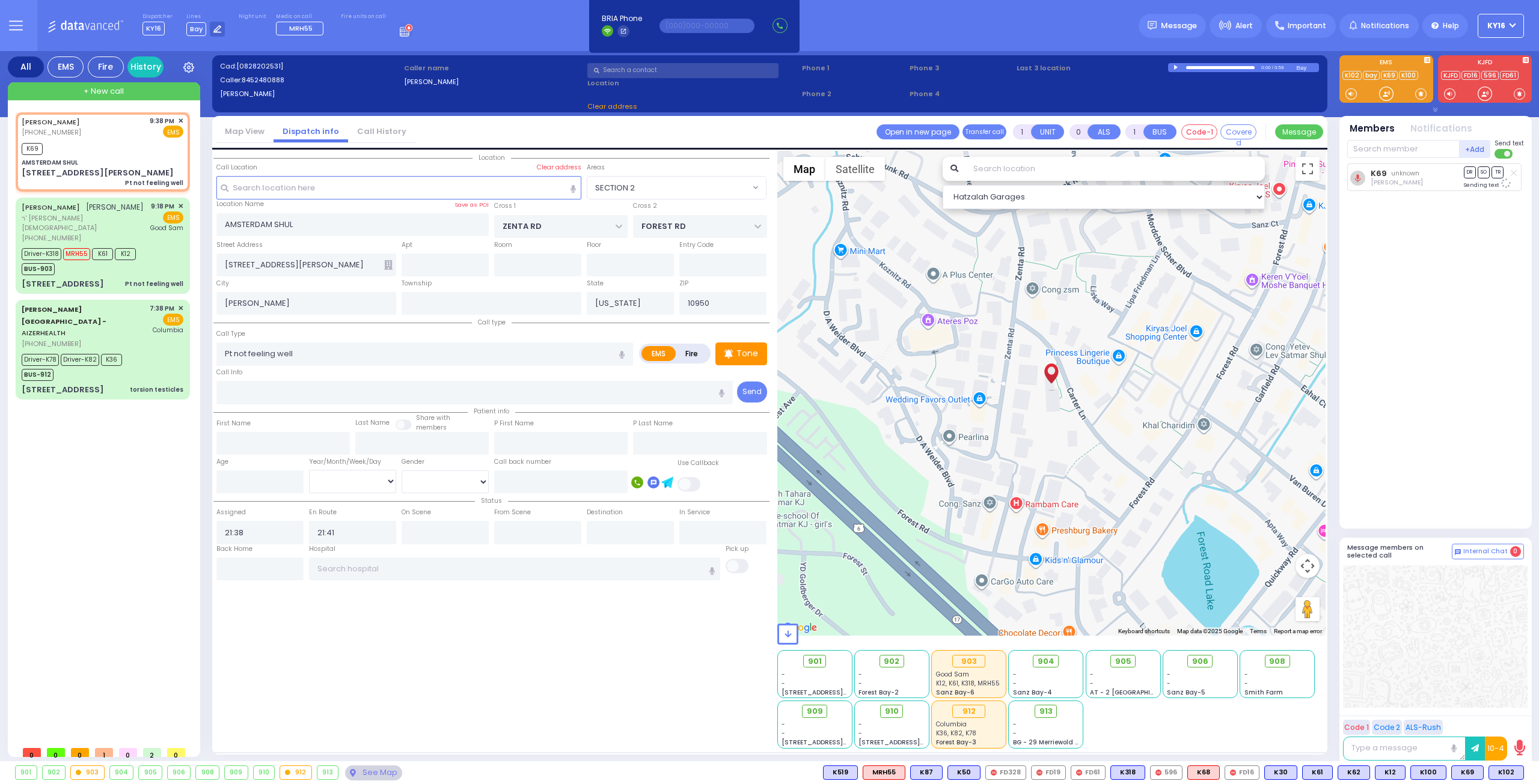
select select "SECTION 2"
click at [1473, 769] on span "K102" at bounding box center [1469, 772] width 35 height 13
select select
radio input "true"
select select
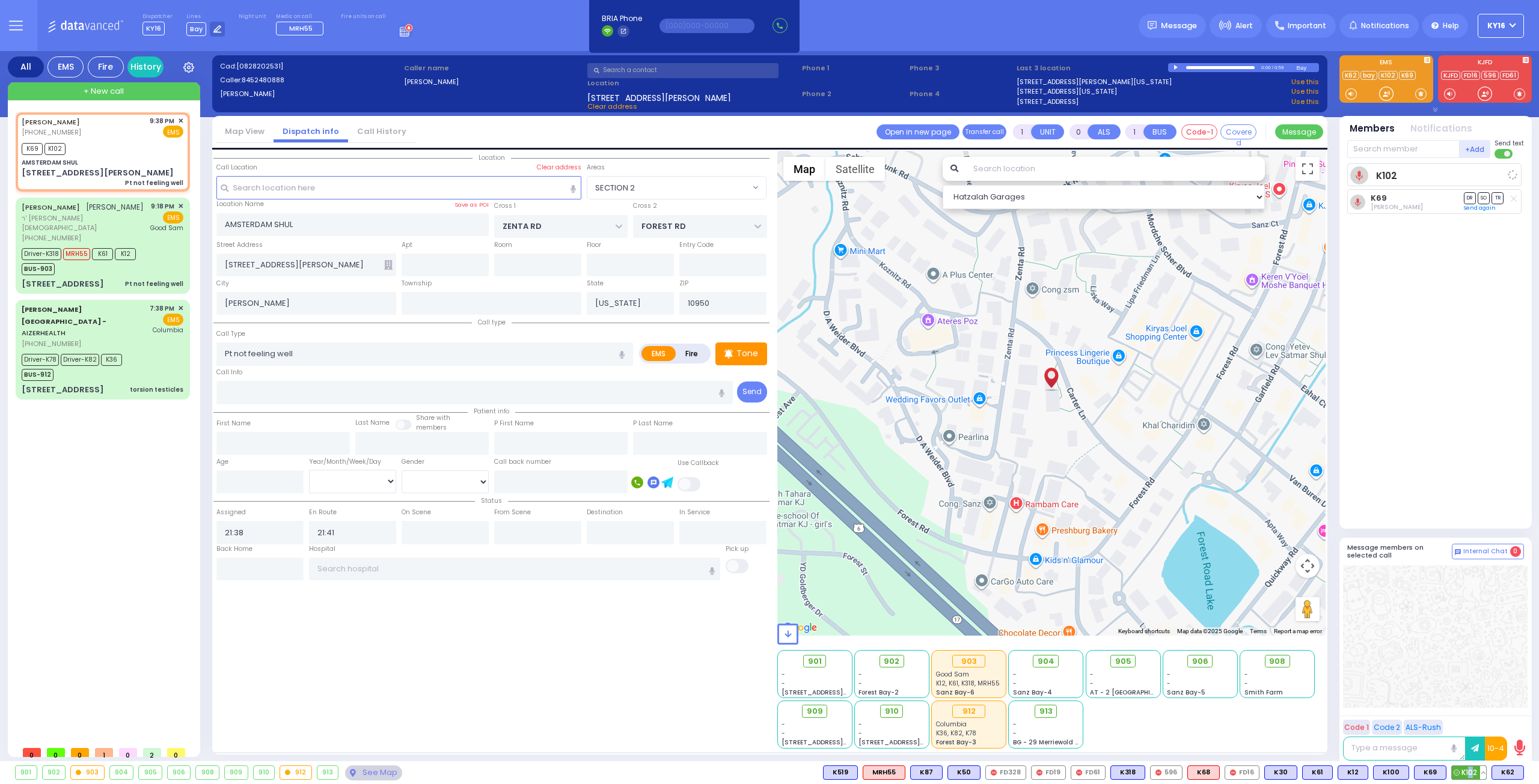
select select "SECTION 2"
select select "Hatzalah Garages"
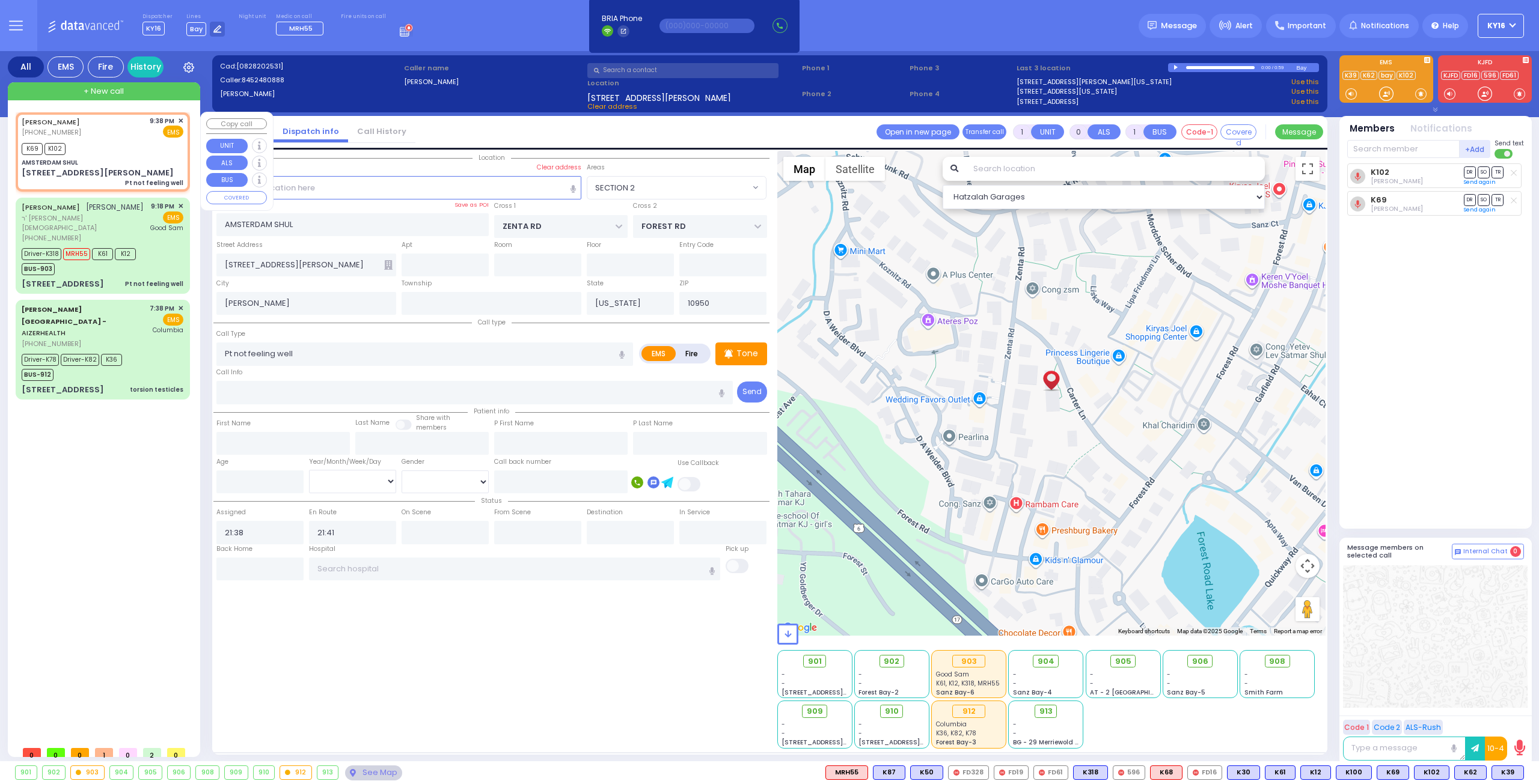
click at [97, 87] on span "+ New call" at bounding box center [104, 91] width 40 height 12
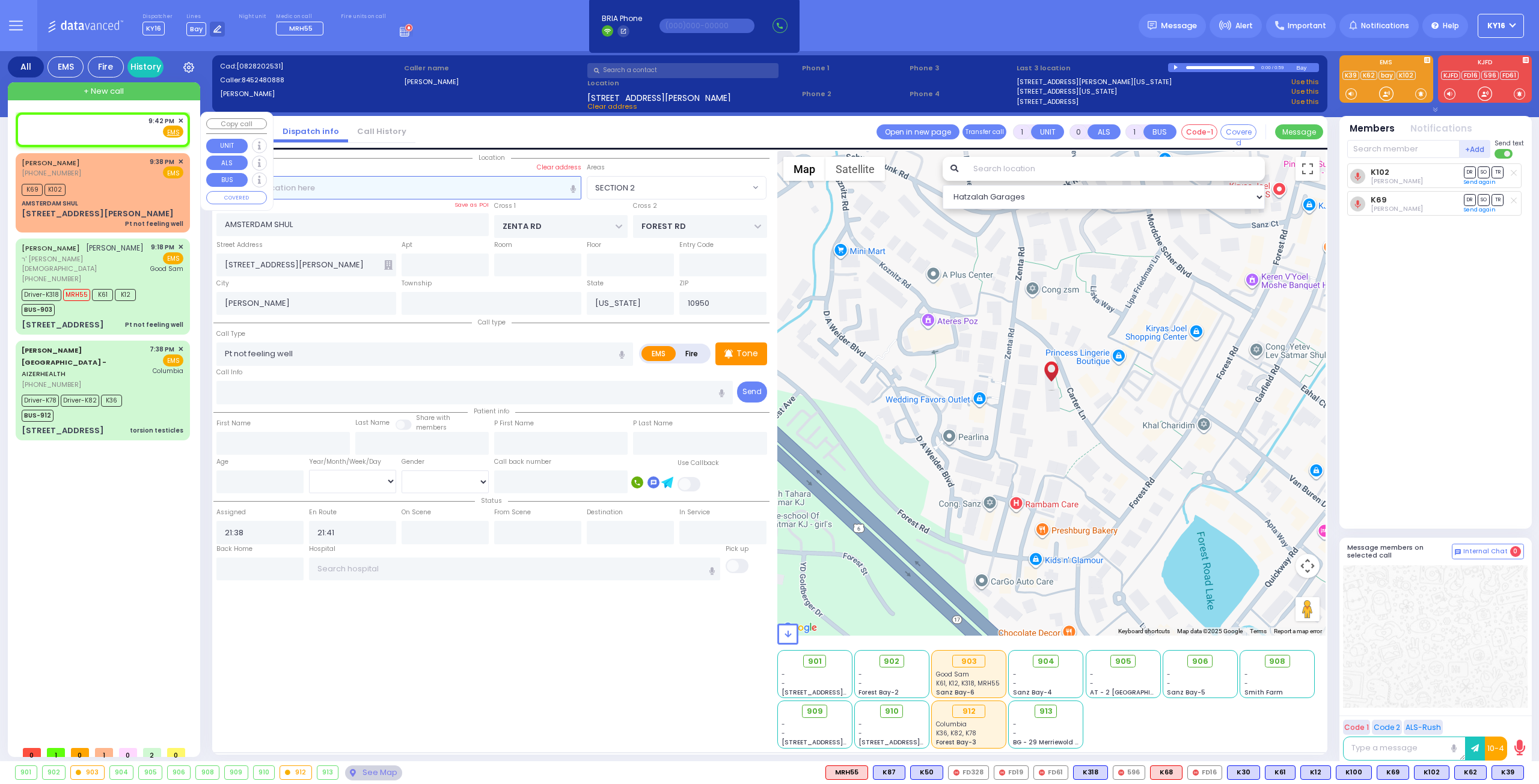
type input "2"
type input "1"
select select
radio input "true"
select select
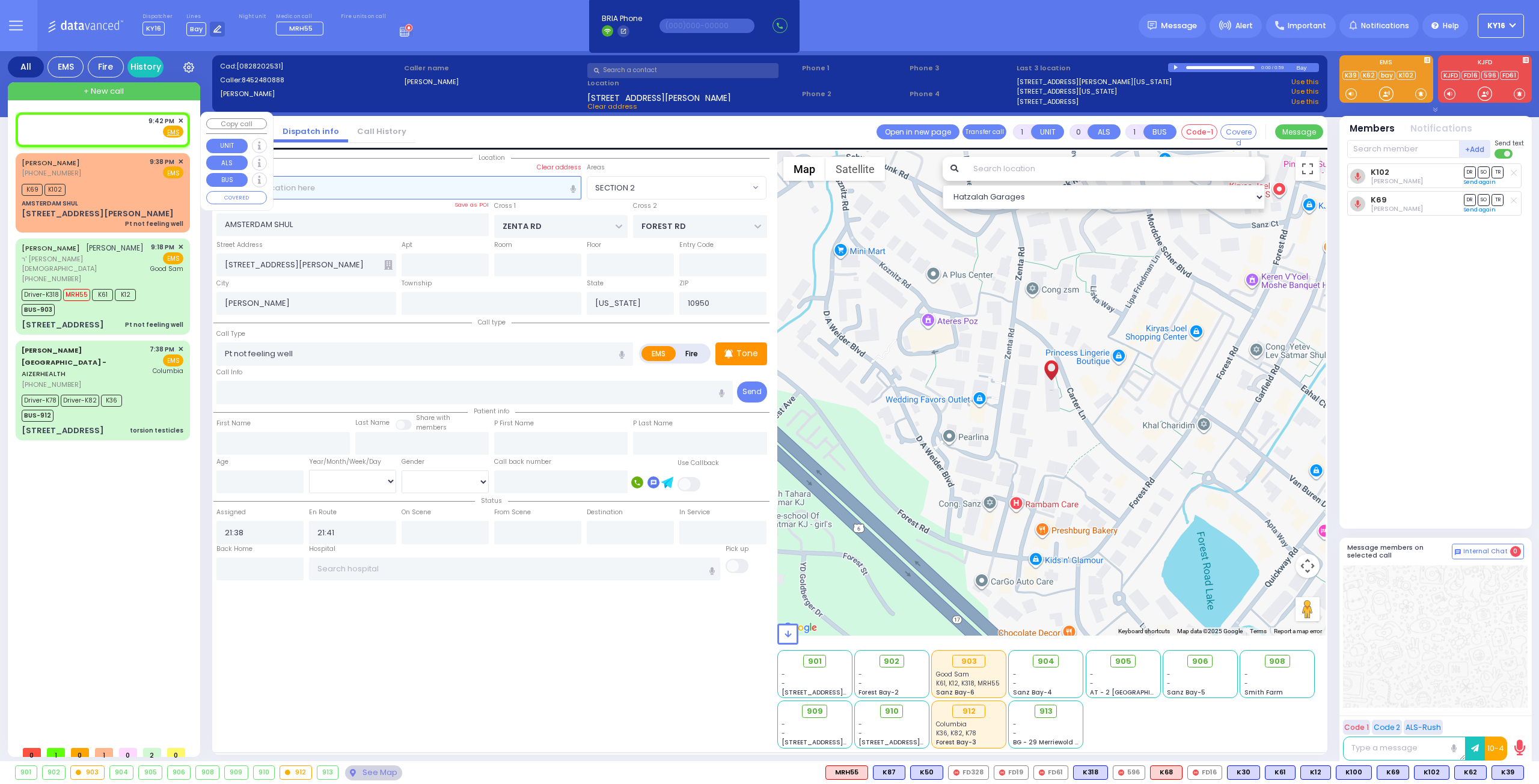
type input "21:42"
select select "Hatzalah Garages"
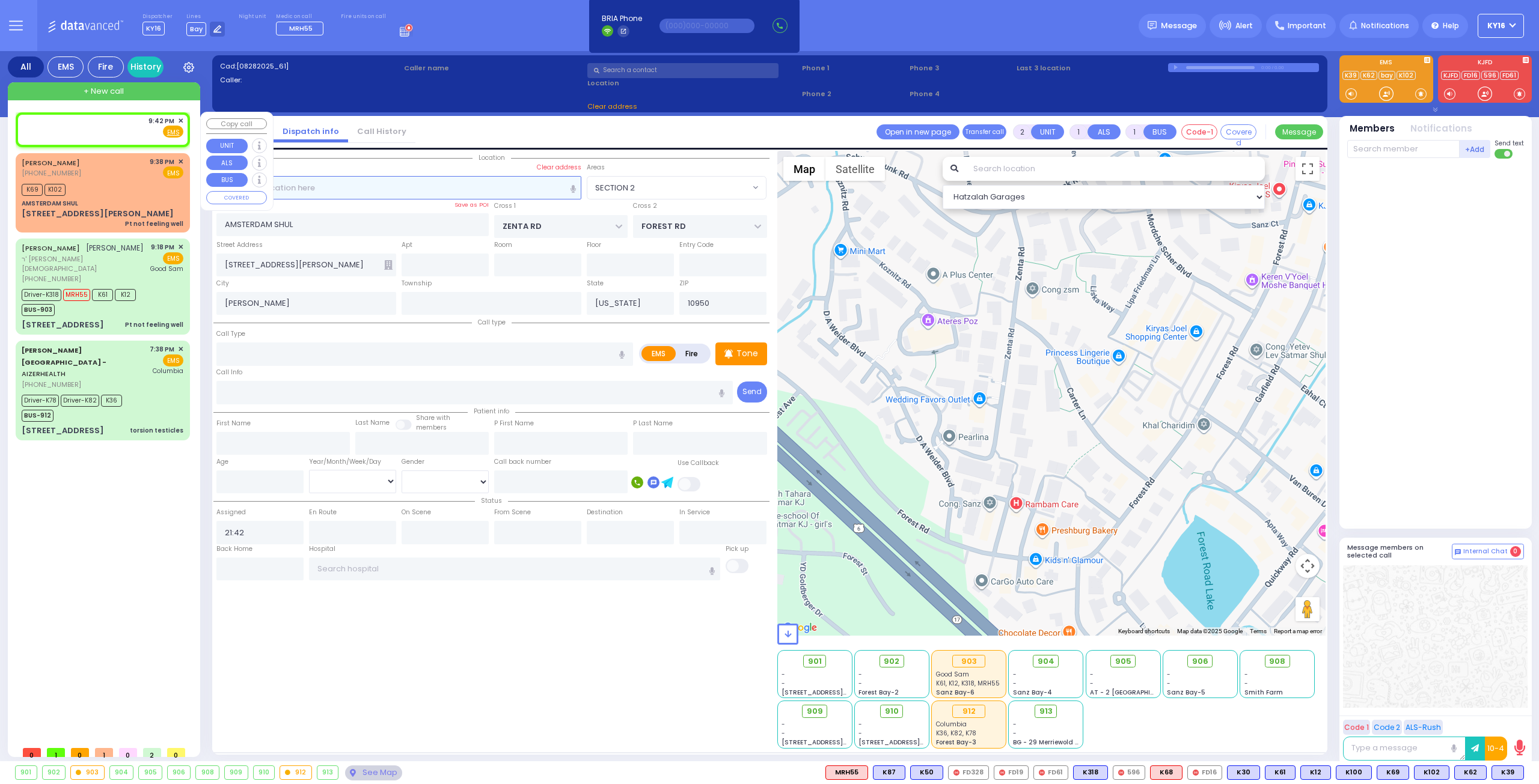
select select
radio input "true"
select select
select select "Hatzalah Garages"
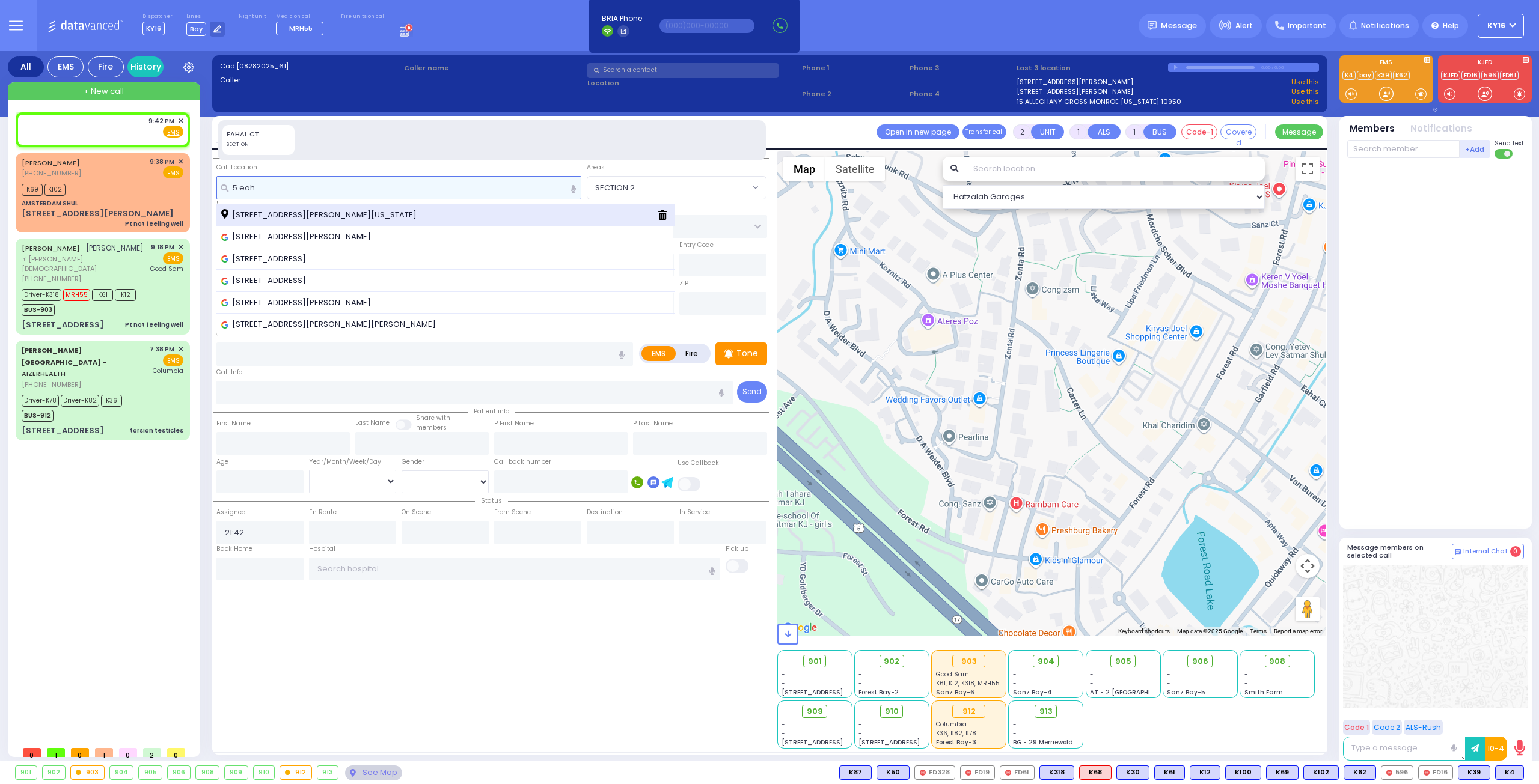
type input "5 eah"
click at [369, 217] on span "[STREET_ADDRESS][PERSON_NAME][US_STATE]" at bounding box center [321, 215] width 199 height 12
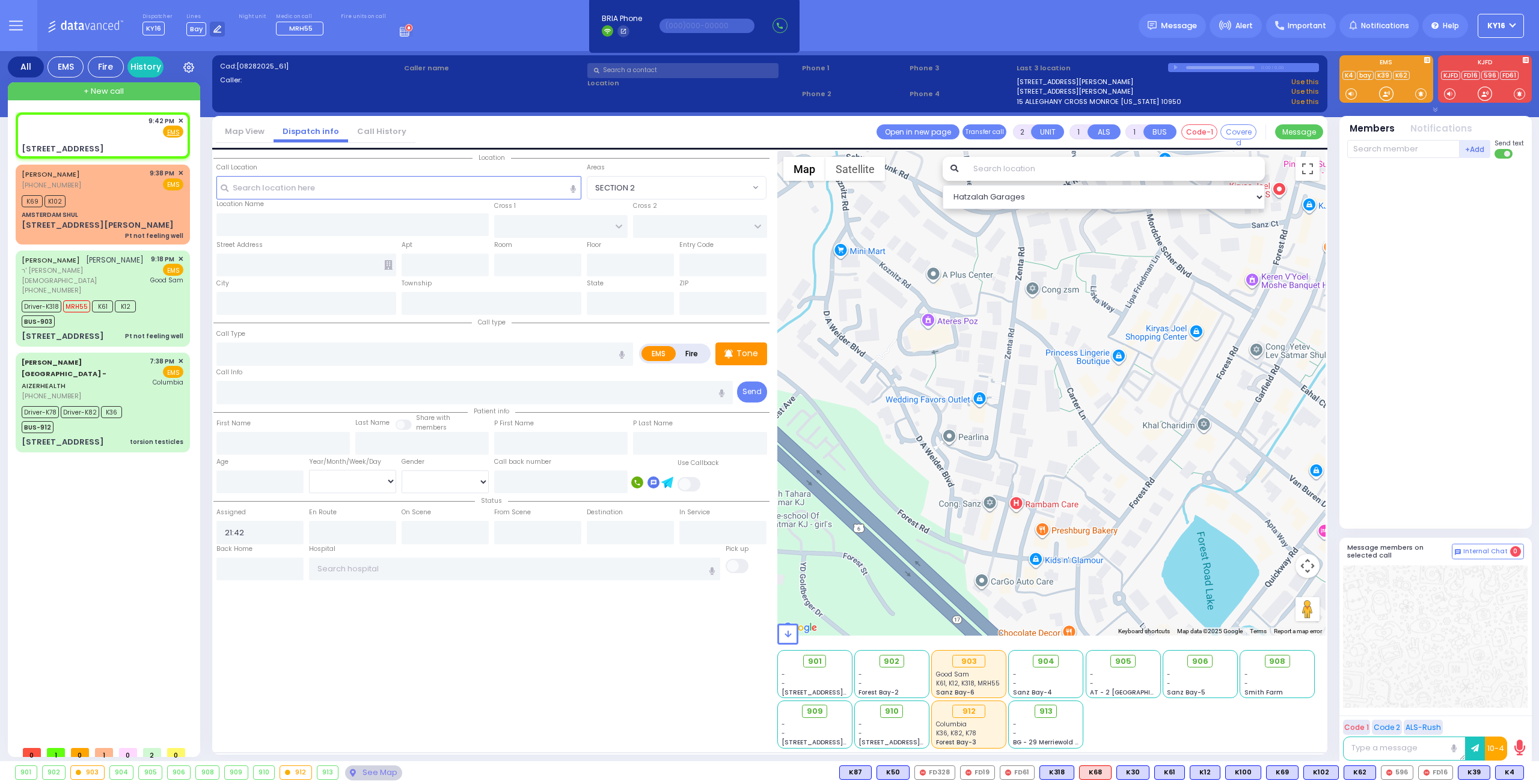
select select
radio input "true"
select select
select select "Hatzalah Garages"
type input "[PERSON_NAME] COURT"
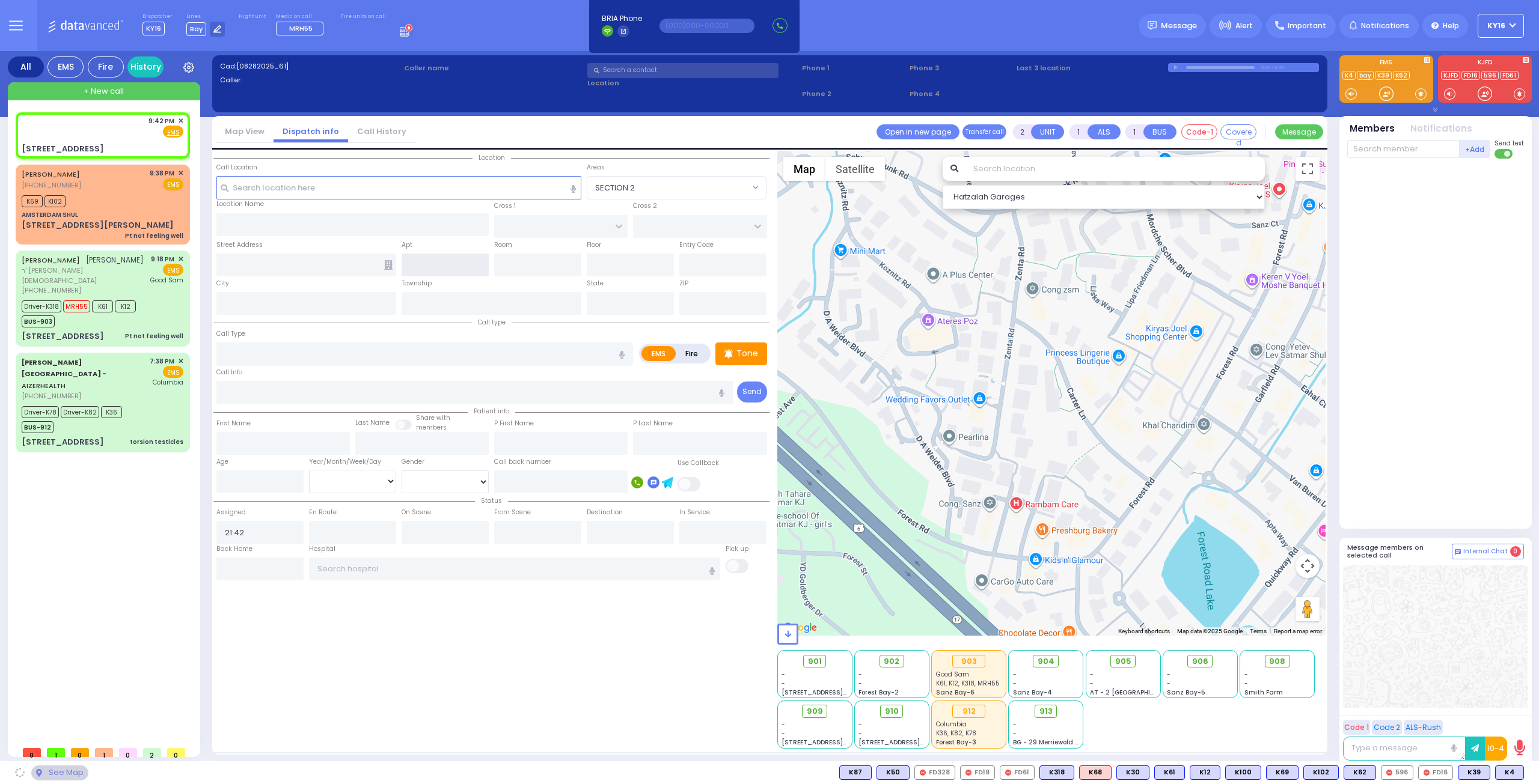
type input "GARFIELD RD"
type input "[STREET_ADDRESS]"
type input "[PERSON_NAME]"
type input "[US_STATE]"
type input "10950"
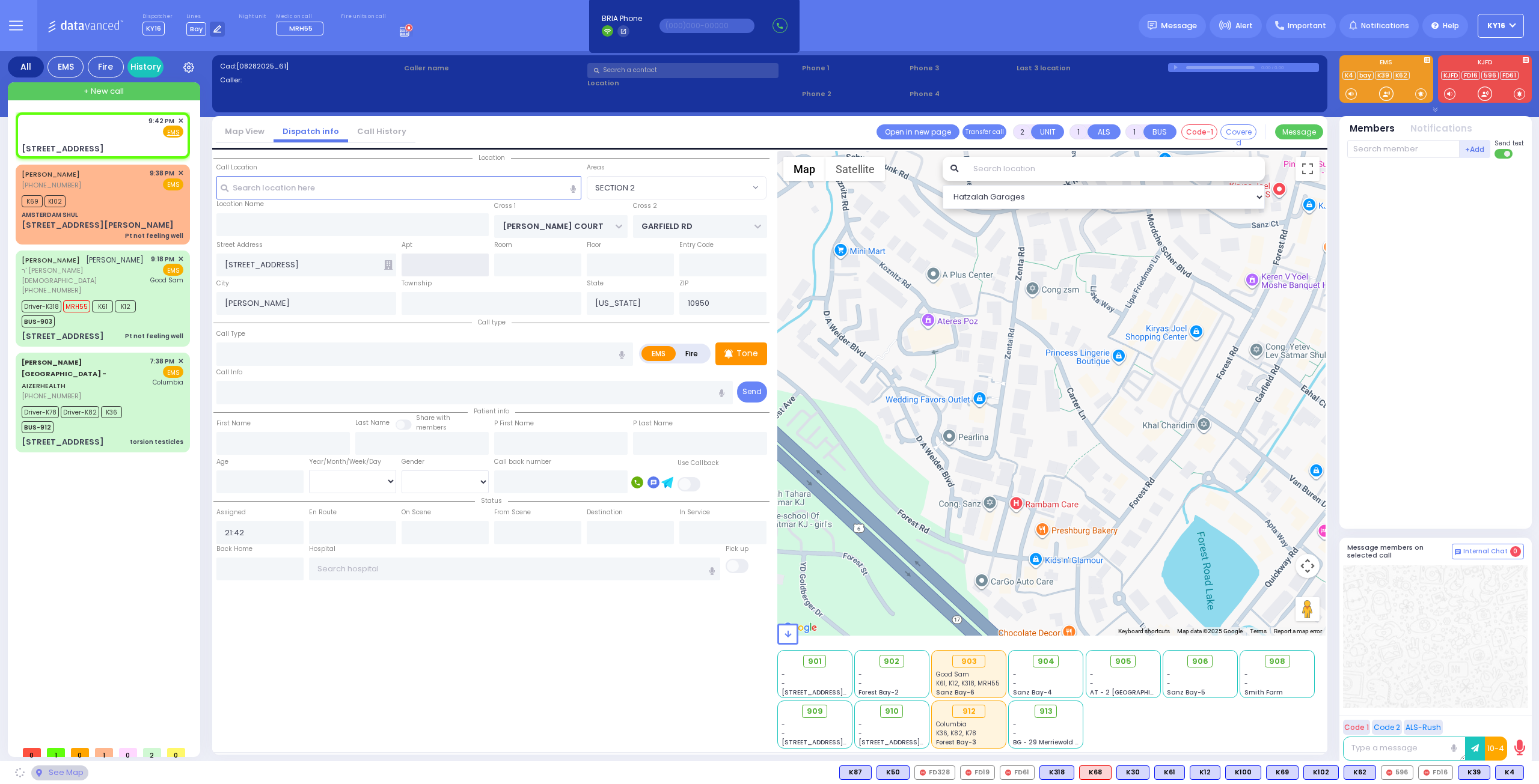
select select "SECTION 1"
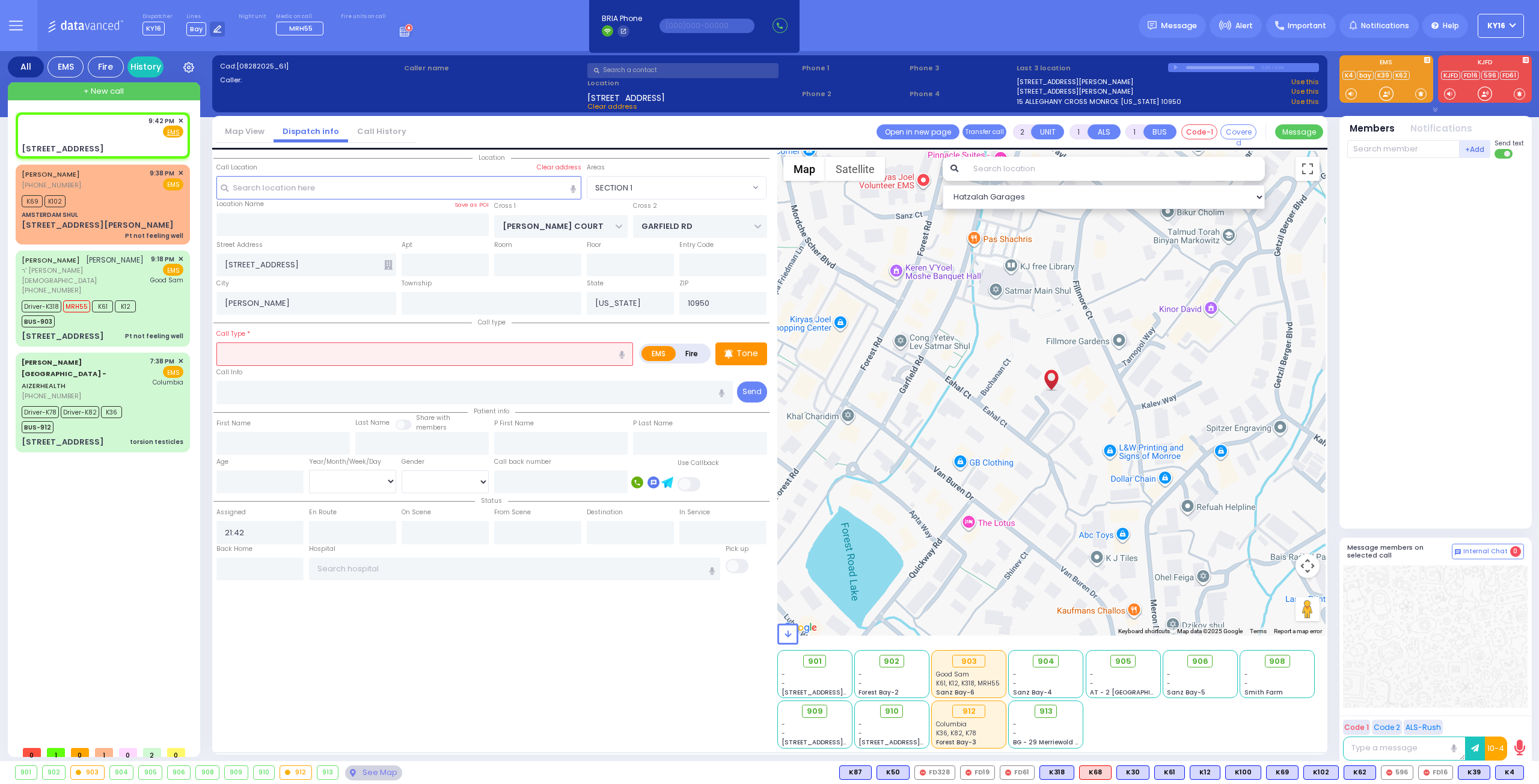
click at [292, 356] on input "text" at bounding box center [425, 353] width 416 height 23
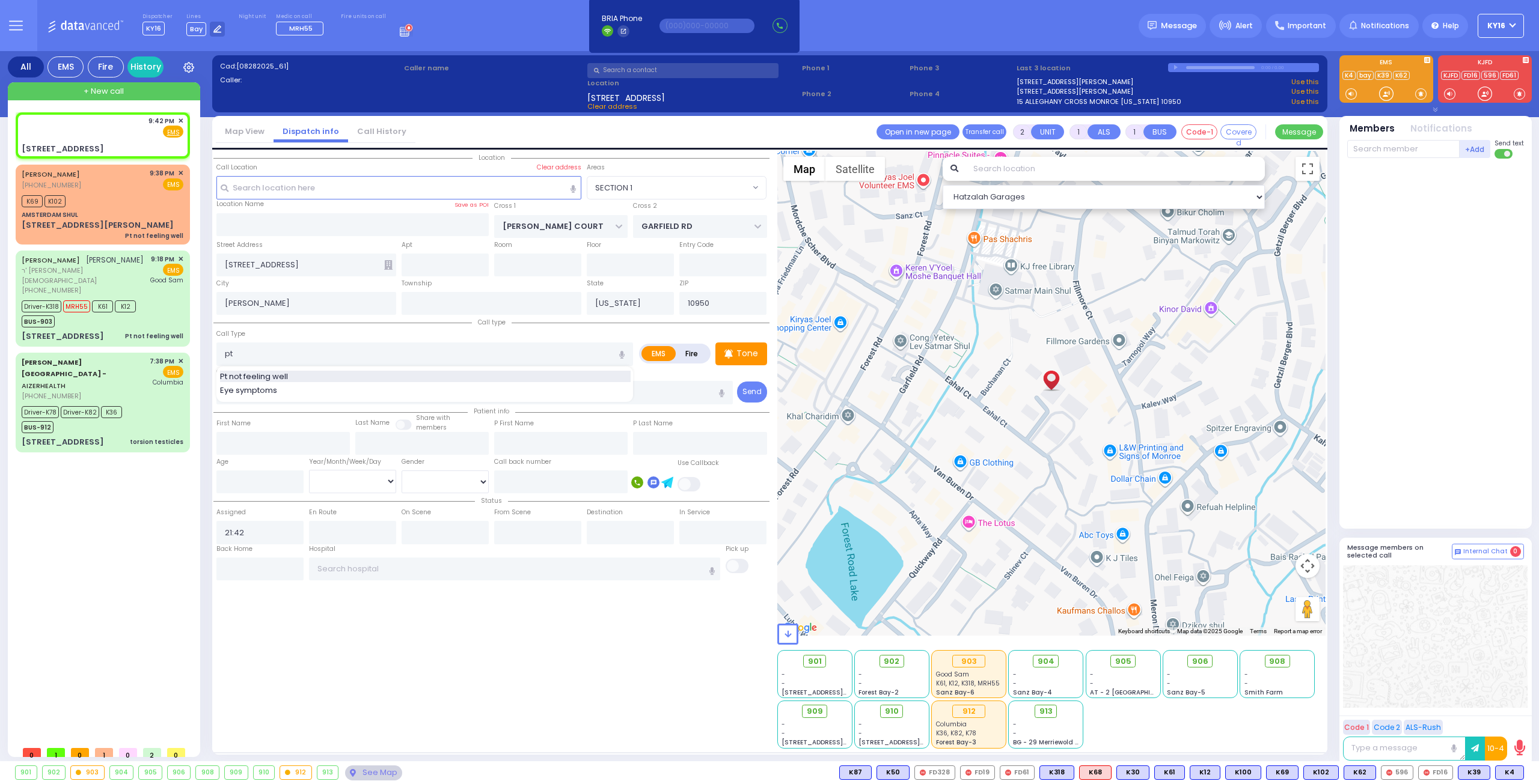
click at [274, 375] on span "Pt not feeling well" at bounding box center [255, 377] width 72 height 12
type input "Pt not feeling well"
select select
radio input "true"
select select
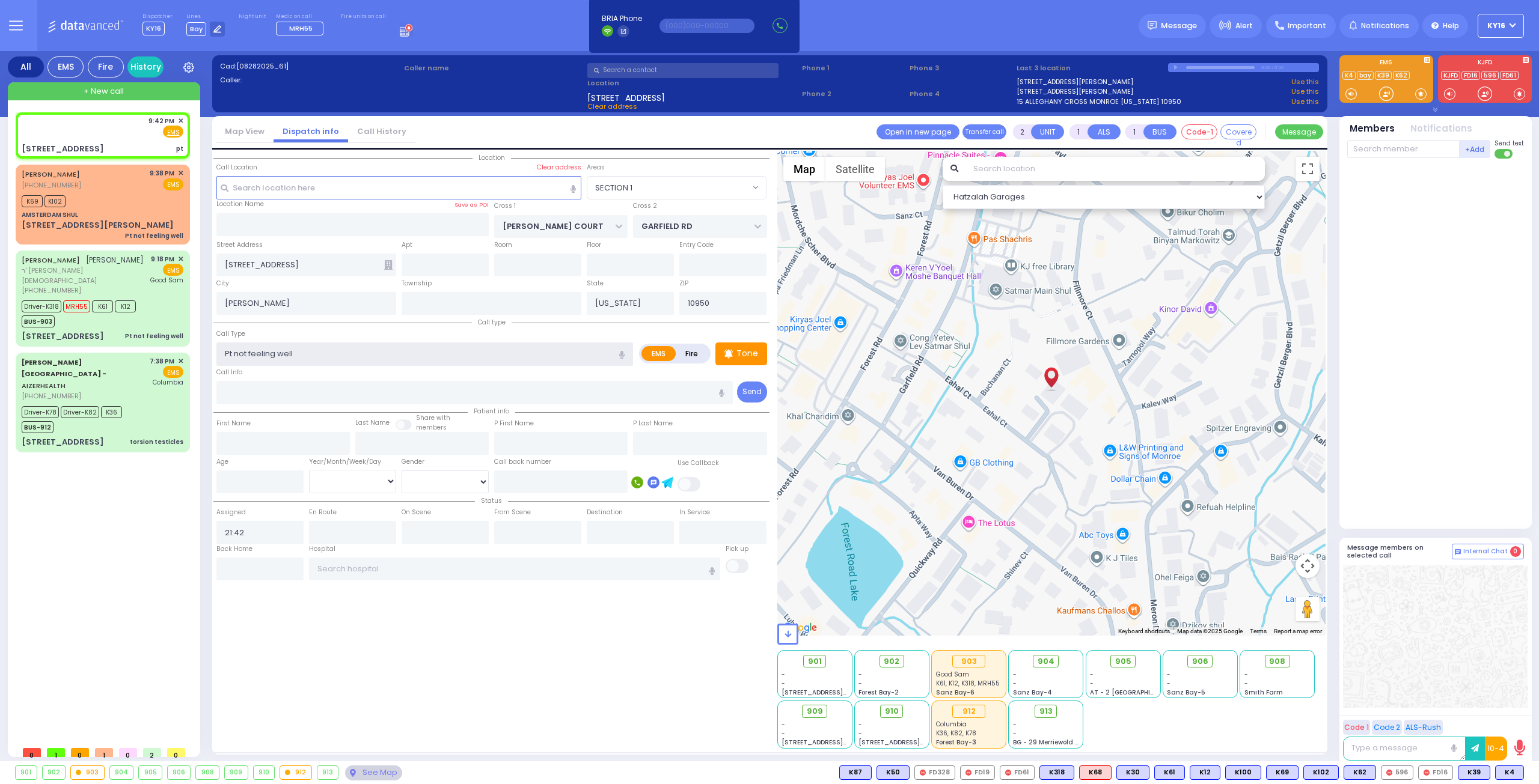
type input "1"
type input "0"
select select "Hatzalah Garages"
select select "SECTION 1"
select select
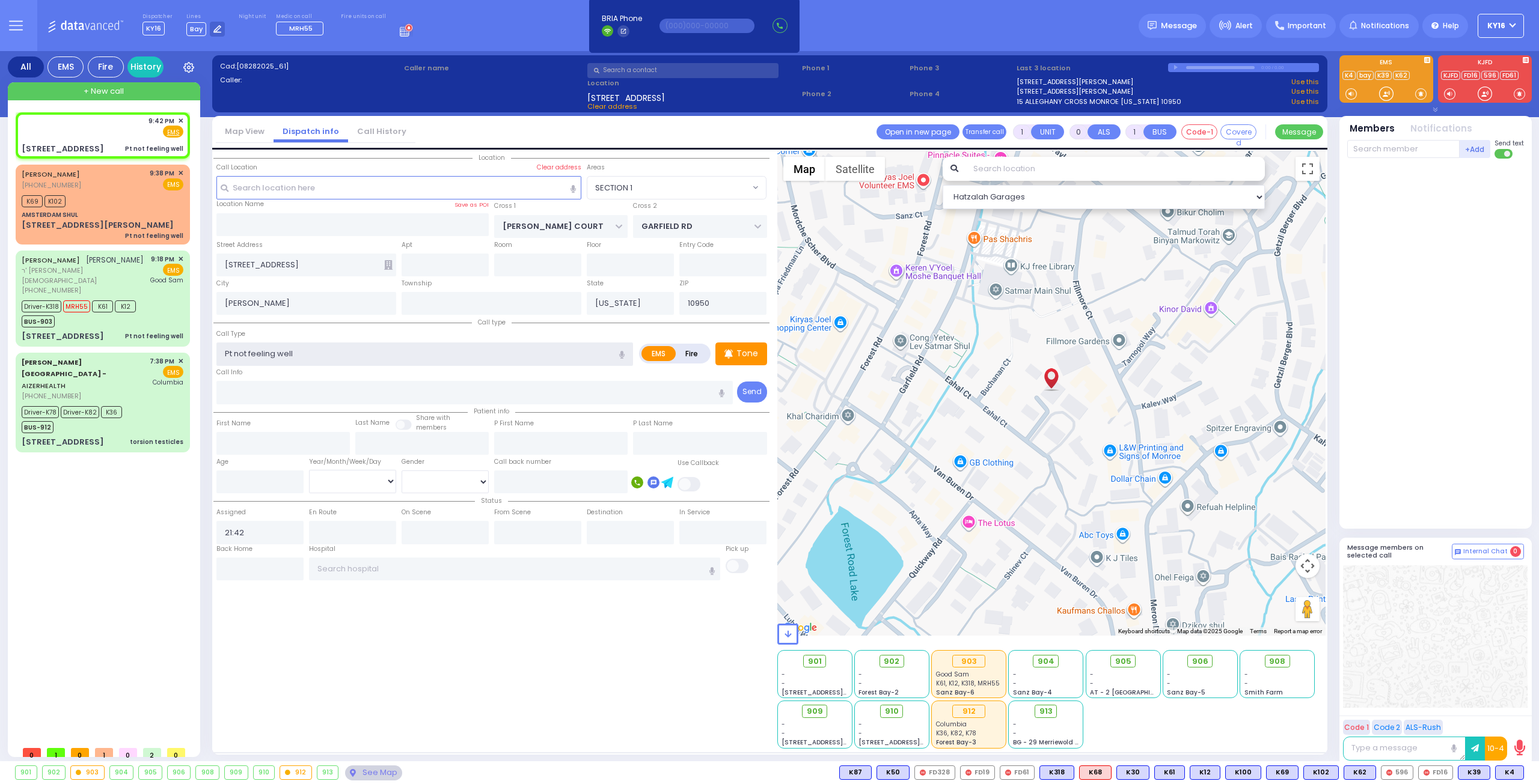
radio input "true"
select select
select select "Hatzalah Garages"
select select "SECTION 1"
click at [1437, 770] on span "K39" at bounding box center [1436, 772] width 31 height 13
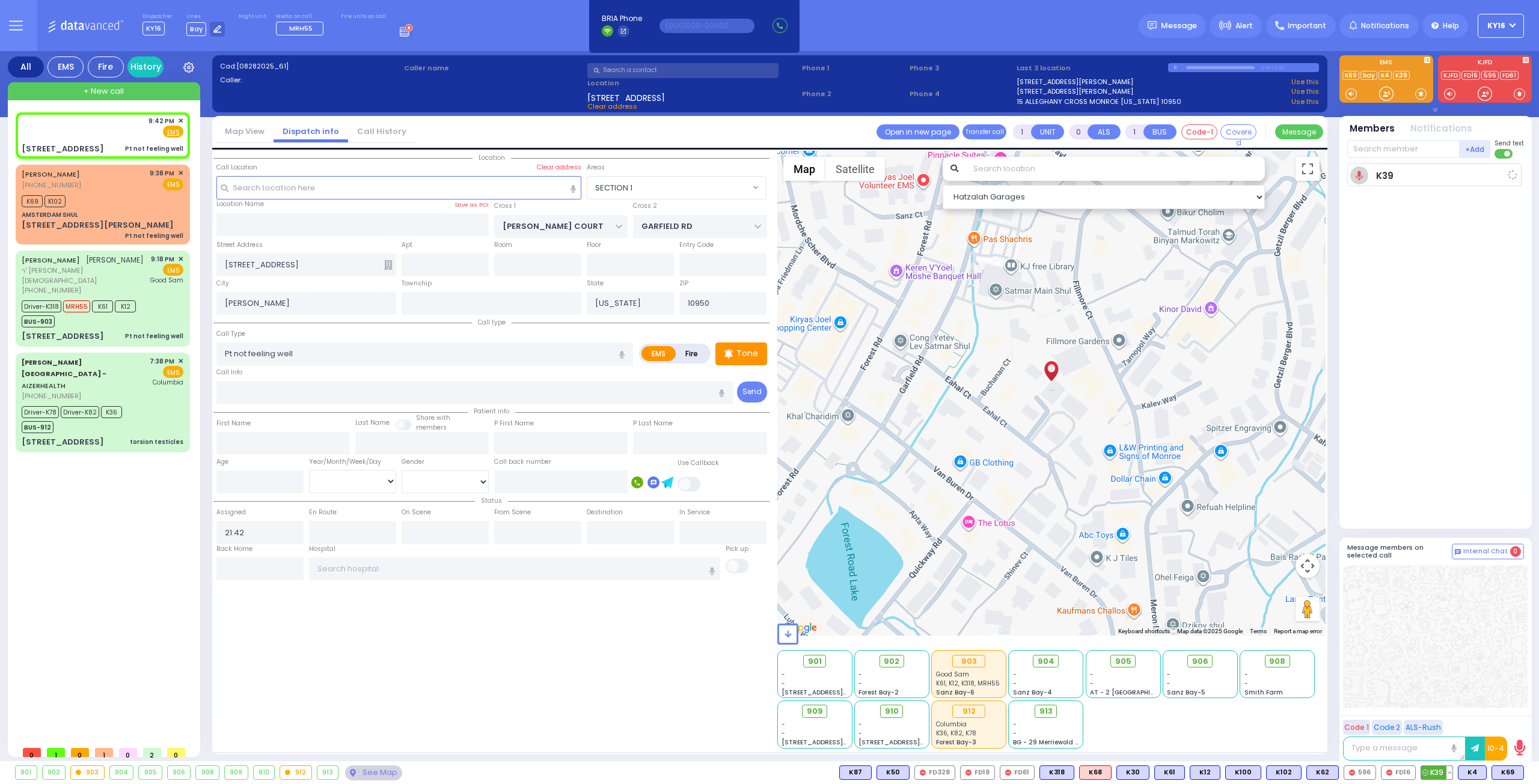
select select
radio input "true"
select select
select select "Hatzalah Garages"
select select "SECTION 1"
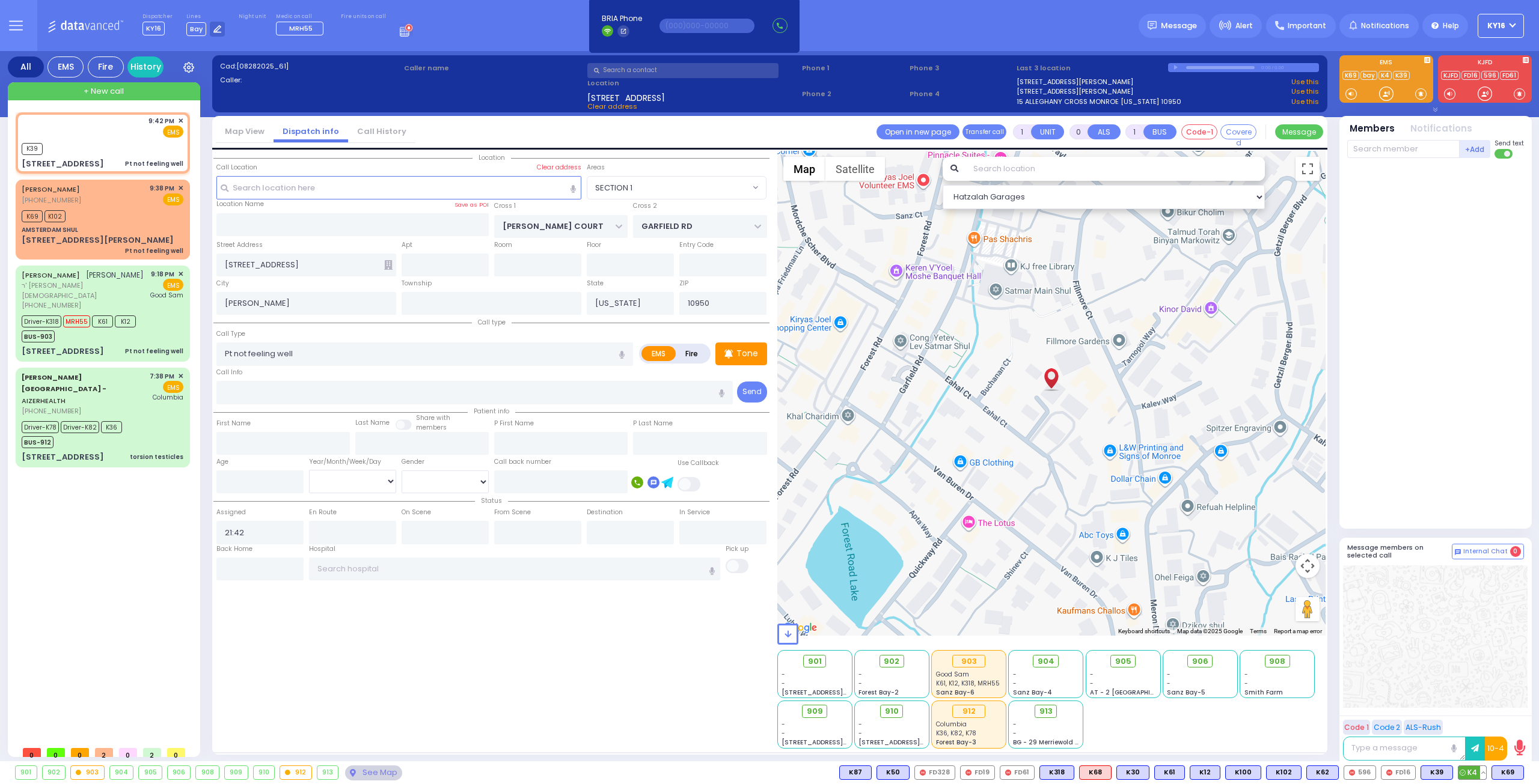
select select
radio input "true"
select select
type input "21:43"
select select "Hatzalah Garages"
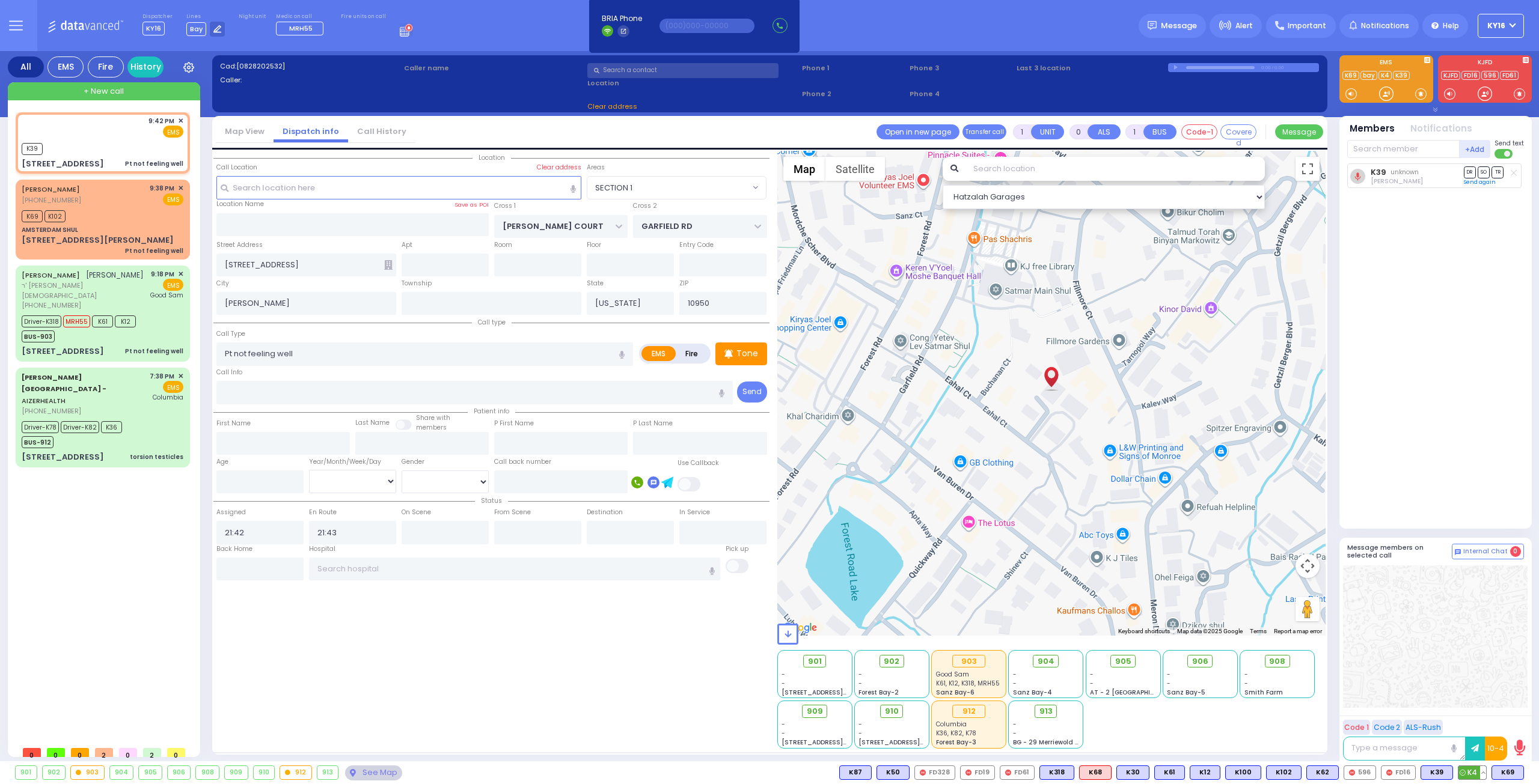
click at [1469, 771] on span "K4" at bounding box center [1472, 772] width 28 height 13
select select "SECTION 1"
select select
radio input "true"
select select
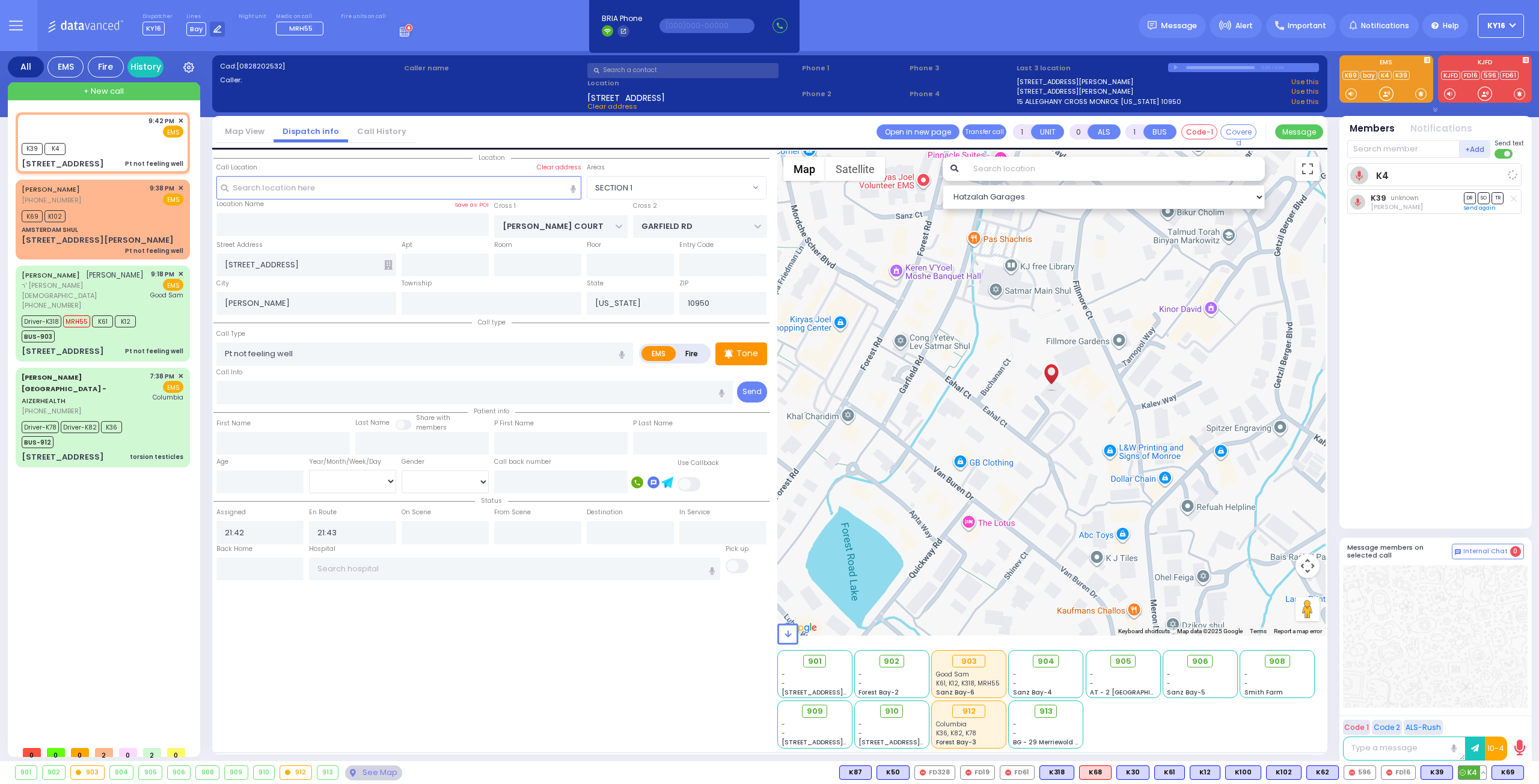
select select "Hatzalah Garages"
select select "SECTION 1"
click at [440, 267] on input "text" at bounding box center [445, 265] width 87 height 23
type input "101"
click at [145, 202] on div "[PERSON_NAME] [PHONE_NUMBER] 9:38 PM ✕ EMS" at bounding box center [102, 194] width 162 height 22
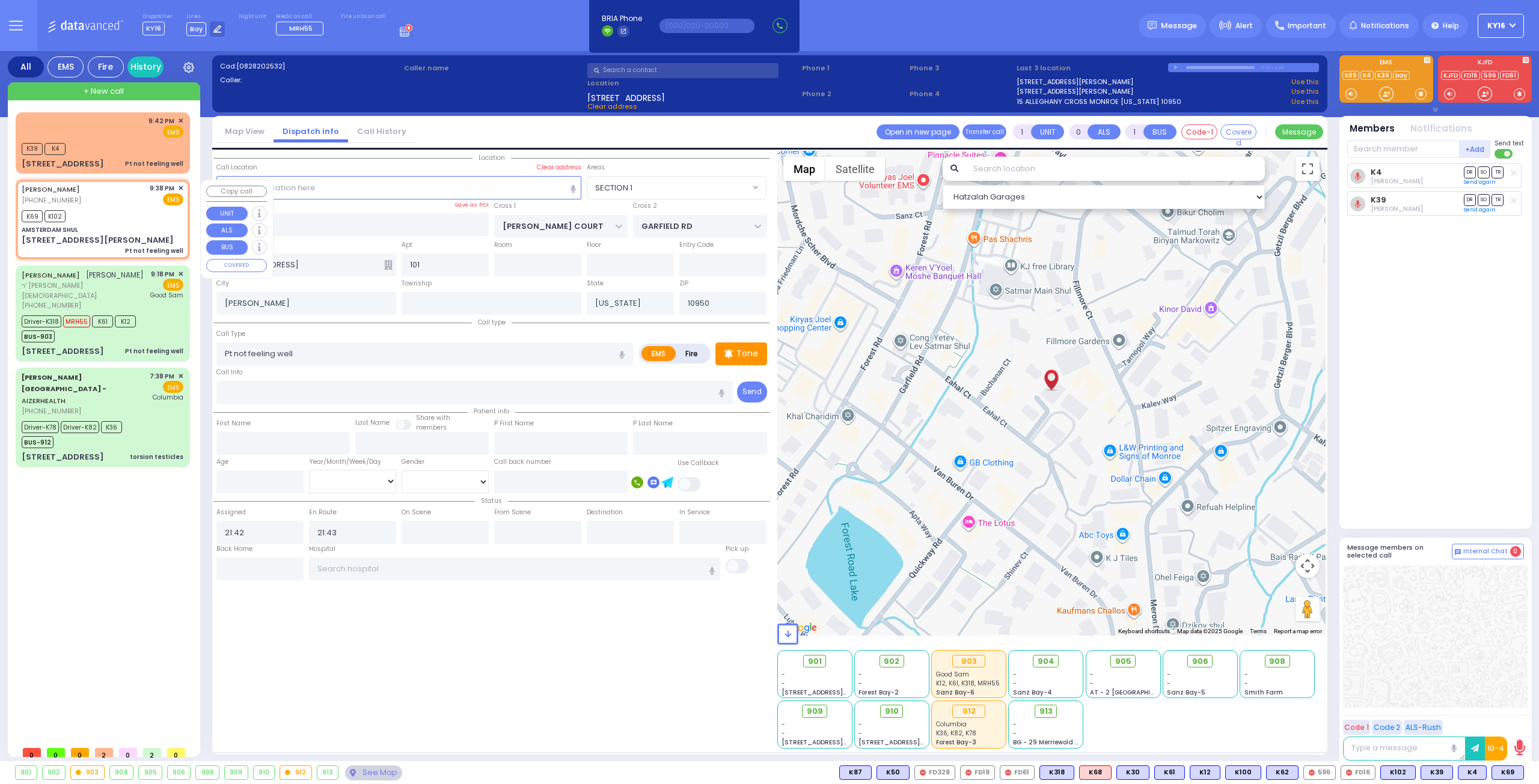
select select
radio input "true"
select select
type input "21:38"
type input "21:41"
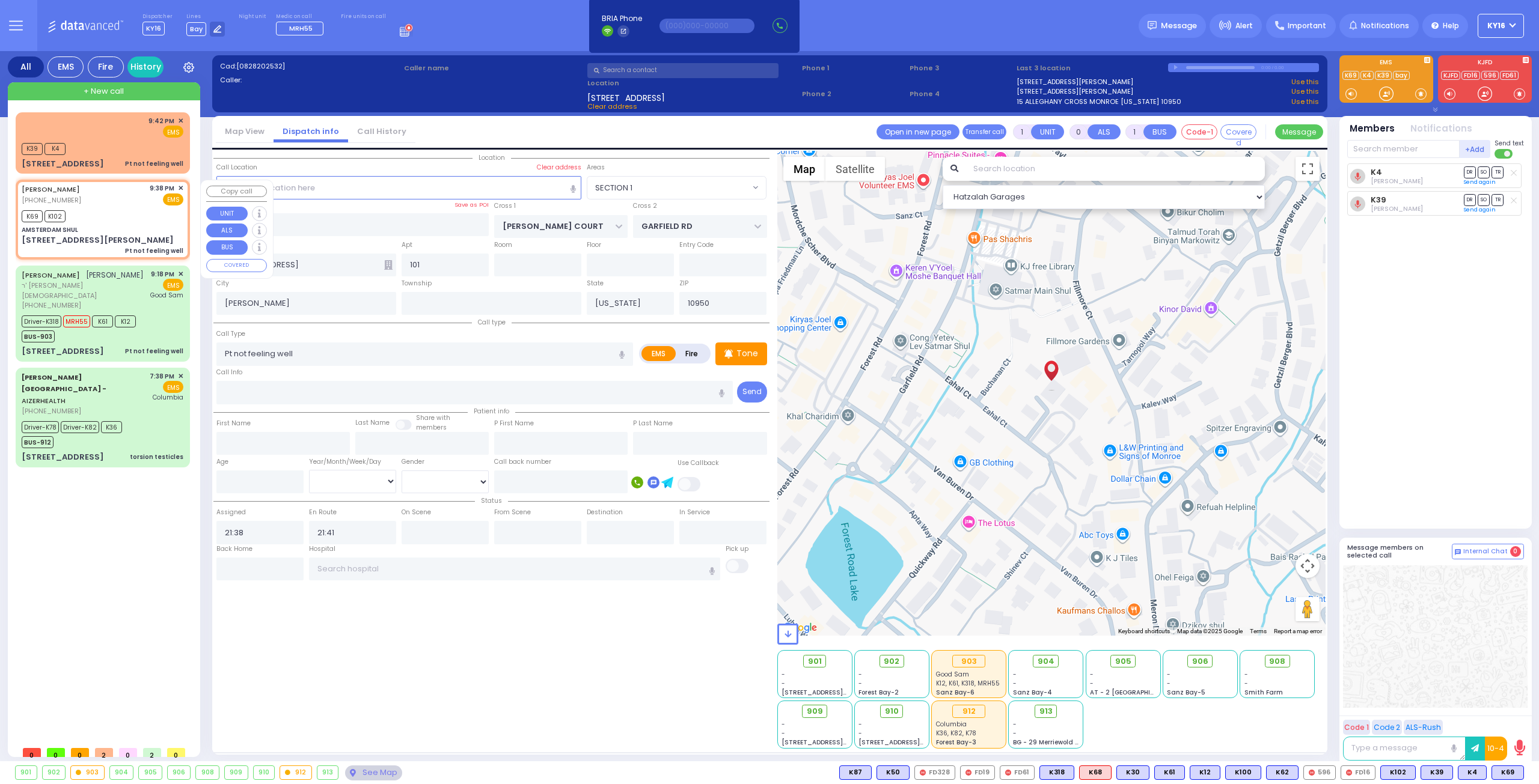
select select "Hatzalah Garages"
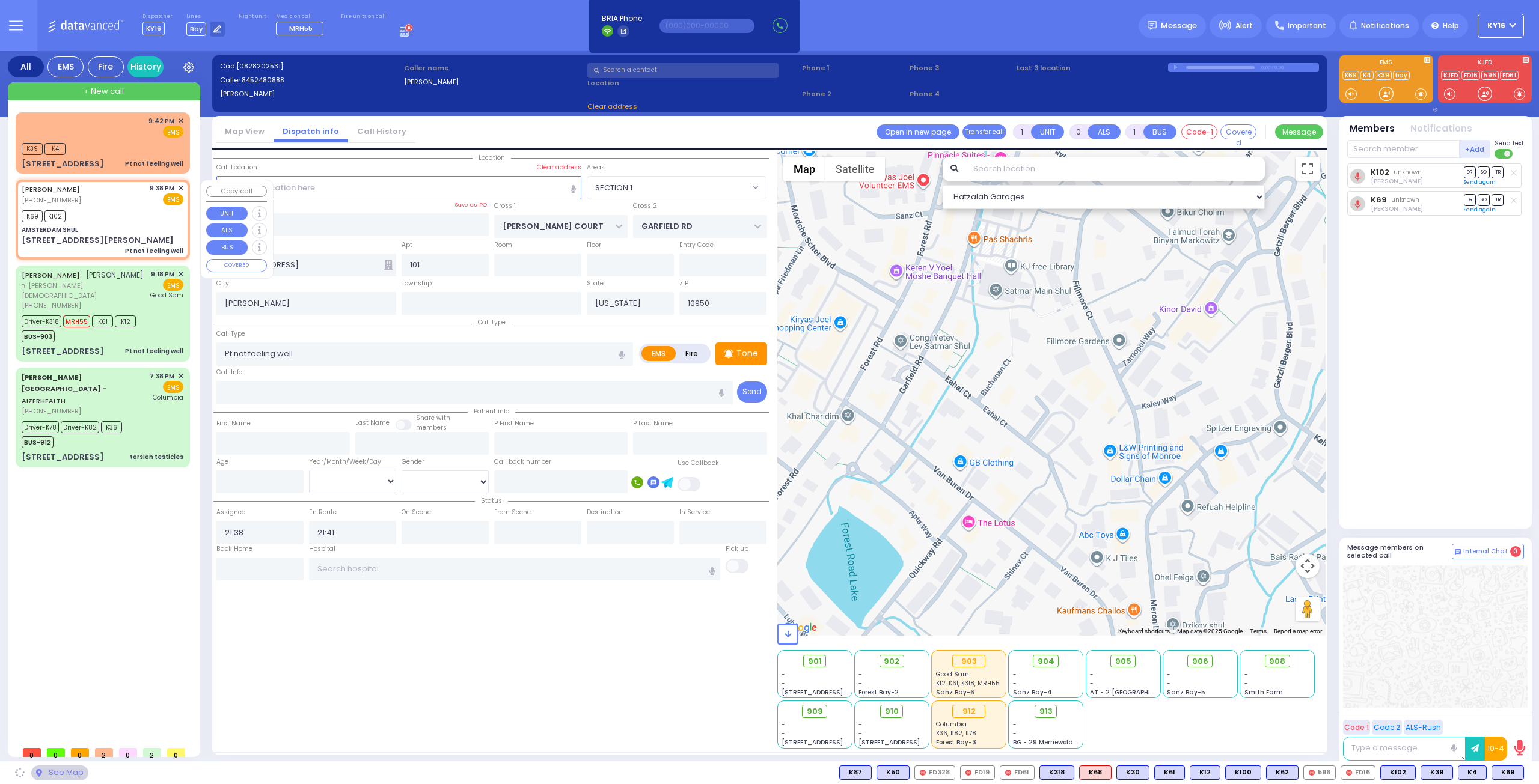
type input "AMSTERDAM SHUL"
type input "ZENTA RD"
type input "FOREST RD"
type input "[STREET_ADDRESS][PERSON_NAME]"
select select "SECTION 2"
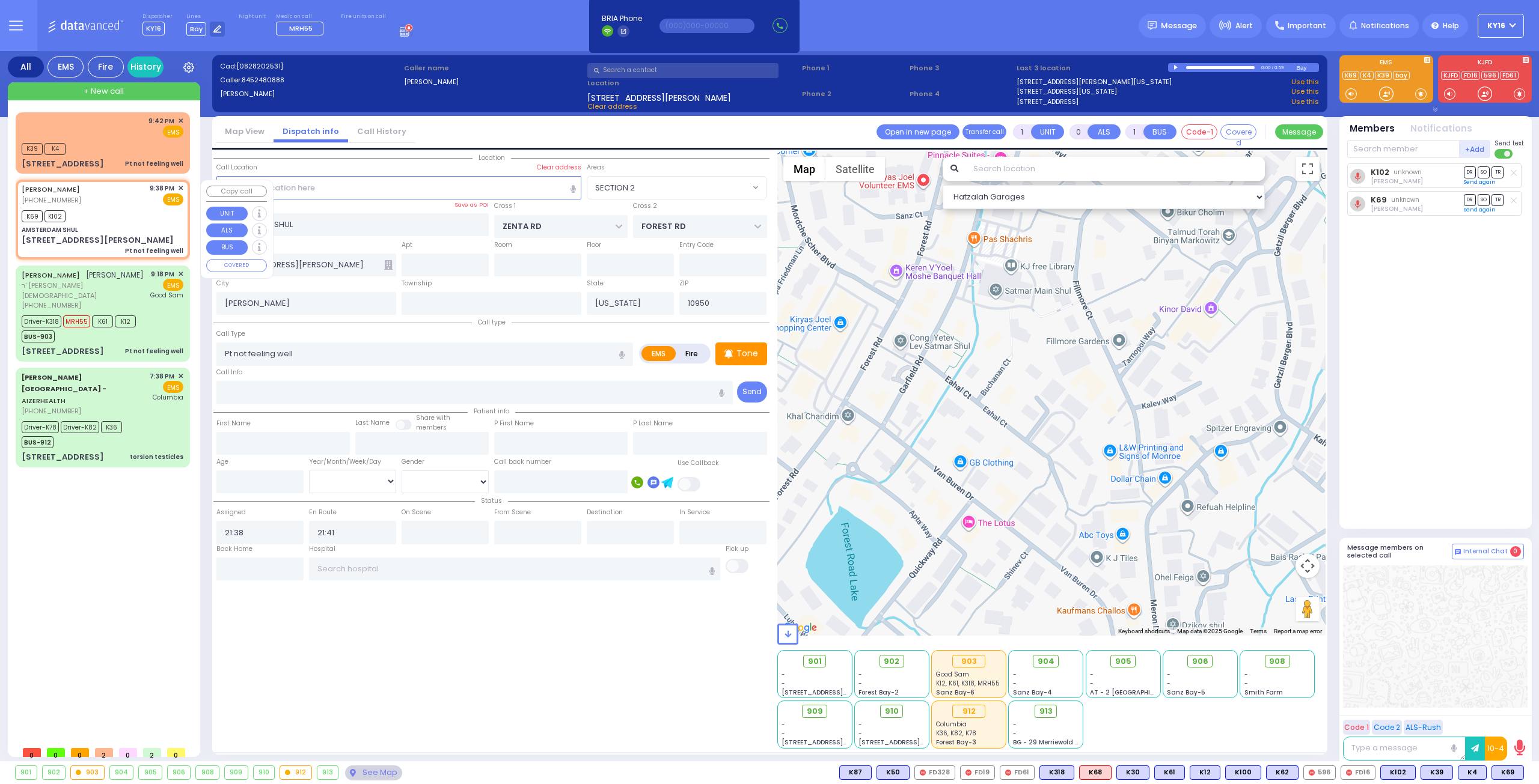
click at [178, 186] on span "✕" at bounding box center [181, 188] width 6 height 11
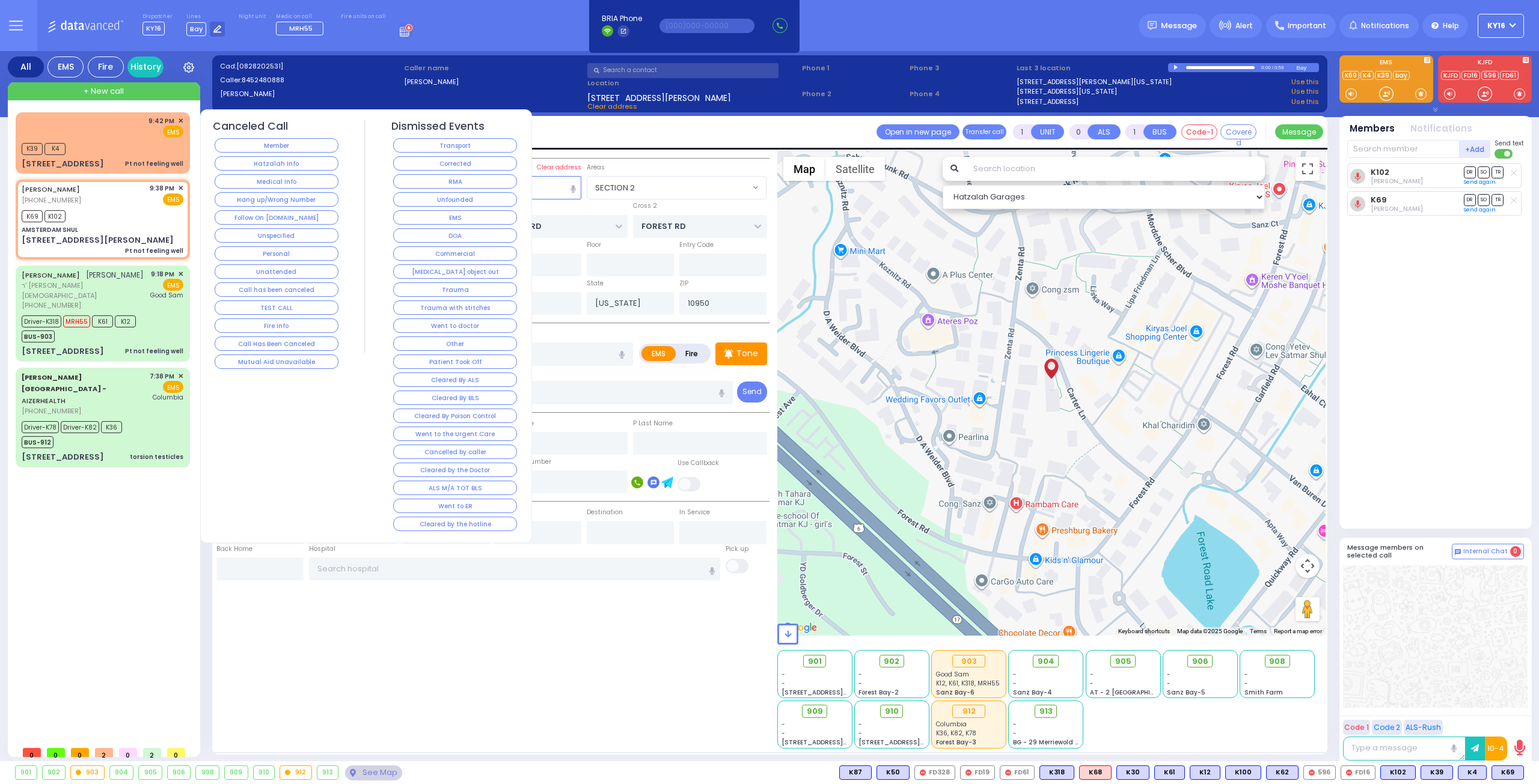
click at [432, 182] on button "RMA" at bounding box center [455, 181] width 123 height 14
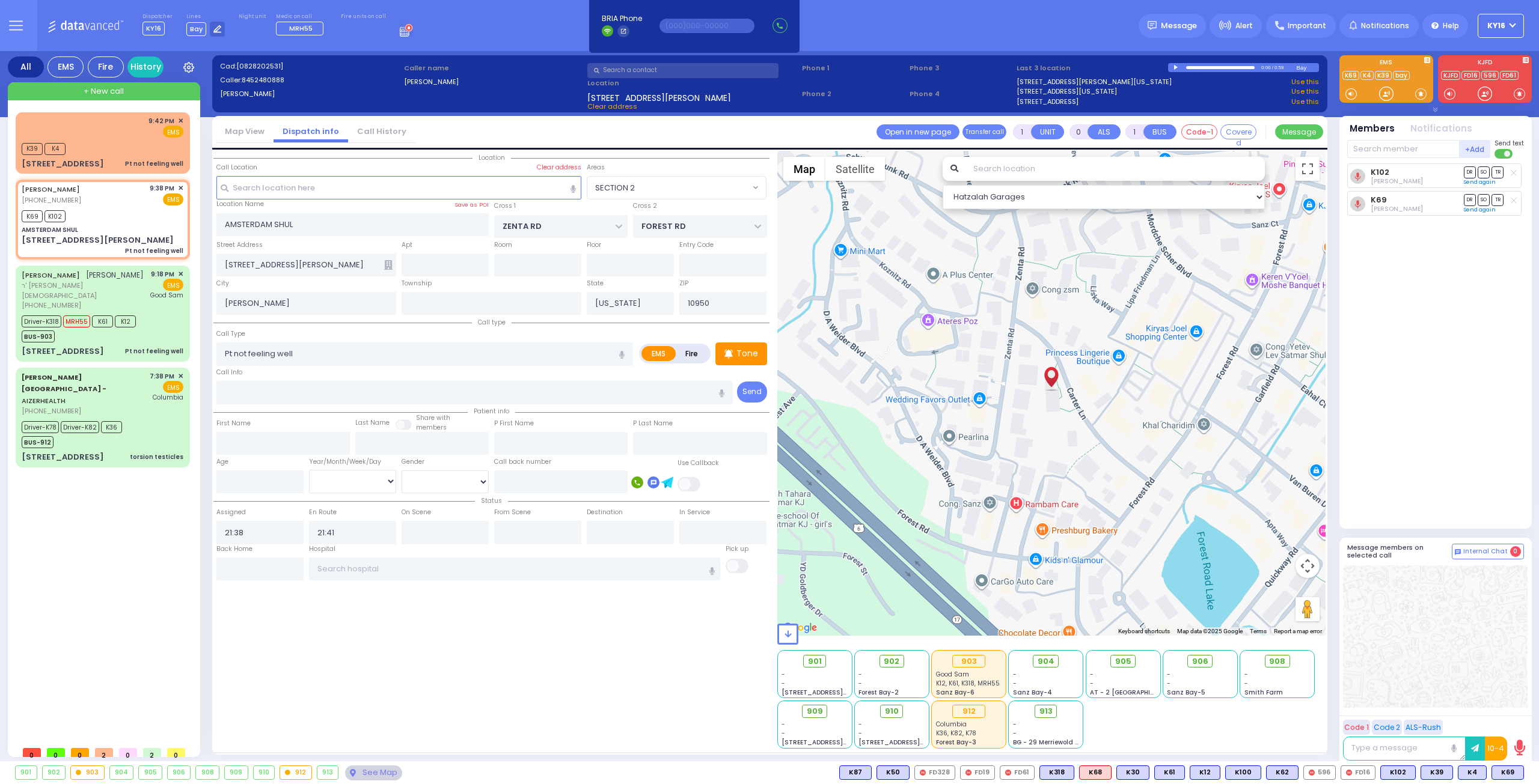
select select
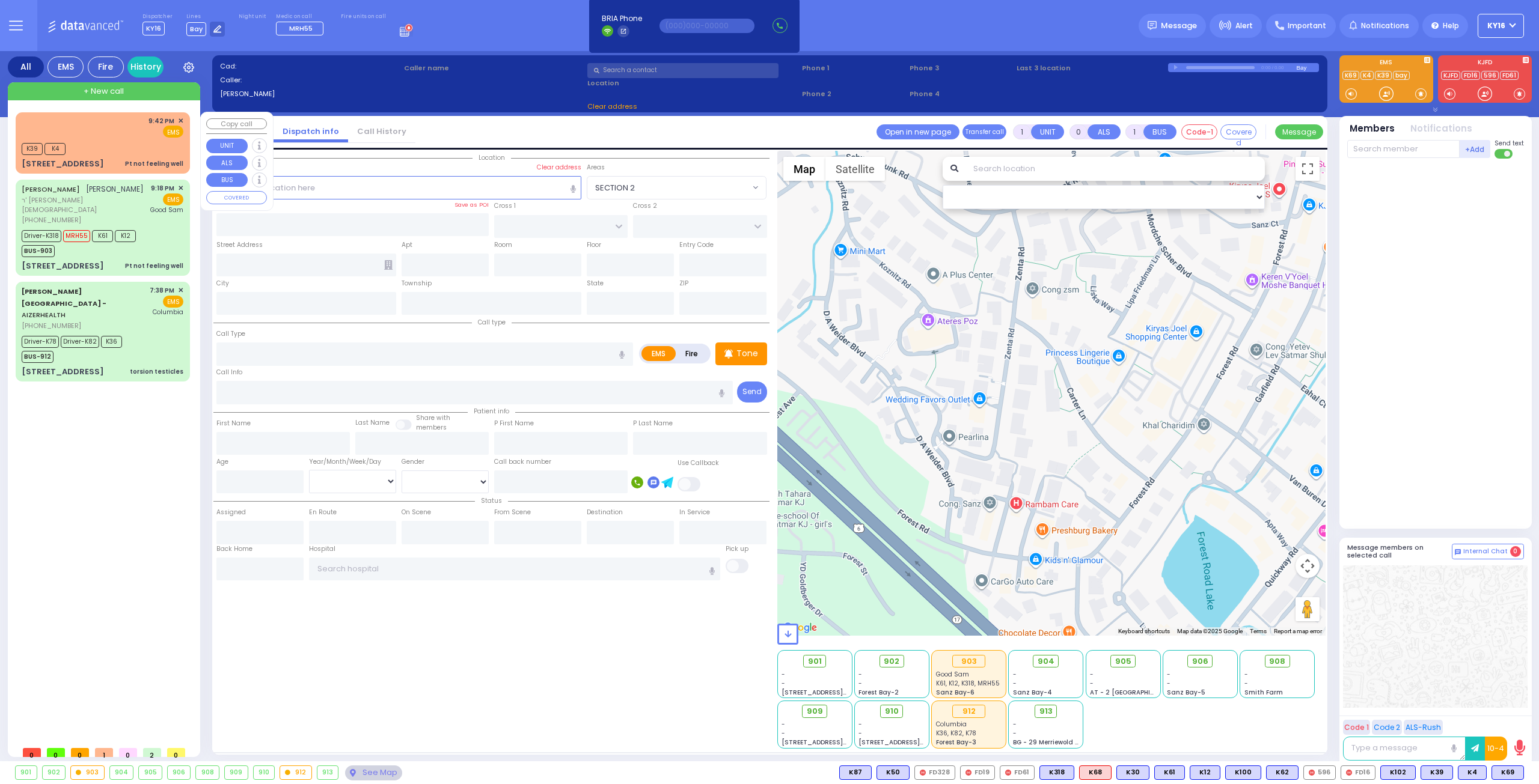
click at [133, 142] on div "K39 K4" at bounding box center [102, 147] width 162 height 15
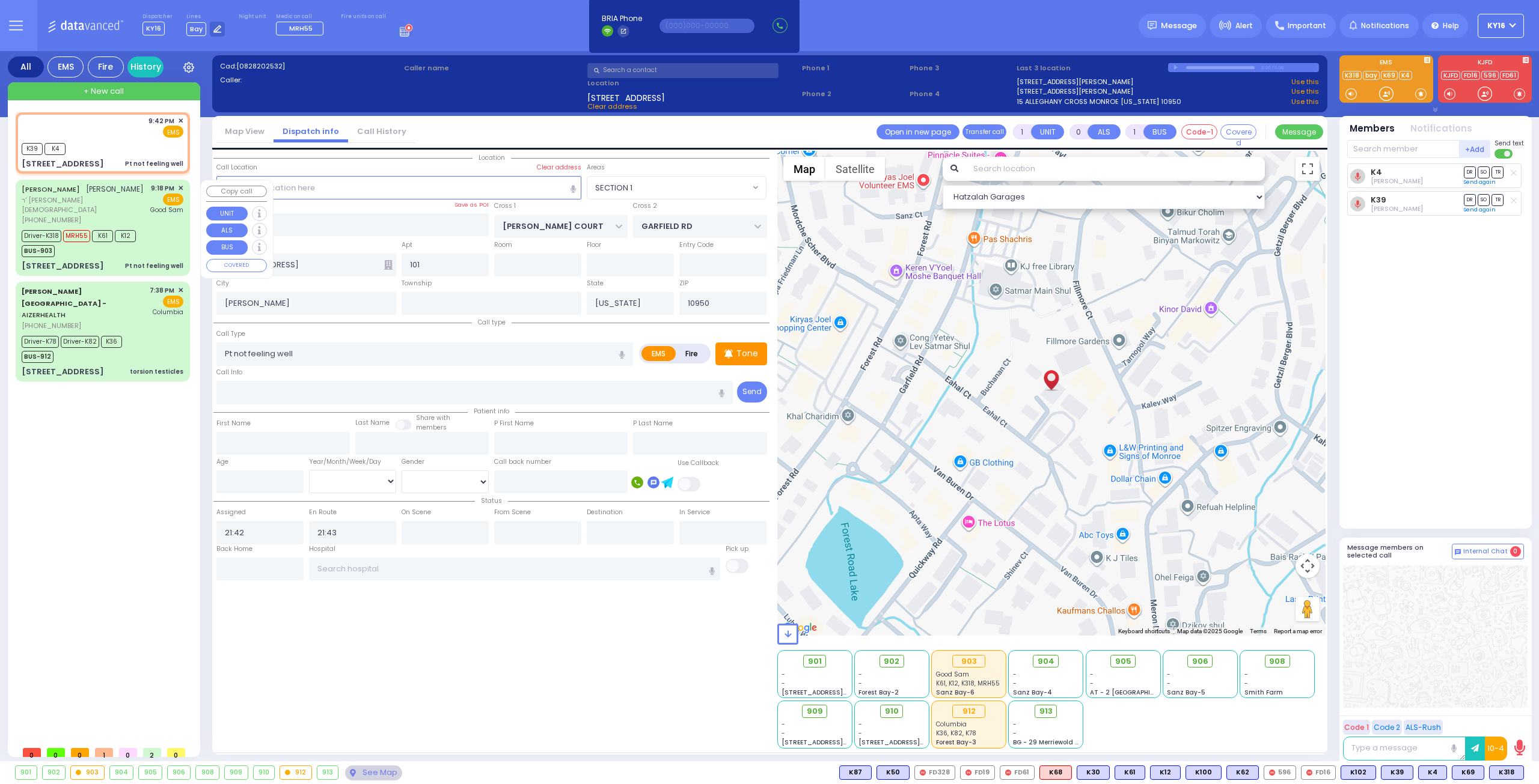
click at [152, 240] on div "Driver-K318 MRH55 K61 K12 BUS-903" at bounding box center [102, 242] width 162 height 30
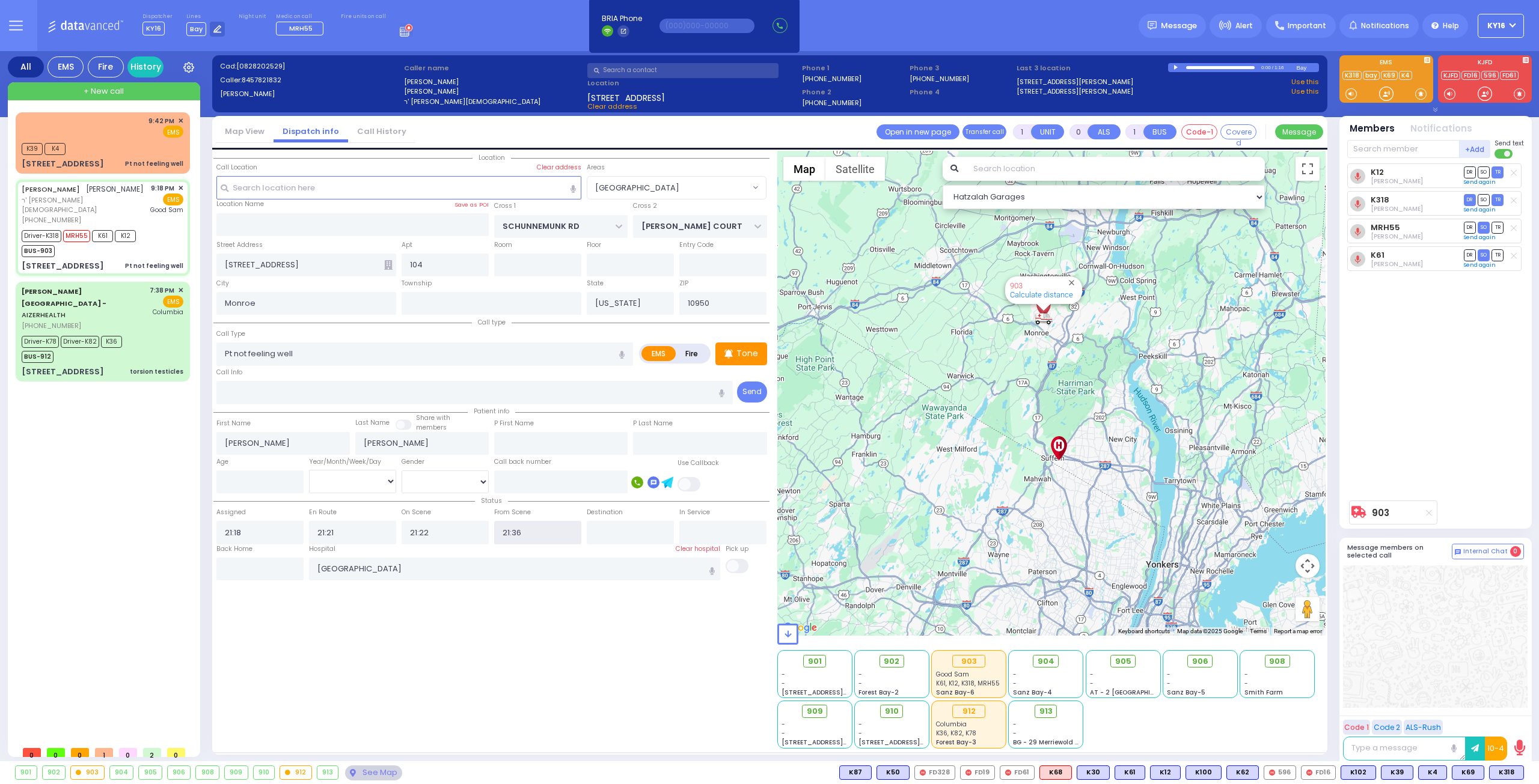
drag, startPoint x: 502, startPoint y: 529, endPoint x: 534, endPoint y: 537, distance: 33.0
click at [534, 537] on input "21:36" at bounding box center [538, 533] width 87 height 23
drag, startPoint x: 548, startPoint y: 609, endPoint x: 554, endPoint y: 611, distance: 6.3
click at [554, 611] on div "Location 104" at bounding box center [491, 450] width 556 height 598
click at [611, 532] on input "text" at bounding box center [630, 533] width 87 height 23
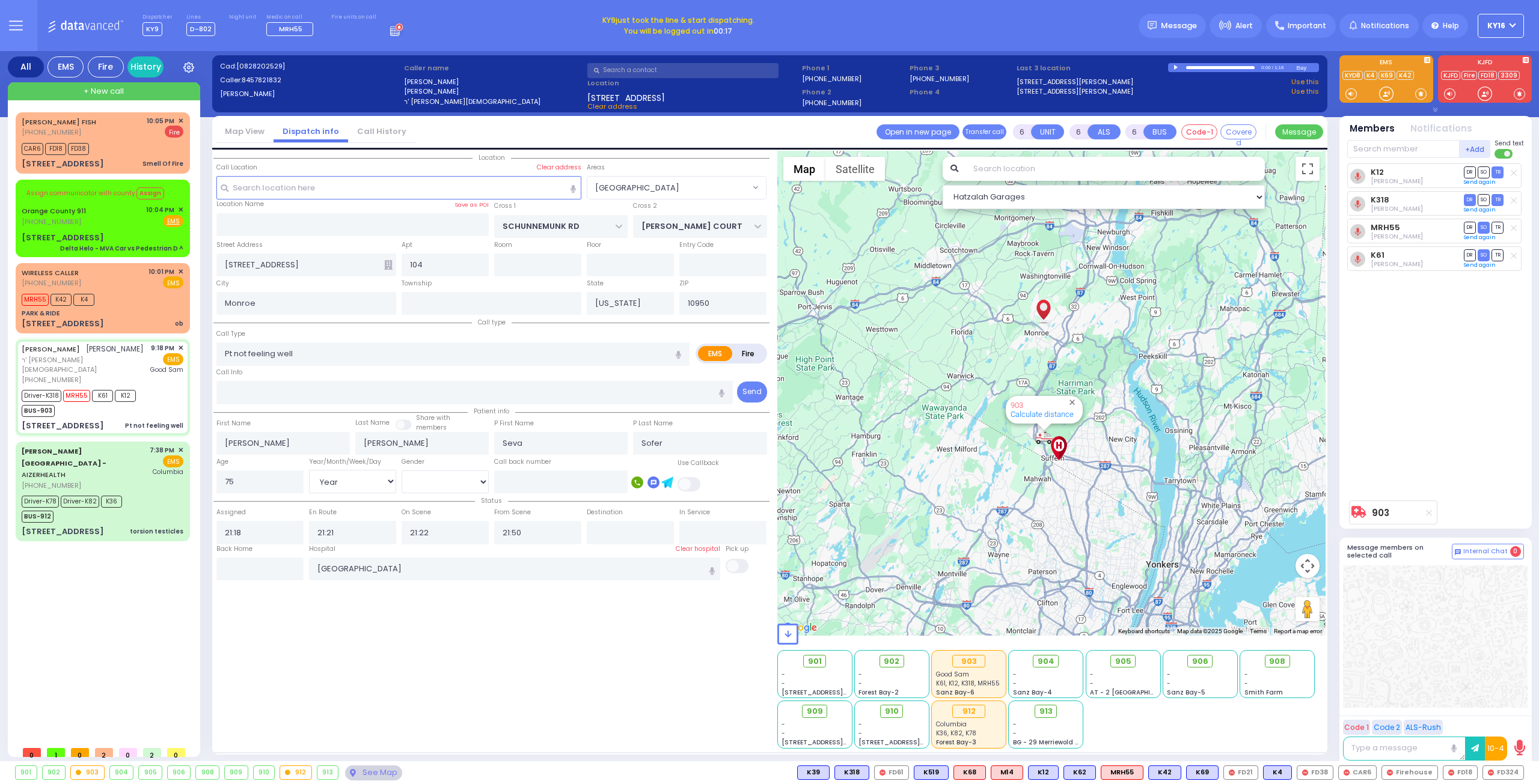
select select "[GEOGRAPHIC_DATA]"
select select "Year"
select select "[DEMOGRAPHIC_DATA]"
select select
radio input "true"
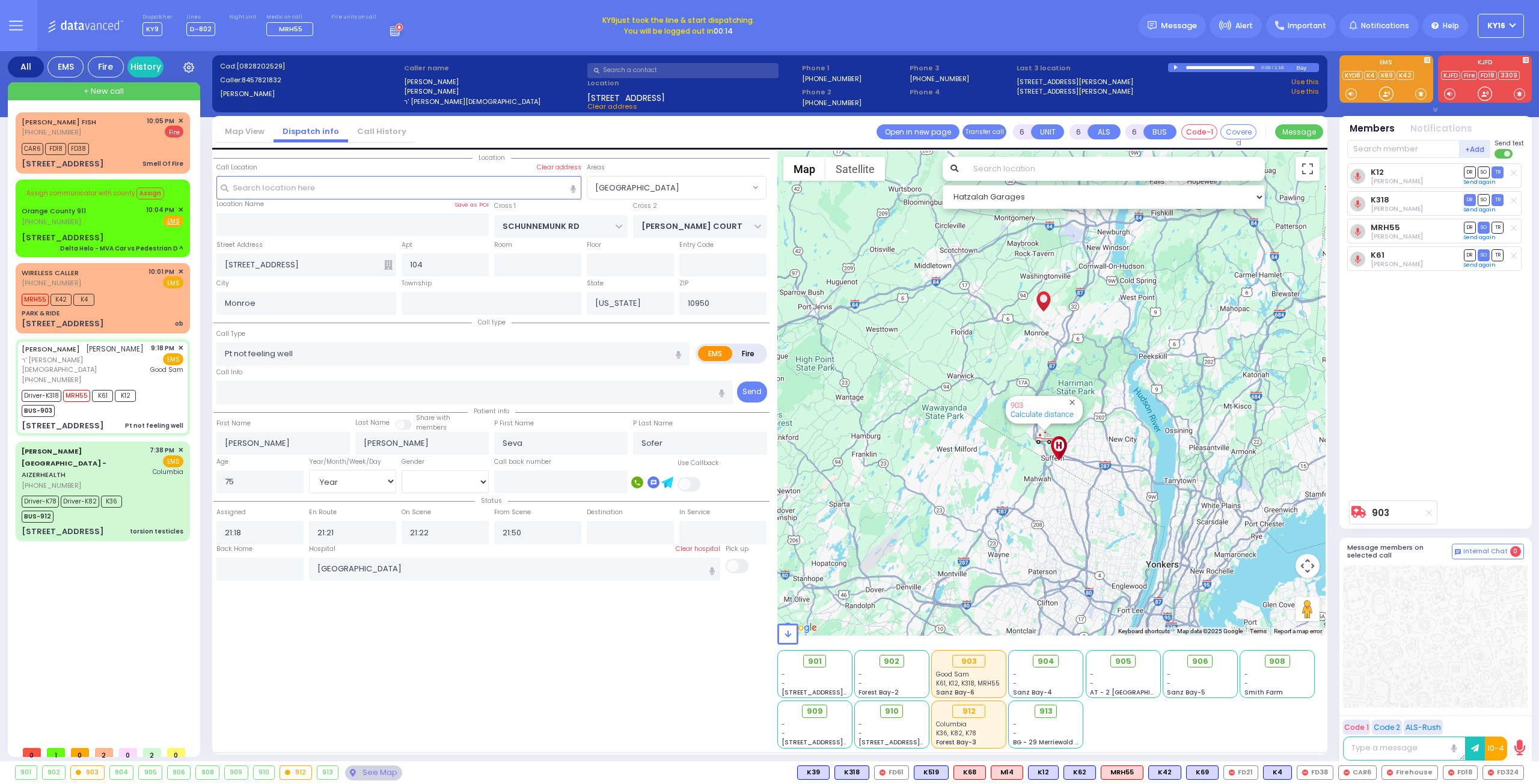
select select "Year"
select select "[DEMOGRAPHIC_DATA]"
select select "Hatzalah Garages"
select select "[GEOGRAPHIC_DATA]"
